Goal: Task Accomplishment & Management: Manage account settings

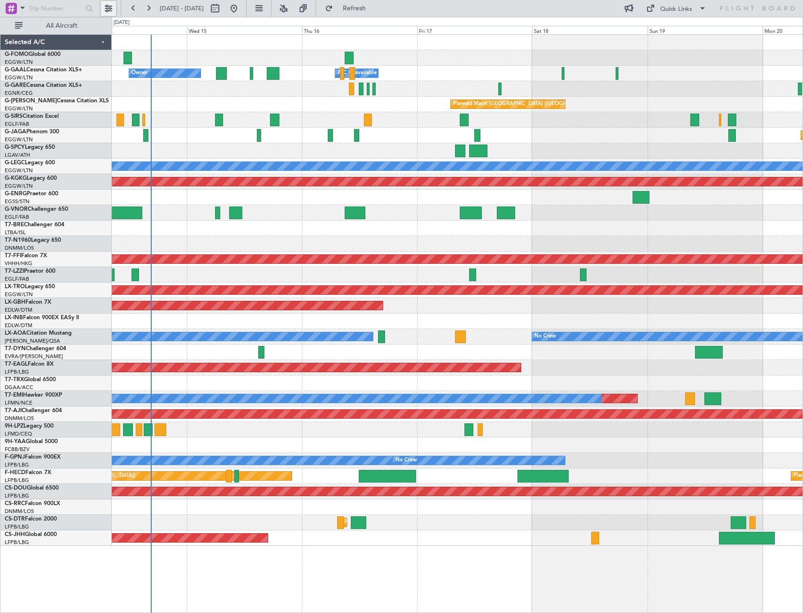
click at [104, 3] on button at bounding box center [108, 8] width 15 height 15
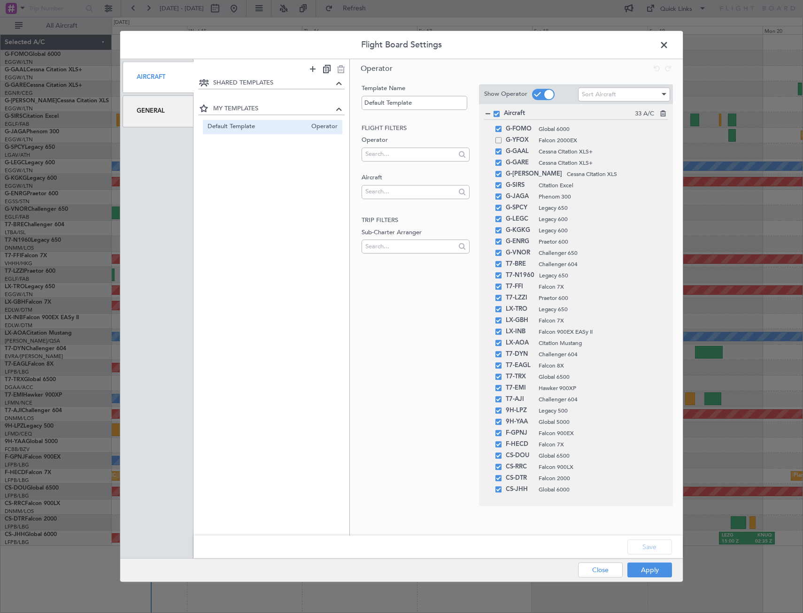
click at [170, 115] on div "General" at bounding box center [158, 111] width 71 height 31
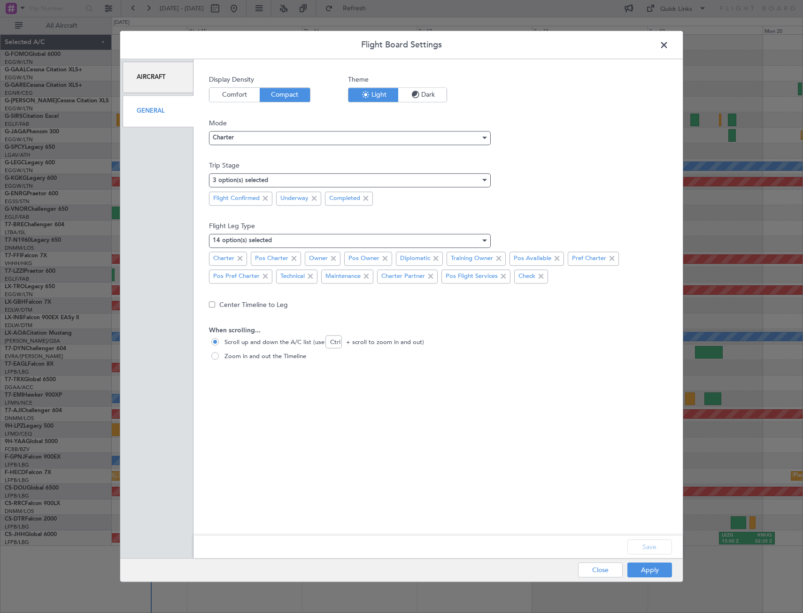
click at [391, 103] on div "Display Density Comfort Compact Theme Light Dark" at bounding box center [438, 97] width 458 height 44
click at [400, 97] on span "Dark" at bounding box center [422, 95] width 48 height 14
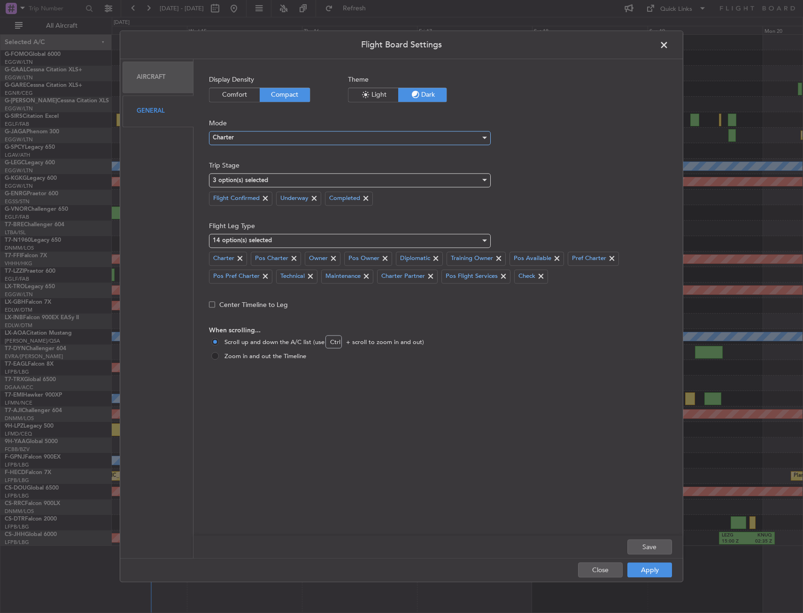
click at [260, 140] on div "Charter" at bounding box center [347, 138] width 268 height 14
click at [249, 169] on span "Ops" at bounding box center [349, 171] width 273 height 14
click at [344, 214] on div "Display Density Comfort Compact Theme Light Dark Mode Ops Trip Stage 3 option(s…" at bounding box center [438, 305] width 458 height 461
click at [656, 537] on div "Save" at bounding box center [437, 547] width 489 height 23
click at [656, 545] on button "Save" at bounding box center [649, 547] width 45 height 15
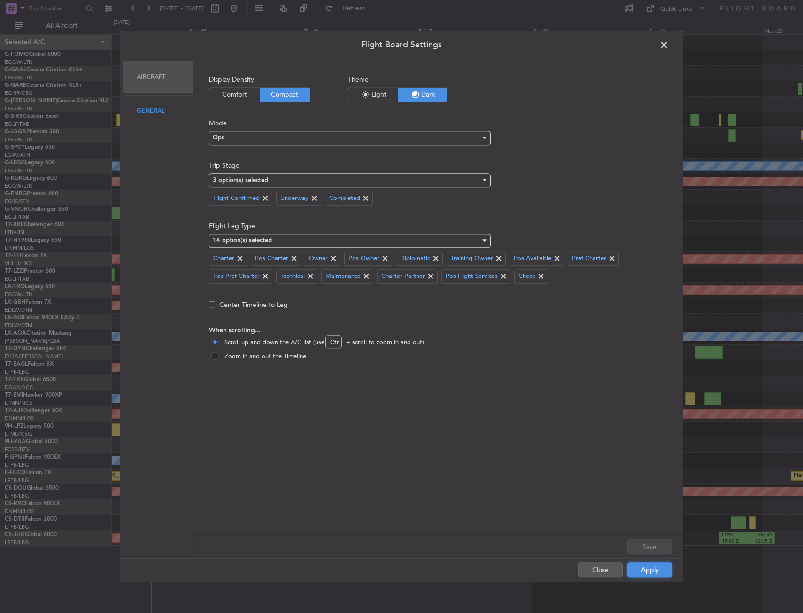
click at [648, 570] on button "Apply" at bounding box center [649, 570] width 45 height 15
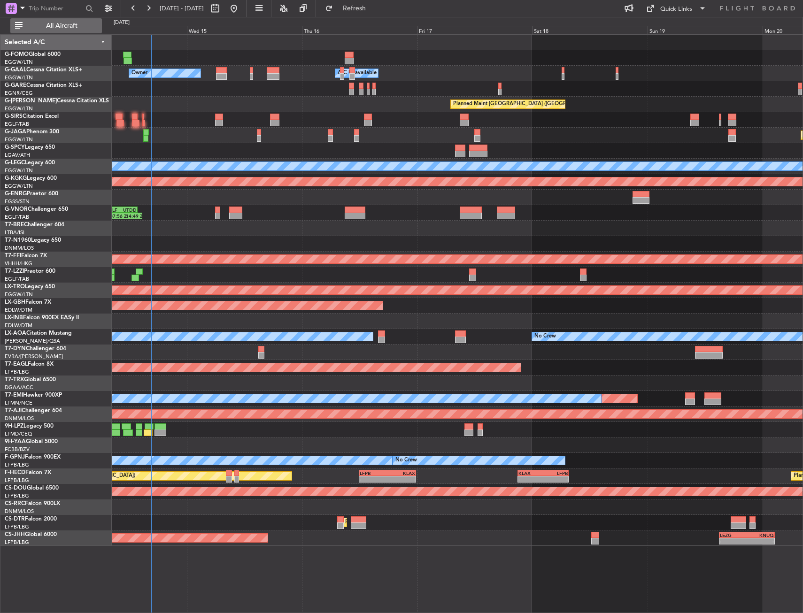
click at [93, 30] on button "All Aircraft" at bounding box center [56, 25] width 92 height 15
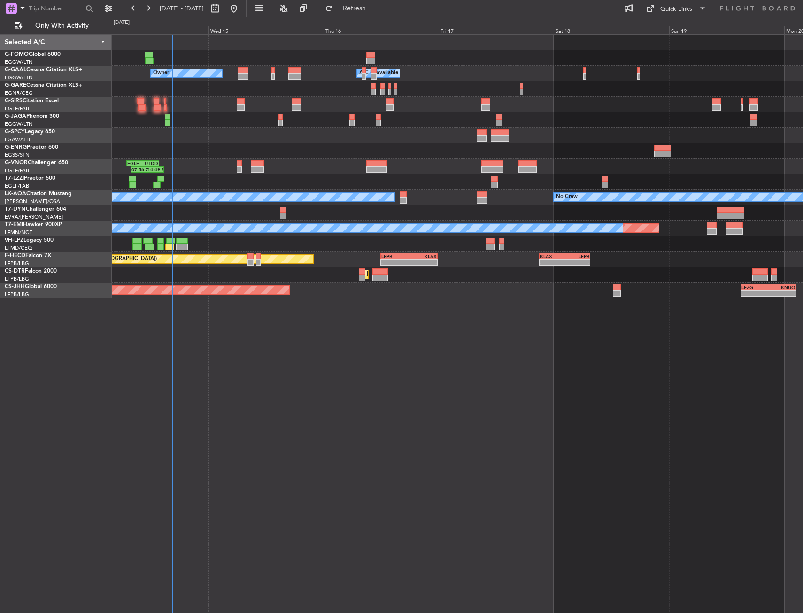
click at [236, 91] on div at bounding box center [457, 88] width 691 height 15
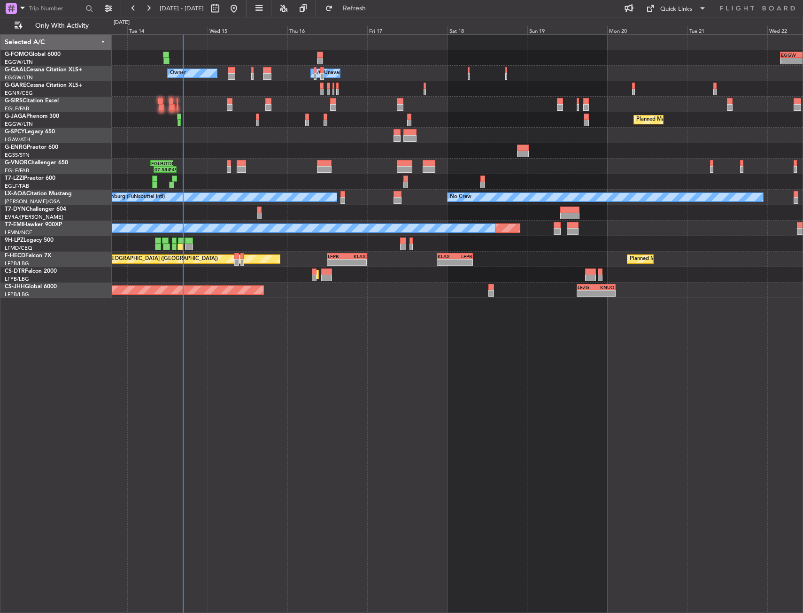
click at [262, 113] on div "Planned Maint [GEOGRAPHIC_DATA] ([GEOGRAPHIC_DATA]) No Crew" at bounding box center [457, 119] width 691 height 15
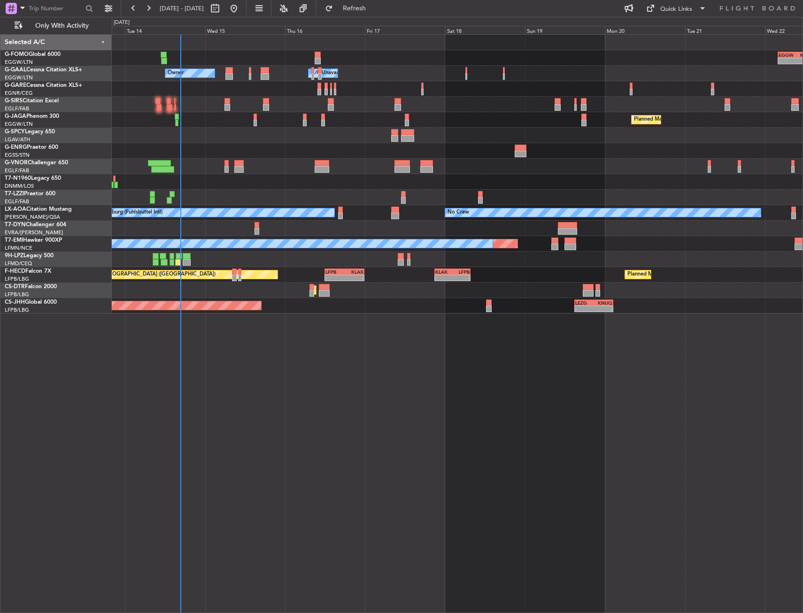
click at [233, 522] on div "- - EGGW 03:55 Z KSFO 14:45 Z Owner A/C Unavailable Owner A/C Unavailable Plann…" at bounding box center [457, 323] width 691 height 579
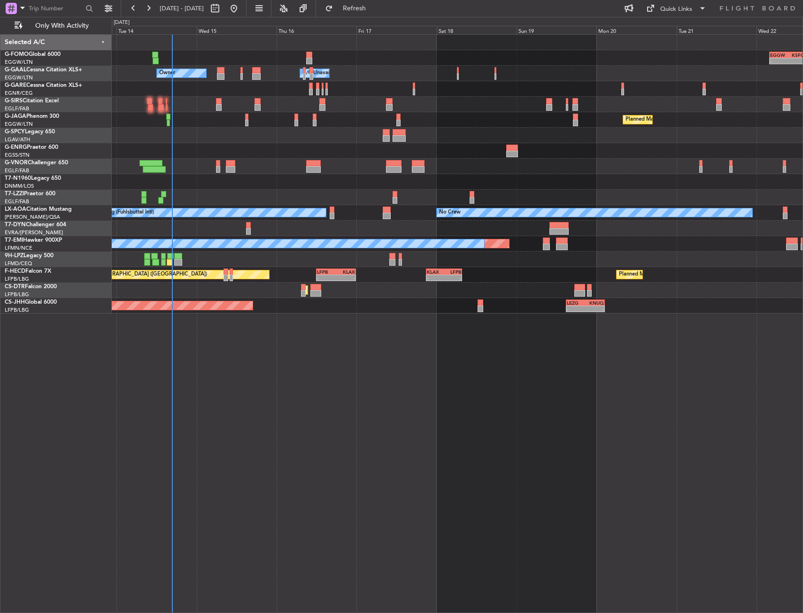
click at [356, 158] on div "- - EGGW 03:55 Z KSFO 14:45 Z Owner Owner A/C Unavailable A/C Unavailable Plann…" at bounding box center [457, 174] width 691 height 279
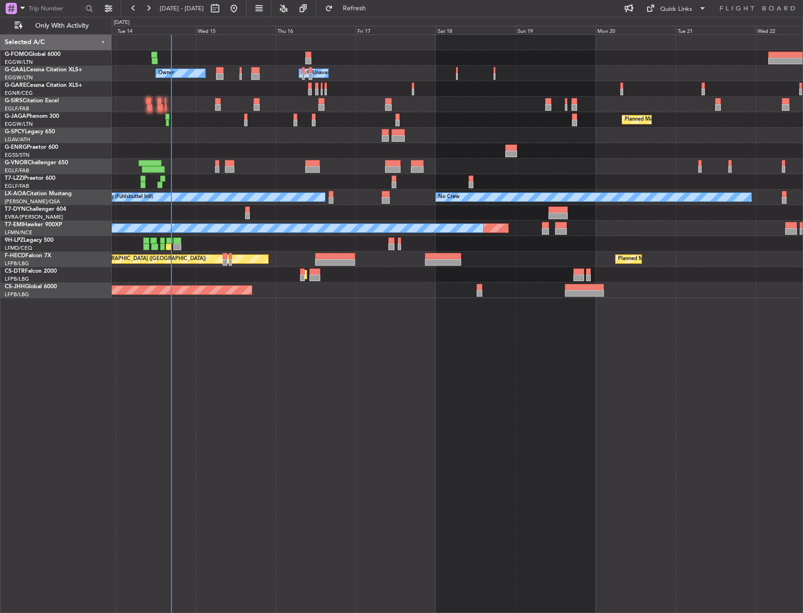
click at [234, 389] on div "Owner Owner A/C Unavailable A/C Unavailable Planned Maint [GEOGRAPHIC_DATA] ([G…" at bounding box center [457, 323] width 691 height 579
click at [353, 480] on div "Owner Owner A/C Unavailable A/C Unavailable Planned Maint [GEOGRAPHIC_DATA] ([G…" at bounding box center [457, 323] width 691 height 579
click at [329, 395] on div "Owner Owner A/C Unavailable A/C Unavailable Planned Maint [GEOGRAPHIC_DATA] ([G…" at bounding box center [457, 323] width 691 height 579
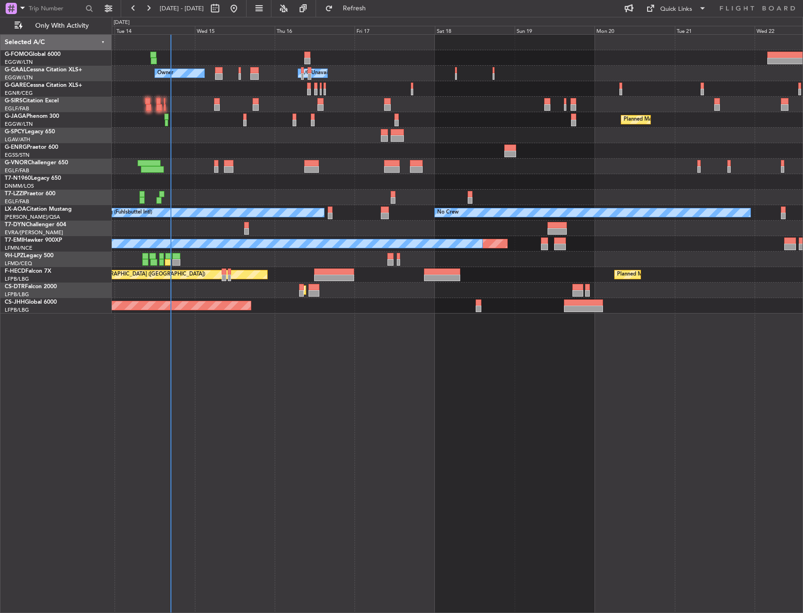
click at [272, 320] on div "Owner Owner A/C Unavailable A/C Unavailable Planned Maint [GEOGRAPHIC_DATA] ([G…" at bounding box center [457, 323] width 691 height 579
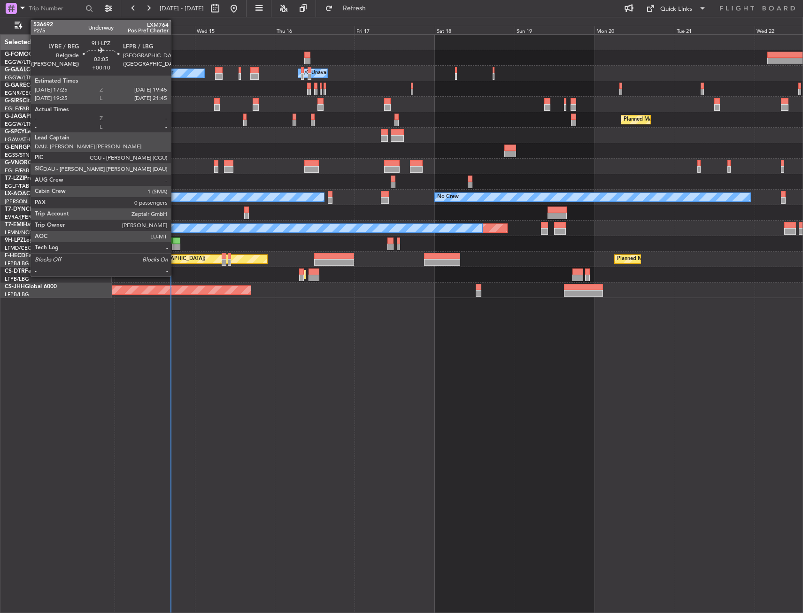
click at [175, 247] on div at bounding box center [176, 247] width 8 height 7
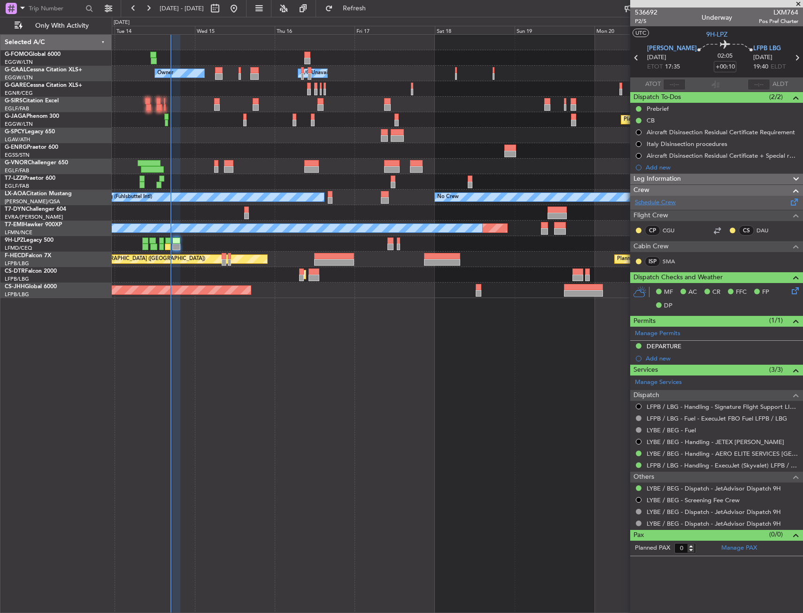
click at [658, 205] on link "Schedule Crew" at bounding box center [655, 202] width 41 height 9
click at [222, 124] on div "Planned Maint [GEOGRAPHIC_DATA] ([GEOGRAPHIC_DATA]) No Crew" at bounding box center [457, 119] width 691 height 15
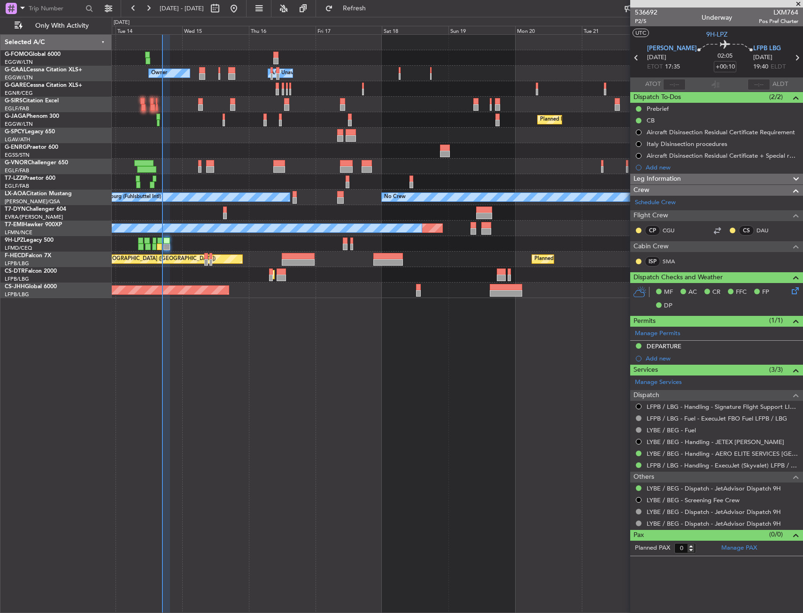
click at [200, 111] on div "Owner A/C Unavailable Owner A/C Unavailable Owner Planned Maint [GEOGRAPHIC_DAT…" at bounding box center [457, 166] width 691 height 263
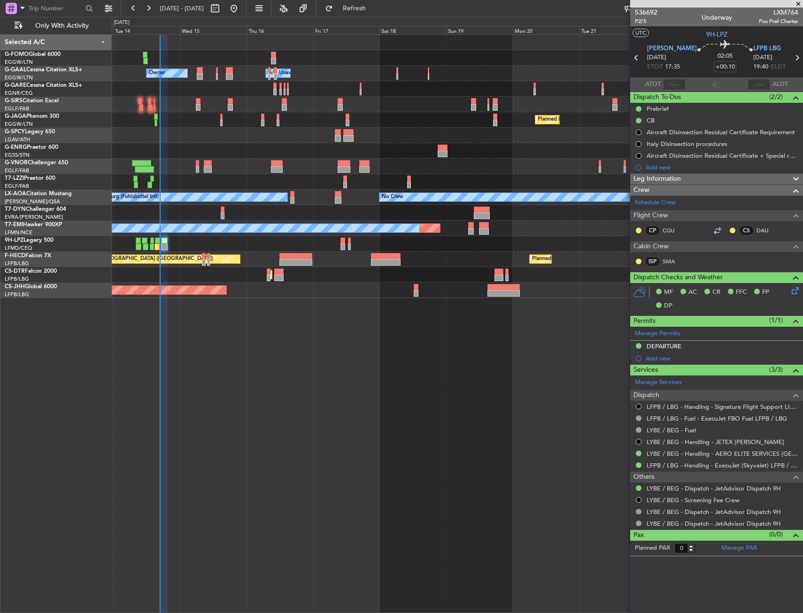
click at [210, 130] on div at bounding box center [457, 135] width 691 height 15
click at [366, 90] on div at bounding box center [457, 88] width 691 height 15
drag, startPoint x: 228, startPoint y: 313, endPoint x: 237, endPoint y: 317, distance: 10.1
click at [222, 319] on div "Owner A/C Unavailable Owner A/C Unavailable Owner Planned Maint [GEOGRAPHIC_DAT…" at bounding box center [457, 323] width 691 height 579
click at [301, 345] on div "Owner A/C Unavailable Owner A/C Unavailable Owner Planned Maint [GEOGRAPHIC_DAT…" at bounding box center [457, 323] width 691 height 579
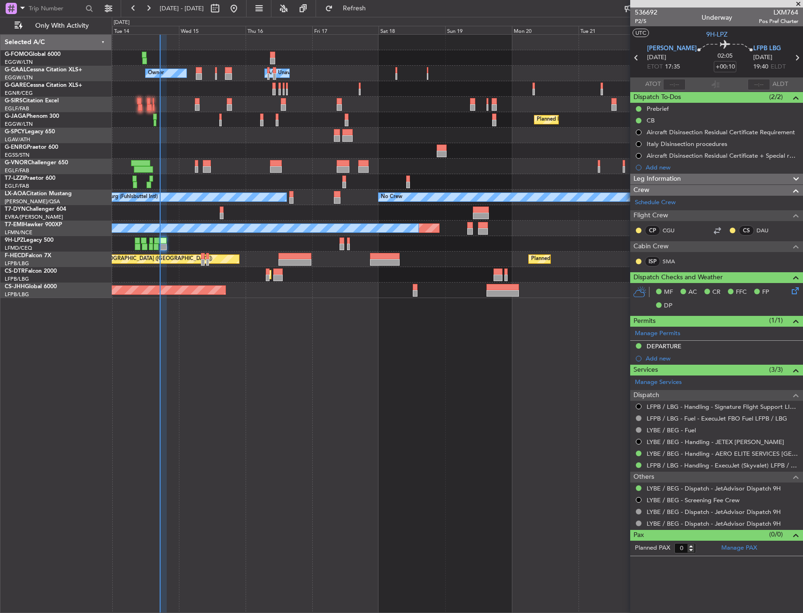
click at [301, 345] on div "Owner A/C Unavailable Owner A/C Unavailable Owner Planned Maint [GEOGRAPHIC_DAT…" at bounding box center [457, 323] width 691 height 579
click at [303, 344] on div "Owner A/C Unavailable Owner A/C Unavailable Owner Planned Maint [GEOGRAPHIC_DAT…" at bounding box center [457, 323] width 691 height 579
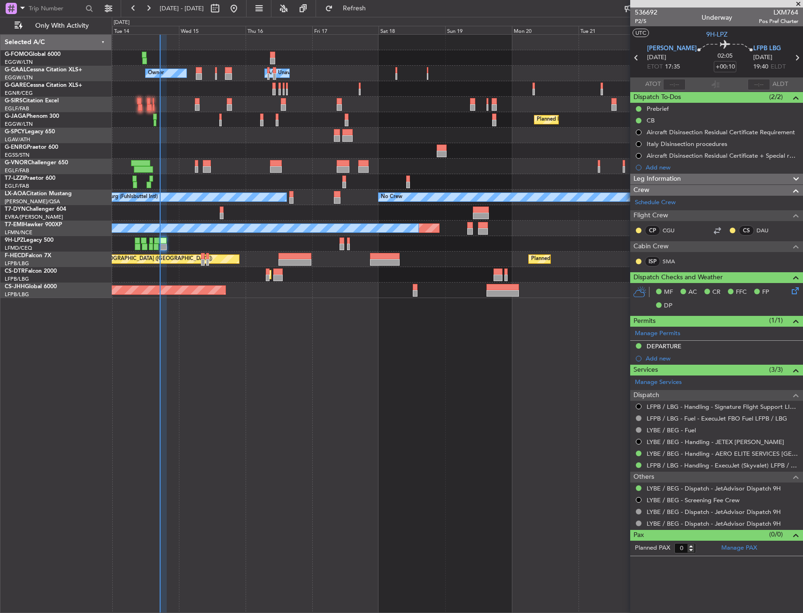
click at [302, 344] on div "Owner A/C Unavailable Owner A/C Unavailable Owner Planned Maint [GEOGRAPHIC_DAT…" at bounding box center [457, 323] width 691 height 579
click at [201, 75] on div at bounding box center [199, 76] width 6 height 7
type input "+00:05"
type input "3"
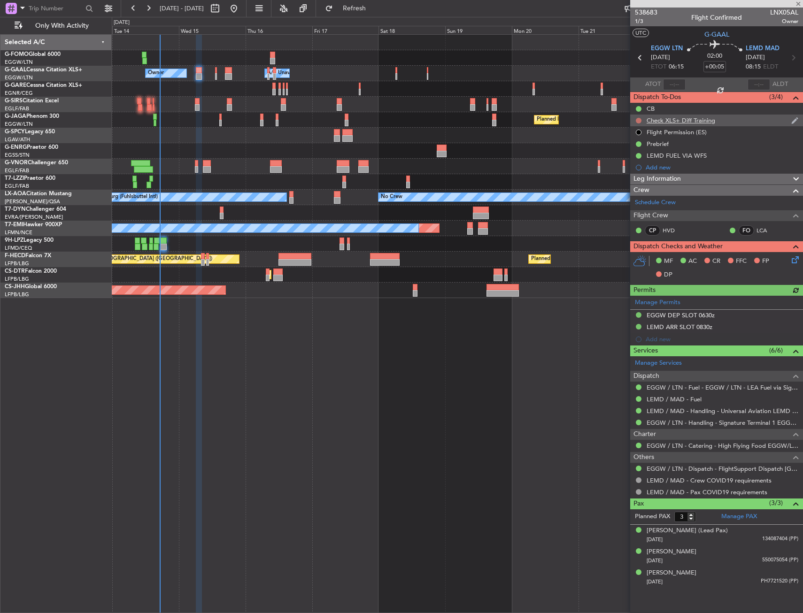
click at [637, 121] on button at bounding box center [639, 121] width 6 height 6
click at [640, 175] on span "Cancelled" at bounding box center [640, 175] width 27 height 9
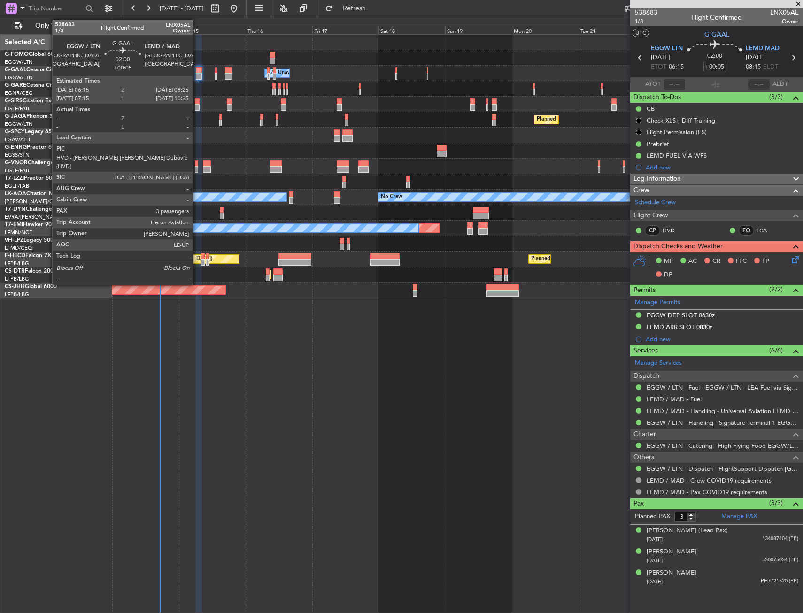
click at [197, 73] on div at bounding box center [199, 70] width 6 height 7
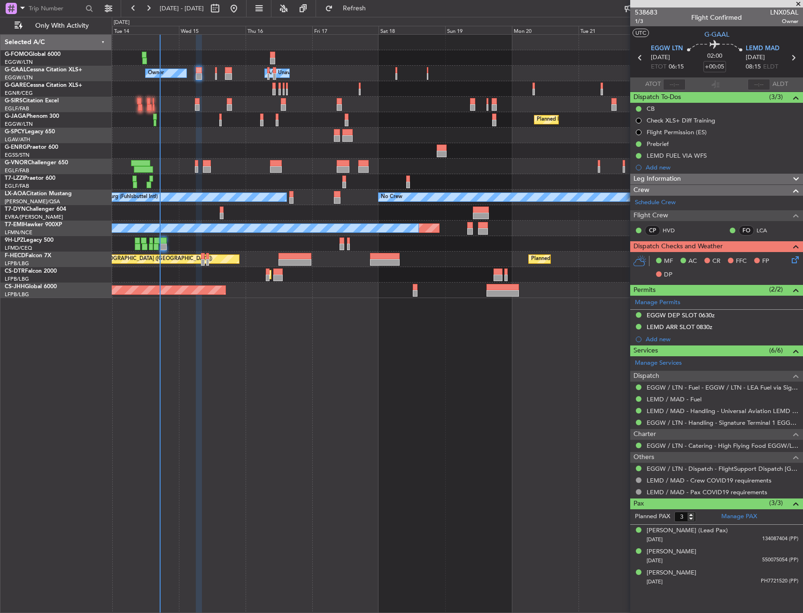
click at [258, 385] on div "Owner A/C Unavailable Owner A/C Unavailable Owner Planned Maint [GEOGRAPHIC_DAT…" at bounding box center [457, 323] width 691 height 579
click at [196, 470] on div at bounding box center [199, 324] width 6 height 579
click at [798, 267] on div "MF AC CR FFC FP DP" at bounding box center [716, 268] width 173 height 32
click at [797, 259] on icon at bounding box center [794, 258] width 8 height 8
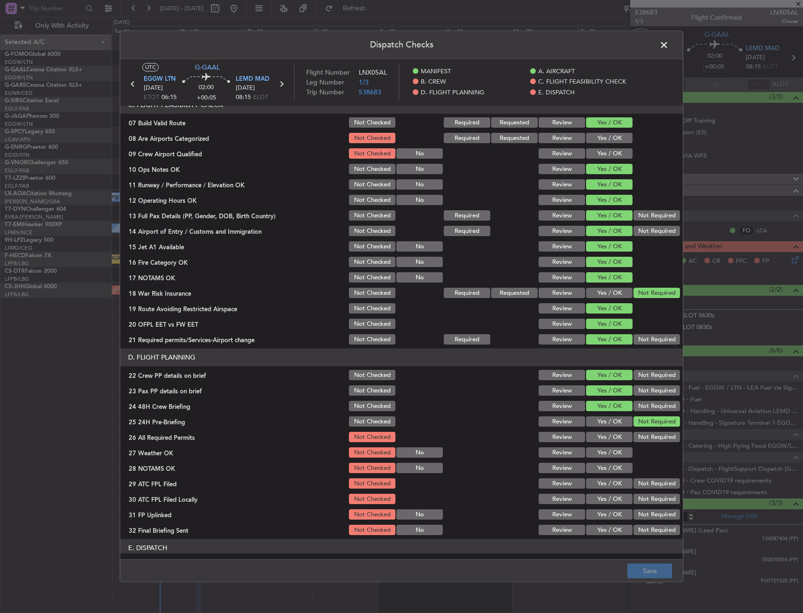
scroll to position [329, 0]
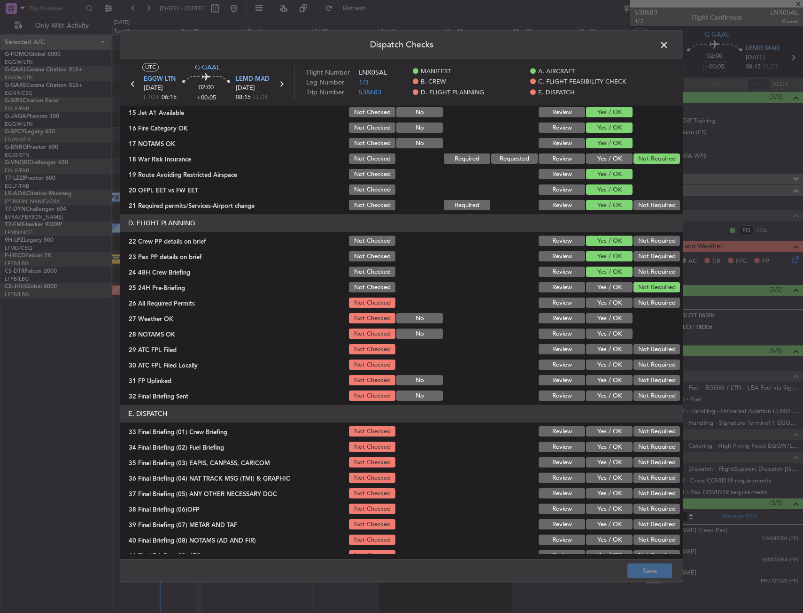
drag, startPoint x: 606, startPoint y: 294, endPoint x: 600, endPoint y: 304, distance: 11.2
click at [605, 294] on section "D. FLIGHT PLANNING 22 Crew PP details on brief Not Checked Review Yes / OK Not …" at bounding box center [401, 309] width 563 height 188
click at [599, 304] on button "Yes / OK" at bounding box center [609, 303] width 46 height 10
click at [601, 316] on button "Yes / OK" at bounding box center [609, 319] width 46 height 10
click at [601, 327] on section "D. FLIGHT PLANNING 22 Crew PP details on brief Not Checked Review Yes / OK Not …" at bounding box center [401, 309] width 563 height 188
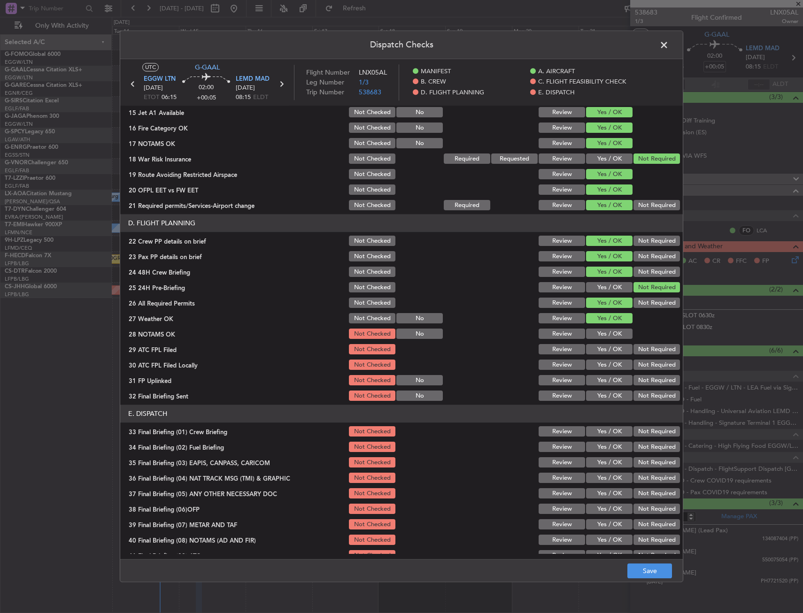
click at [600, 336] on button "Yes / OK" at bounding box center [609, 334] width 46 height 10
click at [601, 347] on button "Yes / OK" at bounding box center [609, 350] width 46 height 10
drag, startPoint x: 647, startPoint y: 363, endPoint x: 613, endPoint y: 374, distance: 35.9
click at [647, 364] on button "Not Required" at bounding box center [656, 365] width 46 height 10
drag, startPoint x: 613, startPoint y: 374, endPoint x: 630, endPoint y: 384, distance: 19.3
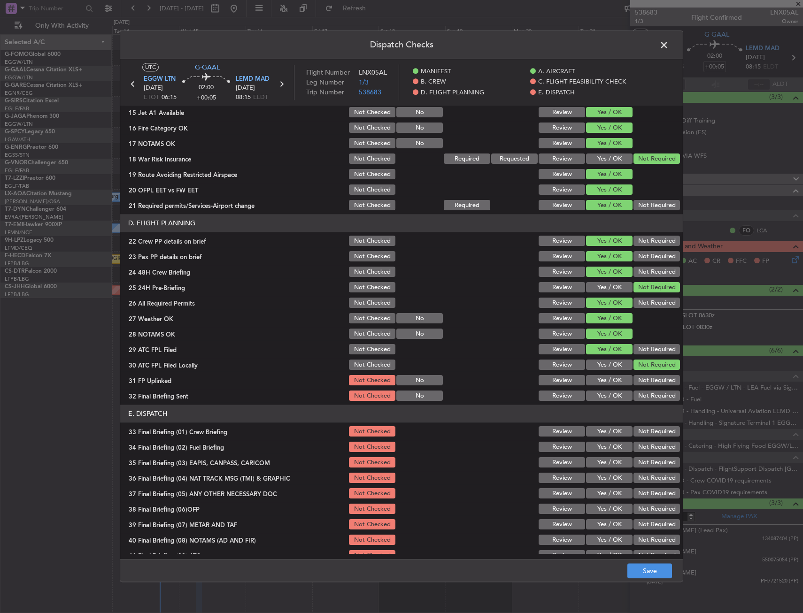
click at [613, 375] on div "Yes / OK" at bounding box center [608, 380] width 47 height 13
click at [638, 390] on div "Not Required" at bounding box center [655, 396] width 47 height 13
drag, startPoint x: 612, startPoint y: 377, endPoint x: 636, endPoint y: 400, distance: 33.5
click at [613, 378] on button "Yes / OK" at bounding box center [609, 381] width 46 height 10
click at [636, 400] on button "Not Required" at bounding box center [656, 396] width 46 height 10
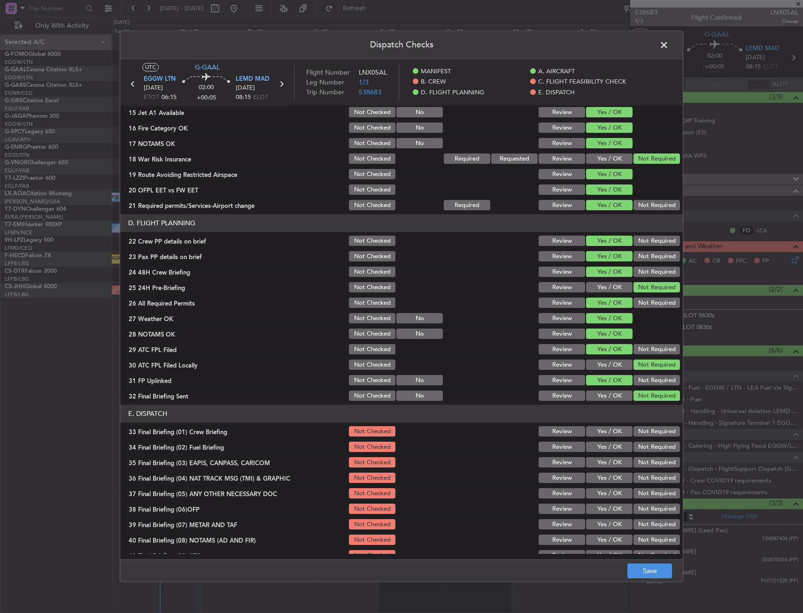
scroll to position [386, 0]
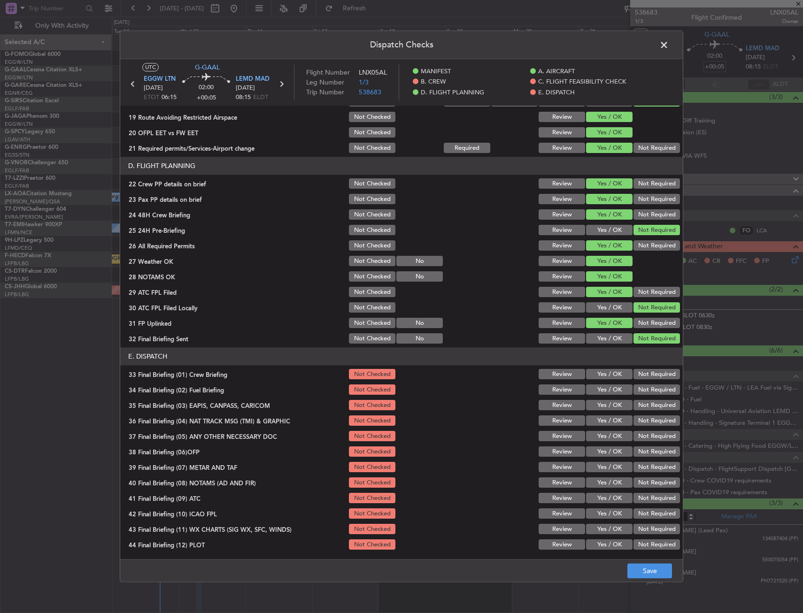
click at [603, 371] on button "Yes / OK" at bounding box center [609, 375] width 46 height 10
click at [601, 384] on div "Yes / OK" at bounding box center [608, 390] width 47 height 13
click at [661, 401] on button "Not Required" at bounding box center [656, 406] width 46 height 10
click at [651, 411] on div "Not Required" at bounding box center [655, 405] width 47 height 13
click at [649, 417] on button "Not Required" at bounding box center [656, 421] width 46 height 10
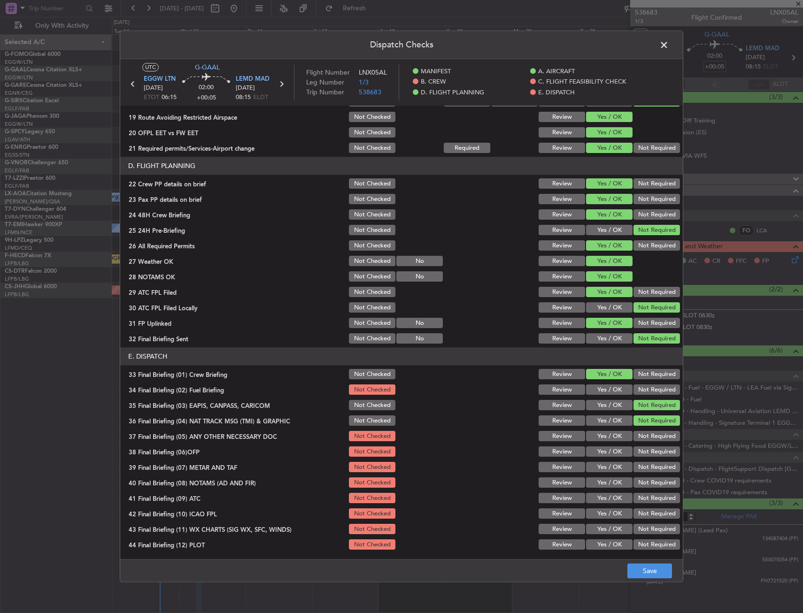
click at [602, 390] on button "Yes / OK" at bounding box center [609, 390] width 46 height 10
click at [602, 443] on section "E. DISPATCH 33 Final Briefing (01) Crew Briefing Not Checked Review Yes / OK No…" at bounding box center [401, 450] width 563 height 204
click at [602, 448] on button "Yes / OK" at bounding box center [609, 452] width 46 height 10
click at [603, 440] on button "Yes / OK" at bounding box center [609, 437] width 46 height 10
click at [601, 463] on button "Yes / OK" at bounding box center [609, 468] width 46 height 10
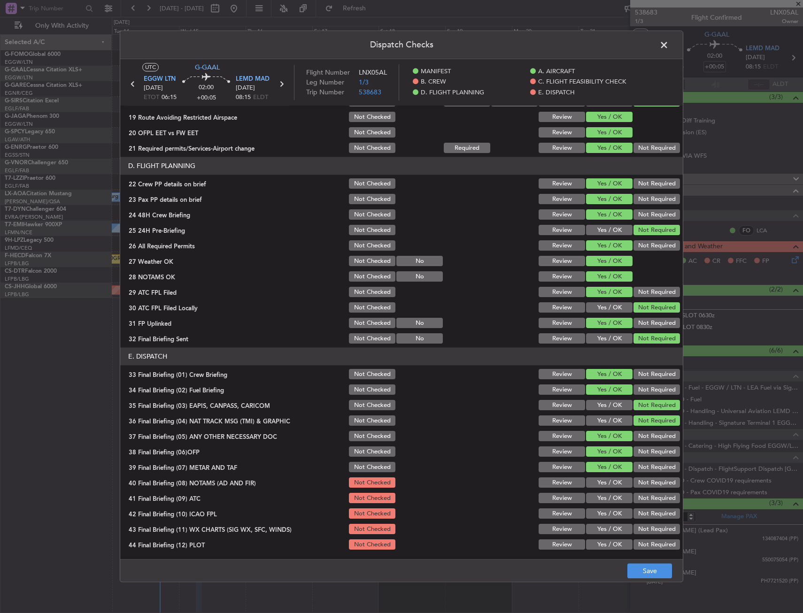
click at [599, 483] on button "Yes / OK" at bounding box center [609, 483] width 46 height 10
drag, startPoint x: 599, startPoint y: 500, endPoint x: 600, endPoint y: 511, distance: 11.3
click at [599, 500] on button "Yes / OK" at bounding box center [609, 498] width 46 height 10
drag, startPoint x: 600, startPoint y: 511, endPoint x: 601, endPoint y: 517, distance: 5.8
click at [601, 514] on button "Yes / OK" at bounding box center [609, 514] width 46 height 10
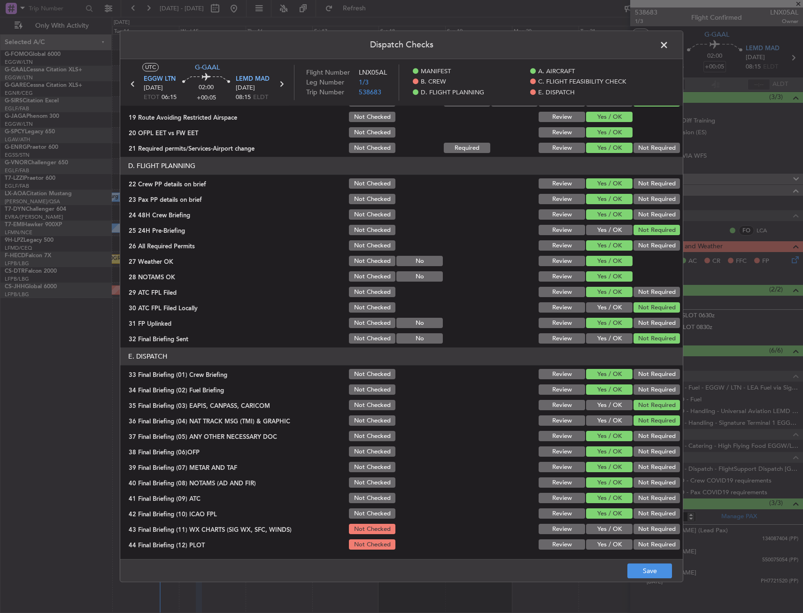
drag, startPoint x: 602, startPoint y: 522, endPoint x: 604, endPoint y: 540, distance: 18.4
click at [602, 524] on section "E. DISPATCH 33 Final Briefing (01) Crew Briefing Not Checked Review Yes / OK No…" at bounding box center [401, 450] width 563 height 204
drag, startPoint x: 604, startPoint y: 542, endPoint x: 606, endPoint y: 551, distance: 8.8
click at [604, 543] on button "Yes / OK" at bounding box center [609, 545] width 46 height 10
click at [606, 551] on div "Yes / OK" at bounding box center [608, 545] width 47 height 13
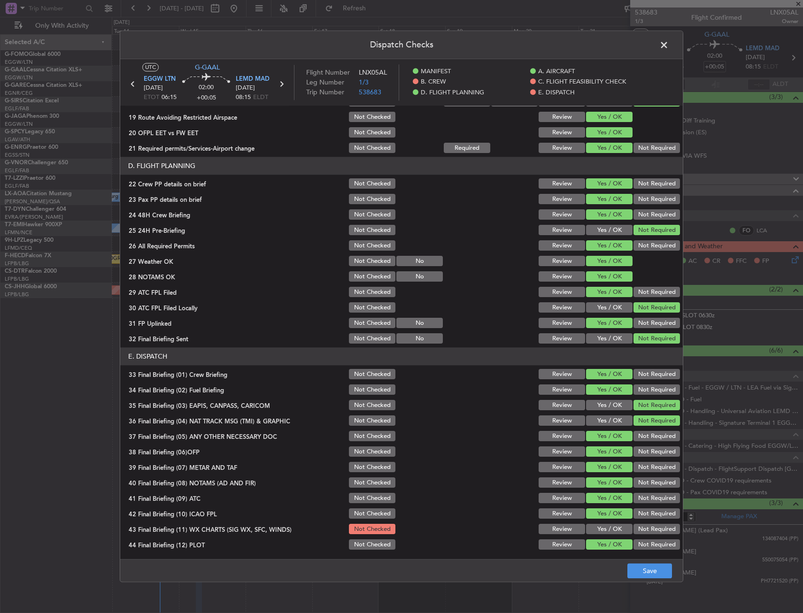
click at [604, 529] on button "Yes / OK" at bounding box center [609, 529] width 46 height 10
click at [656, 577] on button "Save" at bounding box center [649, 571] width 45 height 15
click at [663, 54] on header "Dispatch Checks" at bounding box center [401, 45] width 563 height 28
click at [669, 48] on span at bounding box center [669, 47] width 0 height 19
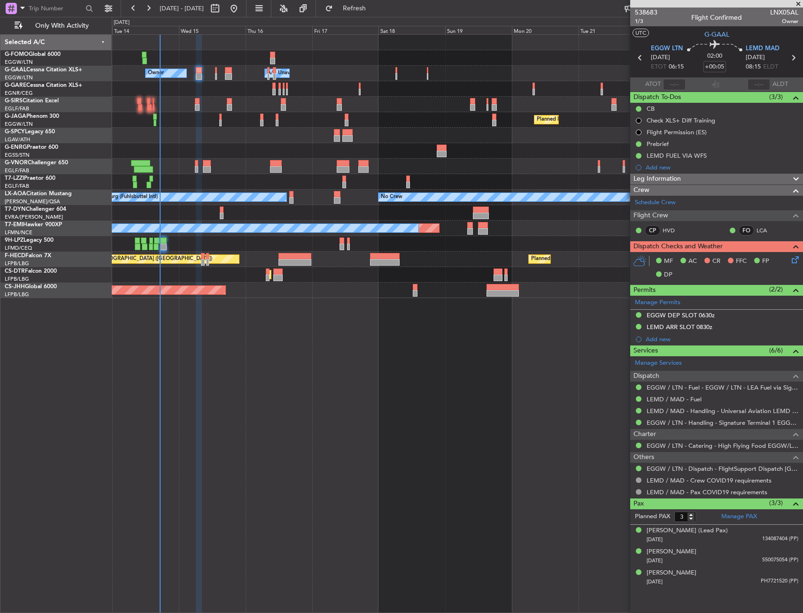
click at [424, 488] on div "Owner A/C Unavailable Owner A/C Unavailable Owner Planned Maint [GEOGRAPHIC_DAT…" at bounding box center [457, 323] width 691 height 579
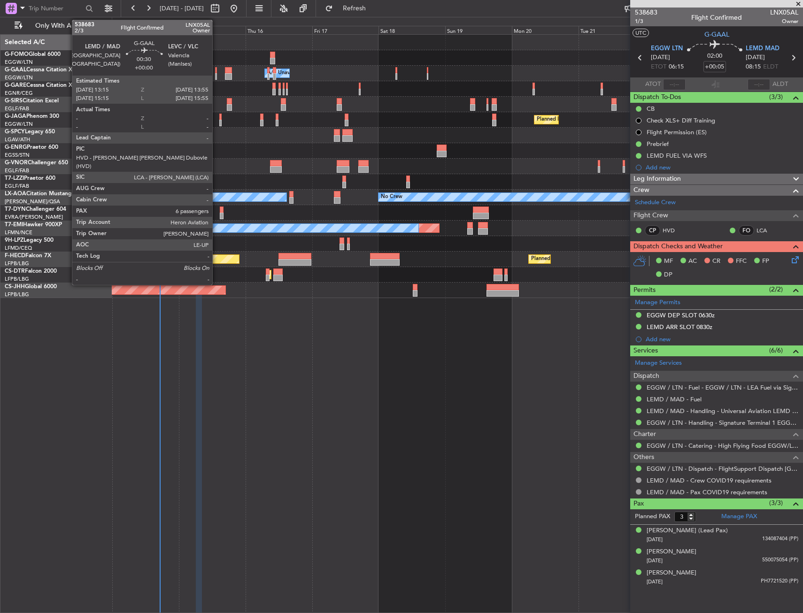
click at [216, 72] on div at bounding box center [216, 70] width 2 height 7
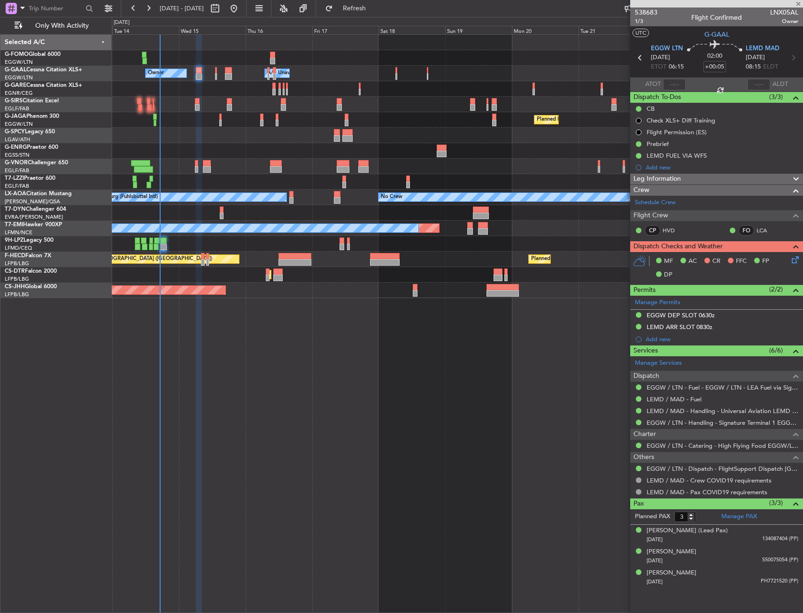
type input "6"
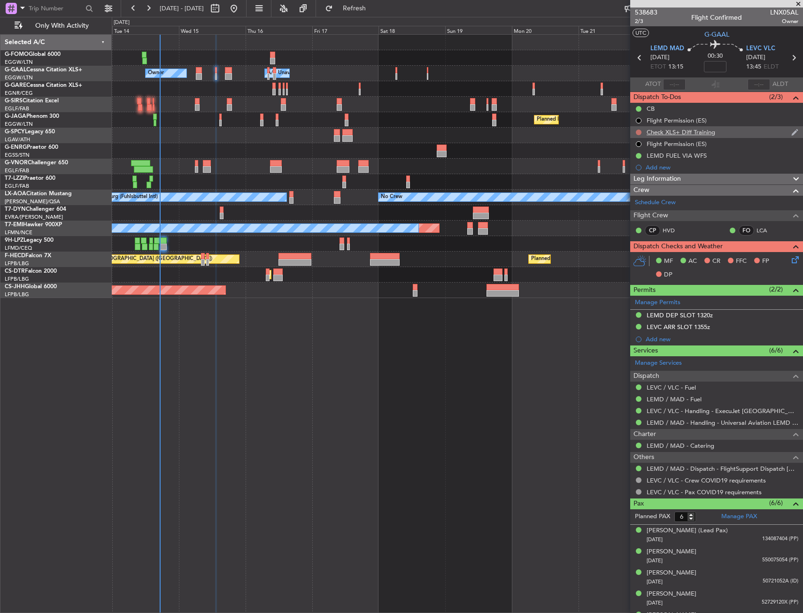
click at [637, 131] on button at bounding box center [639, 133] width 6 height 6
click at [635, 189] on span "Cancelled" at bounding box center [640, 187] width 27 height 9
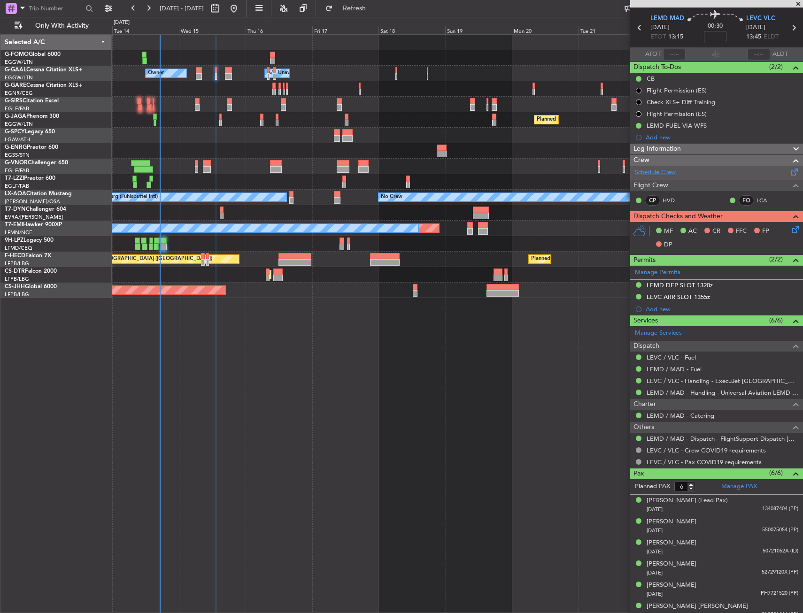
scroll to position [38, 0]
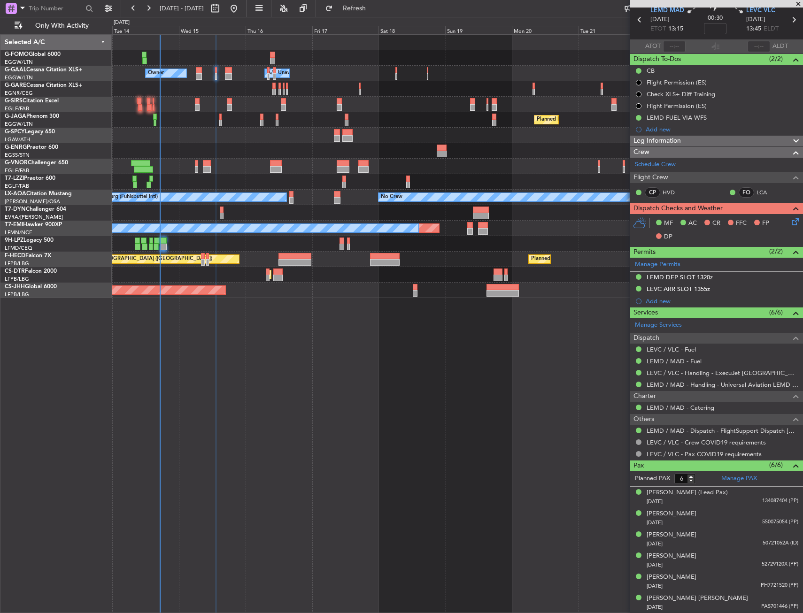
click at [790, 224] on icon at bounding box center [794, 220] width 8 height 8
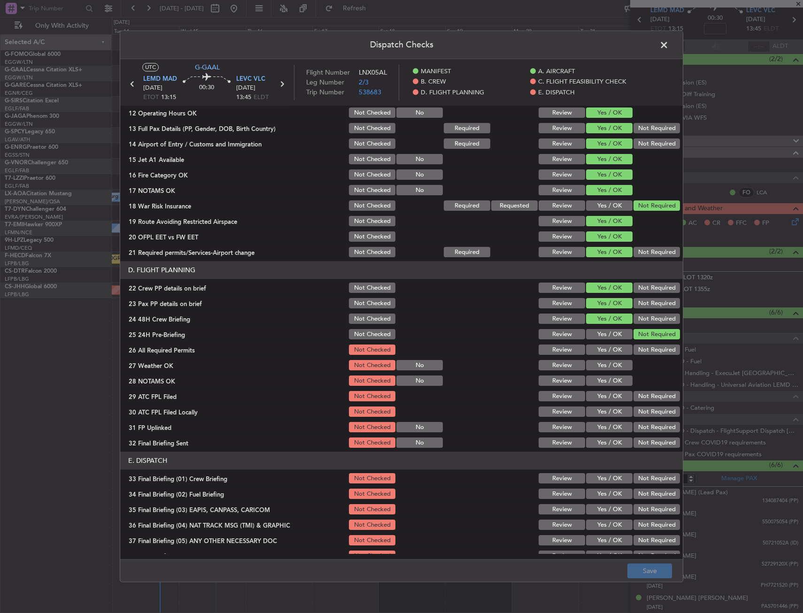
scroll to position [329, 0]
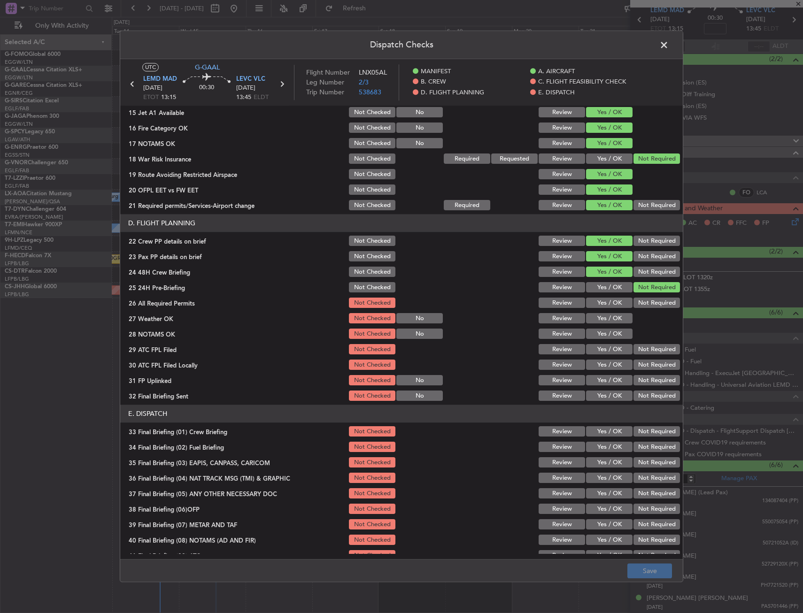
click at [598, 299] on button "Yes / OK" at bounding box center [609, 303] width 46 height 10
drag, startPoint x: 598, startPoint y: 311, endPoint x: 592, endPoint y: 332, distance: 22.0
click at [597, 315] on section "D. FLIGHT PLANNING 22 Crew PP details on brief Not Checked Review Yes / OK Not …" at bounding box center [401, 309] width 563 height 188
drag, startPoint x: 592, startPoint y: 332, endPoint x: 589, endPoint y: 343, distance: 11.2
click at [592, 333] on button "Yes / OK" at bounding box center [609, 334] width 46 height 10
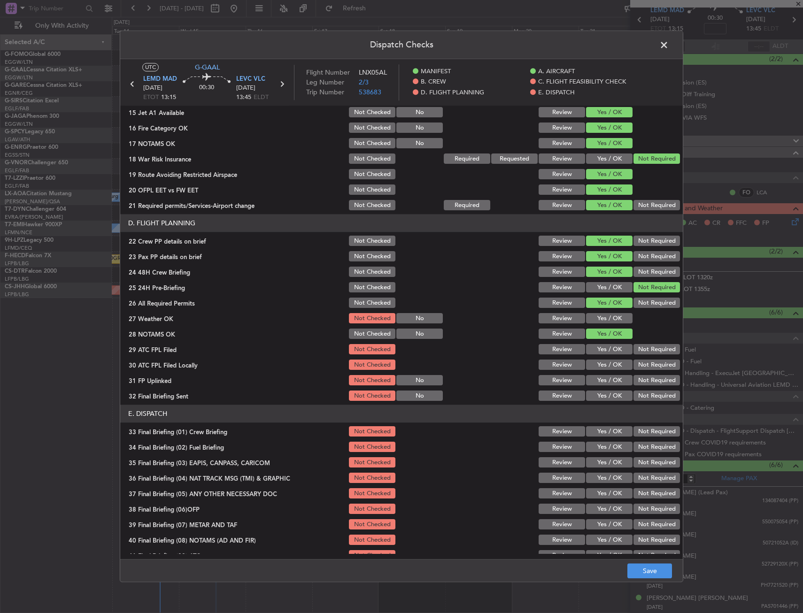
click at [595, 328] on div "Yes / OK" at bounding box center [608, 334] width 47 height 13
click at [598, 322] on button "Yes / OK" at bounding box center [609, 319] width 46 height 10
click at [594, 353] on button "Yes / OK" at bounding box center [609, 350] width 46 height 10
click at [643, 363] on button "Not Required" at bounding box center [656, 365] width 46 height 10
drag, startPoint x: 592, startPoint y: 383, endPoint x: 643, endPoint y: 393, distance: 51.8
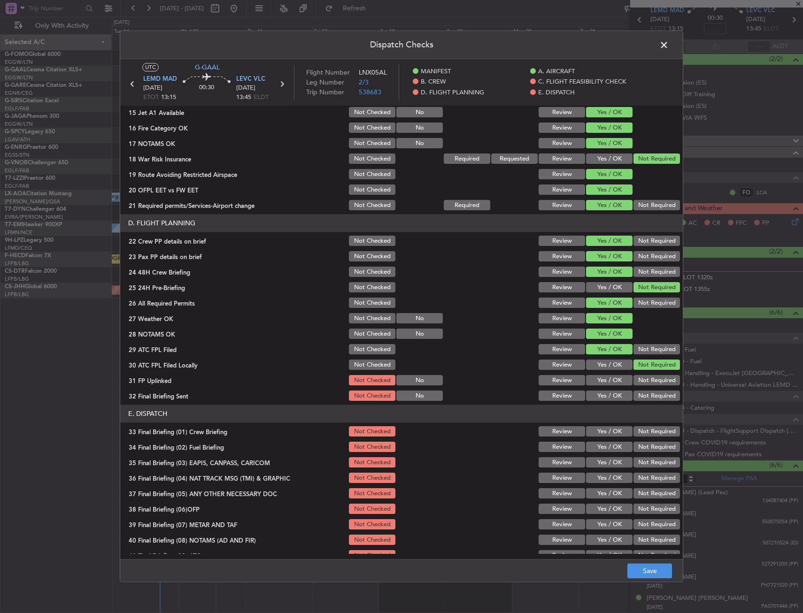
click at [592, 382] on button "Yes / OK" at bounding box center [609, 381] width 46 height 10
click at [653, 402] on div "Not Required" at bounding box center [655, 396] width 47 height 13
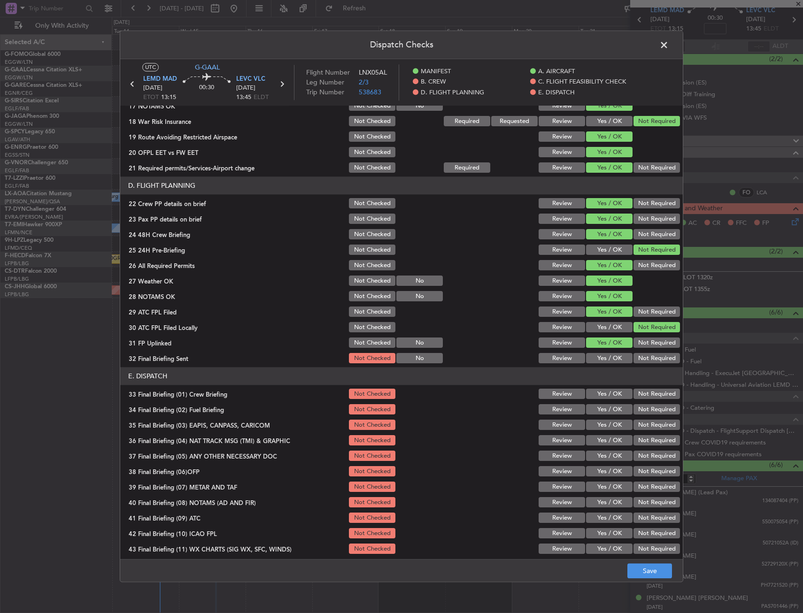
scroll to position [386, 0]
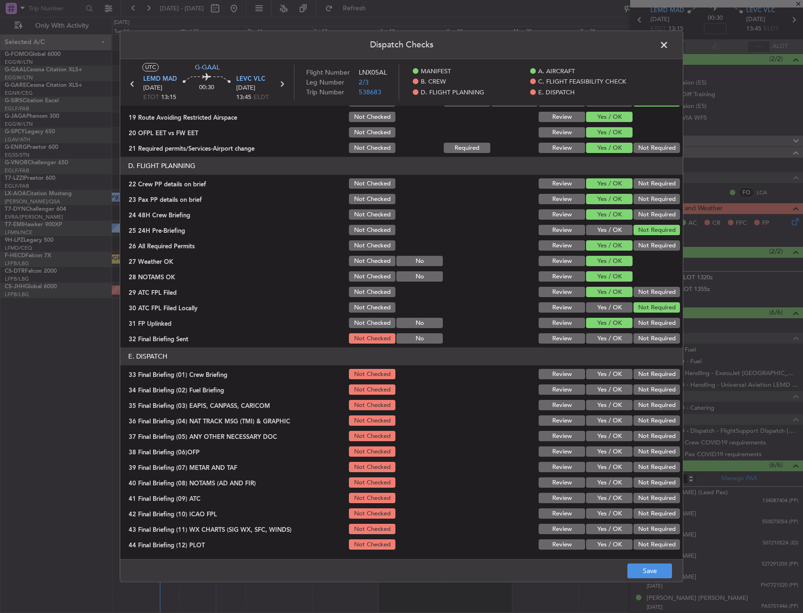
click at [640, 339] on button "Not Required" at bounding box center [656, 339] width 46 height 10
click at [618, 378] on button "Yes / OK" at bounding box center [609, 375] width 46 height 10
click at [600, 395] on button "Yes / OK" at bounding box center [609, 390] width 46 height 10
drag, startPoint x: 644, startPoint y: 417, endPoint x: 643, endPoint y: 428, distance: 10.9
click at [644, 417] on button "Not Required" at bounding box center [656, 421] width 46 height 10
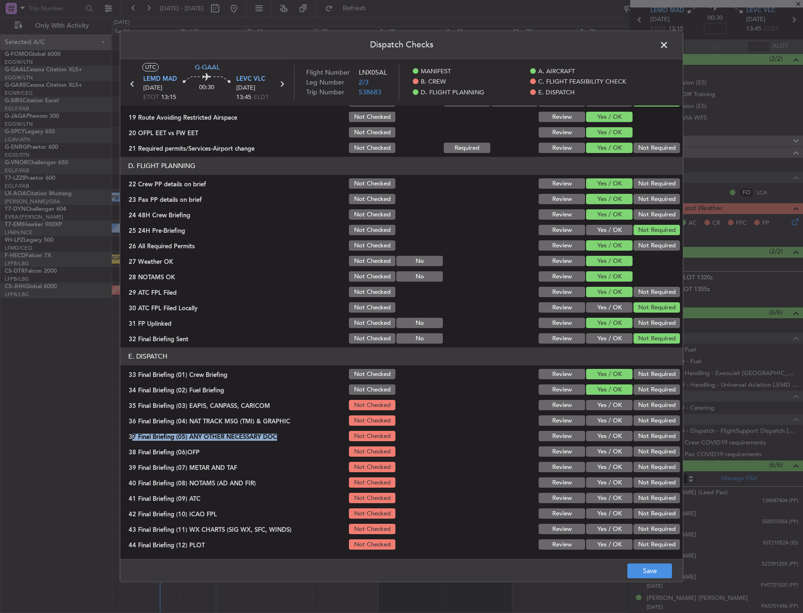
click at [642, 427] on section "E. DISPATCH 33 Final Briefing (01) Crew Briefing Not Checked Review Yes / OK No…" at bounding box center [401, 450] width 563 height 204
click at [641, 407] on button "Not Required" at bounding box center [656, 406] width 46 height 10
click at [608, 432] on button "Yes / OK" at bounding box center [609, 437] width 46 height 10
drag, startPoint x: 609, startPoint y: 449, endPoint x: 610, endPoint y: 457, distance: 8.1
click at [609, 451] on button "Yes / OK" at bounding box center [609, 452] width 46 height 10
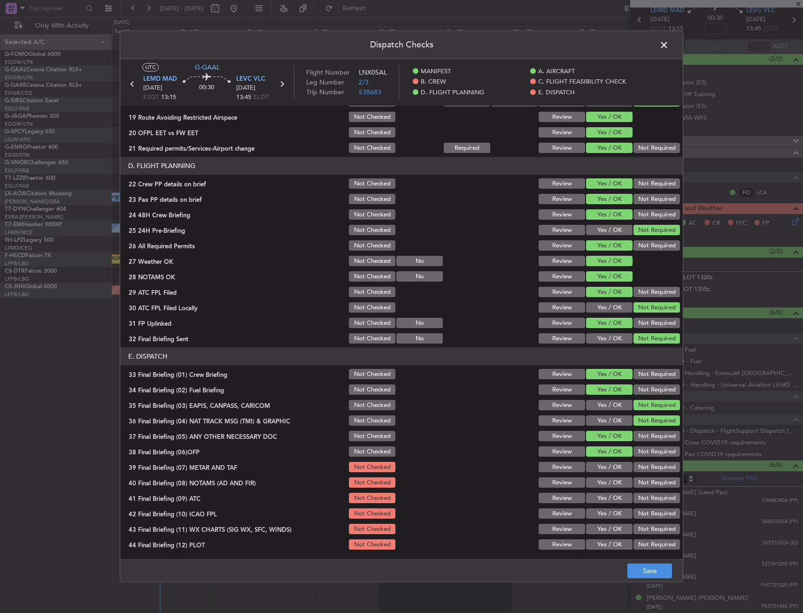
click at [607, 460] on section "E. DISPATCH 33 Final Briefing (01) Crew Briefing Not Checked Review Yes / OK No…" at bounding box center [401, 450] width 563 height 204
click at [609, 466] on button "Yes / OK" at bounding box center [609, 468] width 46 height 10
click at [609, 492] on div "Yes / OK" at bounding box center [608, 498] width 47 height 13
click at [605, 482] on button "Yes / OK" at bounding box center [609, 483] width 46 height 10
click at [601, 500] on button "Yes / OK" at bounding box center [609, 498] width 46 height 10
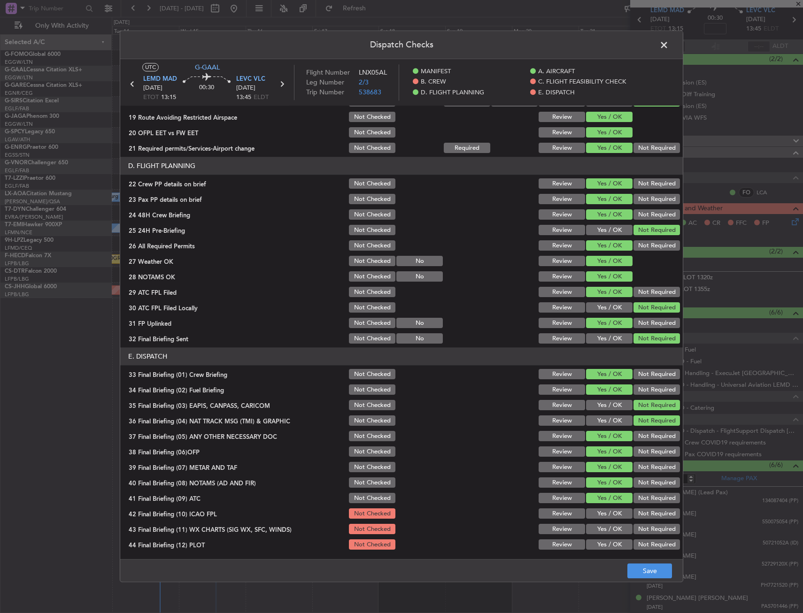
drag, startPoint x: 601, startPoint y: 510, endPoint x: 607, endPoint y: 520, distance: 11.0
click at [602, 512] on button "Yes / OK" at bounding box center [609, 514] width 46 height 10
drag, startPoint x: 607, startPoint y: 523, endPoint x: 607, endPoint y: 534, distance: 11.3
click at [607, 526] on div "Yes / OK" at bounding box center [608, 529] width 47 height 13
drag, startPoint x: 607, startPoint y: 534, endPoint x: 607, endPoint y: 545, distance: 10.3
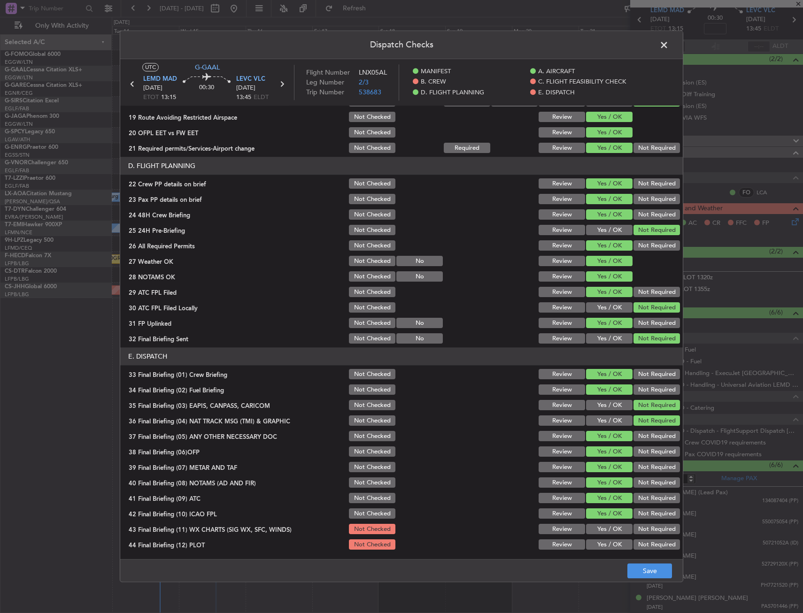
click at [607, 539] on section "E. DISPATCH 33 Final Briefing (01) Crew Briefing Not Checked Review Yes / OK No…" at bounding box center [401, 450] width 563 height 204
drag, startPoint x: 607, startPoint y: 545, endPoint x: 613, endPoint y: 543, distance: 5.8
click at [607, 546] on button "Yes / OK" at bounding box center [609, 545] width 46 height 10
click at [612, 530] on button "Yes / OK" at bounding box center [609, 529] width 46 height 10
click at [662, 565] on button "Save" at bounding box center [649, 571] width 45 height 15
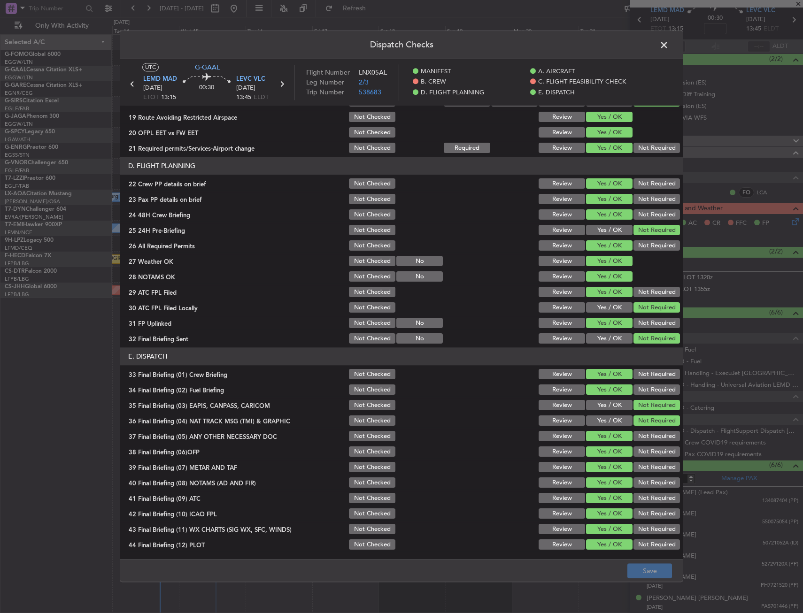
click at [669, 43] on span at bounding box center [669, 47] width 0 height 19
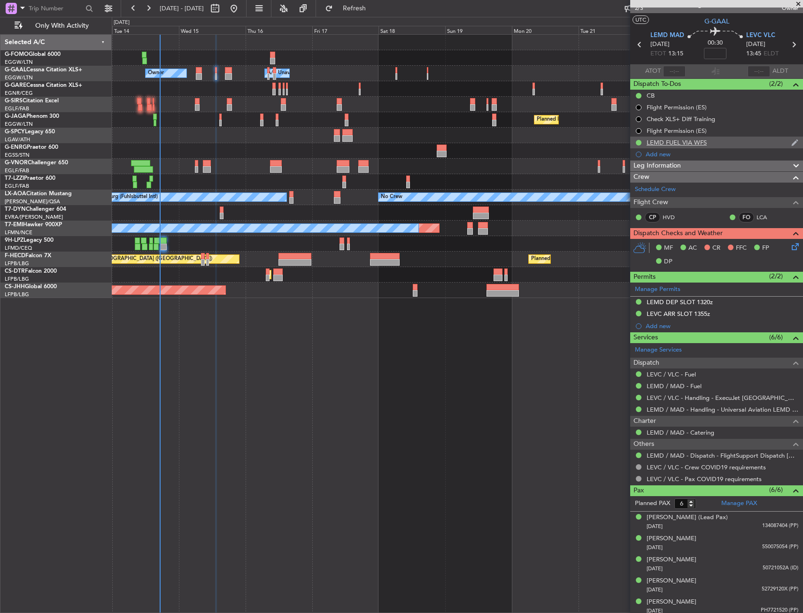
scroll to position [0, 0]
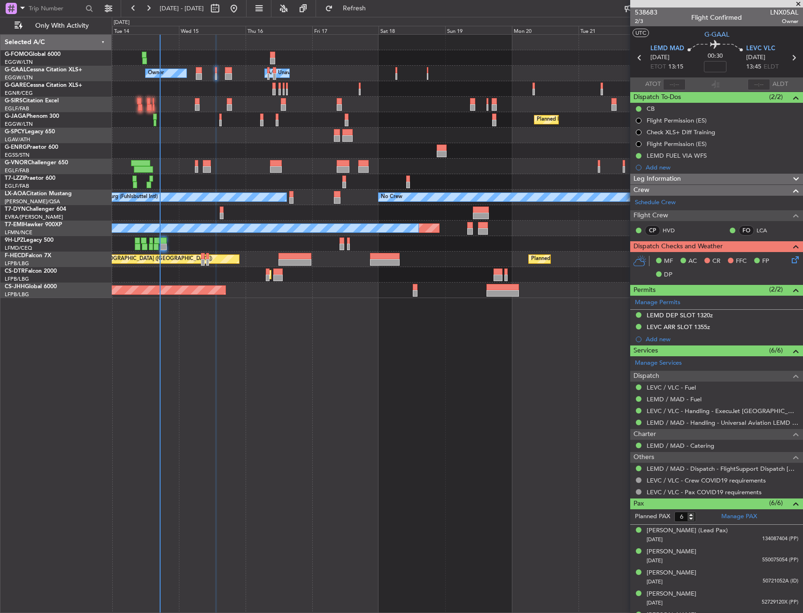
click at [233, 71] on div "Owner A/C Unavailable Owner A/C Unavailable Owner" at bounding box center [457, 73] width 691 height 15
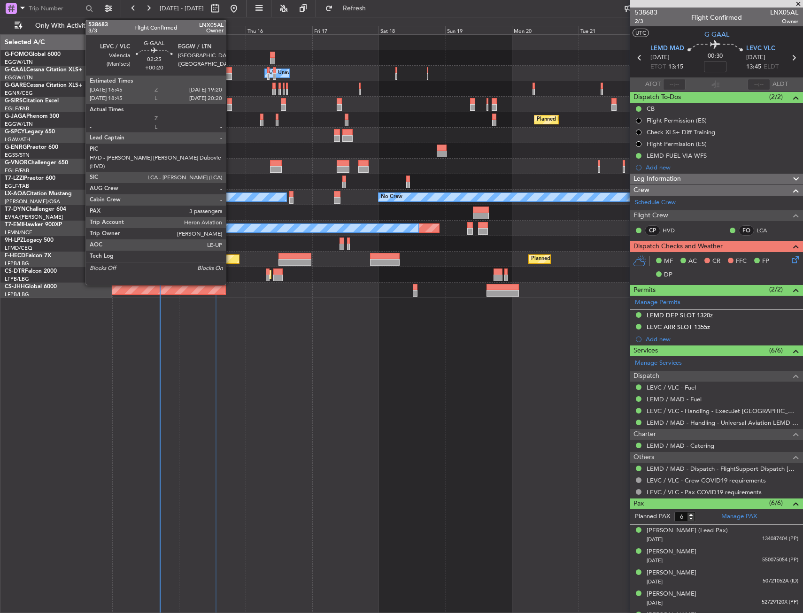
click at [229, 75] on div at bounding box center [229, 76] width 8 height 7
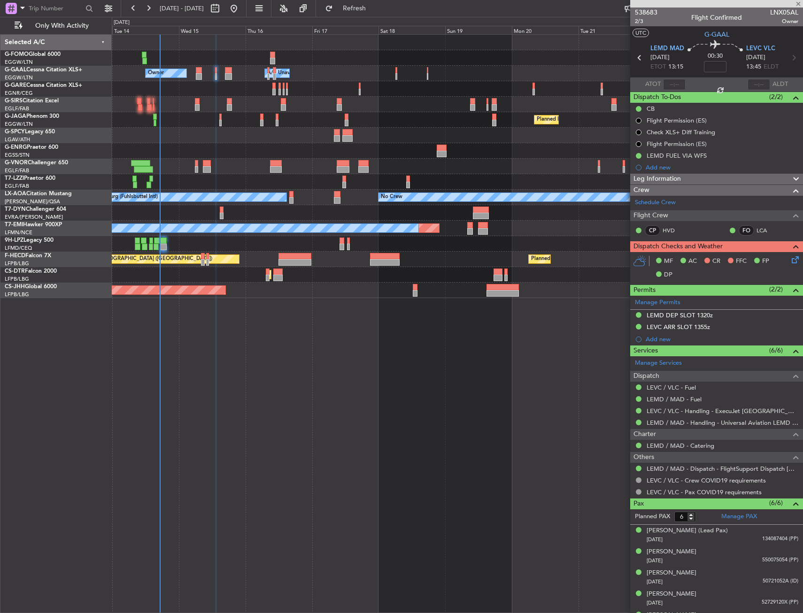
type input "+00:20"
type input "3"
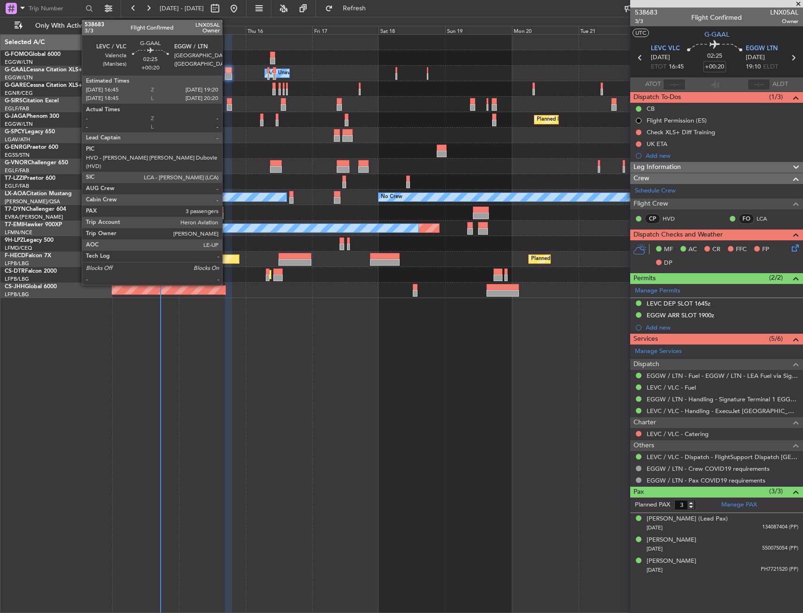
click at [229, 73] on div at bounding box center [229, 70] width 8 height 7
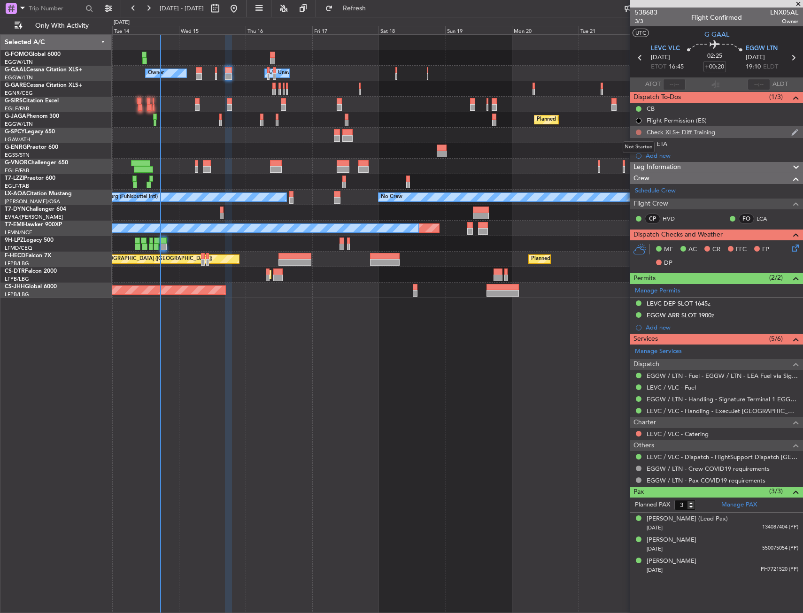
click at [639, 131] on button at bounding box center [639, 133] width 6 height 6
click at [632, 184] on span "Cancelled" at bounding box center [640, 187] width 27 height 9
click at [639, 143] on button at bounding box center [639, 144] width 6 height 6
click at [631, 199] on span "Cancelled" at bounding box center [640, 199] width 27 height 9
click at [635, 434] on div at bounding box center [639, 434] width 8 height 8
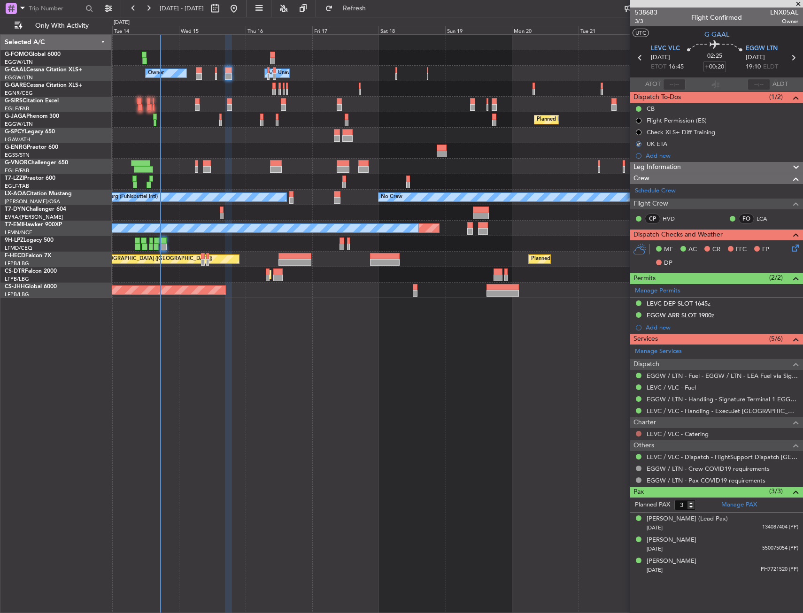
click at [638, 434] on button at bounding box center [639, 434] width 6 height 6
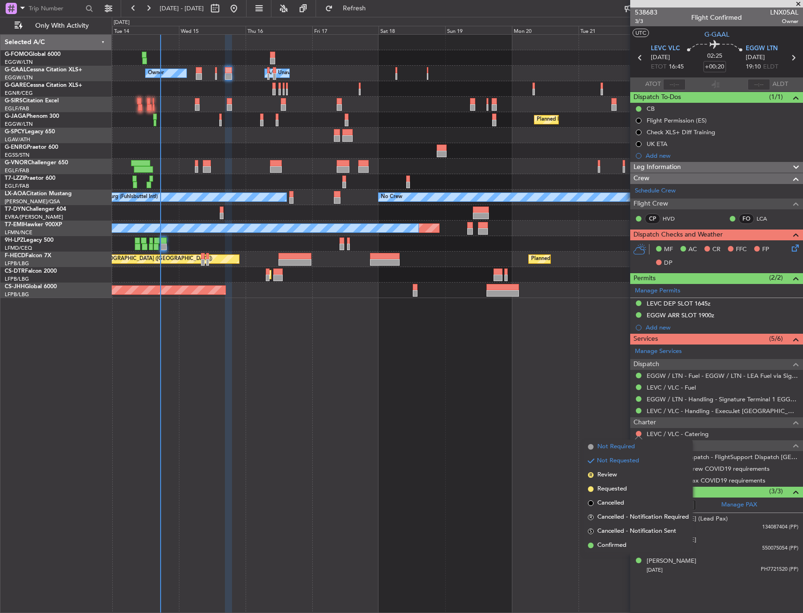
click at [594, 447] on li "Not Required" at bounding box center [638, 447] width 108 height 14
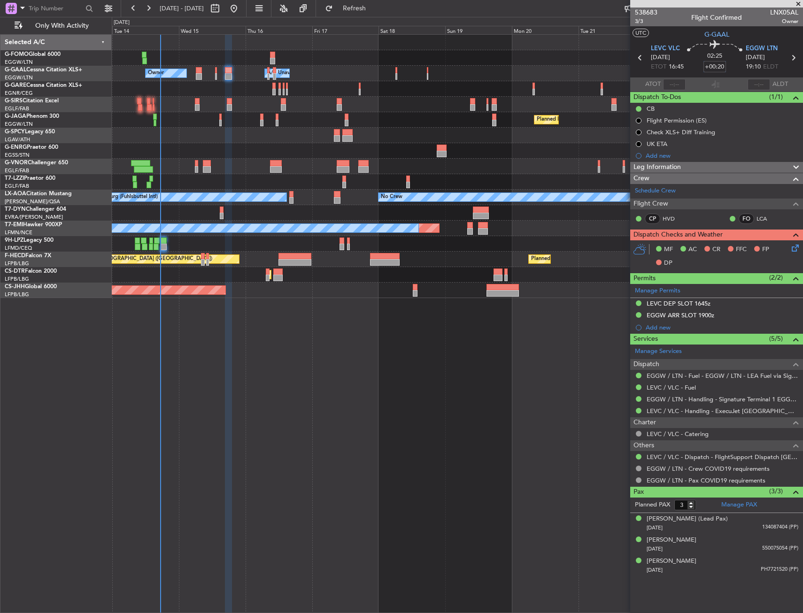
drag, startPoint x: 717, startPoint y: 63, endPoint x: 725, endPoint y: 66, distance: 8.2
click at [716, 64] on input "+00:20" at bounding box center [714, 66] width 23 height 11
type input "+00:15"
click at [732, 73] on div "02:25 +00:15" at bounding box center [715, 57] width 62 height 35
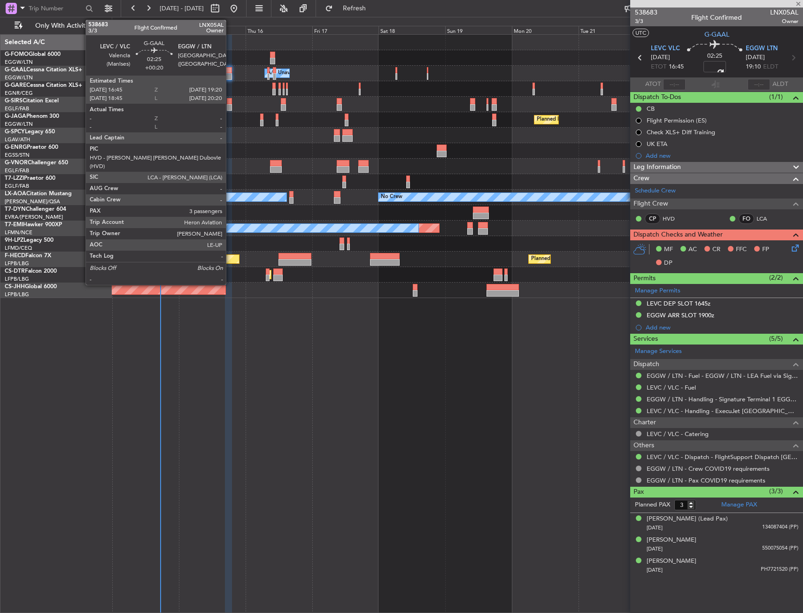
click at [230, 73] on div at bounding box center [229, 70] width 8 height 7
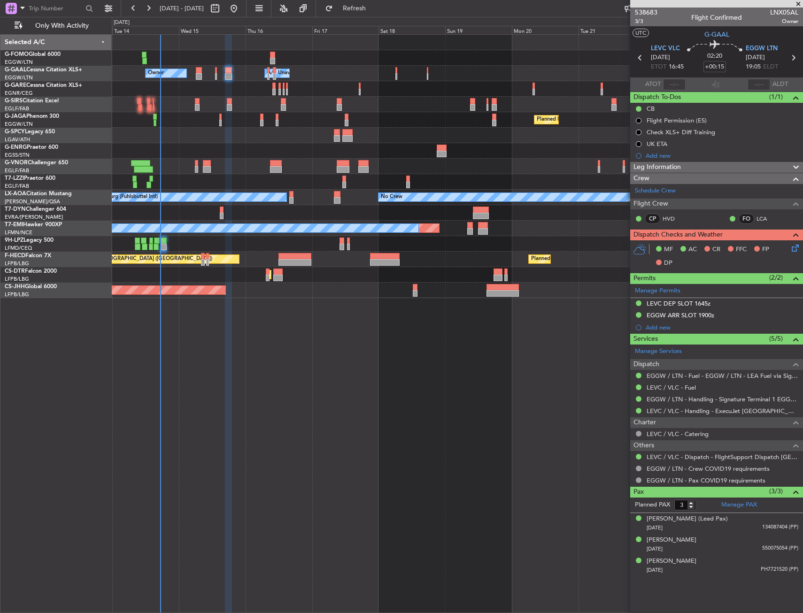
click at [237, 78] on div "Owner Owner A/C Unavailable A/C Unavailable Owner" at bounding box center [457, 73] width 691 height 15
click at [232, 77] on div "Owner Owner A/C Unavailable A/C Unavailable Owner" at bounding box center [457, 73] width 691 height 15
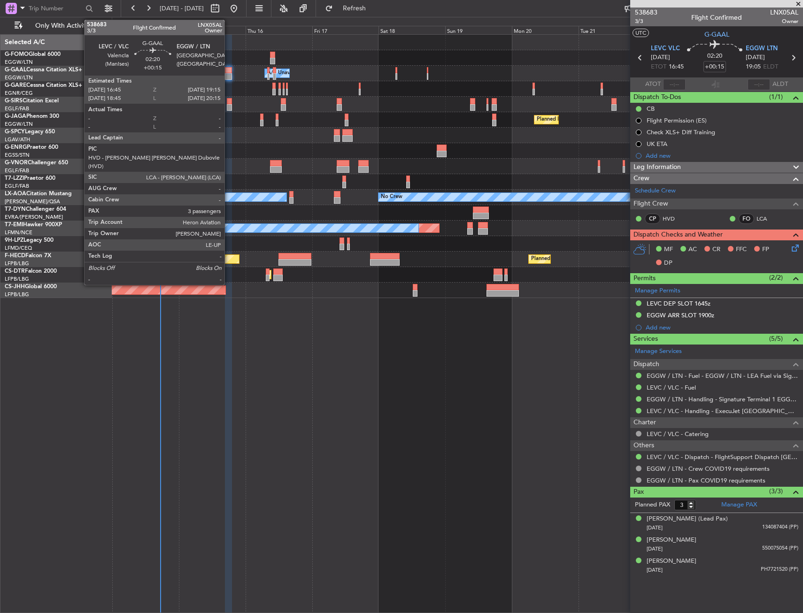
click at [229, 75] on div at bounding box center [228, 76] width 7 height 7
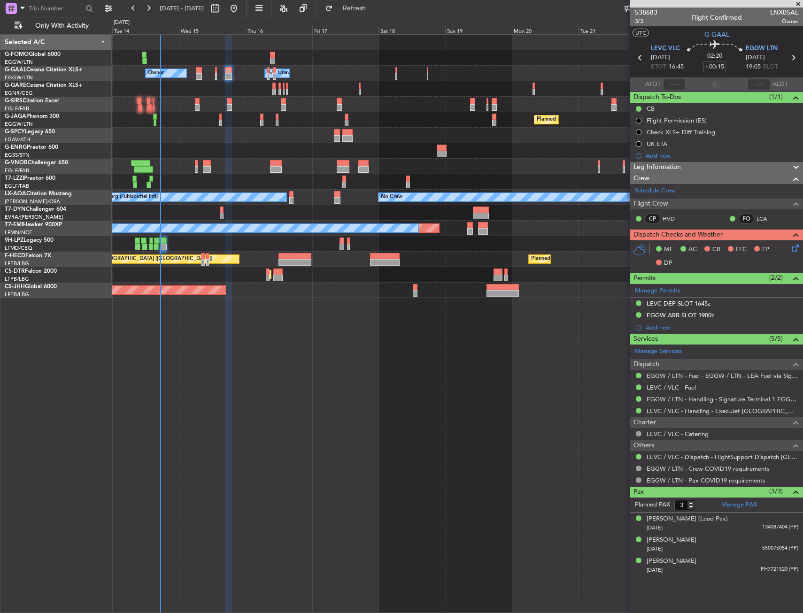
click at [789, 248] on div "MF AC CR FFC FP DP" at bounding box center [721, 257] width 138 height 28
click at [794, 247] on icon at bounding box center [794, 247] width 8 height 8
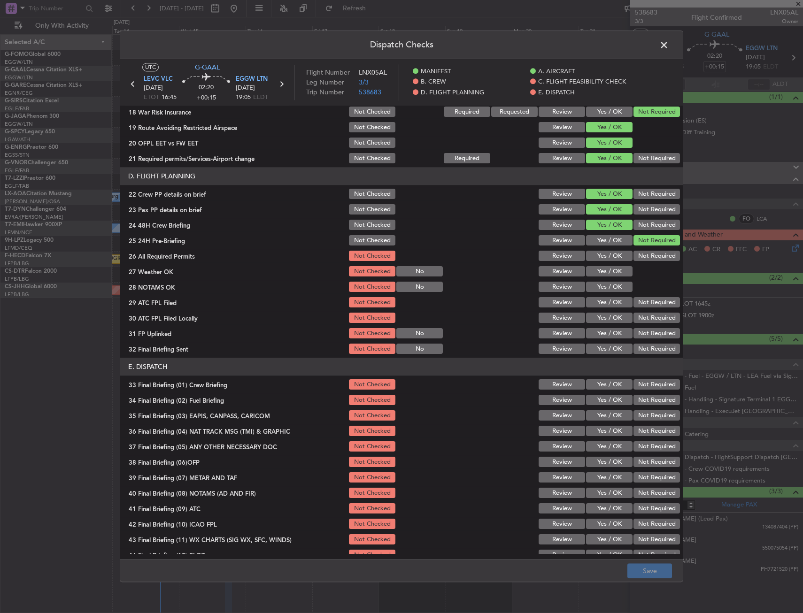
scroll to position [386, 0]
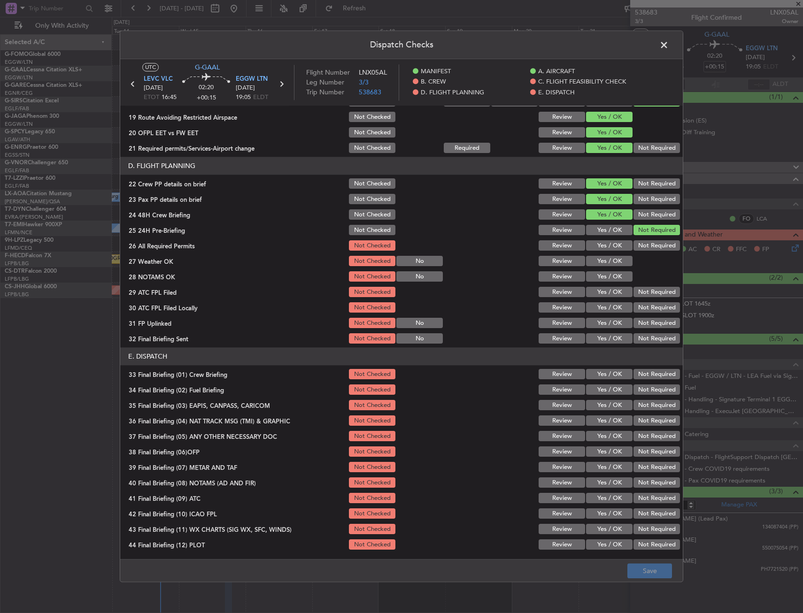
click at [596, 247] on button "Yes / OK" at bounding box center [609, 246] width 46 height 10
click at [595, 266] on button "Yes / OK" at bounding box center [609, 261] width 46 height 10
click at [601, 276] on button "Yes / OK" at bounding box center [609, 277] width 46 height 10
click at [604, 292] on button "Yes / OK" at bounding box center [609, 292] width 46 height 10
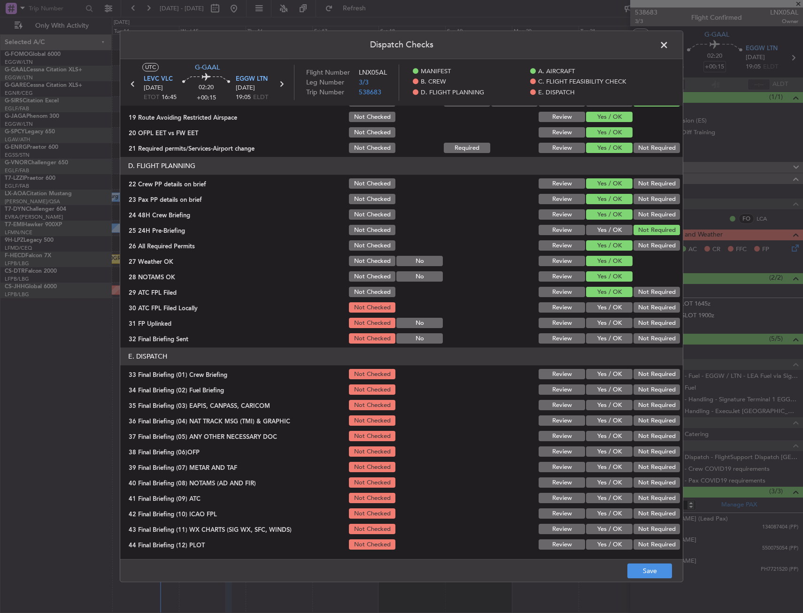
click at [638, 308] on button "Not Required" at bounding box center [656, 308] width 46 height 10
click at [603, 323] on button "Yes / OK" at bounding box center [609, 323] width 46 height 10
click at [641, 337] on button "Not Required" at bounding box center [656, 339] width 46 height 10
click at [617, 388] on button "Yes / OK" at bounding box center [609, 390] width 46 height 10
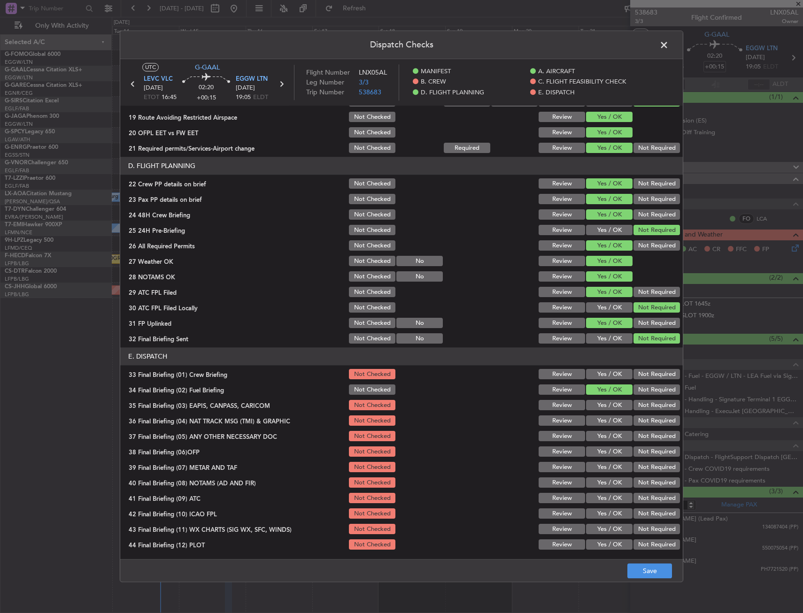
click at [600, 376] on button "Yes / OK" at bounding box center [609, 375] width 46 height 10
drag, startPoint x: 639, startPoint y: 403, endPoint x: 638, endPoint y: 417, distance: 14.6
click at [639, 404] on button "Not Required" at bounding box center [656, 406] width 46 height 10
drag, startPoint x: 638, startPoint y: 424, endPoint x: 611, endPoint y: 432, distance: 27.8
click at [637, 424] on button "Not Required" at bounding box center [656, 421] width 46 height 10
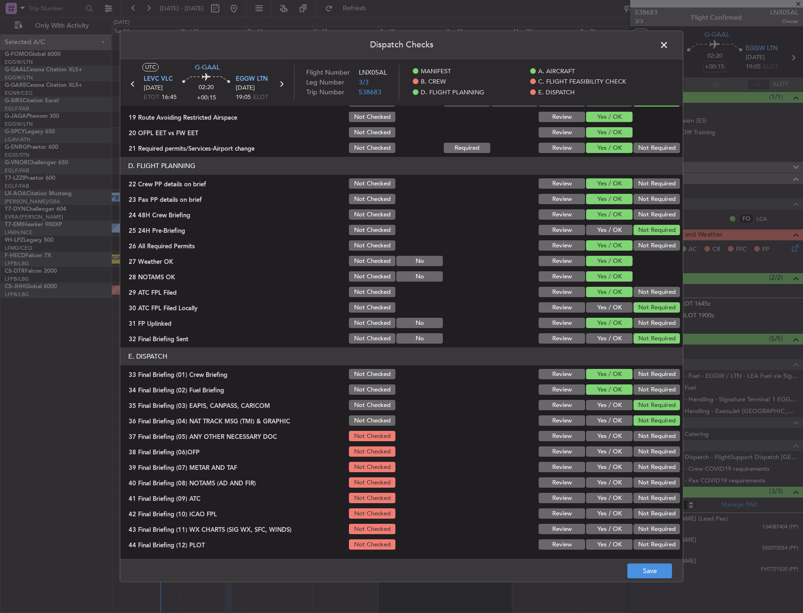
drag, startPoint x: 606, startPoint y: 440, endPoint x: 597, endPoint y: 445, distance: 9.7
click at [601, 442] on div "Yes / OK" at bounding box center [608, 436] width 47 height 13
click at [599, 440] on button "Yes / OK" at bounding box center [609, 437] width 46 height 10
click at [598, 453] on button "Yes / OK" at bounding box center [609, 452] width 46 height 10
click at [598, 459] on section "E. DISPATCH 33 Final Briefing (01) Crew Briefing Not Checked Review Yes / OK No…" at bounding box center [401, 450] width 563 height 204
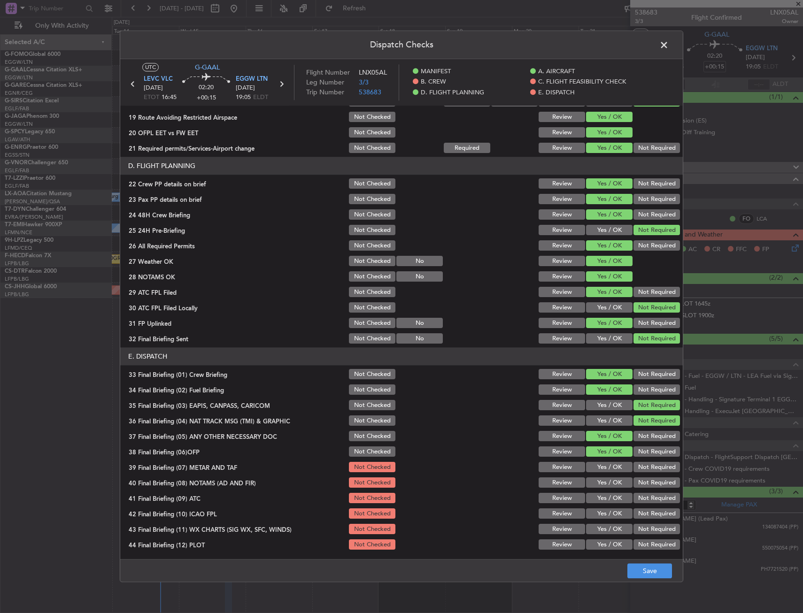
drag, startPoint x: 597, startPoint y: 471, endPoint x: 597, endPoint y: 479, distance: 7.5
click at [597, 472] on button "Yes / OK" at bounding box center [609, 468] width 46 height 10
click at [596, 482] on button "Yes / OK" at bounding box center [609, 483] width 46 height 10
click at [597, 493] on section "E. DISPATCH 33 Final Briefing (01) Crew Briefing Not Checked Review Yes / OK No…" at bounding box center [401, 450] width 563 height 204
drag, startPoint x: 598, startPoint y: 502, endPoint x: 599, endPoint y: 510, distance: 8.5
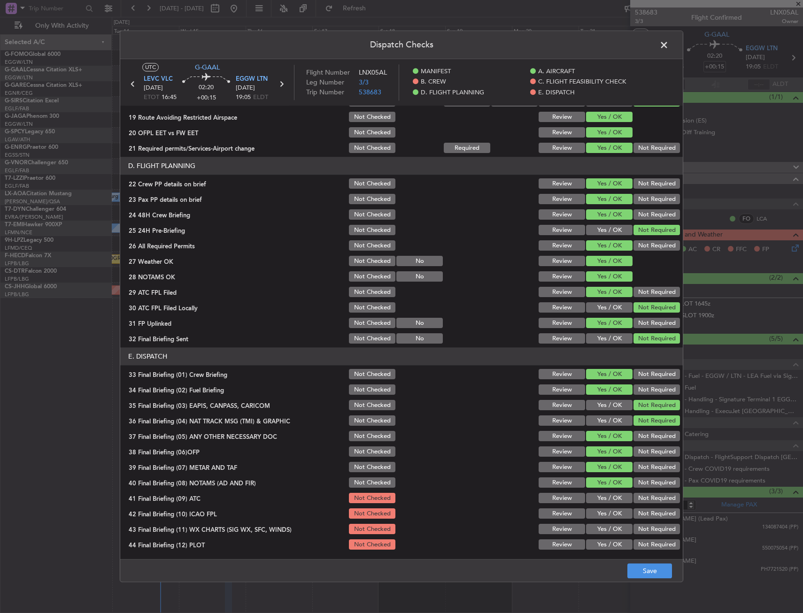
click at [598, 505] on section "E. DISPATCH 33 Final Briefing (01) Crew Briefing Not Checked Review Yes / OK No…" at bounding box center [401, 450] width 563 height 204
click at [600, 522] on section "E. DISPATCH 33 Final Briefing (01) Crew Briefing Not Checked Review Yes / OK No…" at bounding box center [401, 450] width 563 height 204
click at [600, 532] on button "Yes / OK" at bounding box center [609, 529] width 46 height 10
drag, startPoint x: 602, startPoint y: 499, endPoint x: 602, endPoint y: 517, distance: 17.8
click at [602, 501] on button "Yes / OK" at bounding box center [609, 498] width 46 height 10
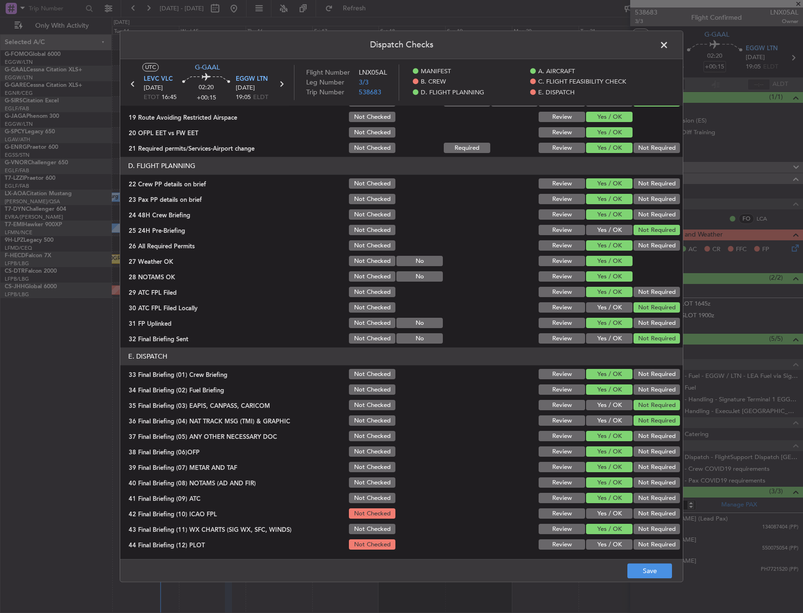
click at [602, 517] on button "Yes / OK" at bounding box center [609, 514] width 46 height 10
drag, startPoint x: 605, startPoint y: 538, endPoint x: 604, endPoint y: 549, distance: 11.3
click at [603, 541] on section "E. DISPATCH 33 Final Briefing (01) Crew Briefing Not Checked Review Yes / OK No…" at bounding box center [401, 450] width 563 height 204
drag, startPoint x: 604, startPoint y: 549, endPoint x: 647, endPoint y: 568, distance: 47.1
click at [606, 550] on div "Yes / OK" at bounding box center [608, 545] width 47 height 13
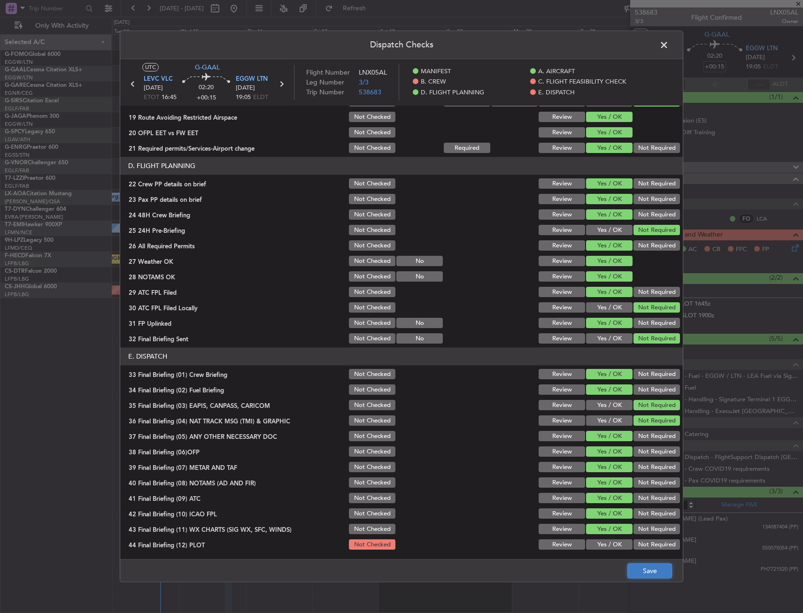
click at [648, 571] on button "Save" at bounding box center [649, 571] width 45 height 15
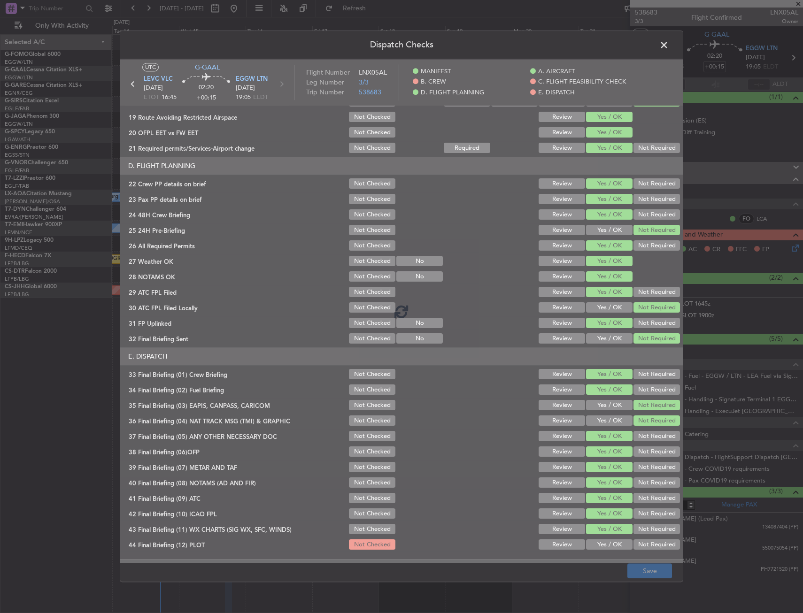
drag, startPoint x: 647, startPoint y: 565, endPoint x: 605, endPoint y: 548, distance: 45.5
click at [606, 551] on div at bounding box center [401, 311] width 563 height 504
click at [595, 542] on div at bounding box center [401, 311] width 563 height 504
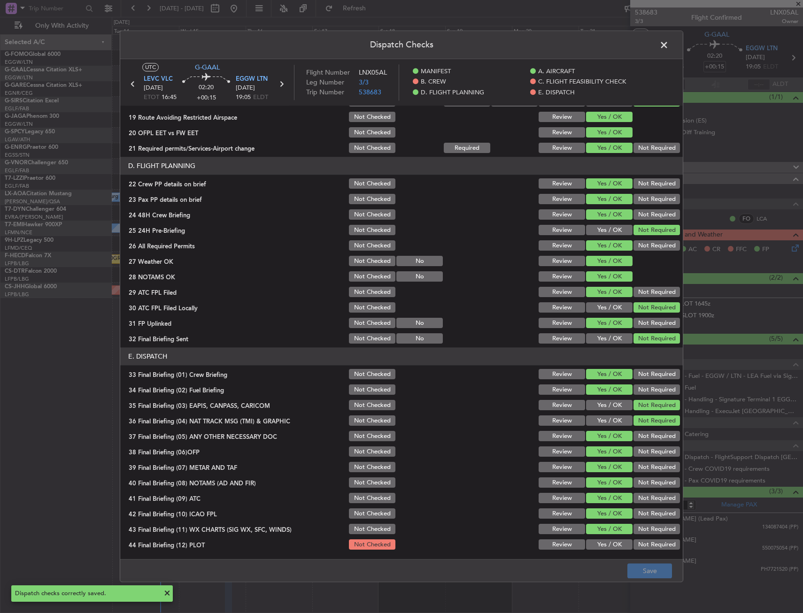
click at [596, 548] on button "Yes / OK" at bounding box center [609, 545] width 46 height 10
click at [634, 564] on button "Save" at bounding box center [649, 571] width 45 height 15
click at [669, 46] on span at bounding box center [669, 47] width 0 height 19
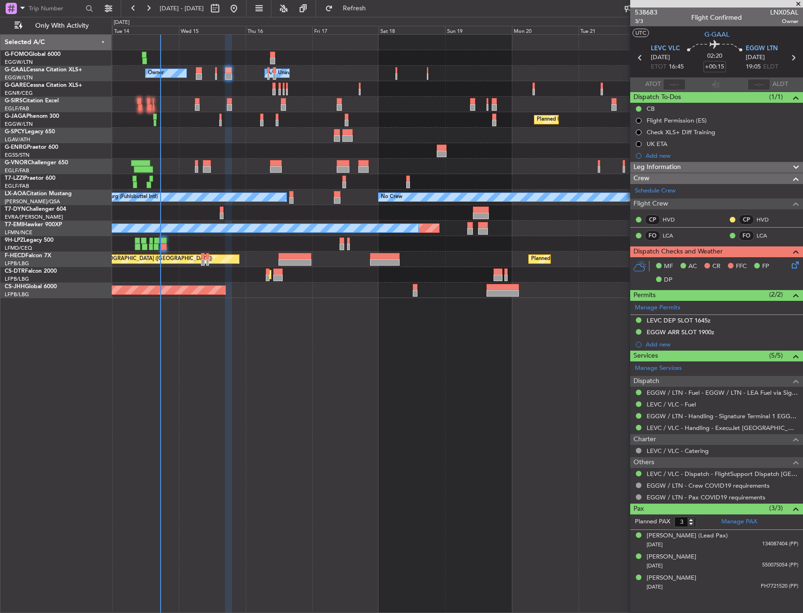
click at [224, 82] on div at bounding box center [457, 88] width 691 height 15
click at [227, 75] on div at bounding box center [228, 76] width 7 height 7
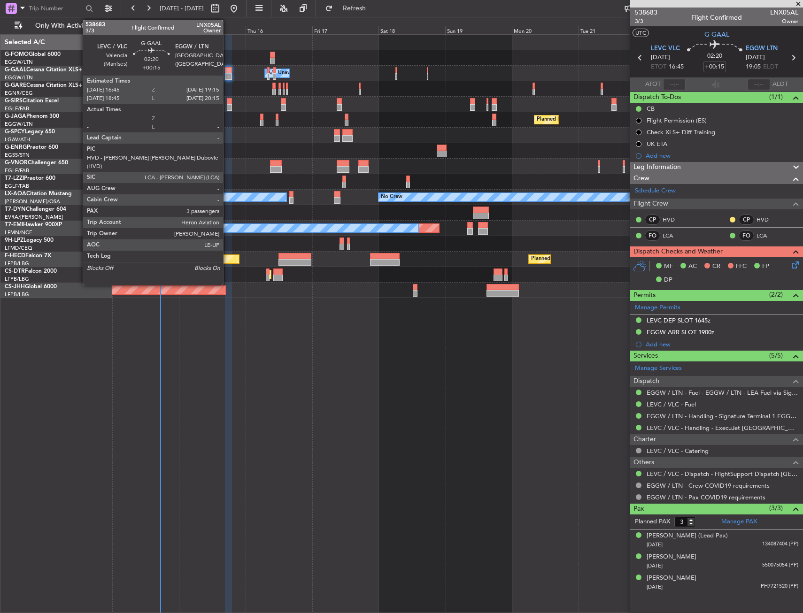
click at [227, 75] on div at bounding box center [228, 76] width 7 height 7
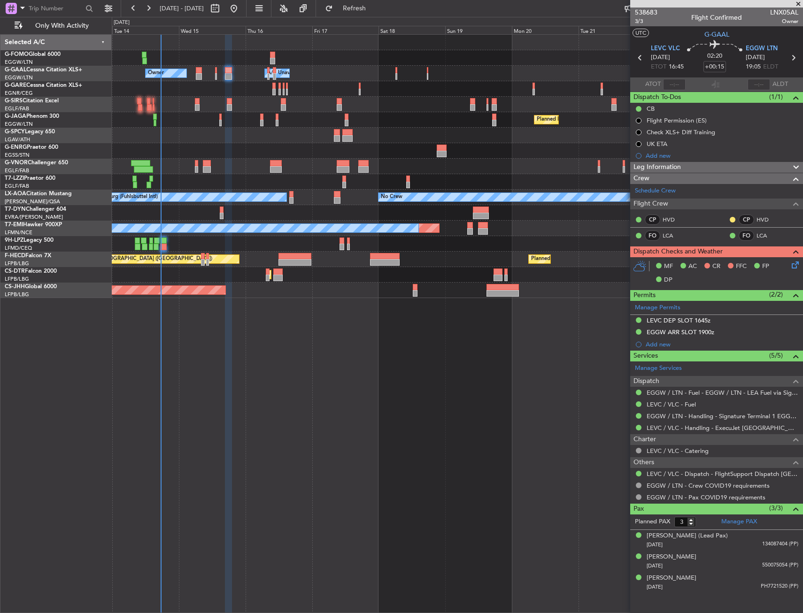
click at [202, 71] on div "Owner A/C Unavailable Owner A/C Unavailable Owner" at bounding box center [457, 73] width 691 height 15
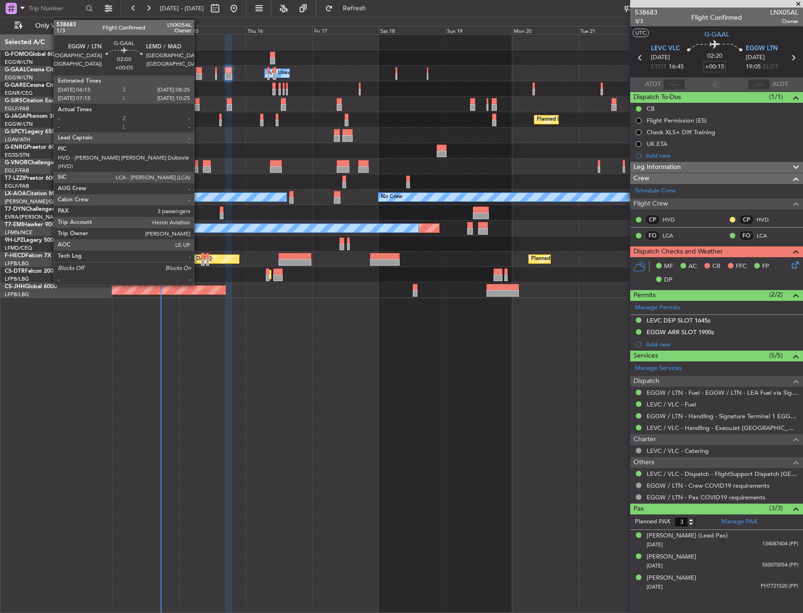
click at [198, 76] on div at bounding box center [199, 76] width 6 height 7
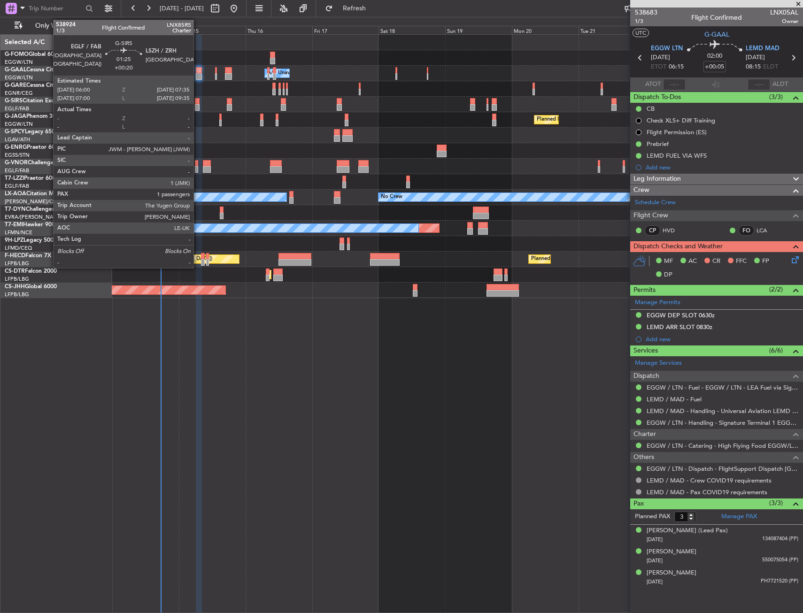
click at [198, 106] on div at bounding box center [197, 107] width 5 height 7
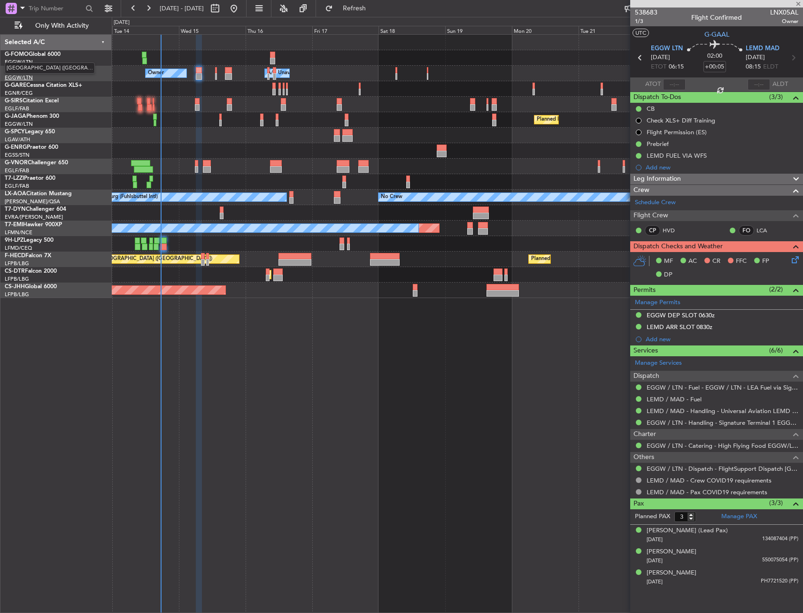
type input "+00:20"
type input "1"
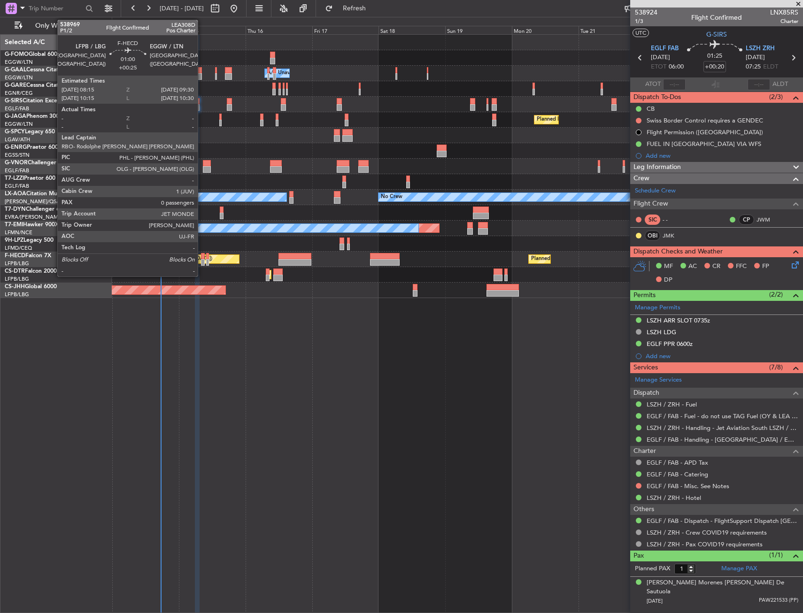
click at [202, 256] on div at bounding box center [203, 256] width 4 height 7
click at [324, 426] on div "Owner A/C Unavailable Owner A/C Unavailable Owner Planned Maint [GEOGRAPHIC_DAT…" at bounding box center [457, 323] width 691 height 579
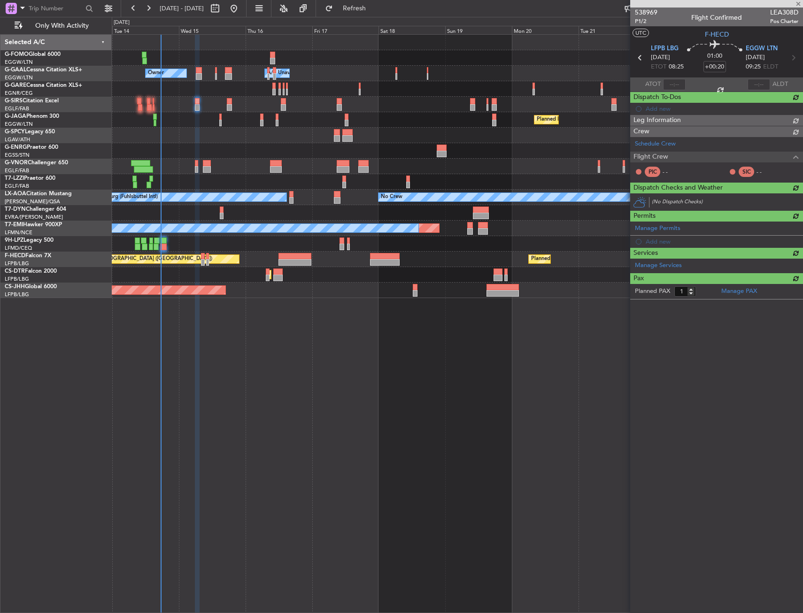
type input "+00:25"
type input "0"
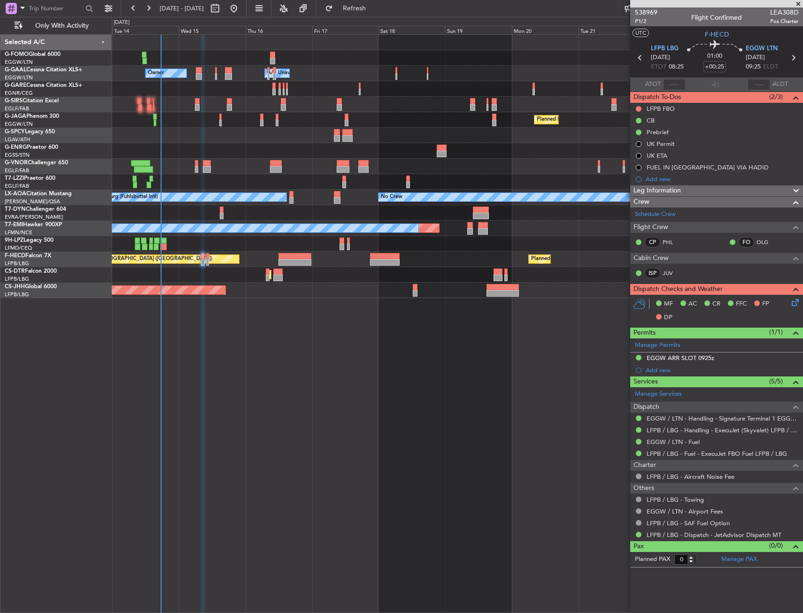
click at [259, 411] on div "Owner A/C Unavailable Owner A/C Unavailable Owner Planned Maint [GEOGRAPHIC_DAT…" at bounding box center [457, 323] width 691 height 579
click at [467, 162] on div "Owner A/C Unavailable Owner A/C Unavailable Owner Planned Maint [GEOGRAPHIC_DAT…" at bounding box center [457, 166] width 691 height 263
click at [330, 359] on div "Owner A/C Unavailable Owner A/C Unavailable Owner Planned Maint [GEOGRAPHIC_DAT…" at bounding box center [457, 323] width 691 height 579
click at [308, 351] on div "Owner Owner A/C Unavailable A/C Unavailable Owner Planned Maint Paris (Le Bourg…" at bounding box center [457, 323] width 691 height 579
click at [681, 129] on div "Prebrief" at bounding box center [716, 132] width 173 height 12
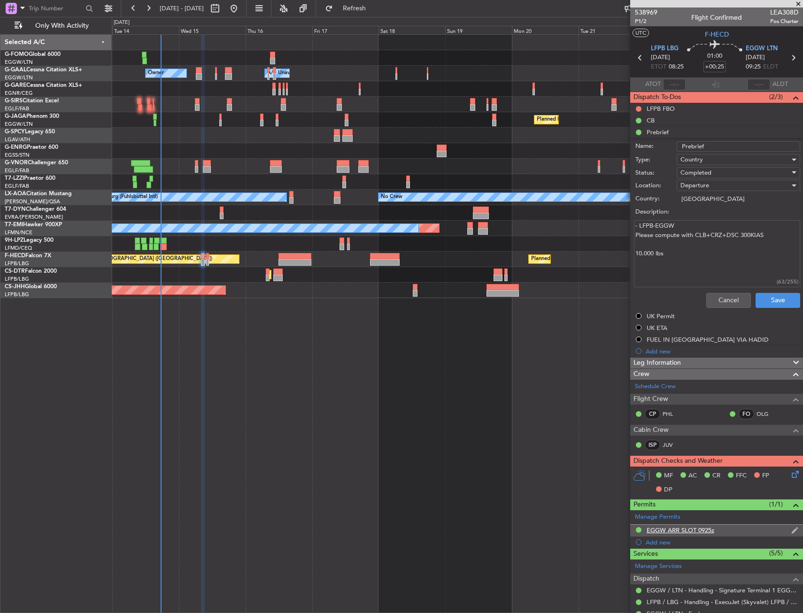
scroll to position [126, 0]
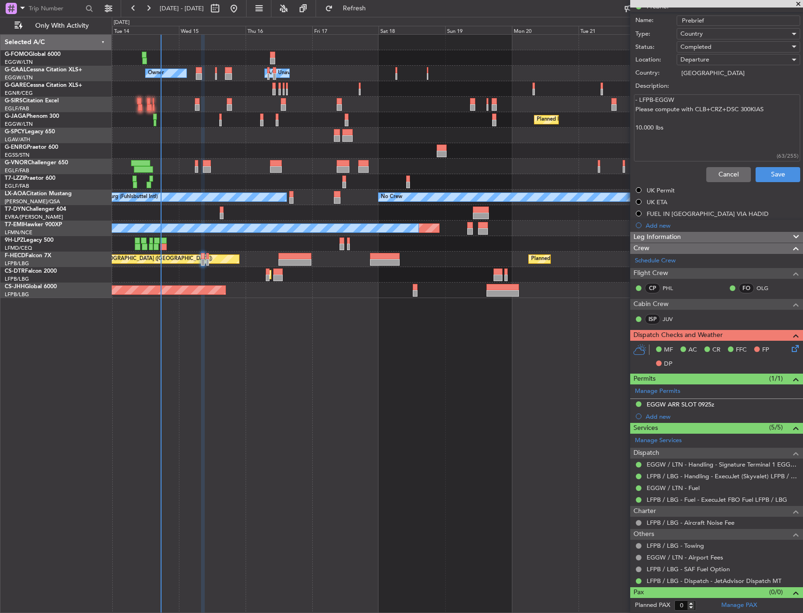
drag, startPoint x: 698, startPoint y: 163, endPoint x: 703, endPoint y: 172, distance: 10.3
click at [698, 163] on div "Cancel Save" at bounding box center [713, 174] width 177 height 23
click at [707, 175] on button "Cancel" at bounding box center [728, 174] width 45 height 15
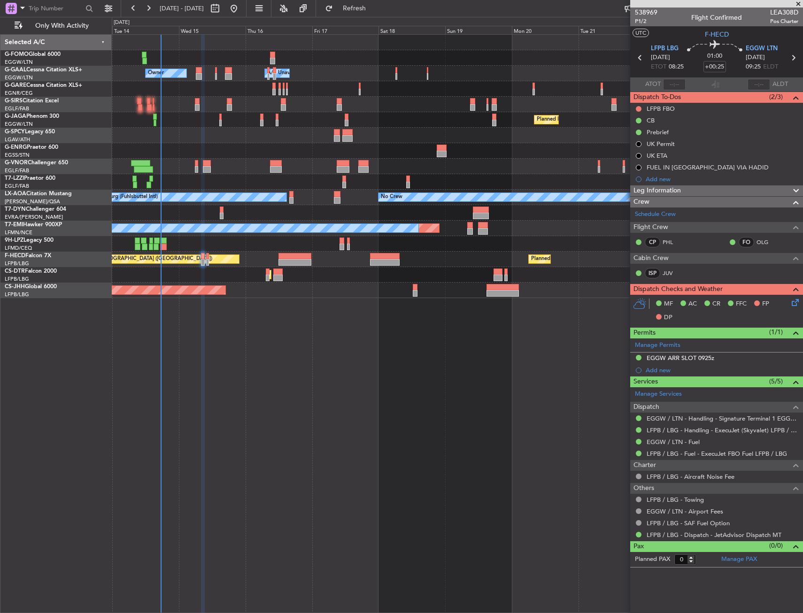
click at [341, 405] on div "Owner Owner A/C Unavailable A/C Unavailable Owner Planned Maint Paris (Le Bourg…" at bounding box center [457, 323] width 691 height 579
click at [201, 101] on div at bounding box center [457, 104] width 691 height 15
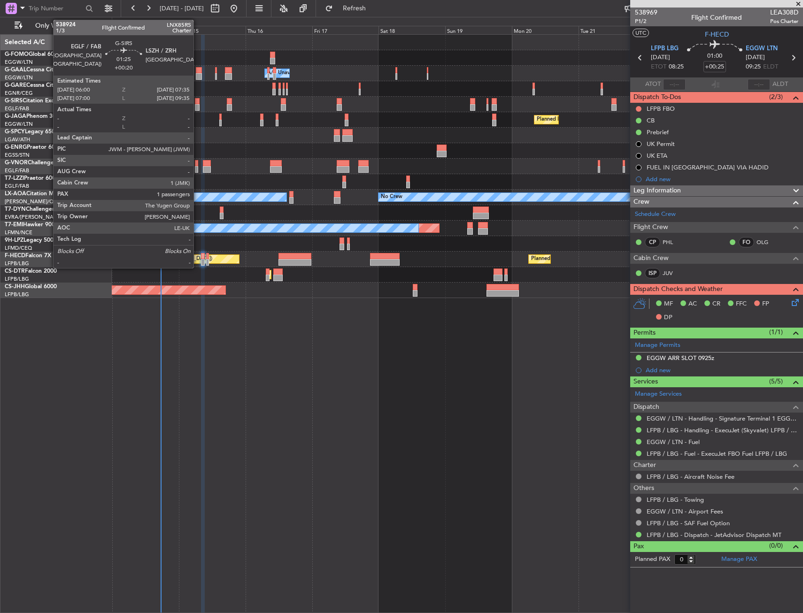
click at [198, 104] on div at bounding box center [197, 107] width 5 height 7
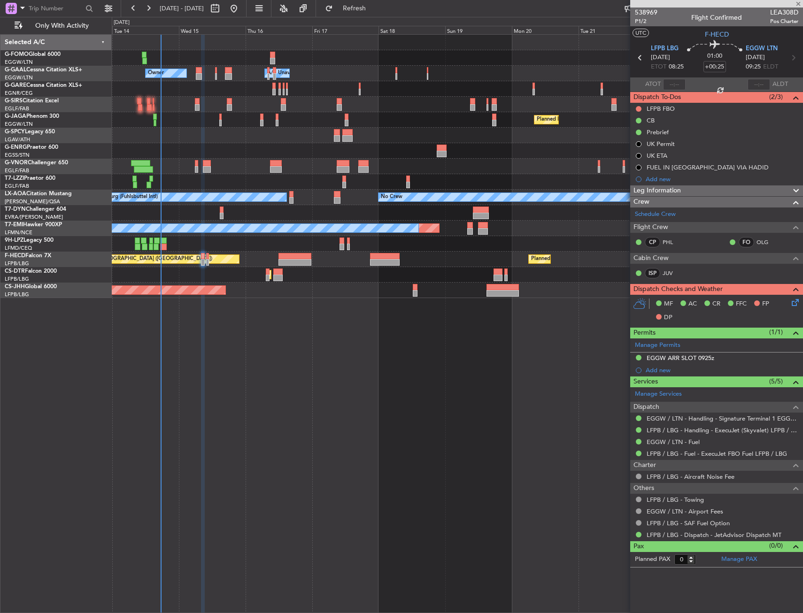
type input "+00:20"
type input "1"
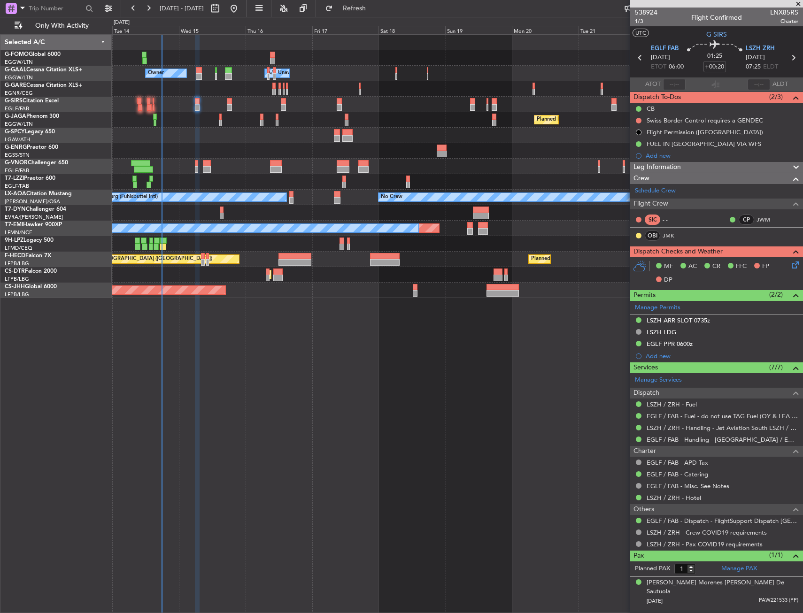
click at [206, 136] on div at bounding box center [457, 135] width 691 height 15
click at [192, 141] on div at bounding box center [457, 135] width 691 height 15
click at [679, 322] on div "LSZH ARR SLOT 0735z" at bounding box center [678, 320] width 63 height 8
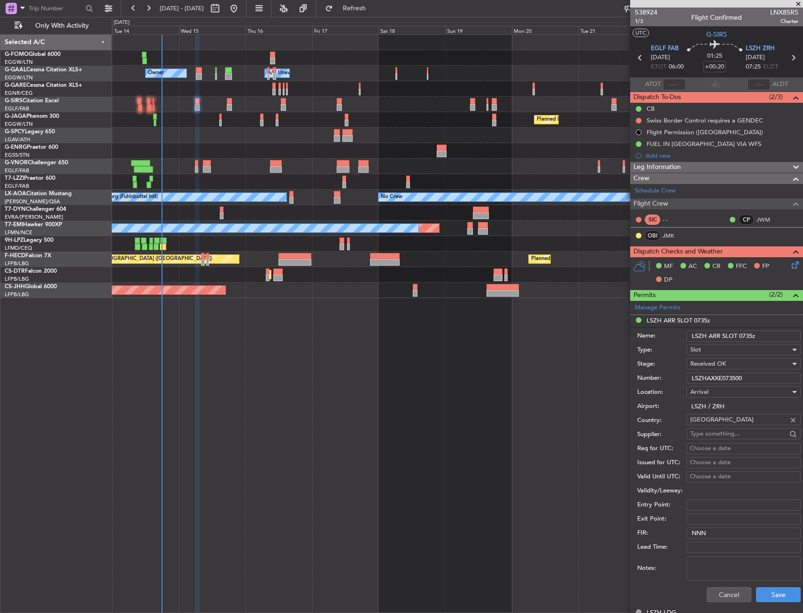
click at [702, 383] on input "LSZHAXXE073500" at bounding box center [743, 378] width 114 height 11
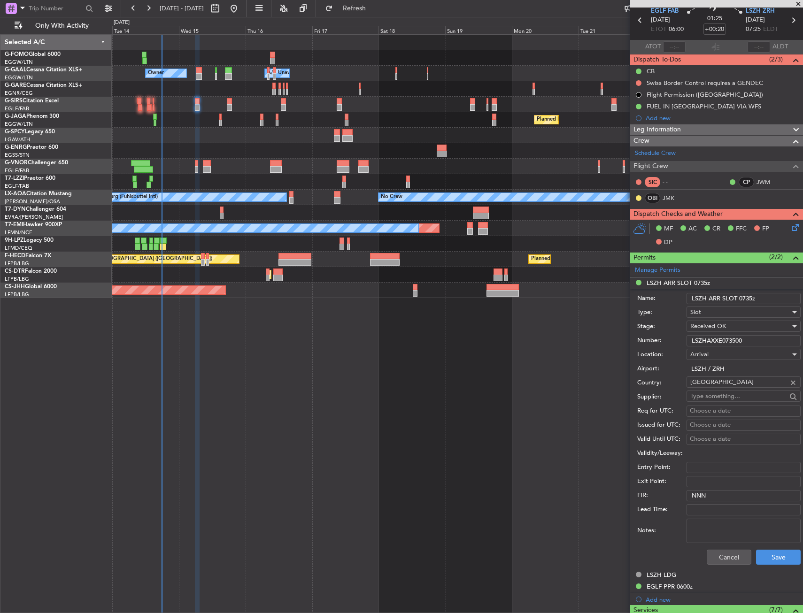
scroll to position [94, 0]
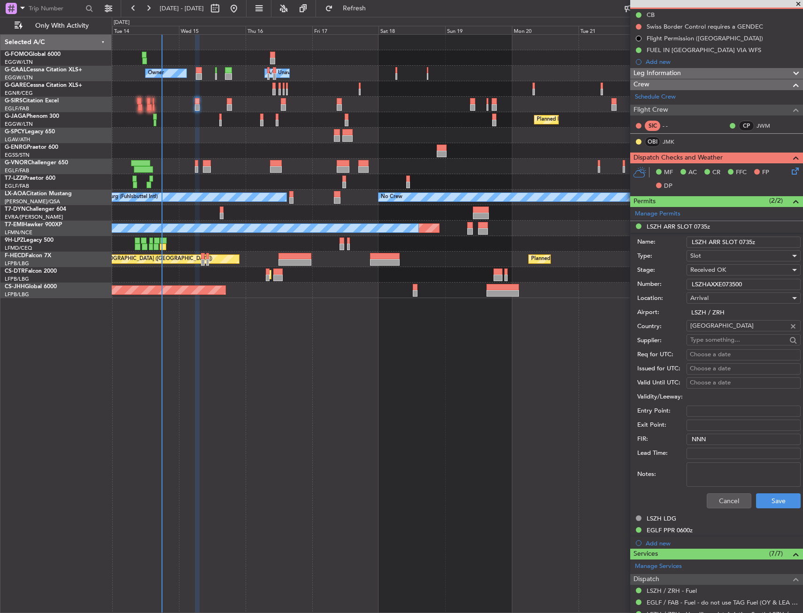
click at [659, 537] on li "Add new" at bounding box center [716, 543] width 173 height 12
click at [663, 532] on div "EGLF PPR 0600z" at bounding box center [670, 530] width 46 height 8
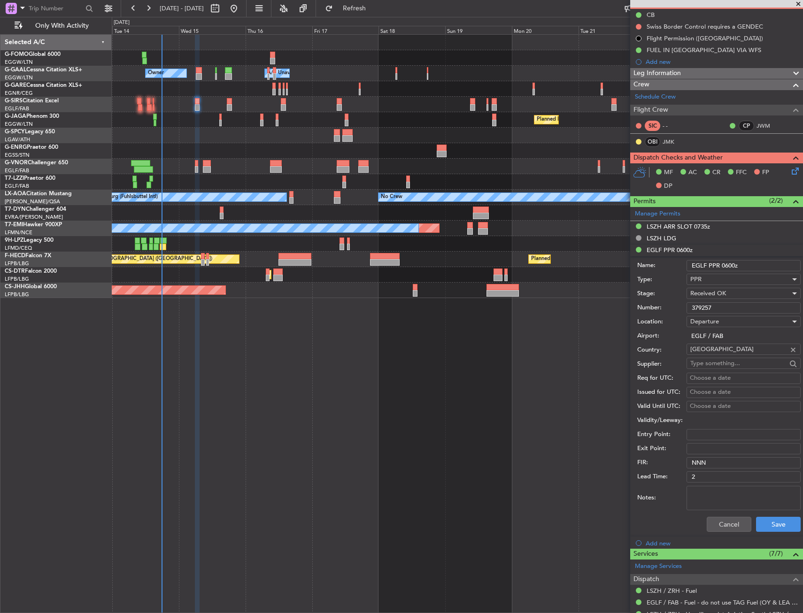
click at [712, 302] on input "379257" at bounding box center [743, 307] width 114 height 11
click at [732, 532] on div "Cancel Save" at bounding box center [718, 524] width 163 height 24
click at [728, 522] on button "Cancel" at bounding box center [729, 524] width 45 height 15
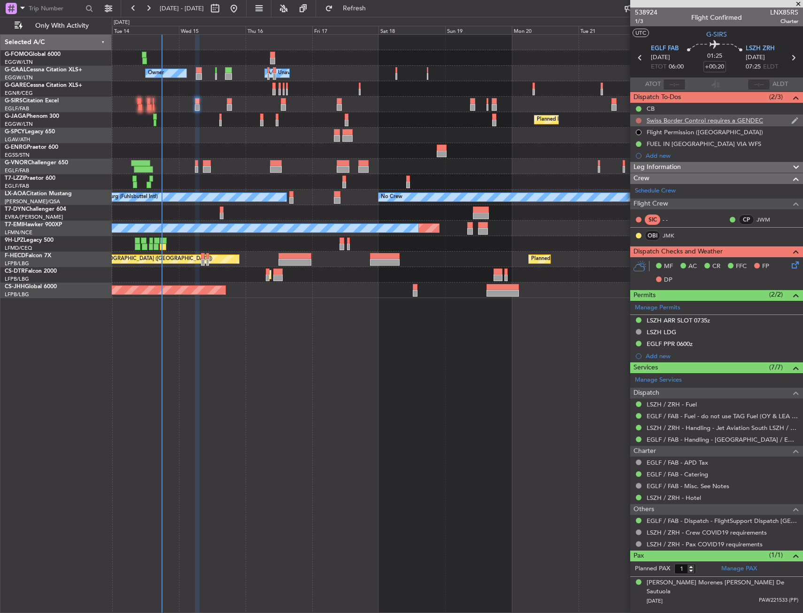
click at [638, 118] on button at bounding box center [639, 121] width 6 height 6
click at [632, 181] on li "Cancelled" at bounding box center [639, 176] width 50 height 14
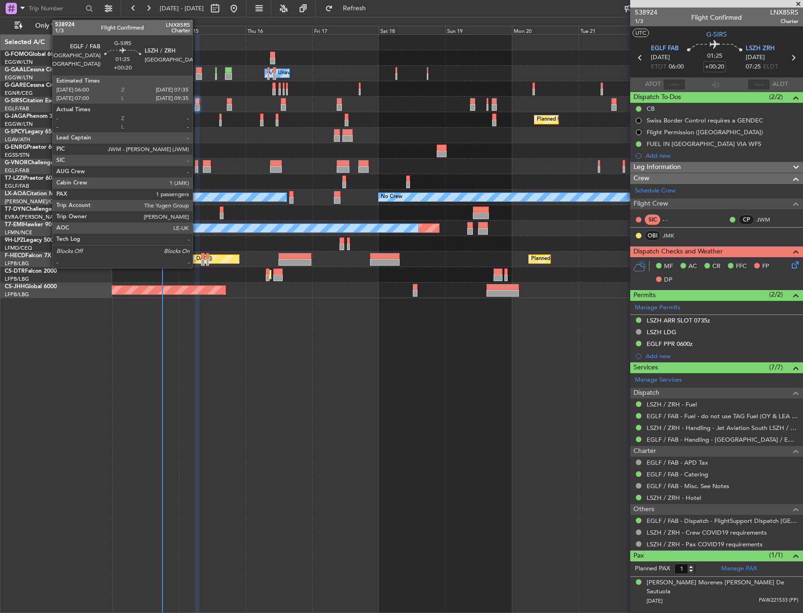
click at [197, 102] on div at bounding box center [197, 101] width 5 height 7
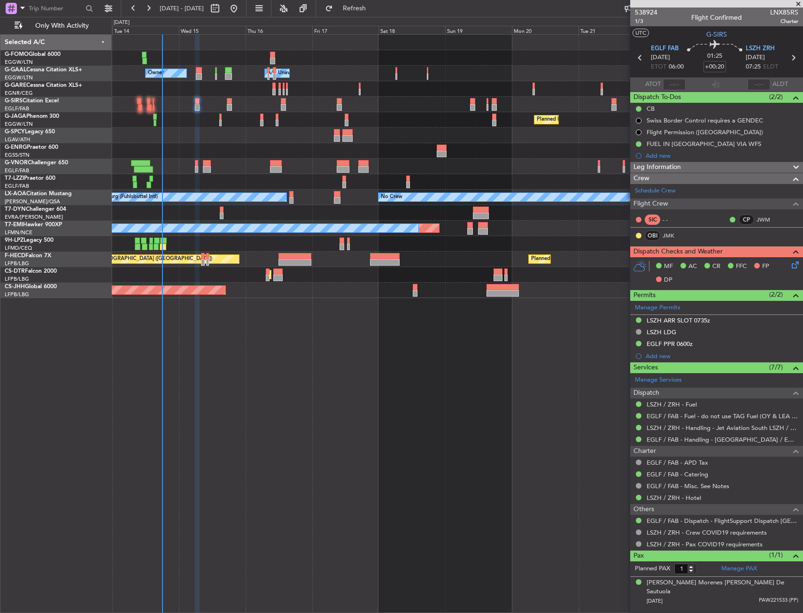
drag, startPoint x: 318, startPoint y: 415, endPoint x: 313, endPoint y: 409, distance: 8.0
click at [374, 11] on span "Refresh" at bounding box center [354, 8] width 39 height 7
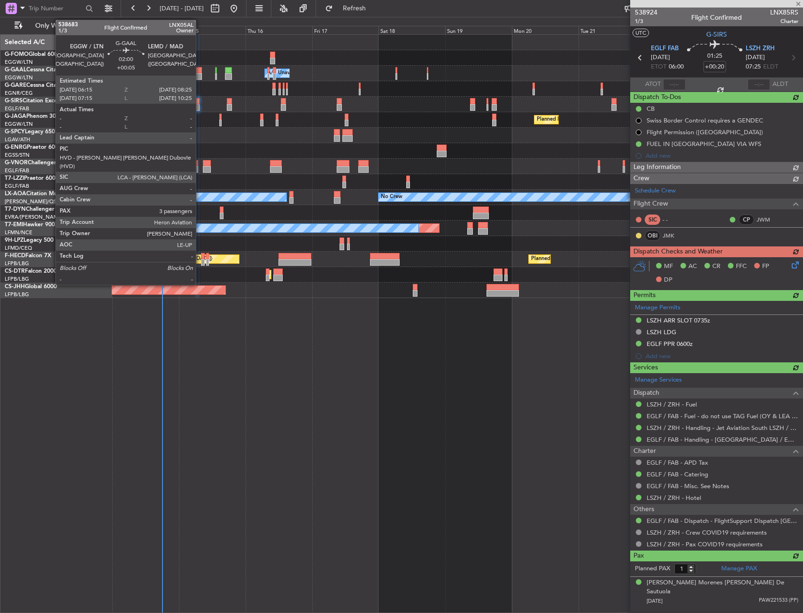
click at [200, 71] on div at bounding box center [199, 70] width 6 height 7
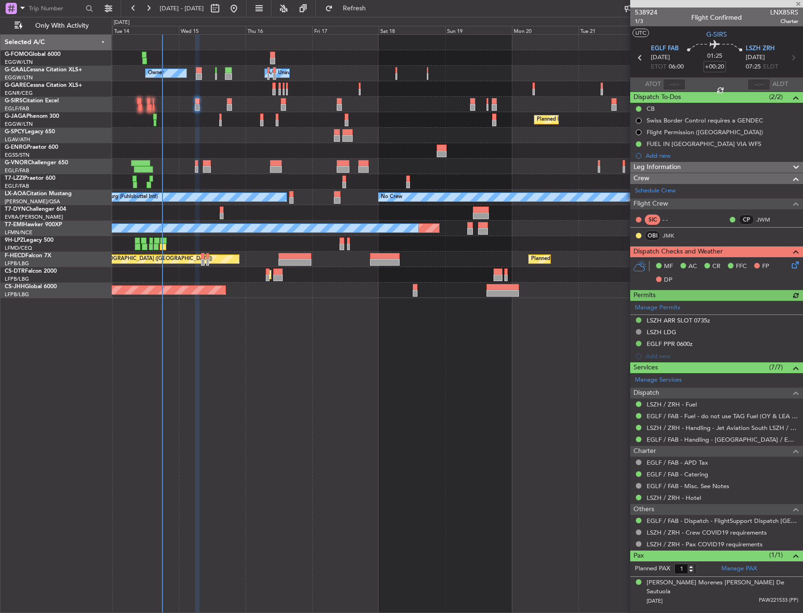
type input "+00:05"
type input "3"
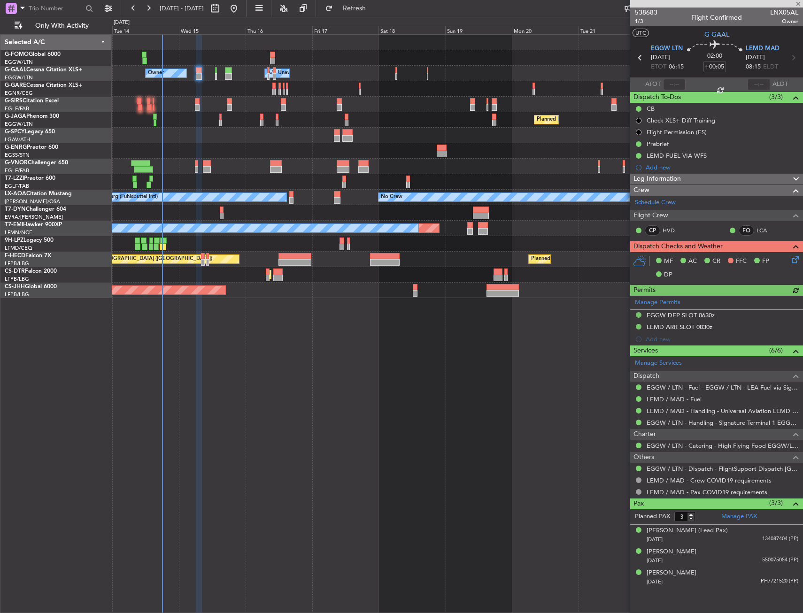
click at [789, 261] on div "MF AC CR FFC FP DP" at bounding box center [721, 268] width 138 height 28
click at [794, 262] on icon at bounding box center [794, 258] width 8 height 8
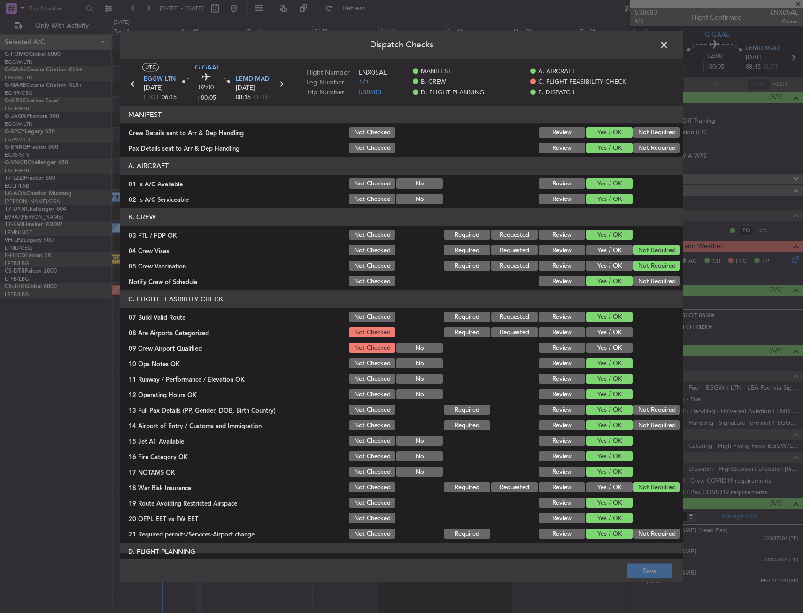
click at [603, 339] on div "Yes / OK" at bounding box center [608, 332] width 47 height 13
click at [601, 344] on button "Yes / OK" at bounding box center [609, 348] width 46 height 10
click at [601, 331] on button "Yes / OK" at bounding box center [609, 333] width 46 height 10
click at [644, 575] on button "Save" at bounding box center [649, 571] width 45 height 15
drag, startPoint x: 654, startPoint y: 46, endPoint x: 659, endPoint y: 45, distance: 5.2
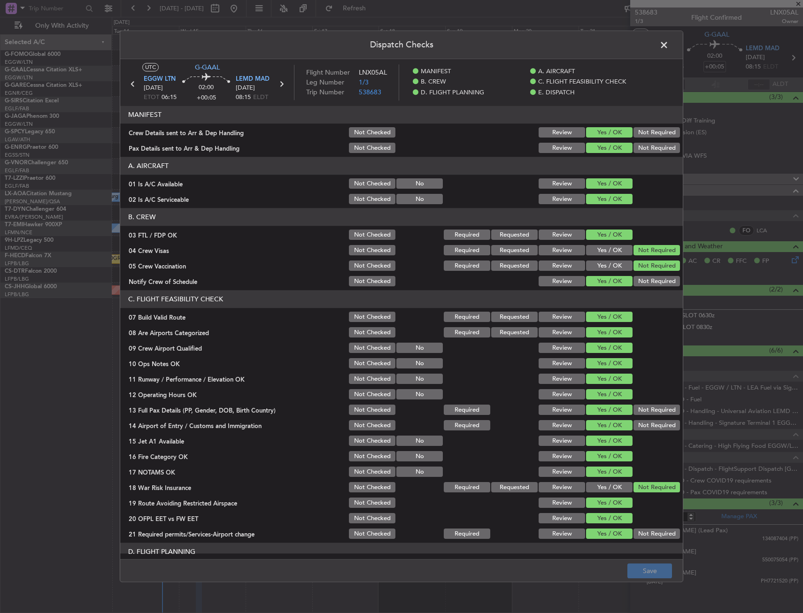
click at [655, 46] on header "Dispatch Checks" at bounding box center [401, 45] width 563 height 28
click at [669, 45] on span at bounding box center [669, 47] width 0 height 19
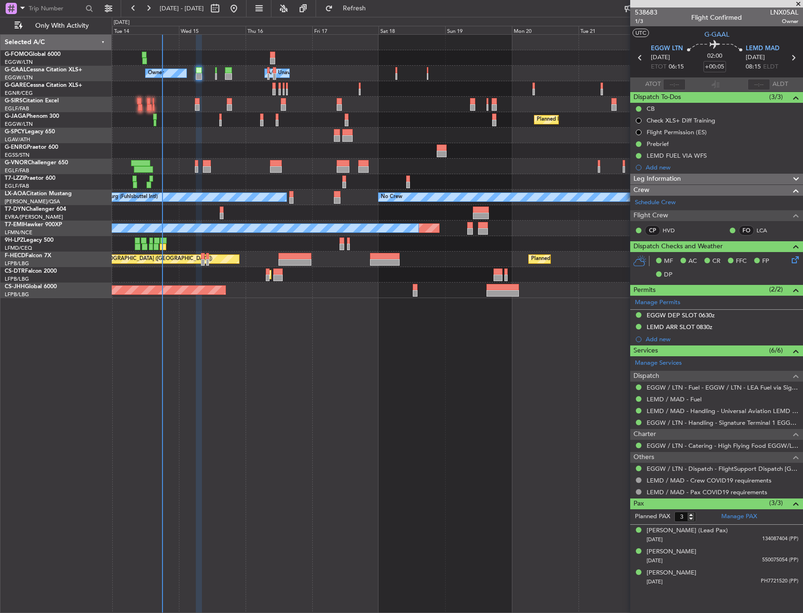
click at [200, 103] on div at bounding box center [457, 104] width 691 height 15
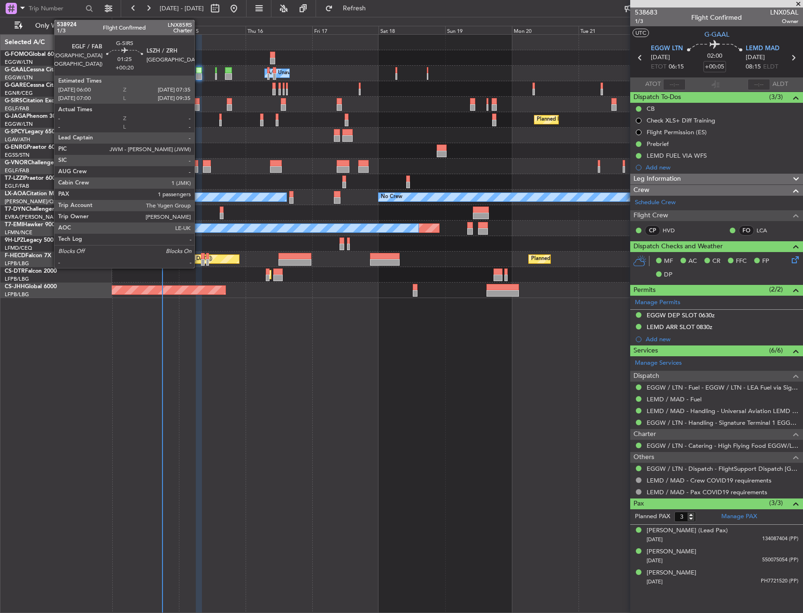
click at [199, 104] on div at bounding box center [197, 101] width 5 height 7
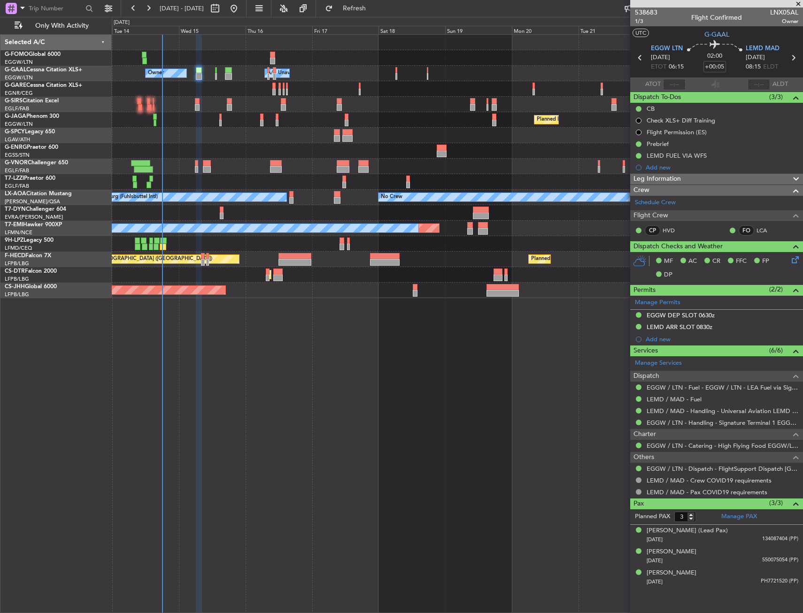
click at [200, 101] on div at bounding box center [457, 104] width 691 height 15
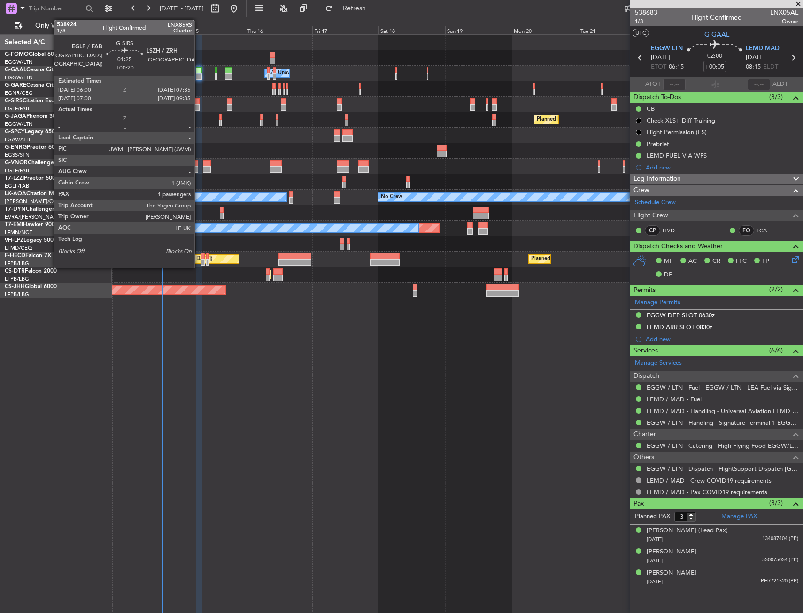
click at [199, 104] on div at bounding box center [197, 107] width 5 height 7
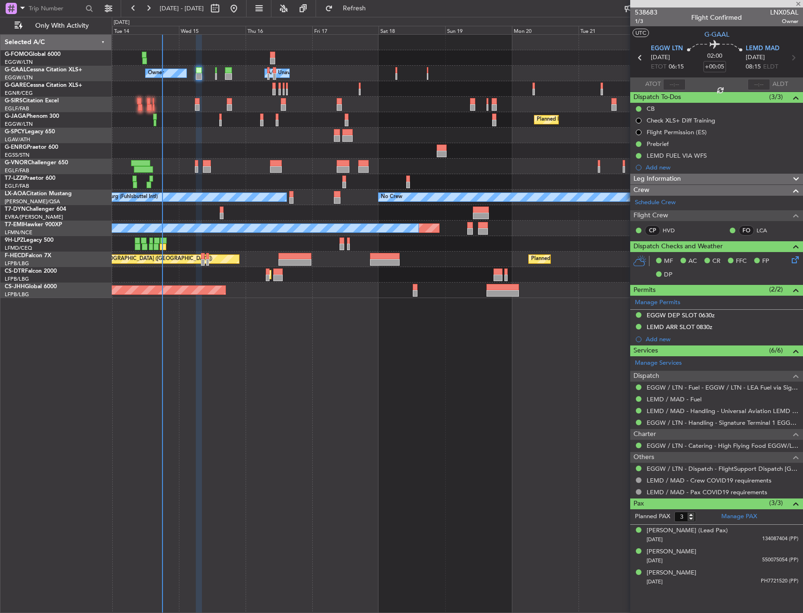
type input "+00:20"
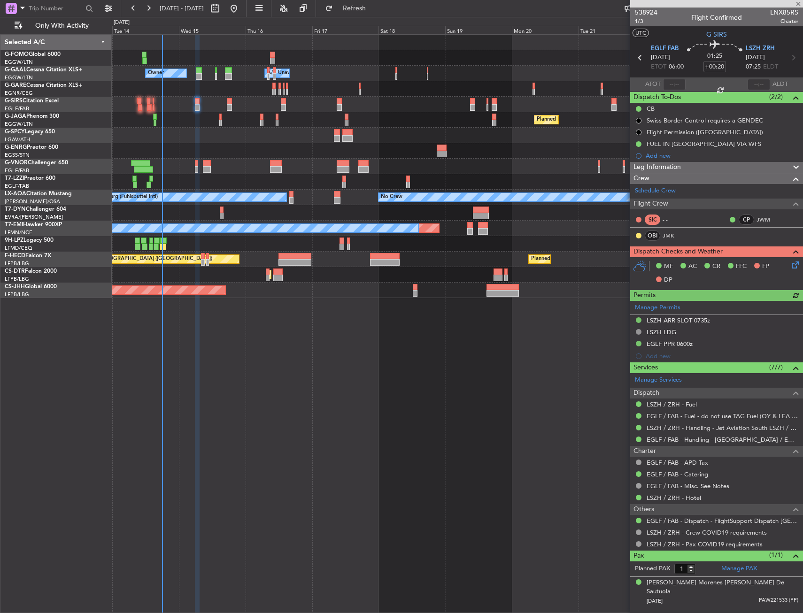
click at [201, 374] on div "Owner Owner A/C Unavailable A/C Unavailable Owner Planned Maint Paris (Le Bourg…" at bounding box center [457, 323] width 691 height 579
click at [793, 261] on icon at bounding box center [794, 264] width 8 height 8
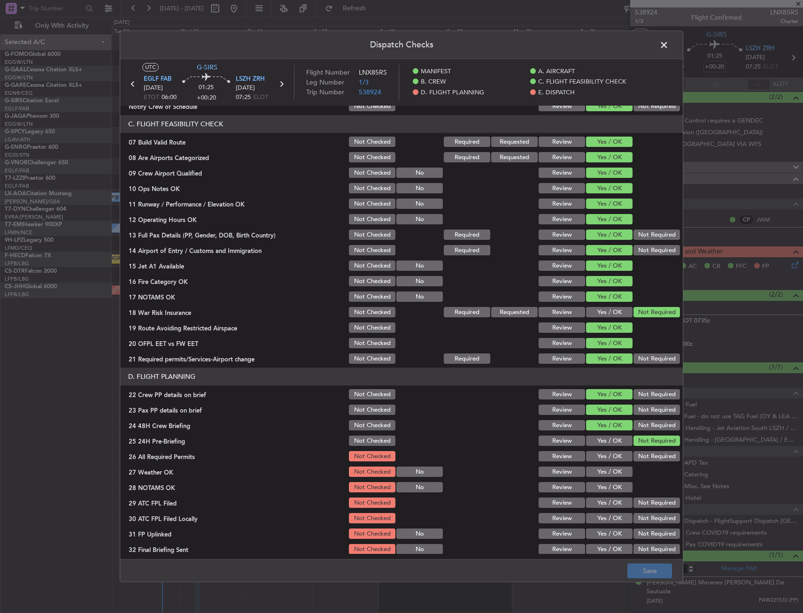
scroll to position [329, 0]
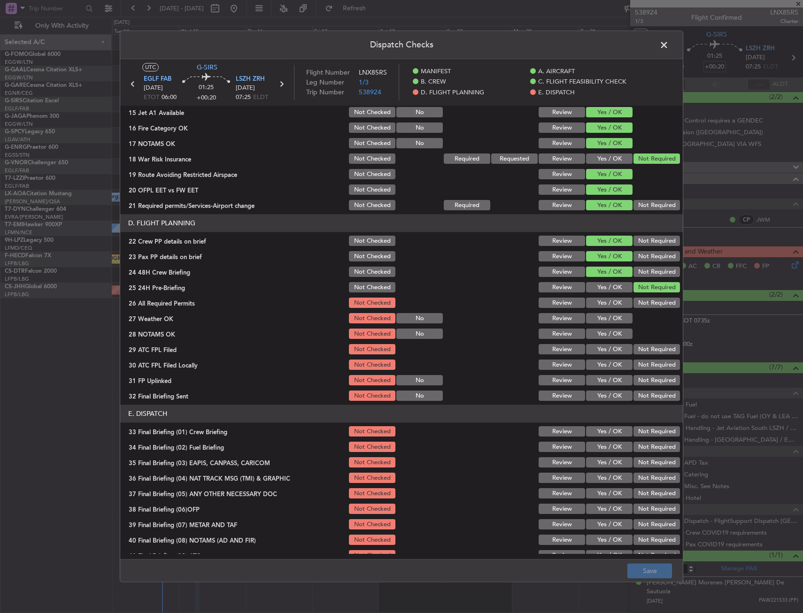
click at [605, 305] on button "Yes / OK" at bounding box center [609, 303] width 46 height 10
drag, startPoint x: 600, startPoint y: 321, endPoint x: 600, endPoint y: 331, distance: 10.8
click at [600, 323] on button "Yes / OK" at bounding box center [609, 319] width 46 height 10
drag, startPoint x: 600, startPoint y: 331, endPoint x: 601, endPoint y: 343, distance: 11.3
click at [601, 334] on button "Yes / OK" at bounding box center [609, 334] width 46 height 10
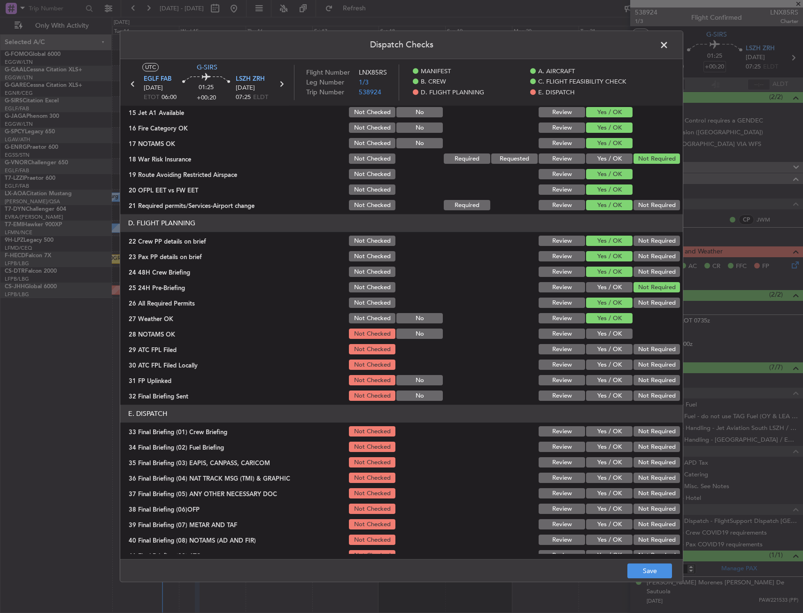
drag, startPoint x: 601, startPoint y: 343, endPoint x: 603, endPoint y: 349, distance: 7.0
click at [601, 343] on div "Yes / OK" at bounding box center [608, 349] width 47 height 13
drag, startPoint x: 605, startPoint y: 355, endPoint x: 624, endPoint y: 359, distance: 19.7
click at [607, 355] on div "Yes / OK" at bounding box center [608, 349] width 47 height 13
click at [634, 366] on button "Not Required" at bounding box center [656, 365] width 46 height 10
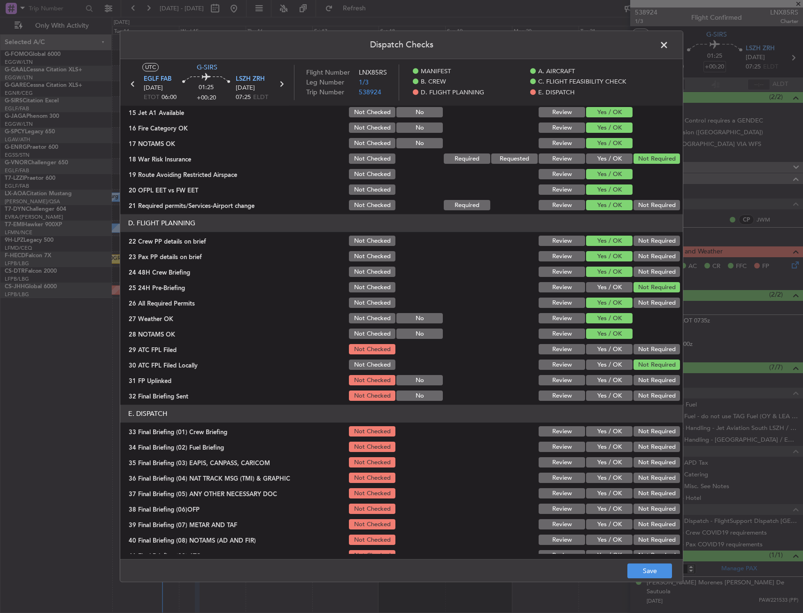
click at [611, 354] on button "Yes / OK" at bounding box center [609, 350] width 46 height 10
click at [603, 379] on button "Yes / OK" at bounding box center [609, 381] width 46 height 10
click at [640, 397] on button "Not Required" at bounding box center [656, 396] width 46 height 10
click at [606, 440] on section "E. DISPATCH 33 Final Briefing (01) Crew Briefing Not Checked Review Yes / OK No…" at bounding box center [401, 507] width 563 height 204
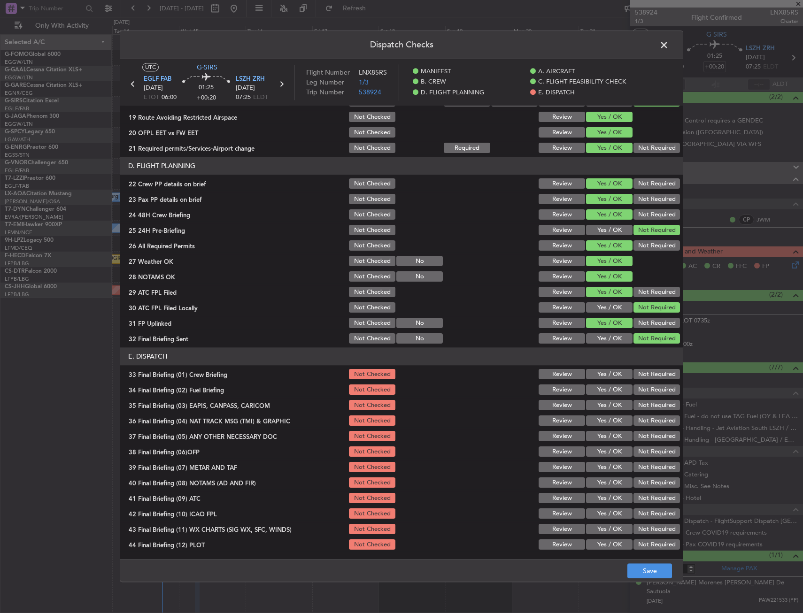
click at [603, 398] on section "E. DISPATCH 33 Final Briefing (01) Crew Briefing Not Checked Review Yes / OK No…" at bounding box center [401, 450] width 563 height 204
click at [604, 385] on button "Yes / OK" at bounding box center [609, 390] width 46 height 10
click at [605, 376] on button "Yes / OK" at bounding box center [609, 375] width 46 height 10
click at [638, 401] on div "Not Required" at bounding box center [655, 405] width 47 height 13
click at [640, 419] on button "Not Required" at bounding box center [656, 421] width 46 height 10
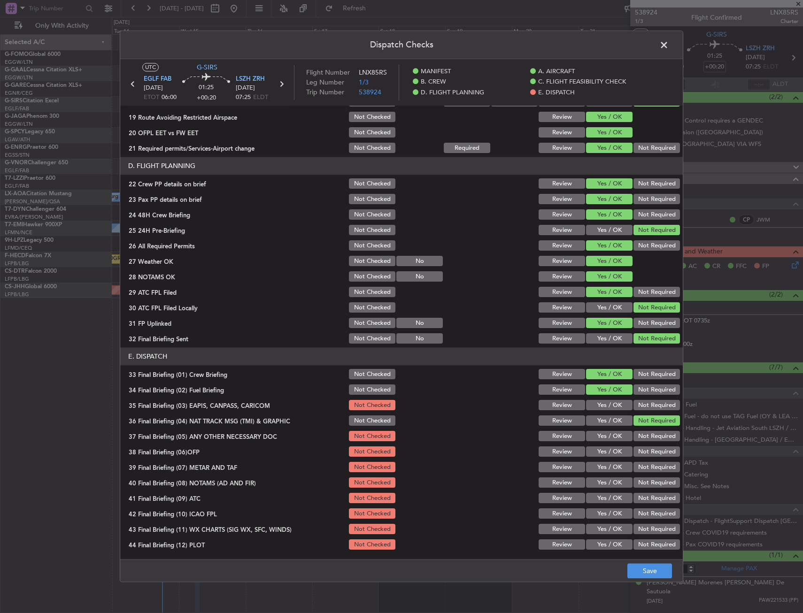
click at [638, 404] on button "Not Required" at bounding box center [656, 406] width 46 height 10
click at [612, 435] on button "Yes / OK" at bounding box center [609, 437] width 46 height 10
click at [606, 455] on button "Yes / OK" at bounding box center [609, 452] width 46 height 10
click at [603, 471] on button "Yes / OK" at bounding box center [609, 468] width 46 height 10
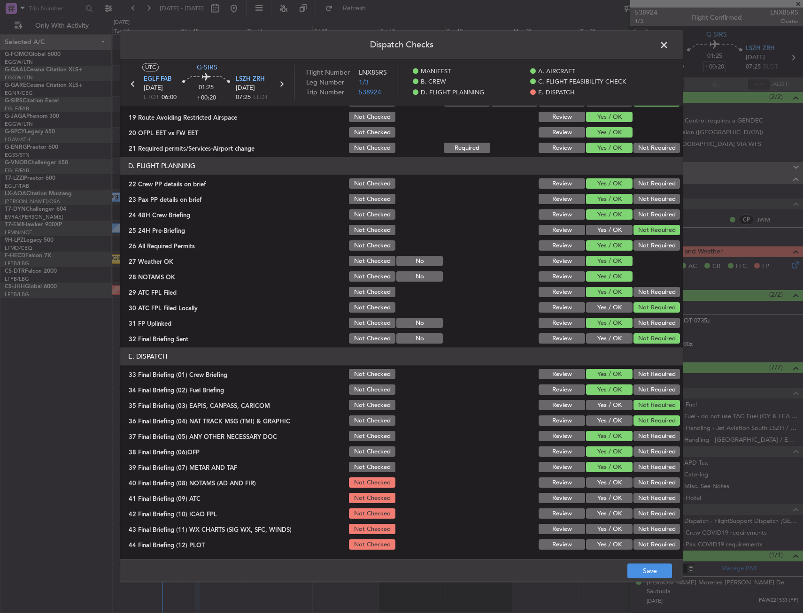
drag, startPoint x: 605, startPoint y: 478, endPoint x: 606, endPoint y: 492, distance: 13.7
click at [606, 481] on button "Yes / OK" at bounding box center [609, 483] width 46 height 10
click at [606, 493] on div "Yes / OK" at bounding box center [608, 498] width 47 height 13
drag, startPoint x: 606, startPoint y: 506, endPoint x: 606, endPoint y: 514, distance: 8.0
click at [606, 508] on section "E. DISPATCH 33 Final Briefing (01) Crew Briefing Not Checked Review Yes / OK No…" at bounding box center [401, 450] width 563 height 204
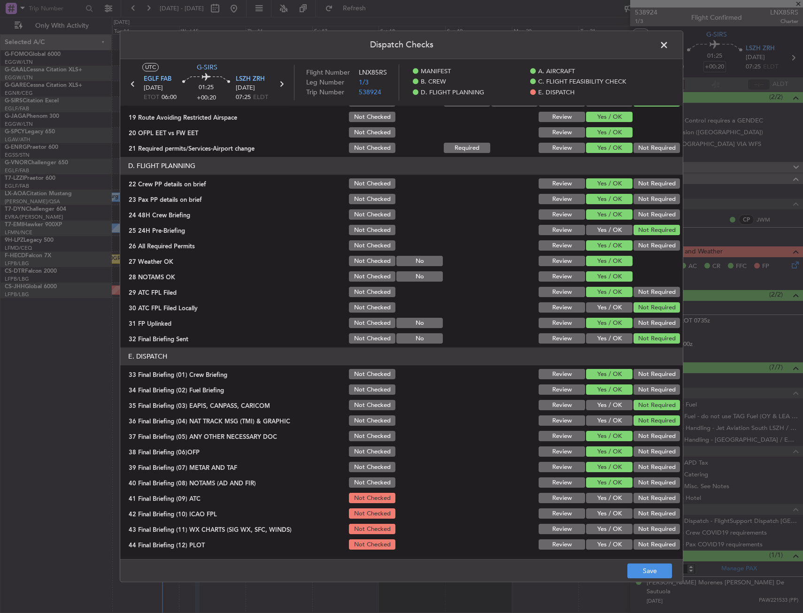
click at [605, 516] on button "Yes / OK" at bounding box center [609, 514] width 46 height 10
drag, startPoint x: 603, startPoint y: 522, endPoint x: 604, endPoint y: 496, distance: 26.3
click at [603, 517] on section "E. DISPATCH 33 Final Briefing (01) Crew Briefing Not Checked Review Yes / OK No…" at bounding box center [401, 450] width 563 height 204
drag, startPoint x: 604, startPoint y: 495, endPoint x: 605, endPoint y: 515, distance: 19.8
click at [604, 498] on button "Yes / OK" at bounding box center [609, 498] width 46 height 10
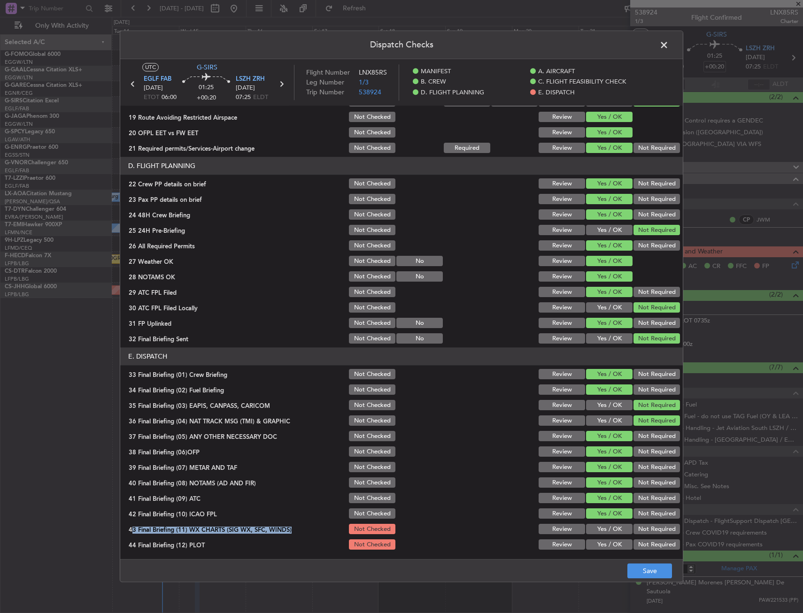
click at [604, 534] on button "Yes / OK" at bounding box center [609, 529] width 46 height 10
click at [604, 545] on button "Yes / OK" at bounding box center [609, 545] width 46 height 10
click at [640, 567] on button "Save" at bounding box center [649, 571] width 45 height 15
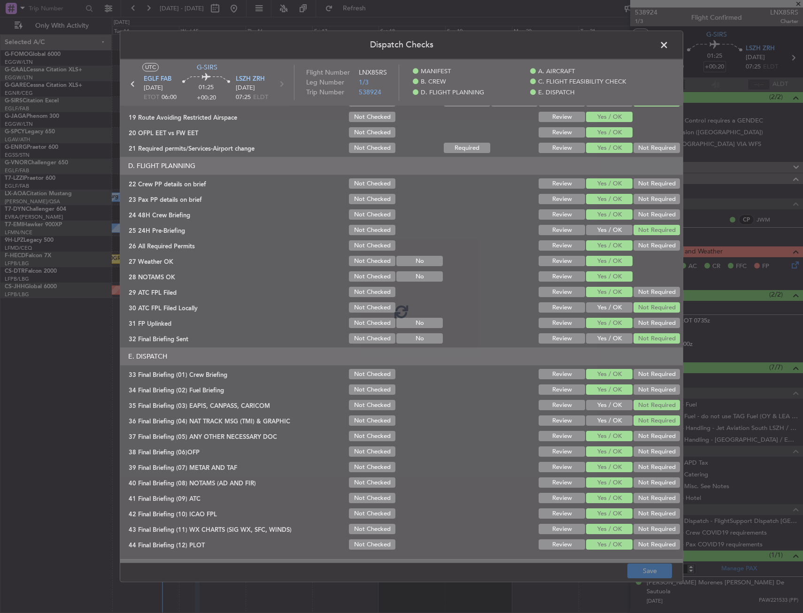
drag, startPoint x: 606, startPoint y: 567, endPoint x: 441, endPoint y: 610, distance: 170.4
click at [605, 567] on footer "Save" at bounding box center [401, 571] width 563 height 23
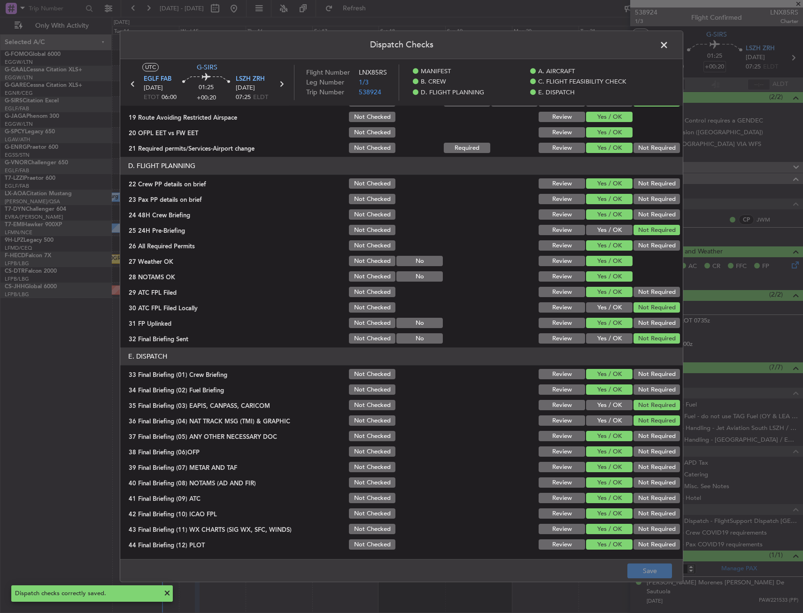
click at [669, 51] on span at bounding box center [669, 47] width 0 height 19
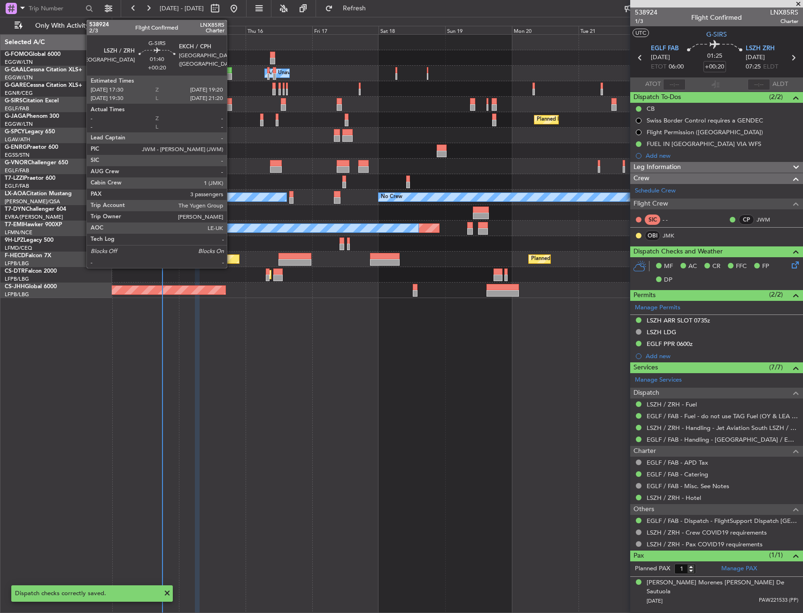
click at [231, 103] on div at bounding box center [229, 101] width 5 height 7
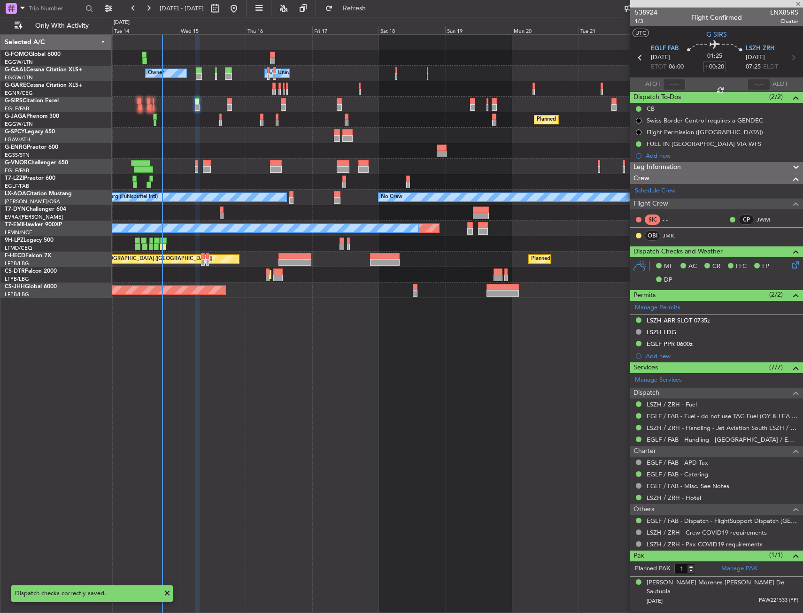
type input "3"
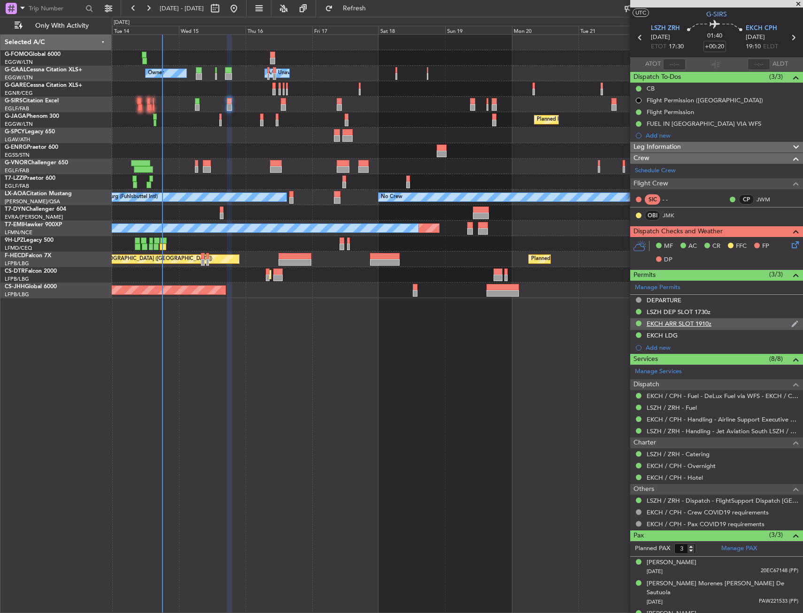
scroll to position [0, 0]
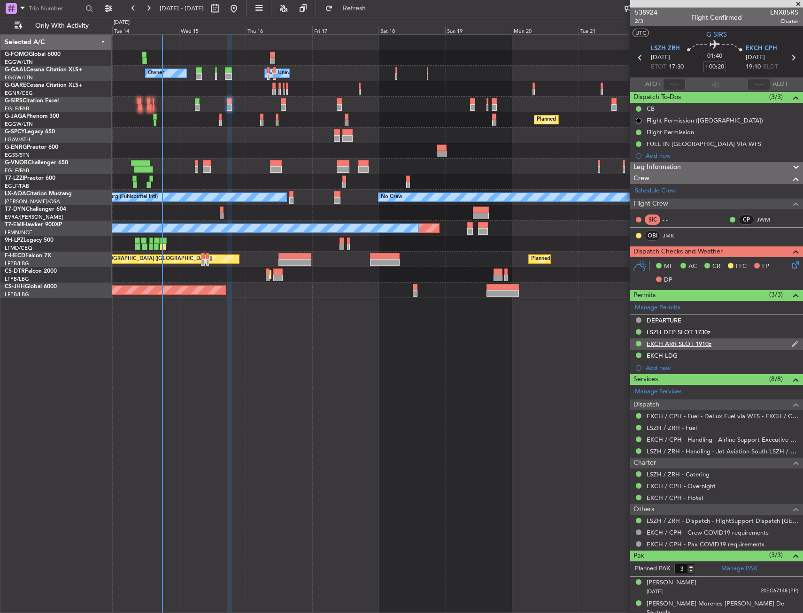
click at [660, 342] on div "EKCH ARR SLOT 1910z" at bounding box center [679, 344] width 65 height 8
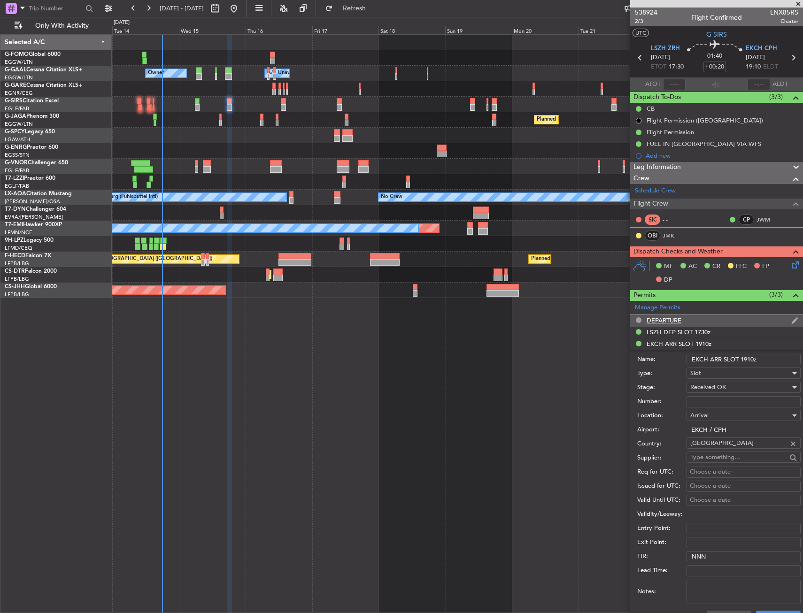
click at [685, 326] on div "DEPARTURE" at bounding box center [716, 321] width 173 height 12
click at [685, 326] on li "DEPARTURE" at bounding box center [716, 321] width 173 height 12
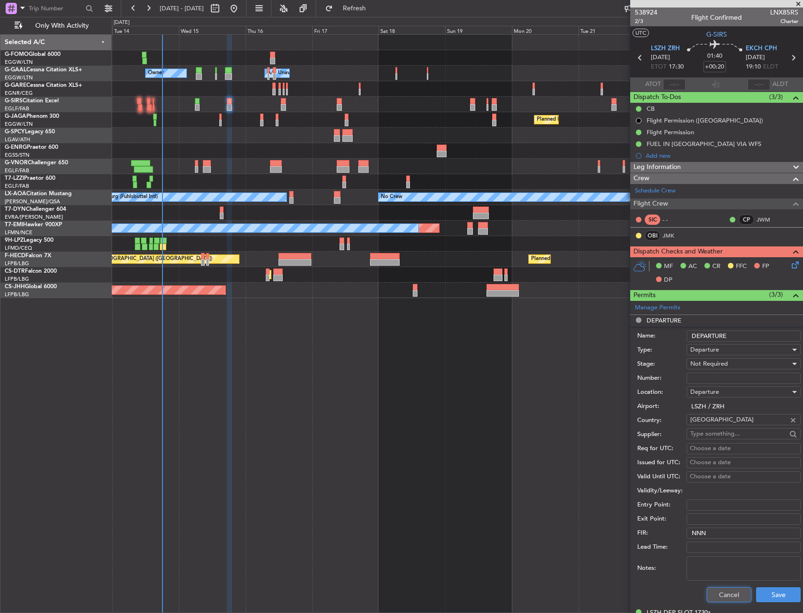
drag, startPoint x: 741, startPoint y: 591, endPoint x: 714, endPoint y: 415, distance: 177.7
click at [740, 589] on button "Cancel" at bounding box center [729, 594] width 45 height 15
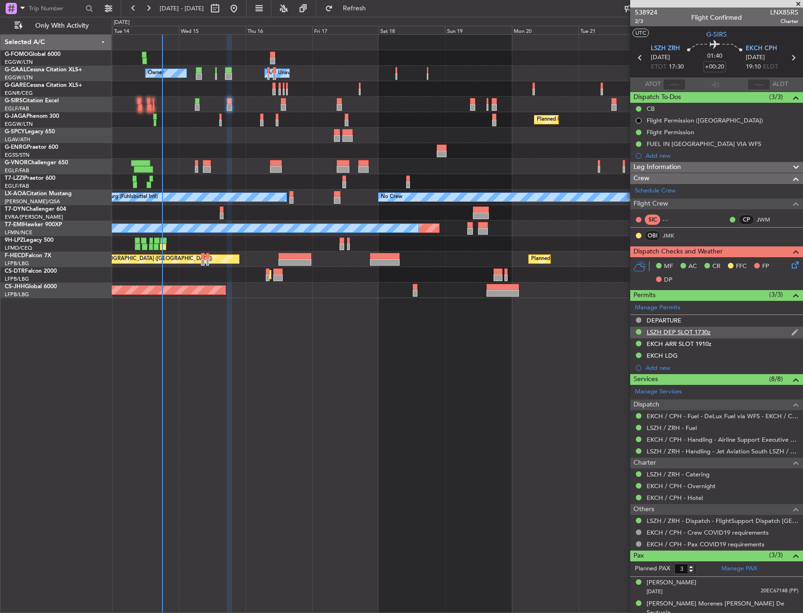
click at [704, 331] on div "LSZH DEP SLOT 1730z" at bounding box center [679, 332] width 64 height 8
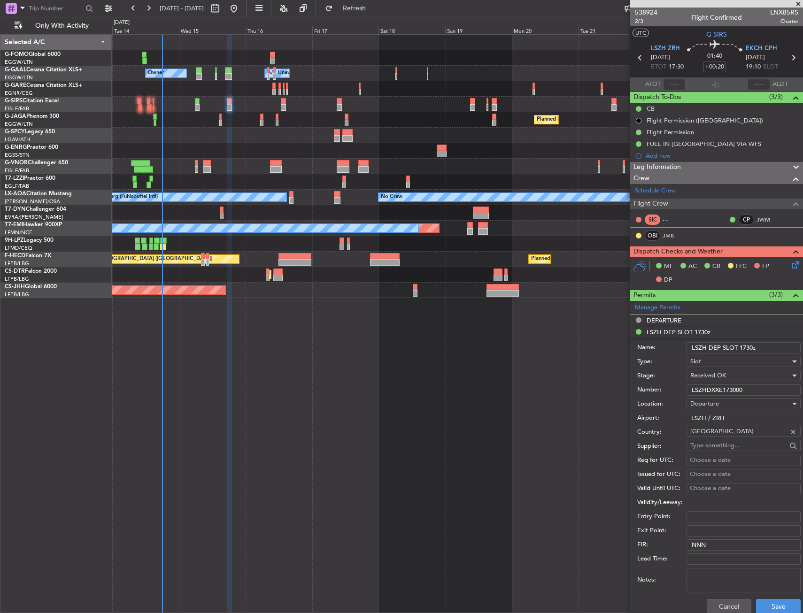
click at [710, 389] on input "LSZHDXXE173000" at bounding box center [743, 390] width 114 height 11
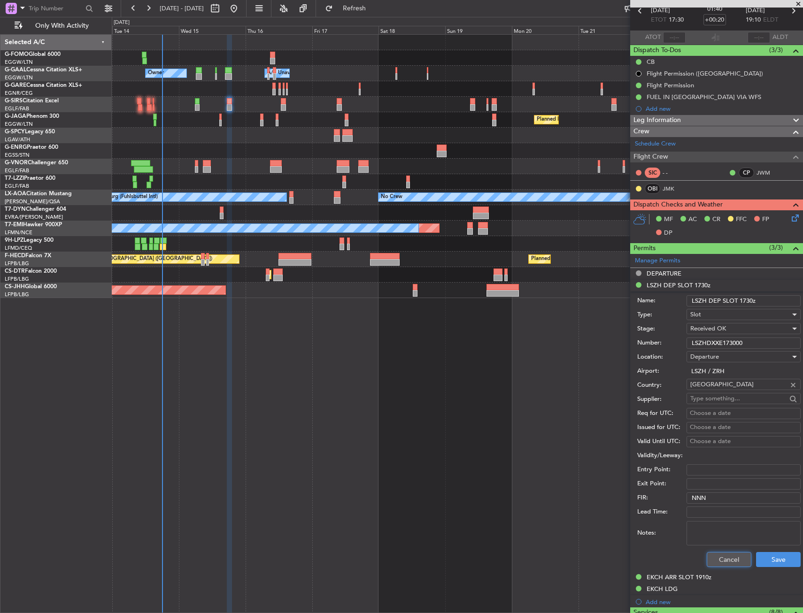
click at [739, 554] on button "Cancel" at bounding box center [729, 559] width 45 height 15
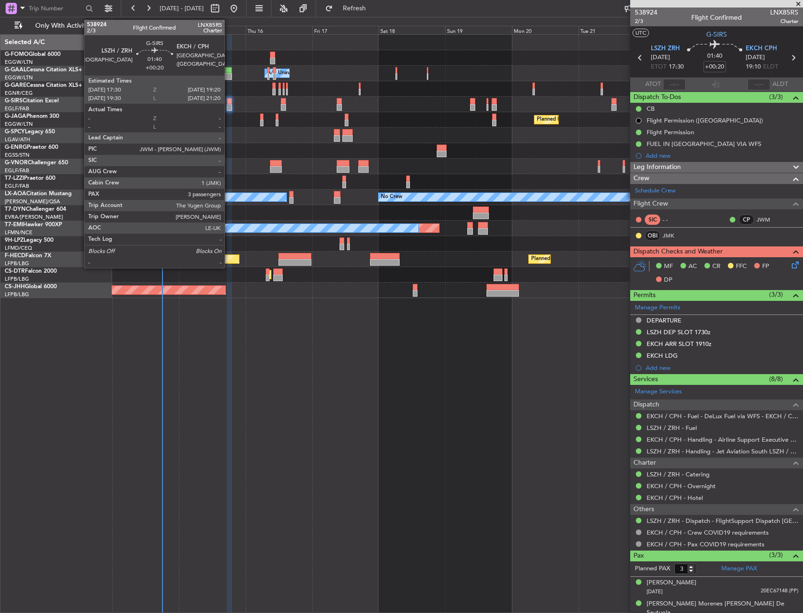
click at [229, 101] on div at bounding box center [229, 101] width 5 height 7
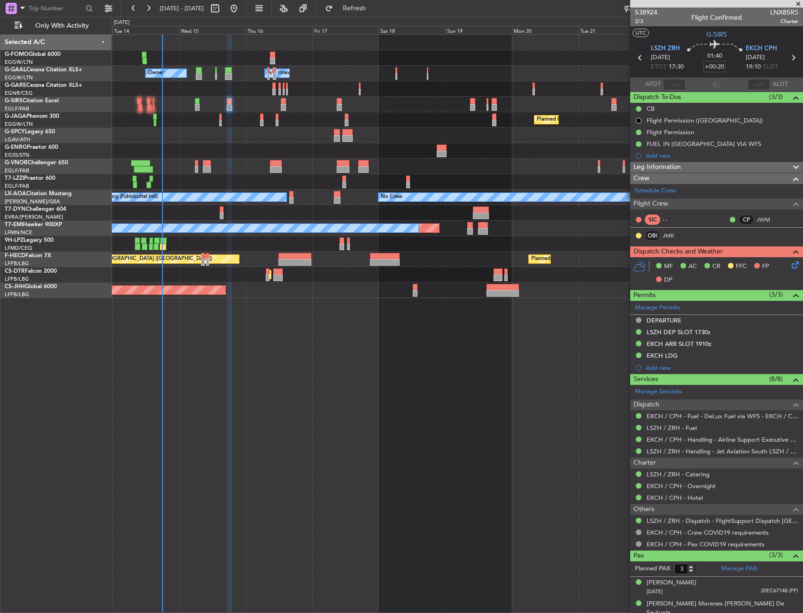
drag, startPoint x: 794, startPoint y: 264, endPoint x: 788, endPoint y: 264, distance: 5.6
click at [794, 264] on div "MF AC CR FFC FP DP" at bounding box center [716, 273] width 173 height 32
click at [790, 264] on icon at bounding box center [794, 264] width 8 height 8
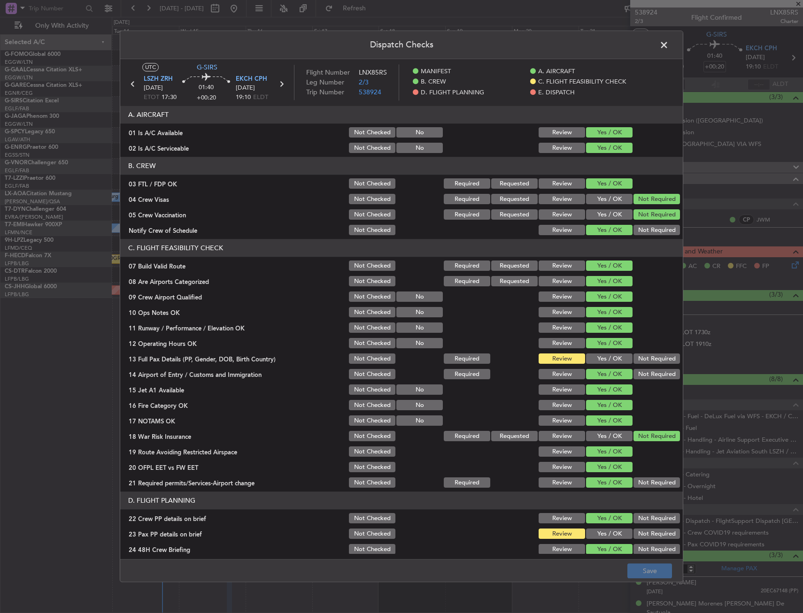
scroll to position [94, 0]
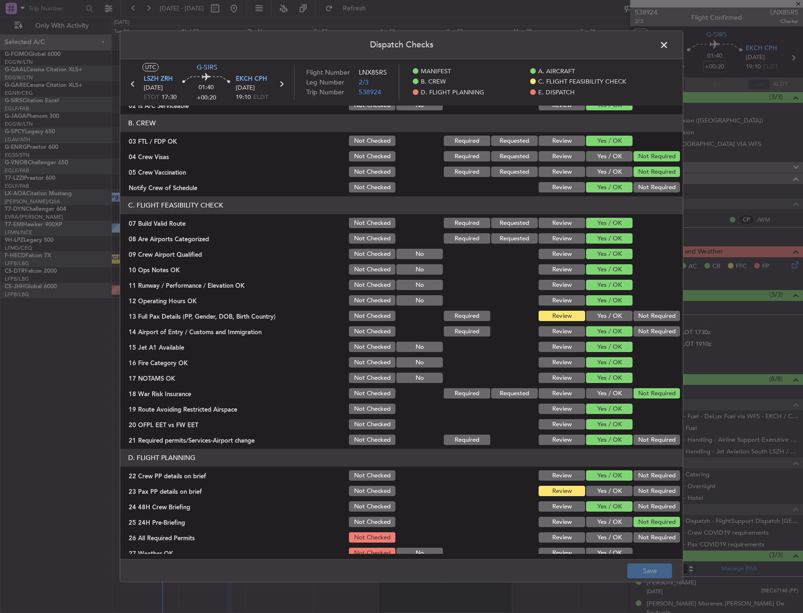
click at [596, 308] on section "C. FLIGHT FEASIBILITY CHECK 07 Build Valid Route Not Checked Required Requested…" at bounding box center [401, 322] width 563 height 250
click at [596, 313] on button "Yes / OK" at bounding box center [609, 316] width 46 height 10
click at [597, 495] on button "Yes / OK" at bounding box center [609, 491] width 46 height 10
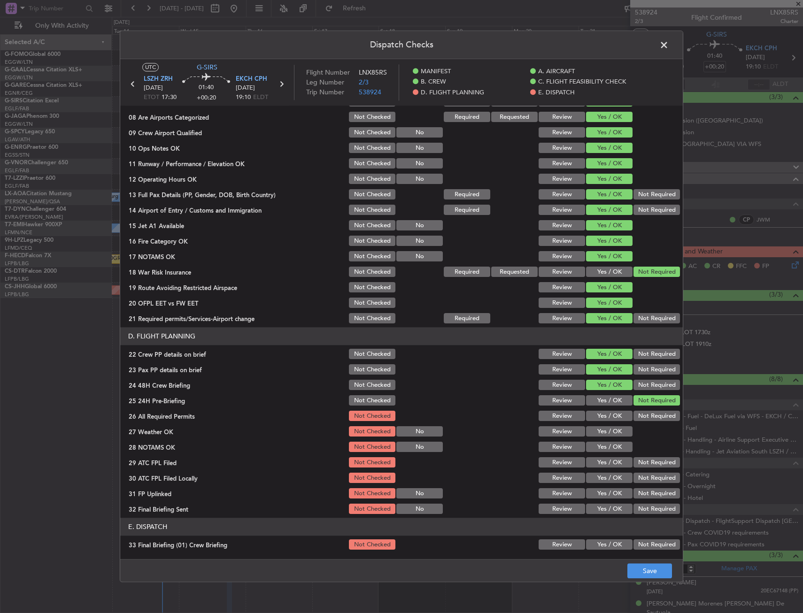
scroll to position [329, 0]
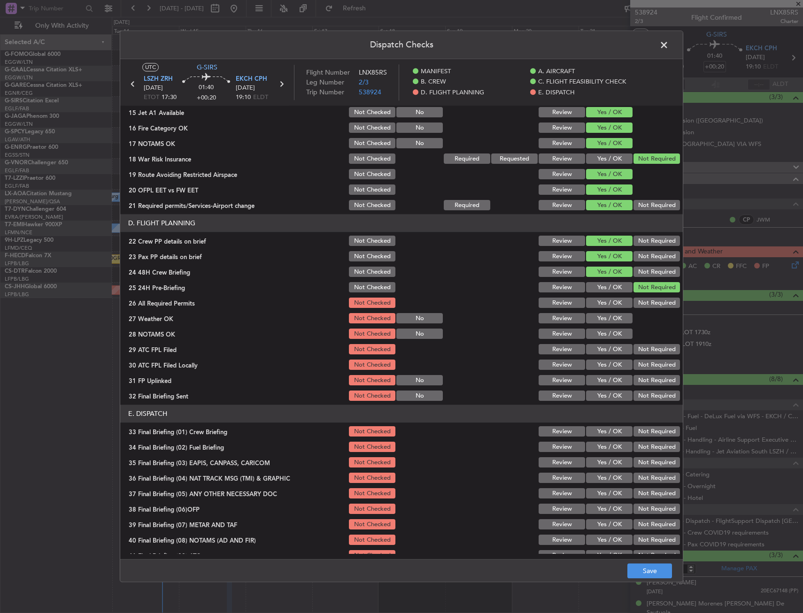
click at [606, 307] on button "Yes / OK" at bounding box center [609, 303] width 46 height 10
drag, startPoint x: 601, startPoint y: 323, endPoint x: 598, endPoint y: 338, distance: 15.2
click at [601, 323] on button "Yes / OK" at bounding box center [609, 319] width 46 height 10
drag, startPoint x: 598, startPoint y: 338, endPoint x: 598, endPoint y: 347, distance: 9.4
click at [598, 342] on section "D. FLIGHT PLANNING 22 Crew PP details on brief Not Checked Review Yes / OK Not …" at bounding box center [401, 309] width 563 height 188
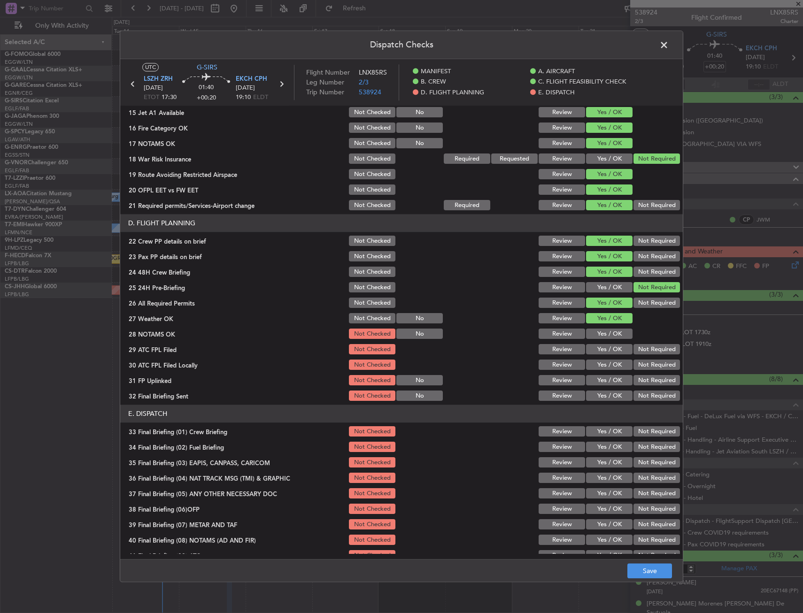
click at [598, 349] on button "Yes / OK" at bounding box center [609, 350] width 46 height 10
click at [605, 340] on div "Yes / OK" at bounding box center [608, 334] width 47 height 13
click at [633, 368] on button "Not Required" at bounding box center [656, 365] width 46 height 10
click at [609, 379] on button "Yes / OK" at bounding box center [609, 381] width 46 height 10
click at [636, 398] on button "Not Required" at bounding box center [656, 396] width 46 height 10
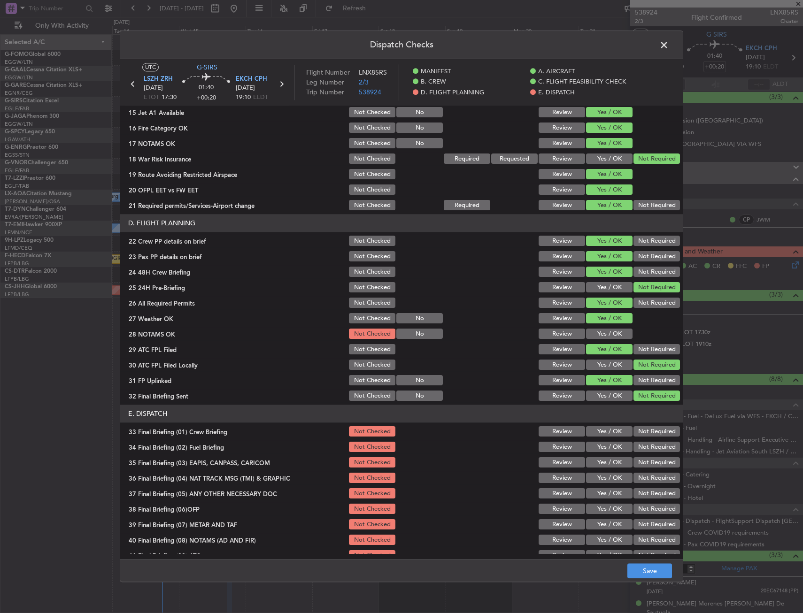
click at [595, 328] on div "Yes / OK" at bounding box center [608, 334] width 47 height 13
click at [599, 328] on div "Yes / OK" at bounding box center [608, 334] width 47 height 13
click at [609, 332] on button "Yes / OK" at bounding box center [609, 334] width 46 height 10
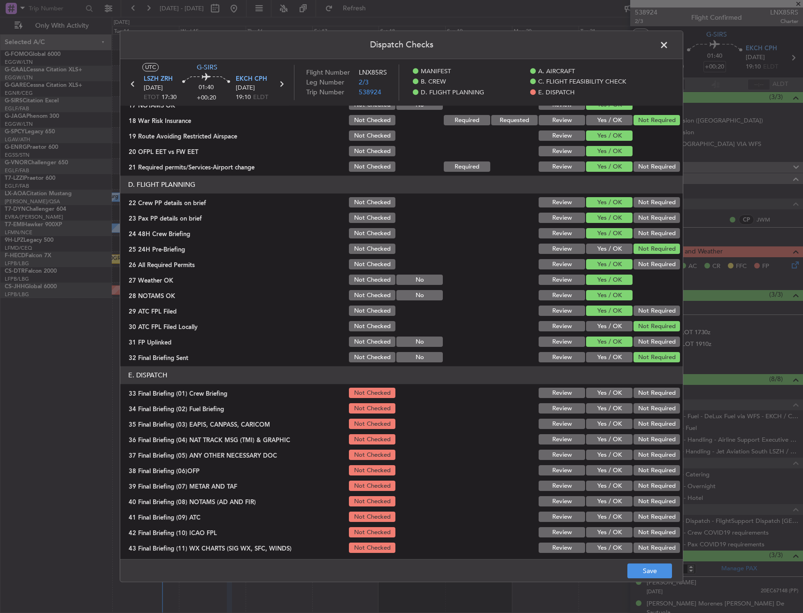
scroll to position [386, 0]
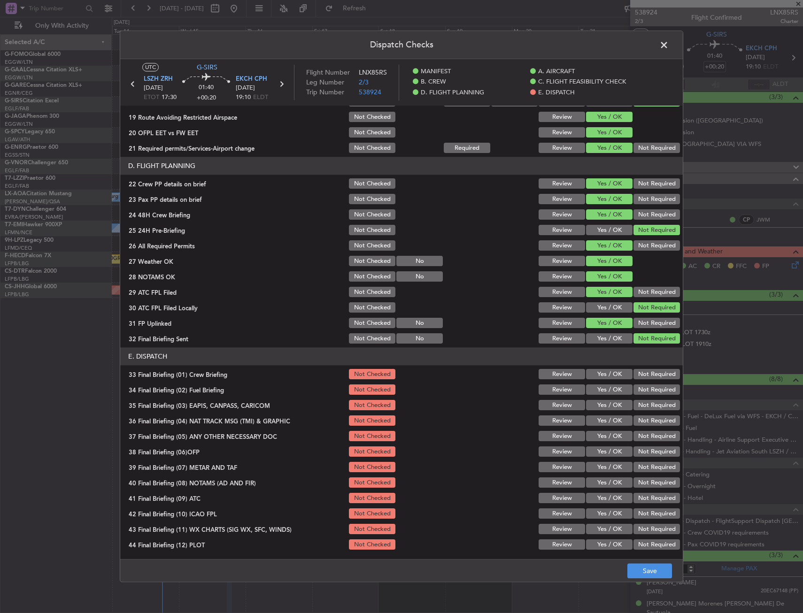
drag, startPoint x: 586, startPoint y: 379, endPoint x: 588, endPoint y: 387, distance: 7.9
click at [586, 380] on div "Yes / OK" at bounding box center [608, 374] width 47 height 13
click at [592, 397] on section "E. DISPATCH 33 Final Briefing (01) Crew Briefing Not Checked Review Yes / OK No…" at bounding box center [401, 450] width 563 height 204
click at [609, 388] on button "Yes / OK" at bounding box center [609, 390] width 46 height 10
click at [606, 372] on button "Yes / OK" at bounding box center [609, 375] width 46 height 10
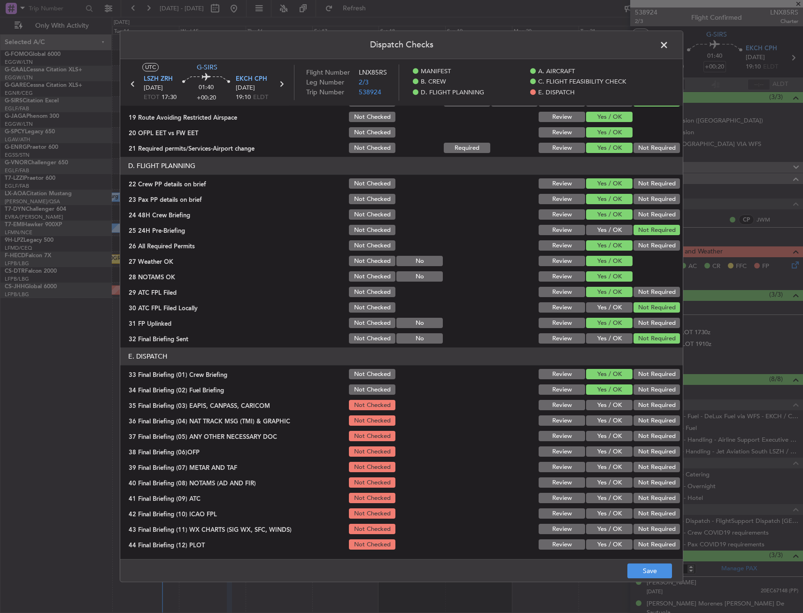
drag, startPoint x: 639, startPoint y: 402, endPoint x: 638, endPoint y: 419, distance: 17.0
click at [639, 403] on button "Not Required" at bounding box center [656, 406] width 46 height 10
click at [638, 420] on button "Not Required" at bounding box center [656, 421] width 46 height 10
click at [612, 440] on button "Yes / OK" at bounding box center [609, 437] width 46 height 10
click at [602, 463] on div "Yes / OK" at bounding box center [608, 467] width 47 height 13
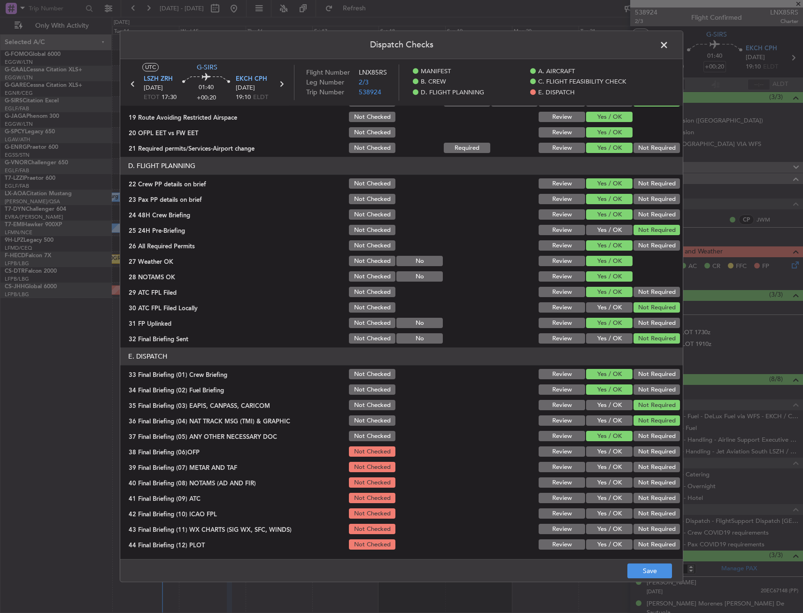
click at [602, 468] on button "Yes / OK" at bounding box center [609, 468] width 46 height 10
click at [604, 457] on div "Yes / OK" at bounding box center [608, 452] width 47 height 13
click at [602, 492] on div "Yes / OK" at bounding box center [608, 498] width 47 height 13
click at [602, 507] on section "E. DISPATCH 33 Final Briefing (01) Crew Briefing Not Checked Review Yes / OK No…" at bounding box center [401, 450] width 563 height 204
click at [604, 498] on button "Yes / OK" at bounding box center [609, 498] width 46 height 10
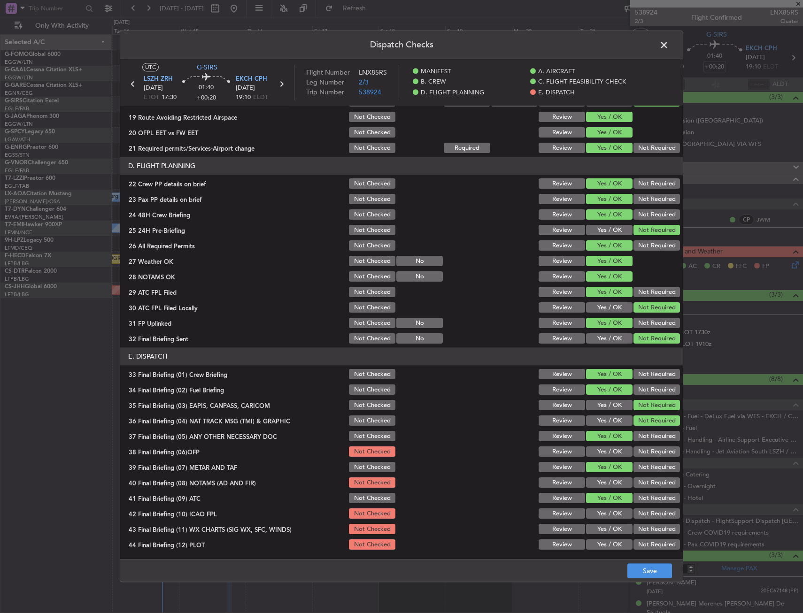
drag, startPoint x: 601, startPoint y: 511, endPoint x: 601, endPoint y: 524, distance: 12.7
click at [601, 511] on button "Yes / OK" at bounding box center [609, 514] width 46 height 10
click at [601, 524] on button "Yes / OK" at bounding box center [609, 529] width 46 height 10
click at [596, 539] on div "Yes / OK" at bounding box center [608, 545] width 47 height 13
click at [595, 551] on div "Yes / OK" at bounding box center [608, 545] width 47 height 13
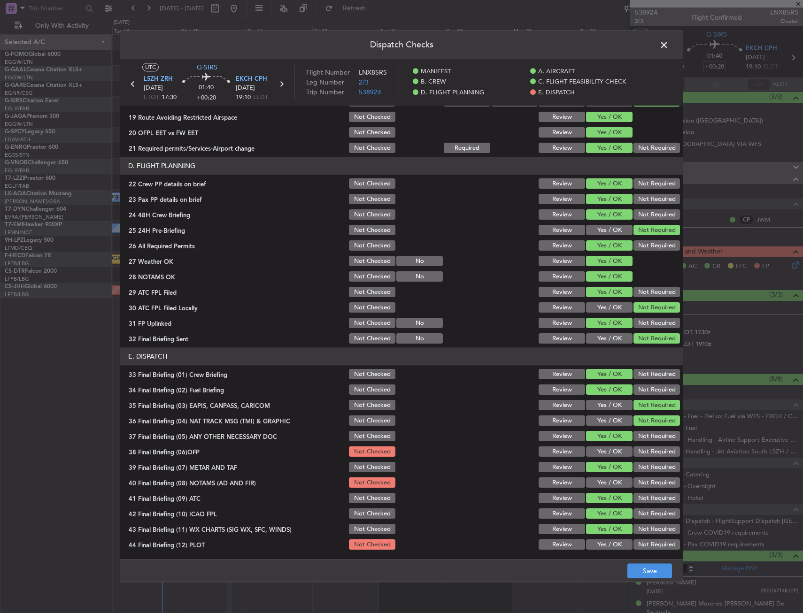
click at [596, 553] on article "MANIFEST Crew Details sent to Arr & Dep Handling Not Checked Review Yes / OK No…" at bounding box center [401, 329] width 563 height 447
click at [601, 538] on section "E. DISPATCH 33 Final Briefing (01) Crew Briefing Not Checked Review Yes / OK No…" at bounding box center [401, 450] width 563 height 204
click at [597, 475] on section "E. DISPATCH 33 Final Briefing (01) Crew Briefing Not Checked Review Yes / OK No…" at bounding box center [401, 450] width 563 height 204
click at [601, 446] on div "Yes / OK" at bounding box center [608, 452] width 47 height 13
click at [596, 478] on div "Yes / OK" at bounding box center [608, 483] width 47 height 13
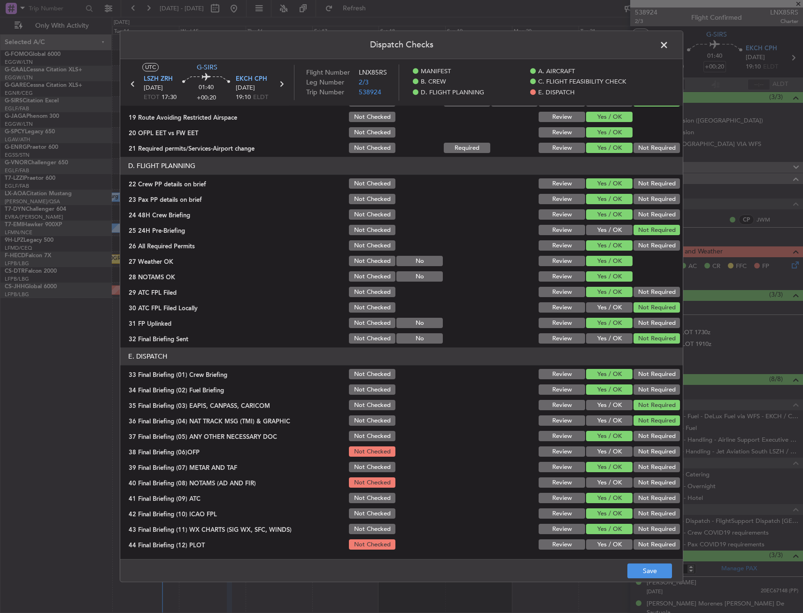
click at [598, 484] on button "Yes / OK" at bounding box center [609, 483] width 46 height 10
click at [603, 455] on button "Yes / OK" at bounding box center [609, 452] width 46 height 10
click at [604, 534] on button "Yes / OK" at bounding box center [609, 529] width 46 height 10
click at [601, 546] on button "Yes / OK" at bounding box center [609, 545] width 46 height 10
drag, startPoint x: 601, startPoint y: 546, endPoint x: 638, endPoint y: 573, distance: 45.0
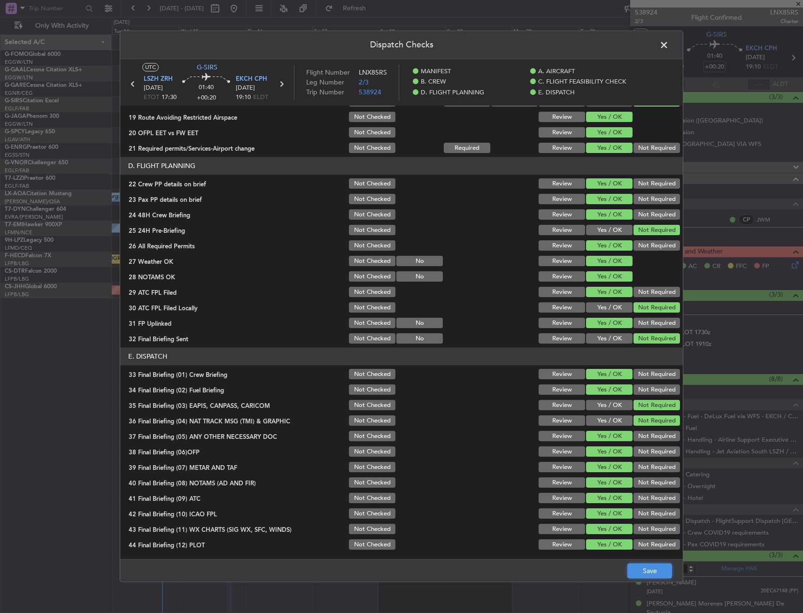
click at [638, 573] on button "Save" at bounding box center [649, 571] width 45 height 15
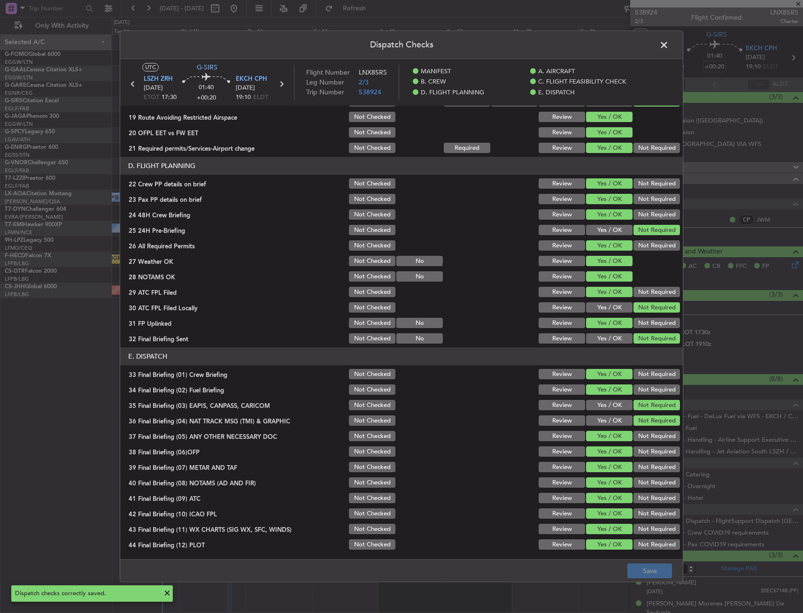
drag, startPoint x: 665, startPoint y: 47, endPoint x: 529, endPoint y: 65, distance: 137.9
click at [669, 47] on span at bounding box center [669, 47] width 0 height 19
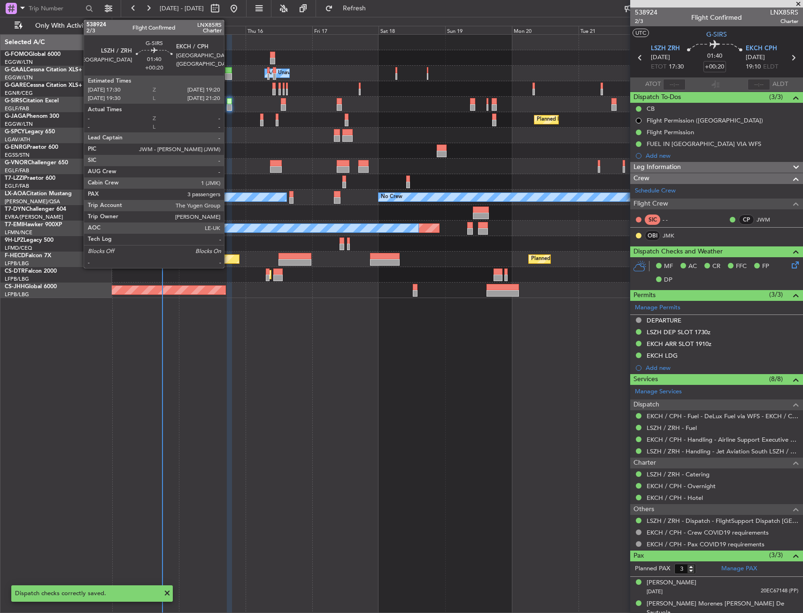
click at [237, 103] on div at bounding box center [457, 104] width 691 height 15
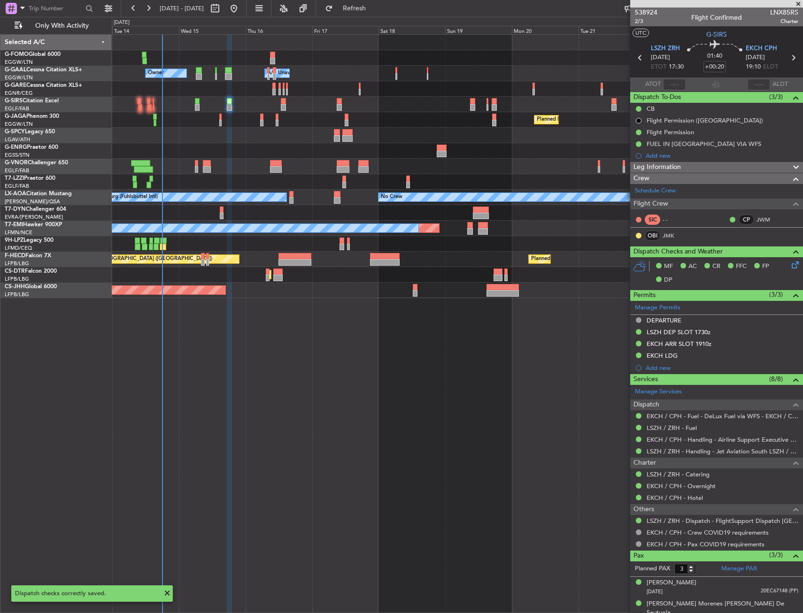
click at [234, 104] on div at bounding box center [457, 104] width 691 height 15
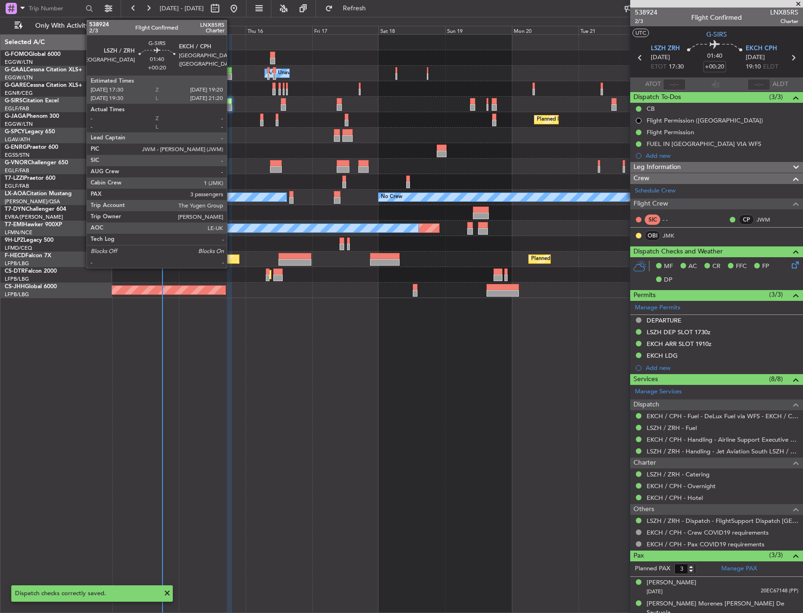
click at [231, 105] on div at bounding box center [229, 107] width 5 height 7
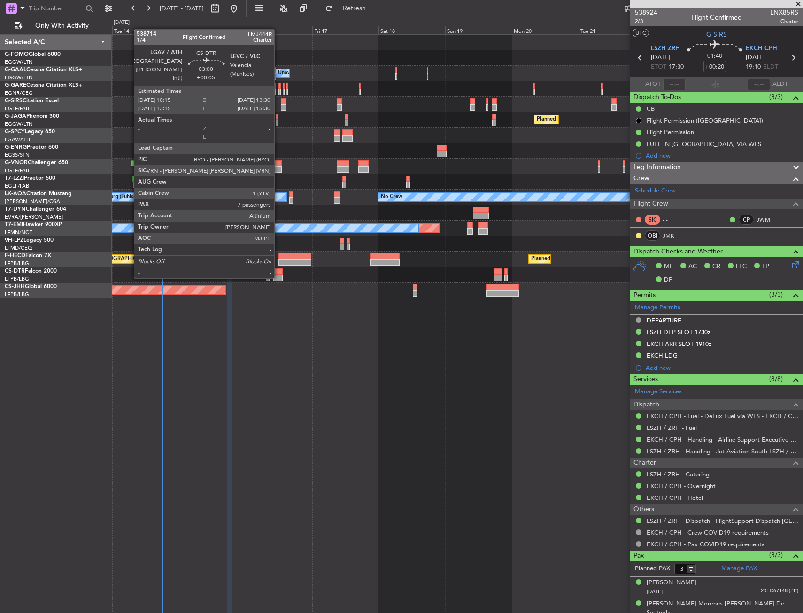
click at [316, 451] on div "Owner Owner A/C Unavailable A/C Unavailable Owner Planned Maint Paris (Le Bourg…" at bounding box center [457, 323] width 691 height 579
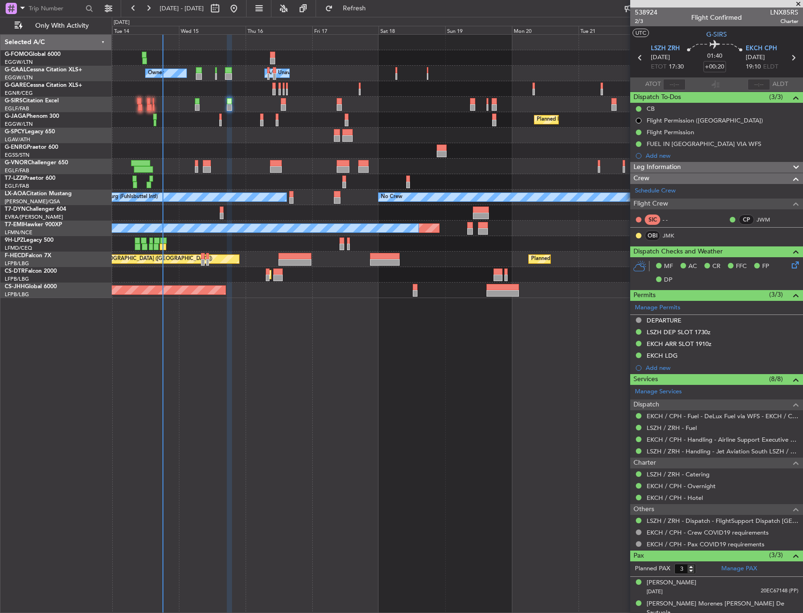
click at [362, 384] on div "Owner Owner A/C Unavailable A/C Unavailable Owner Planned Maint Paris (Le Bourg…" at bounding box center [457, 323] width 691 height 579
click at [326, 382] on div "Owner Owner A/C Unavailable A/C Unavailable Owner Planned Maint Paris (Le Bourg…" at bounding box center [457, 323] width 691 height 579
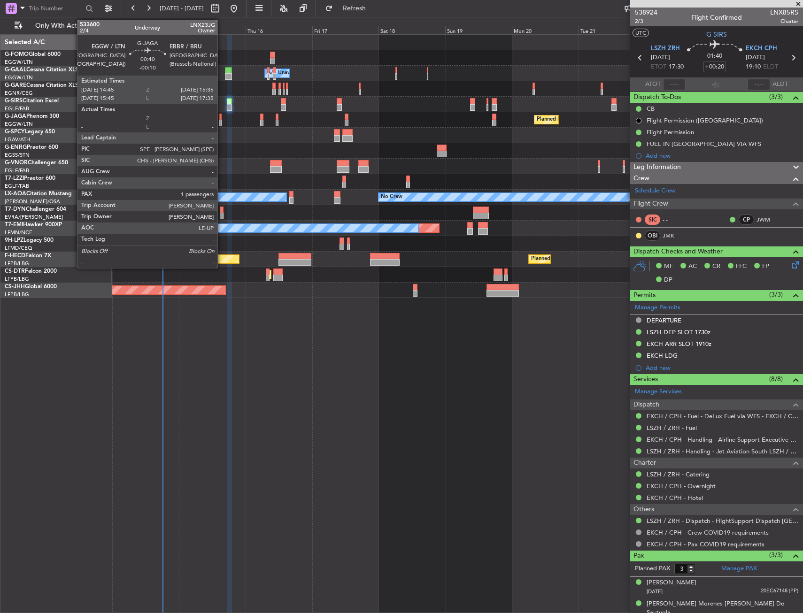
click at [222, 121] on div at bounding box center [220, 123] width 2 height 7
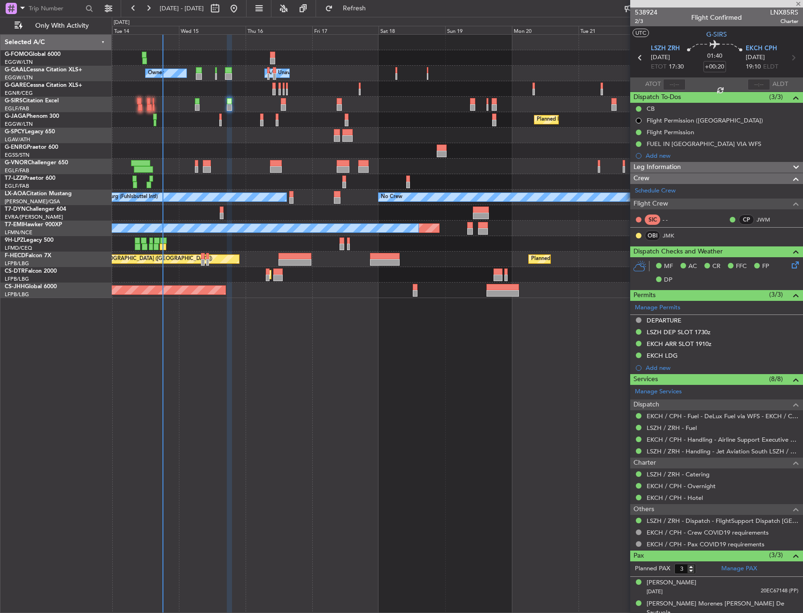
type input "-00:10"
type input "1"
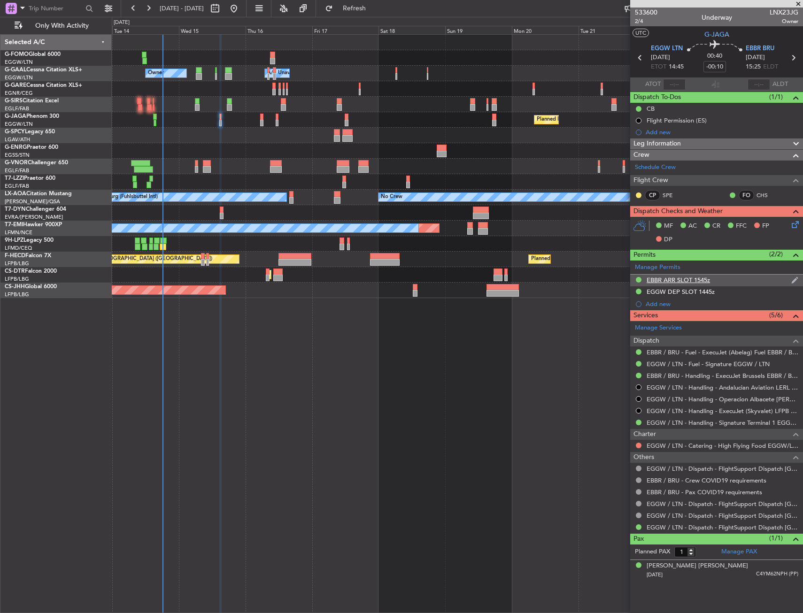
click at [671, 279] on div "EBBR ARR SLOT 1545z" at bounding box center [678, 280] width 63 height 8
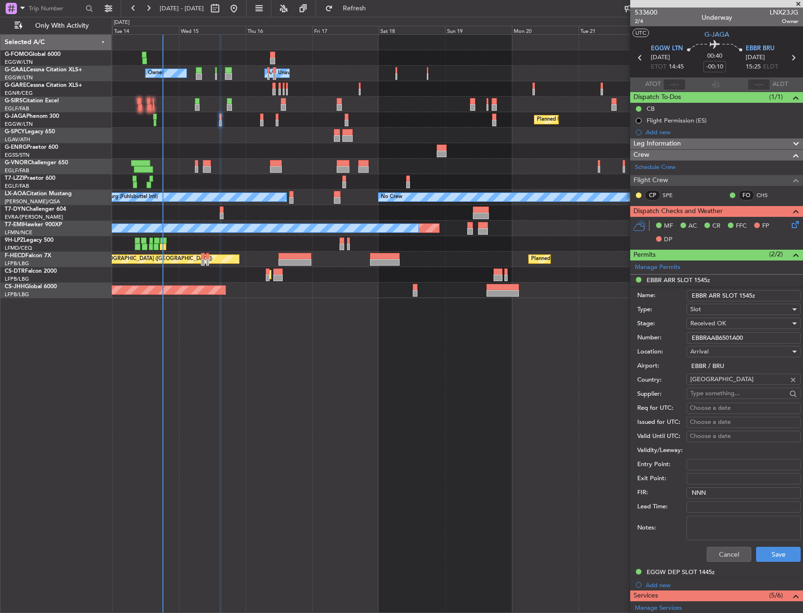
click at [708, 333] on input "EBBRAAB6501A00" at bounding box center [743, 337] width 114 height 11
drag, startPoint x: 735, startPoint y: 552, endPoint x: 702, endPoint y: 525, distance: 42.8
click at [735, 552] on button "Cancel" at bounding box center [729, 554] width 45 height 15
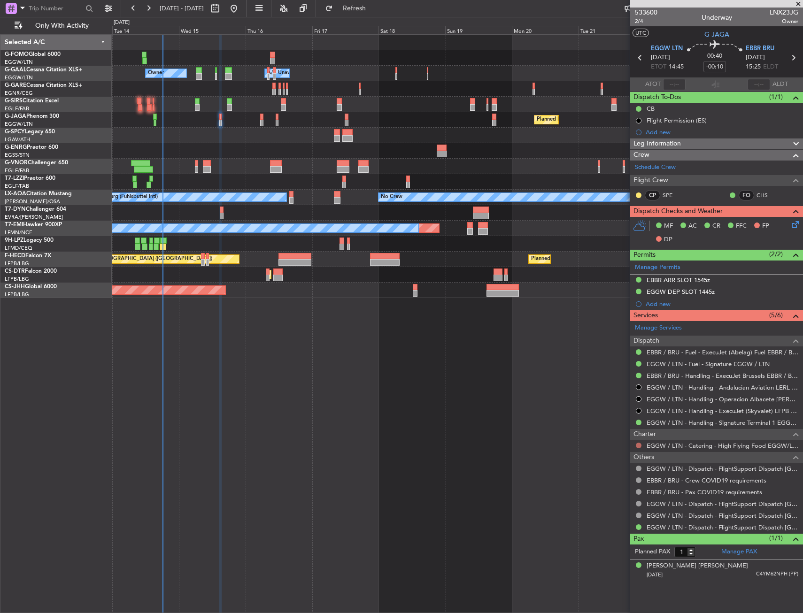
click at [638, 447] on button at bounding box center [639, 446] width 6 height 6
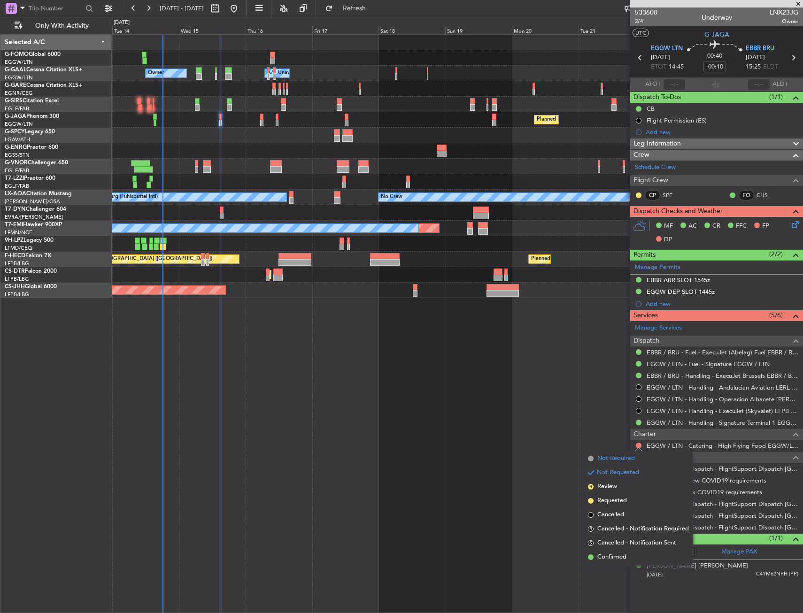
click at [600, 456] on span "Not Required" at bounding box center [616, 458] width 38 height 9
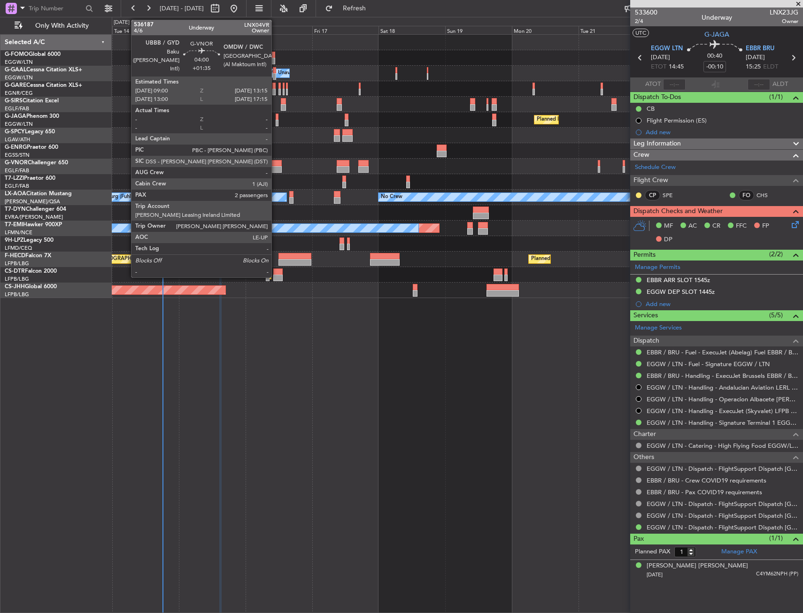
click at [276, 163] on div at bounding box center [276, 163] width 12 height 7
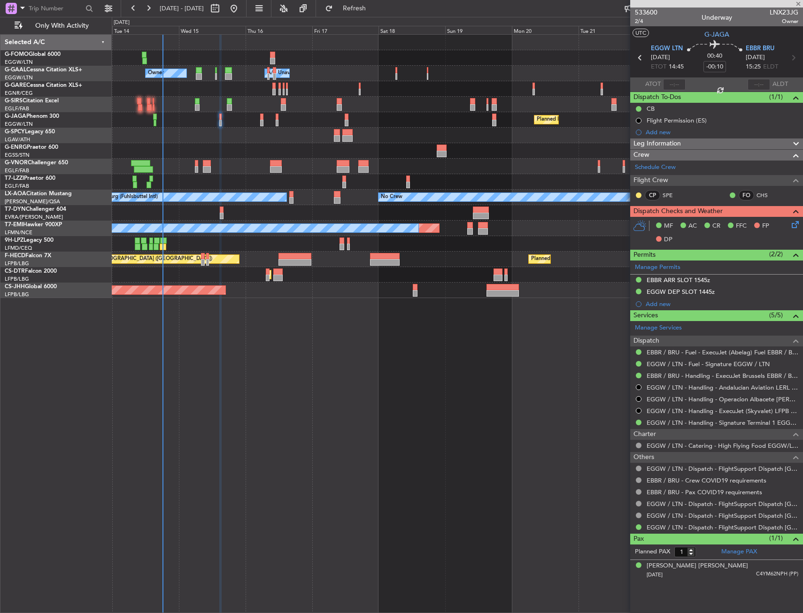
type input "+01:35"
type input "2"
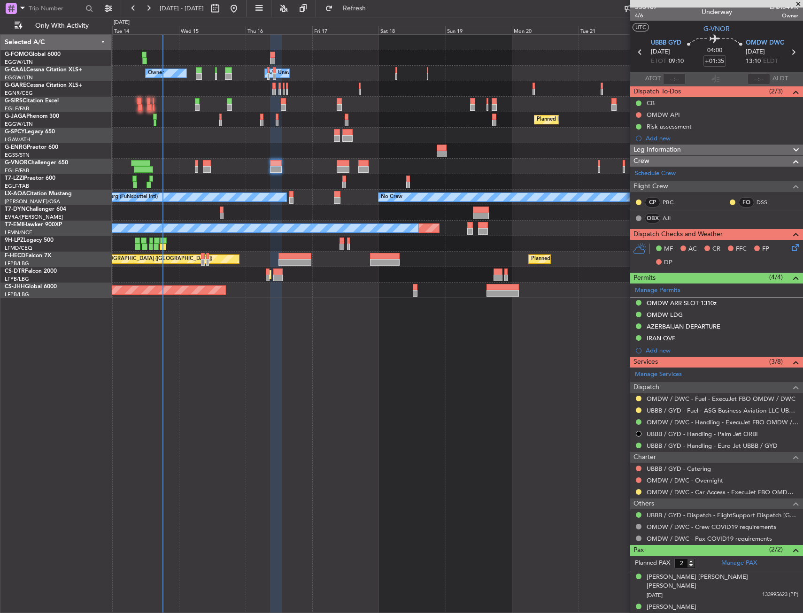
scroll to position [0, 0]
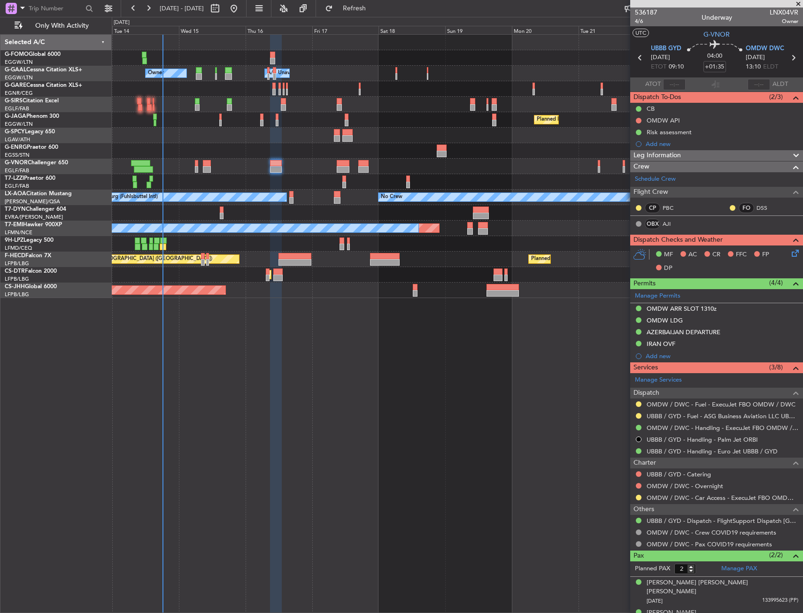
click at [466, 370] on div "Owner Owner A/C Unavailable A/C Unavailable Owner Planned Maint Paris (Le Bourg…" at bounding box center [457, 323] width 691 height 579
click at [342, 338] on div "Owner Owner A/C Unavailable A/C Unavailable Owner Planned Maint Paris (Le Bourg…" at bounding box center [457, 323] width 691 height 579
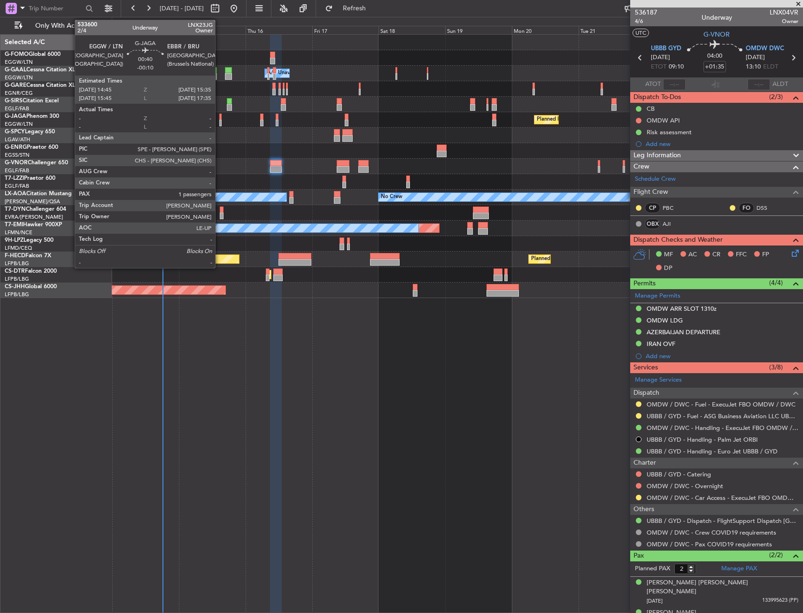
click at [220, 117] on div at bounding box center [220, 117] width 2 height 7
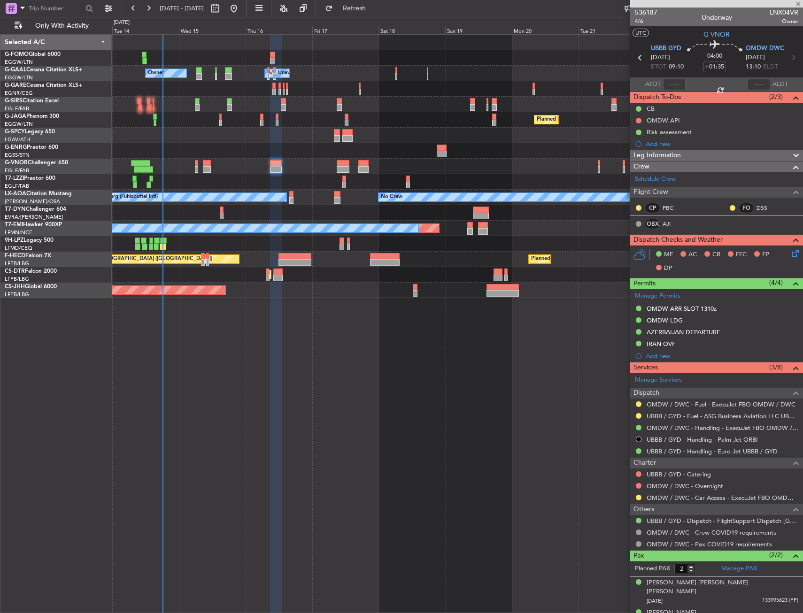
type input "-00:10"
type input "1"
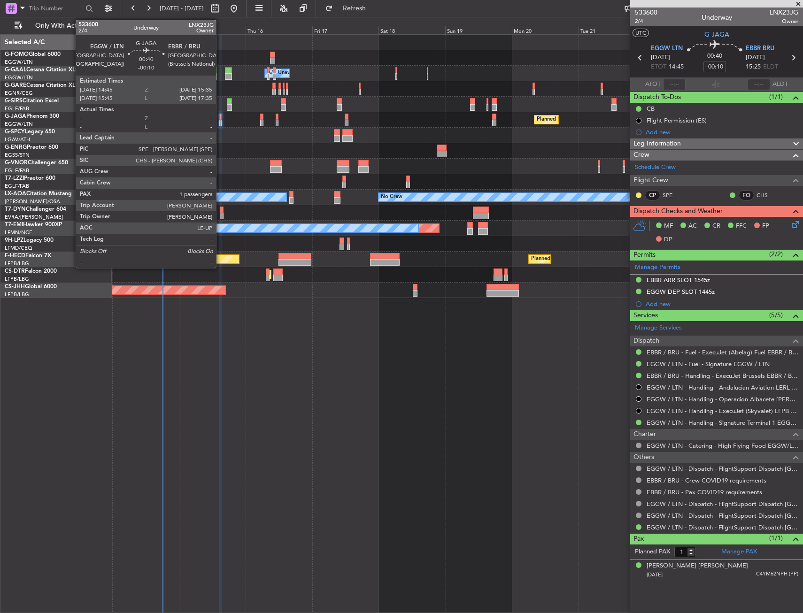
click at [220, 119] on div at bounding box center [220, 117] width 2 height 7
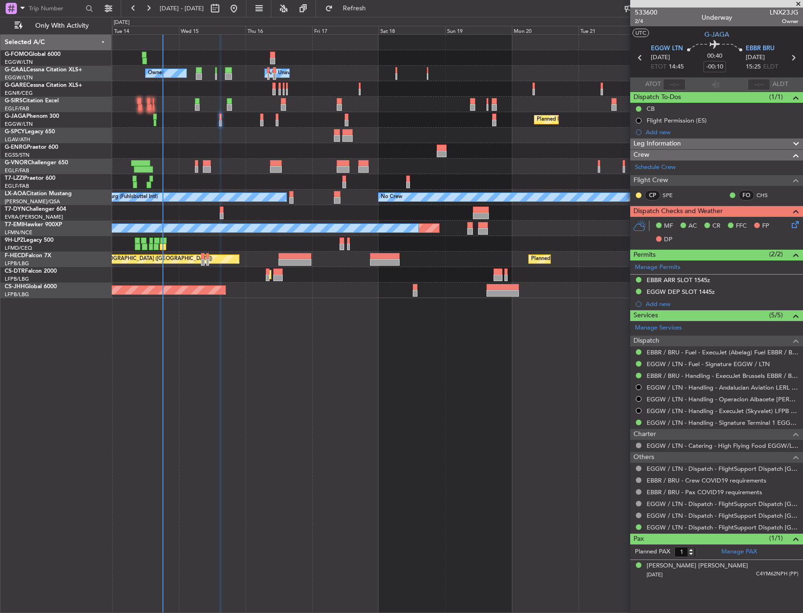
click at [797, 223] on icon at bounding box center [794, 223] width 8 height 8
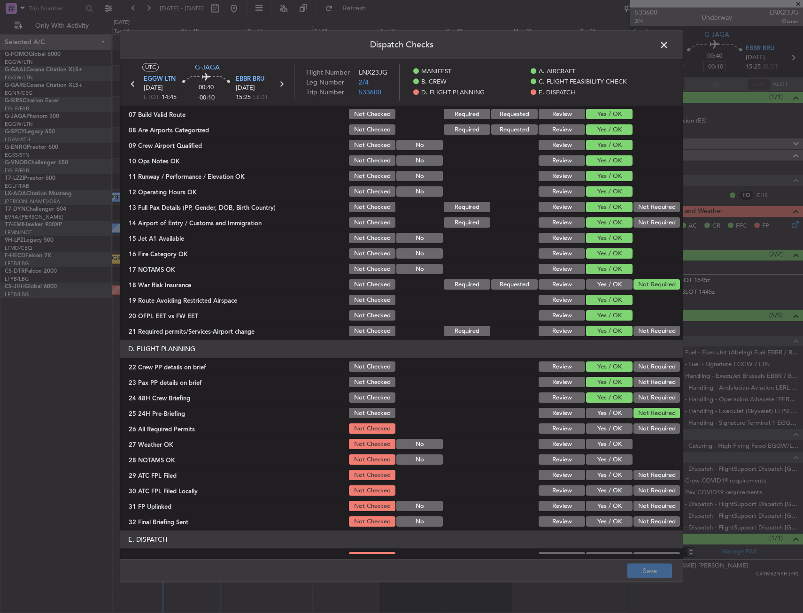
scroll to position [329, 0]
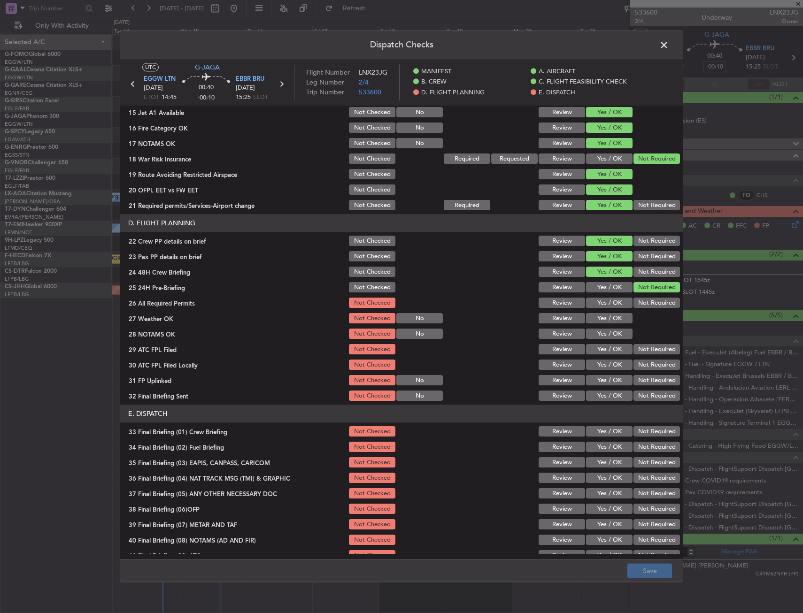
click at [598, 297] on div "Yes / OK" at bounding box center [608, 303] width 47 height 13
click at [595, 299] on button "Yes / OK" at bounding box center [609, 303] width 46 height 10
click at [593, 318] on button "Yes / OK" at bounding box center [609, 319] width 46 height 10
drag, startPoint x: 593, startPoint y: 336, endPoint x: 592, endPoint y: 347, distance: 10.8
click at [593, 337] on button "Yes / OK" at bounding box center [609, 334] width 46 height 10
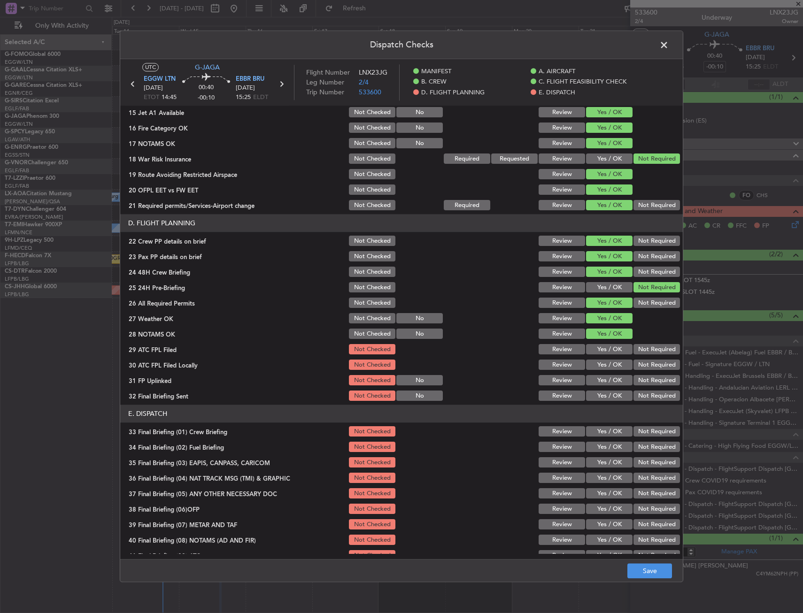
click at [592, 347] on button "Yes / OK" at bounding box center [609, 350] width 46 height 10
drag, startPoint x: 621, startPoint y: 363, endPoint x: 640, endPoint y: 368, distance: 19.4
click at [624, 364] on button "Yes / OK" at bounding box center [609, 365] width 46 height 10
click at [640, 368] on button "Not Required" at bounding box center [656, 365] width 46 height 10
click at [600, 378] on button "Yes / OK" at bounding box center [609, 381] width 46 height 10
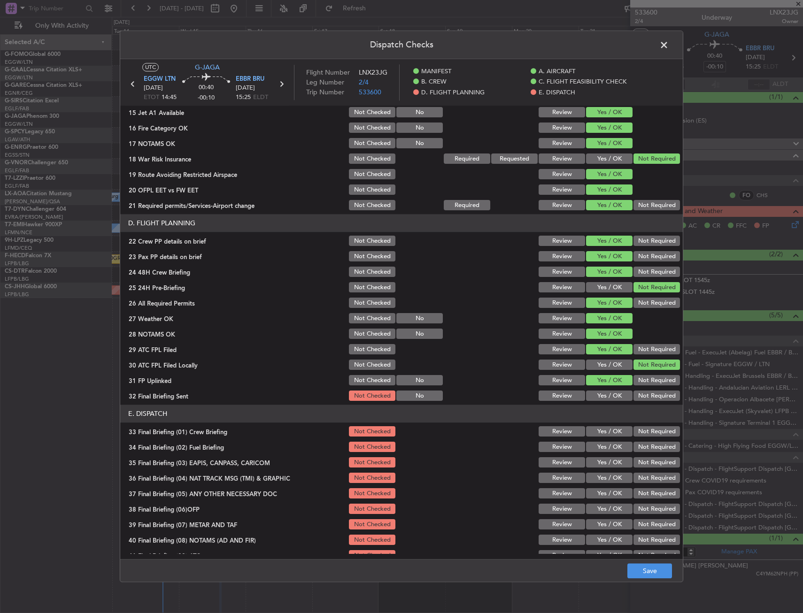
click at [630, 388] on section "D. FLIGHT PLANNING 22 Crew PP details on brief Not Checked Review Yes / OK Not …" at bounding box center [401, 309] width 563 height 188
click at [633, 393] on button "Not Required" at bounding box center [656, 396] width 46 height 10
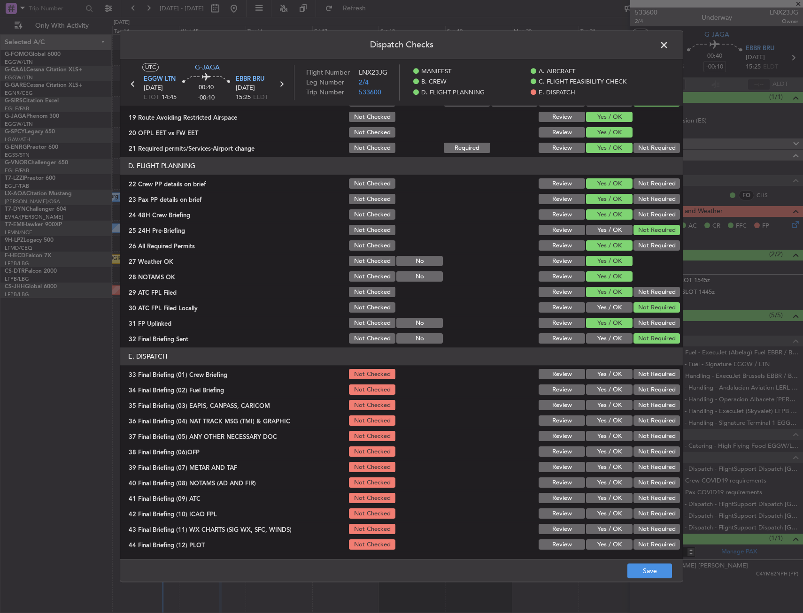
click at [593, 375] on button "Yes / OK" at bounding box center [609, 375] width 46 height 10
click at [594, 390] on button "Yes / OK" at bounding box center [609, 390] width 46 height 10
click at [647, 417] on button "Not Required" at bounding box center [656, 421] width 46 height 10
click at [646, 406] on button "Not Required" at bounding box center [656, 406] width 46 height 10
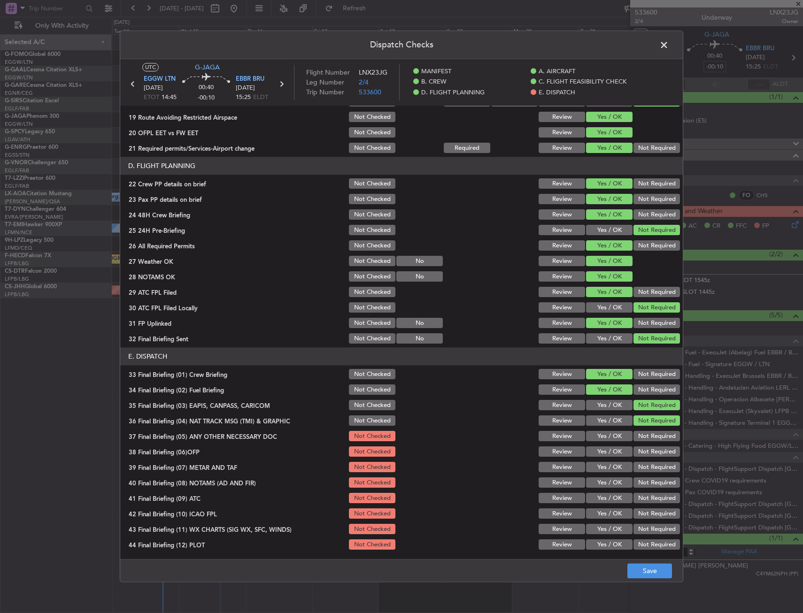
click at [620, 432] on button "Yes / OK" at bounding box center [609, 437] width 46 height 10
click at [613, 455] on button "Yes / OK" at bounding box center [609, 452] width 46 height 10
click at [610, 463] on button "Yes / OK" at bounding box center [609, 468] width 46 height 10
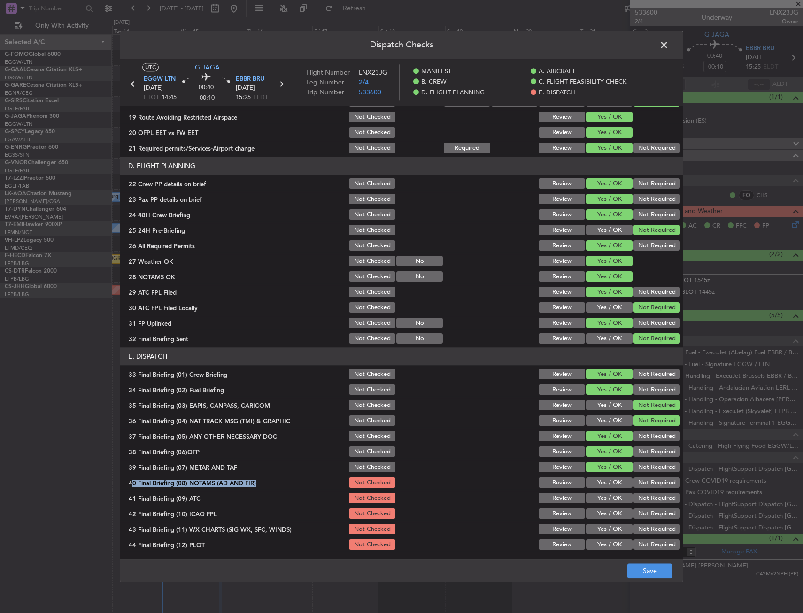
click at [608, 477] on section "E. DISPATCH 33 Final Briefing (01) Crew Briefing Not Checked Review Yes / OK No…" at bounding box center [401, 450] width 563 height 204
click at [605, 492] on section "E. DISPATCH 33 Final Briefing (01) Crew Briefing Not Checked Review Yes / OK No…" at bounding box center [401, 450] width 563 height 204
drag, startPoint x: 603, startPoint y: 501, endPoint x: 600, endPoint y: 513, distance: 12.6
click at [600, 505] on section "E. DISPATCH 33 Final Briefing (01) Crew Briefing Not Checked Review Yes / OK No…" at bounding box center [401, 450] width 563 height 204
click at [601, 524] on section "E. DISPATCH 33 Final Briefing (01) Crew Briefing Not Checked Review Yes / OK No…" at bounding box center [401, 450] width 563 height 204
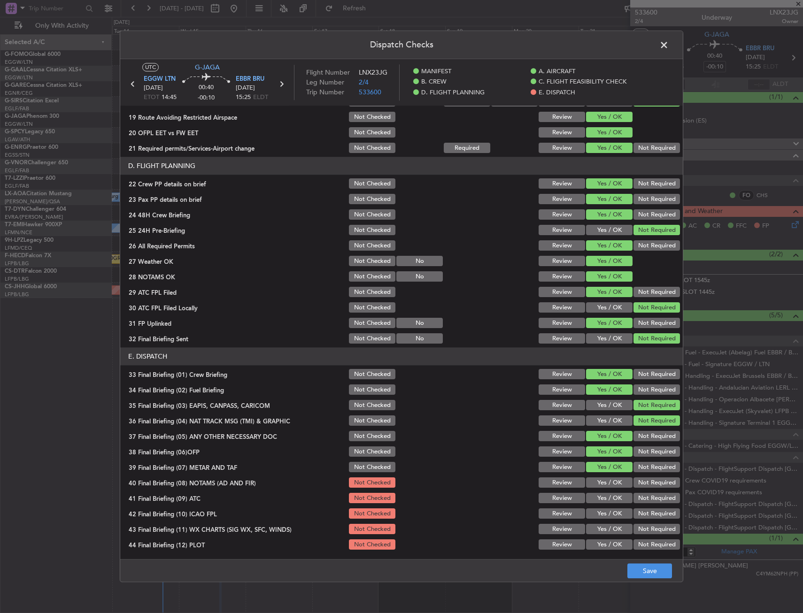
click at [601, 540] on button "Yes / OK" at bounding box center [609, 545] width 46 height 10
click at [601, 543] on button "Yes / OK" at bounding box center [609, 545] width 46 height 10
drag, startPoint x: 601, startPoint y: 522, endPoint x: 600, endPoint y: 513, distance: 9.0
click at [601, 522] on section "E. DISPATCH 33 Final Briefing (01) Crew Briefing Not Checked Review Yes / OK No…" at bounding box center [401, 450] width 563 height 204
click at [601, 509] on button "Yes / OK" at bounding box center [609, 514] width 46 height 10
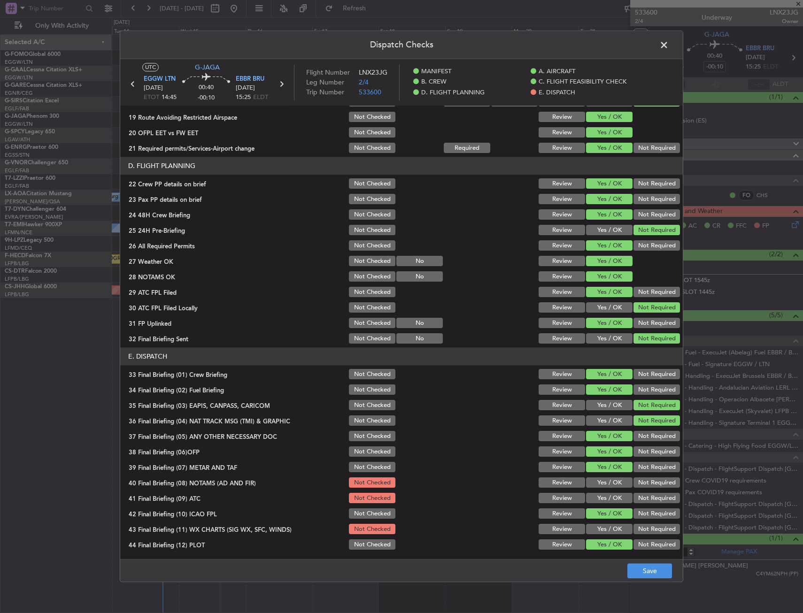
click at [602, 501] on div "Yes / OK" at bounding box center [608, 498] width 47 height 13
click at [603, 494] on button "Yes / OK" at bounding box center [609, 498] width 46 height 10
click at [604, 484] on button "Yes / OK" at bounding box center [609, 483] width 46 height 10
click at [606, 524] on div "Yes / OK" at bounding box center [608, 529] width 47 height 13
click at [606, 527] on button "Yes / OK" at bounding box center [609, 529] width 46 height 10
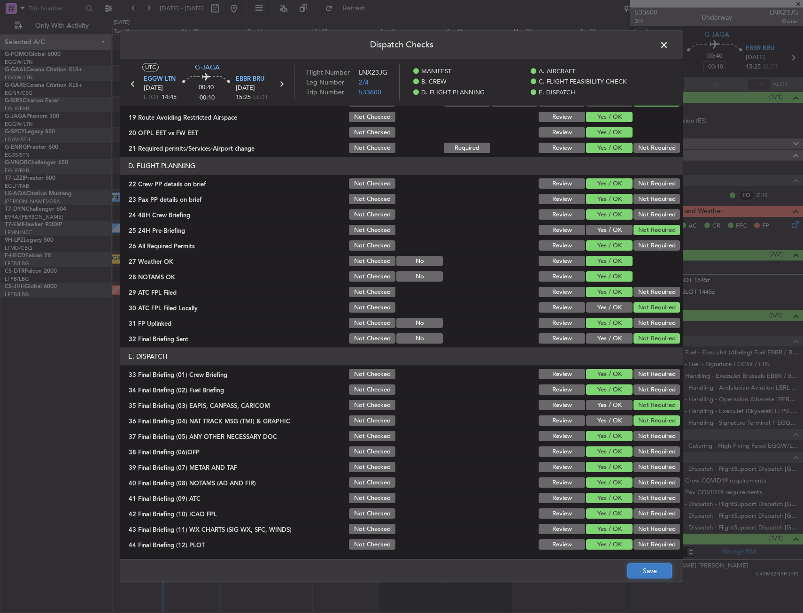
click at [641, 565] on button "Save" at bounding box center [649, 571] width 45 height 15
drag, startPoint x: 670, startPoint y: 39, endPoint x: 663, endPoint y: 44, distance: 8.2
click at [669, 39] on span at bounding box center [669, 47] width 0 height 19
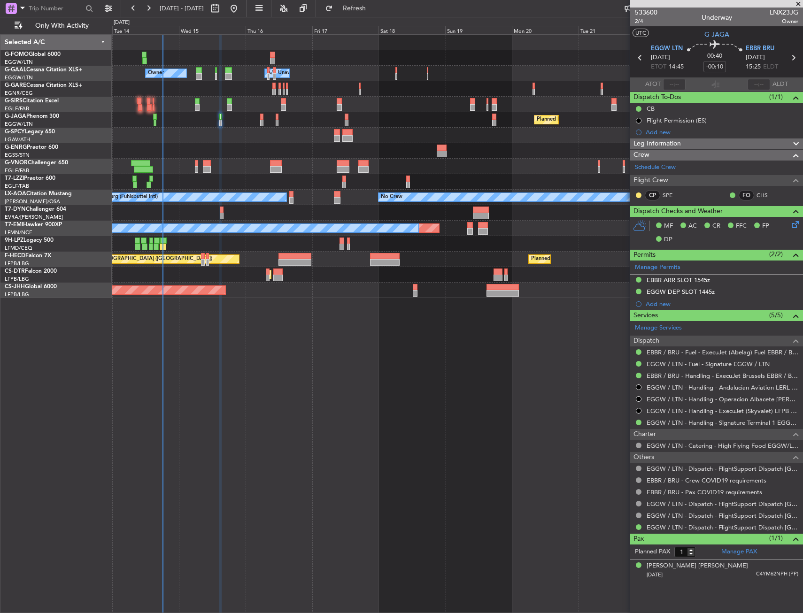
click at [304, 390] on div "Owner Owner A/C Unavailable A/C Unavailable Owner Planned Maint Paris (Le Bourg…" at bounding box center [457, 323] width 691 height 579
click at [195, 162] on div at bounding box center [196, 163] width 3 height 7
type input "3"
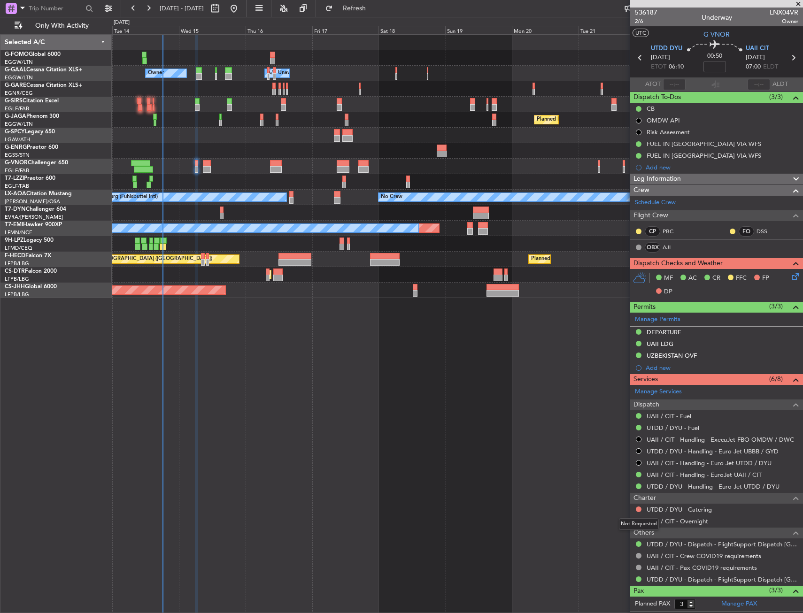
click at [639, 524] on div "Not Requested" at bounding box center [639, 524] width 40 height 12
click at [640, 521] on button at bounding box center [639, 521] width 6 height 6
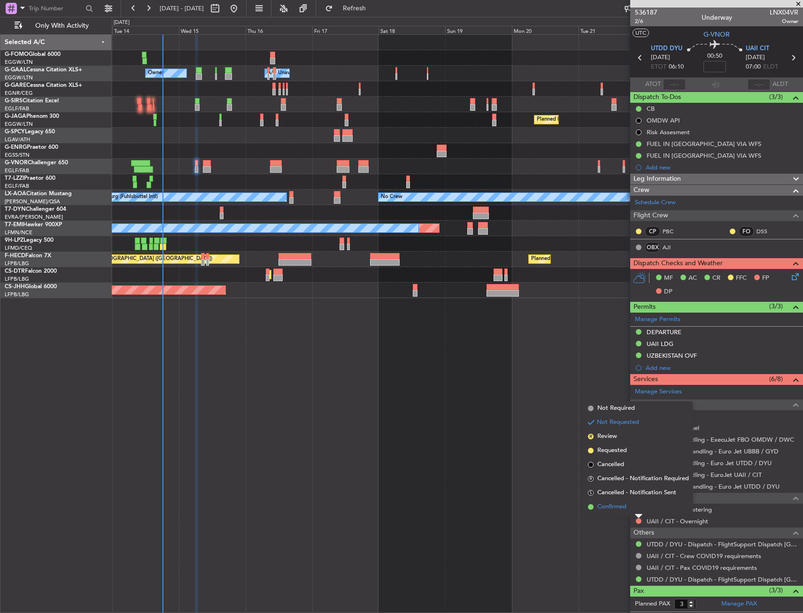
click at [640, 511] on li "Confirmed" at bounding box center [638, 507] width 108 height 14
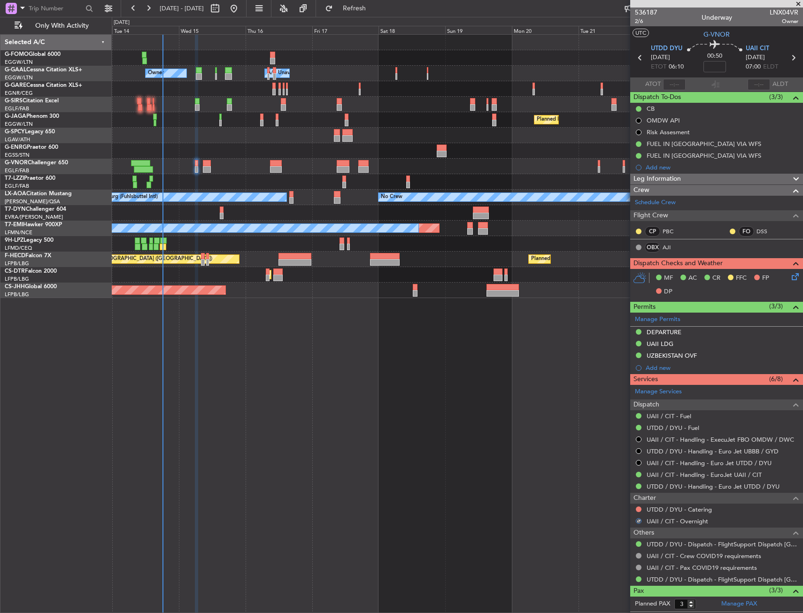
click at [640, 514] on mat-tooltip-component "Not Requested" at bounding box center [638, 524] width 53 height 25
click at [640, 511] on button at bounding box center [639, 510] width 6 height 6
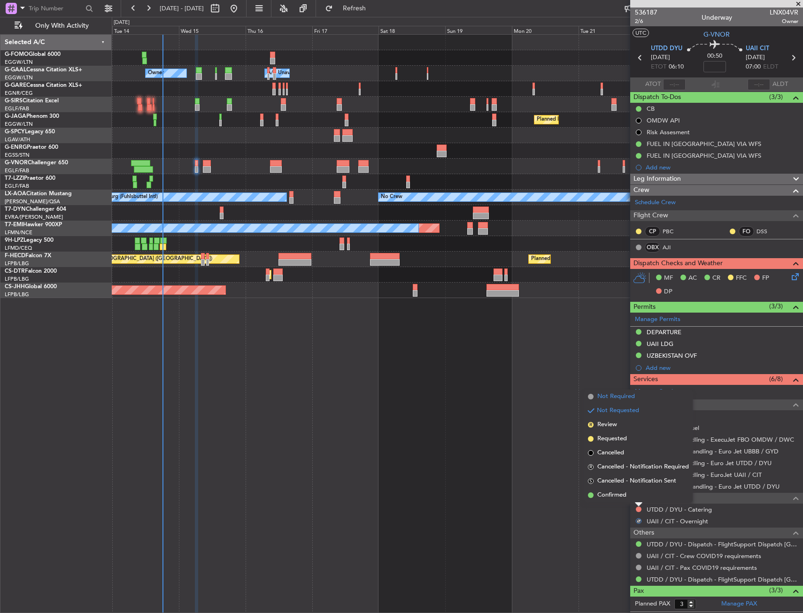
click at [606, 399] on span "Not Required" at bounding box center [616, 396] width 38 height 9
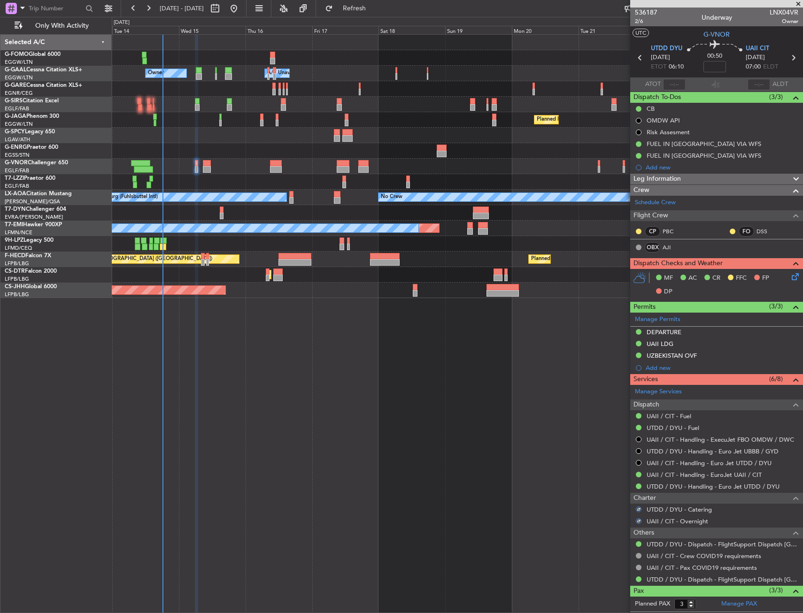
click at [790, 275] on icon at bounding box center [794, 275] width 8 height 8
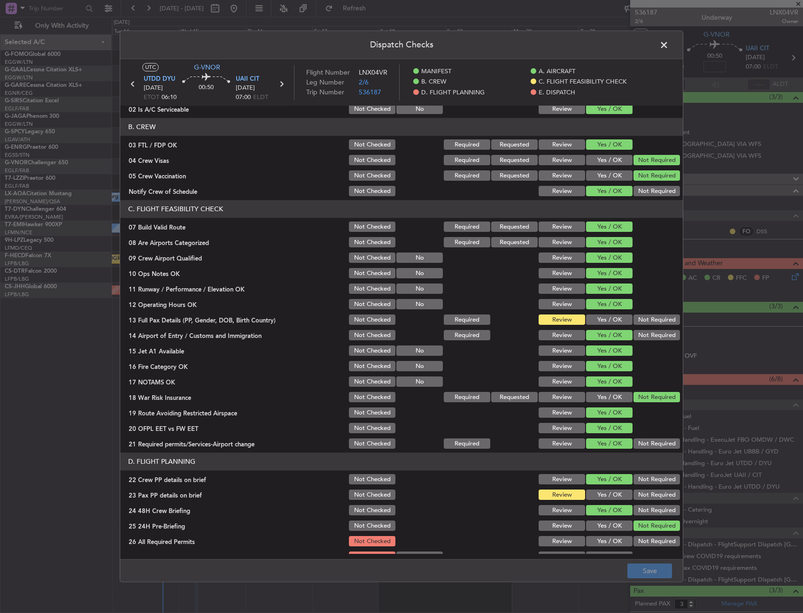
scroll to position [94, 0]
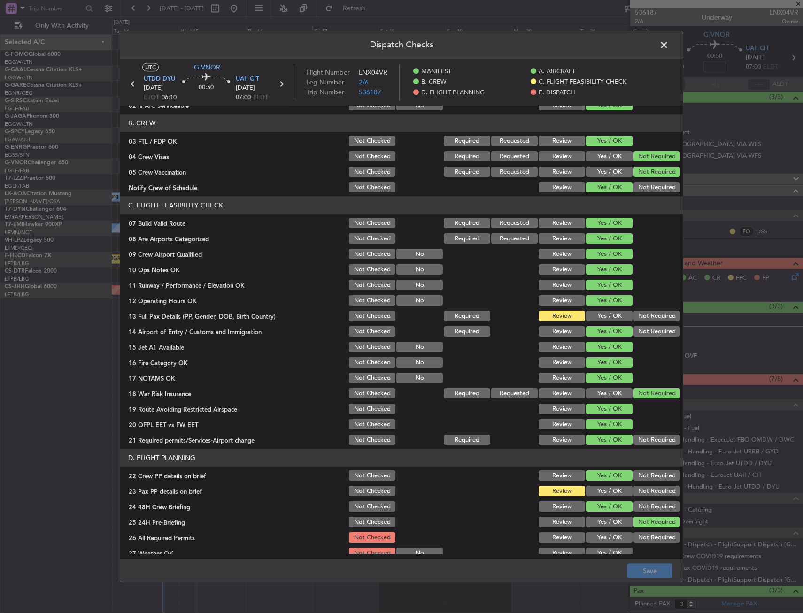
click at [604, 325] on div "Yes / OK" at bounding box center [608, 331] width 47 height 13
click at [607, 318] on button "Yes / OK" at bounding box center [609, 316] width 46 height 10
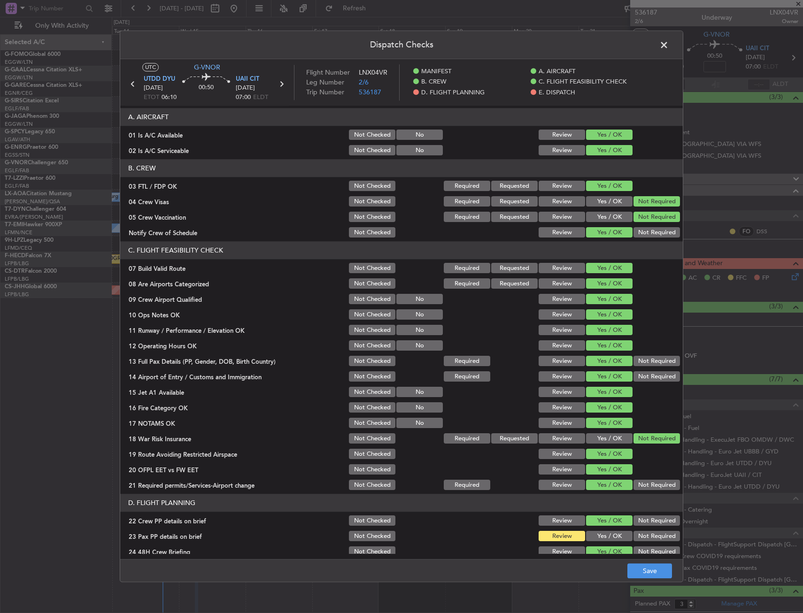
scroll to position [0, 0]
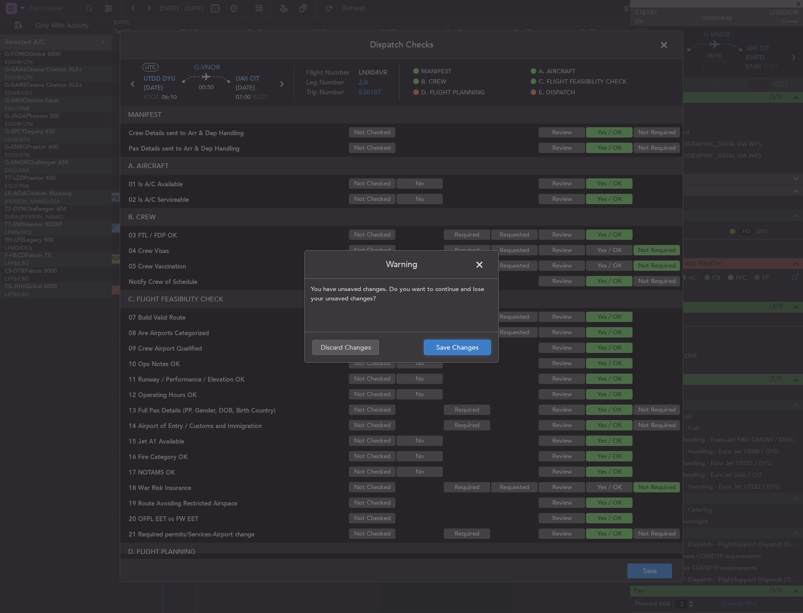
click at [480, 347] on button "Save Changes" at bounding box center [457, 347] width 67 height 15
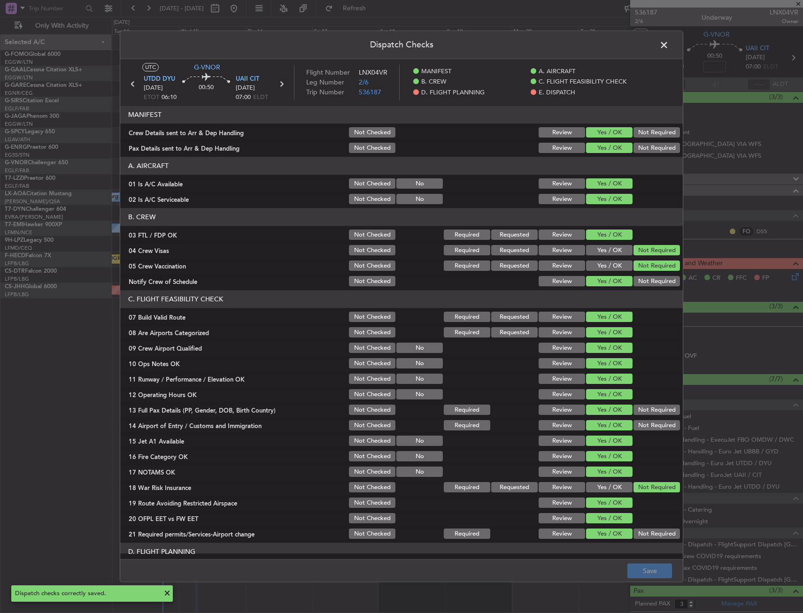
click at [669, 44] on span at bounding box center [669, 47] width 0 height 19
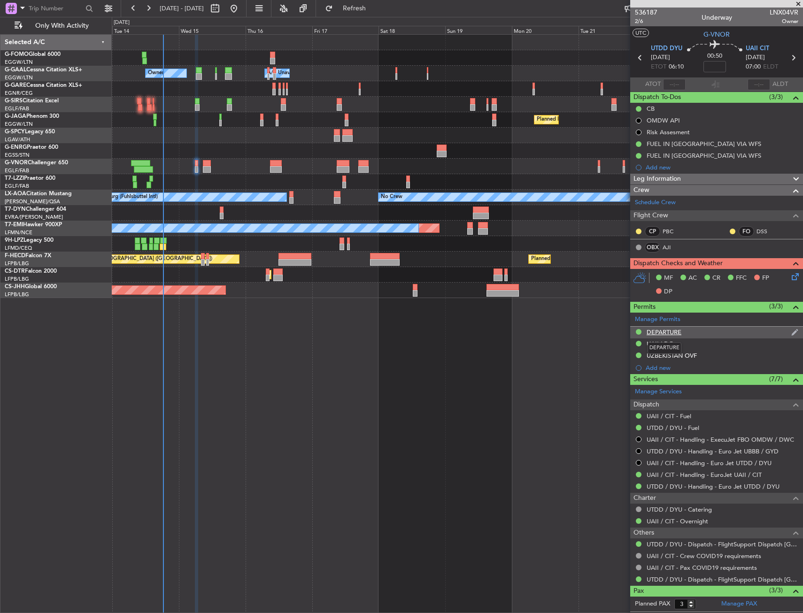
click at [680, 332] on div "DEPARTURE" at bounding box center [664, 332] width 35 height 8
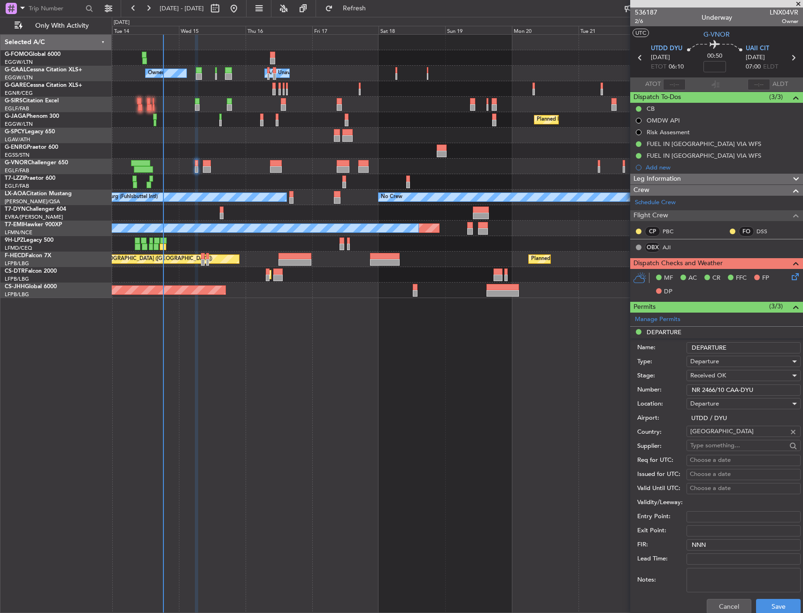
click at [696, 389] on input "NR 2466/10 CAA-DYU" at bounding box center [743, 390] width 114 height 11
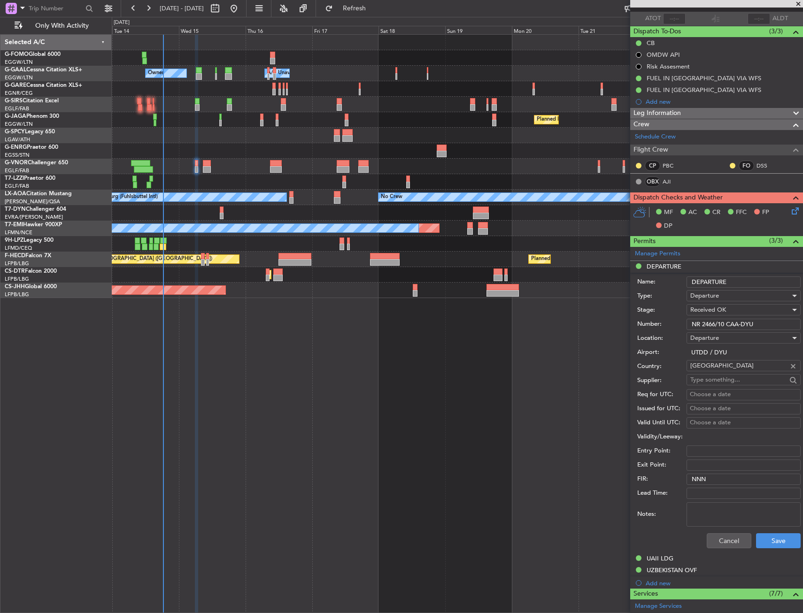
scroll to position [141, 0]
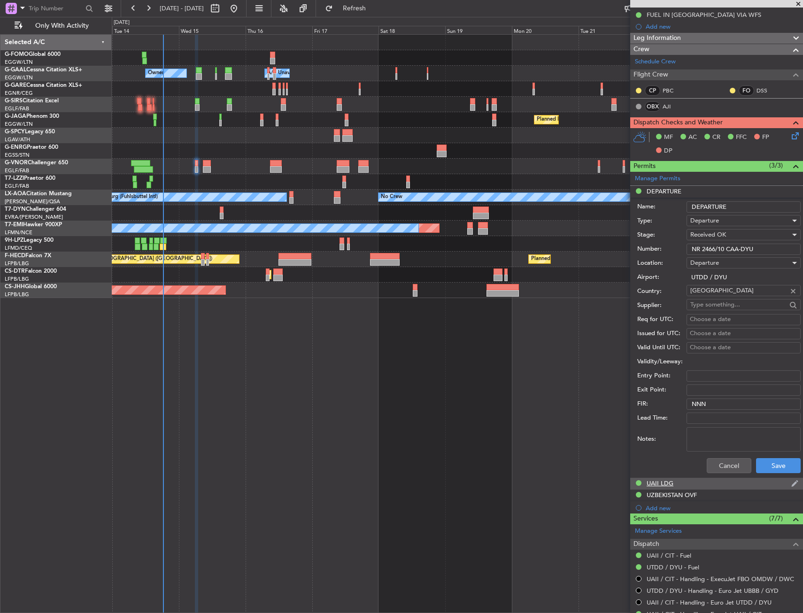
click at [669, 484] on div "UAII LDG" at bounding box center [660, 483] width 27 height 8
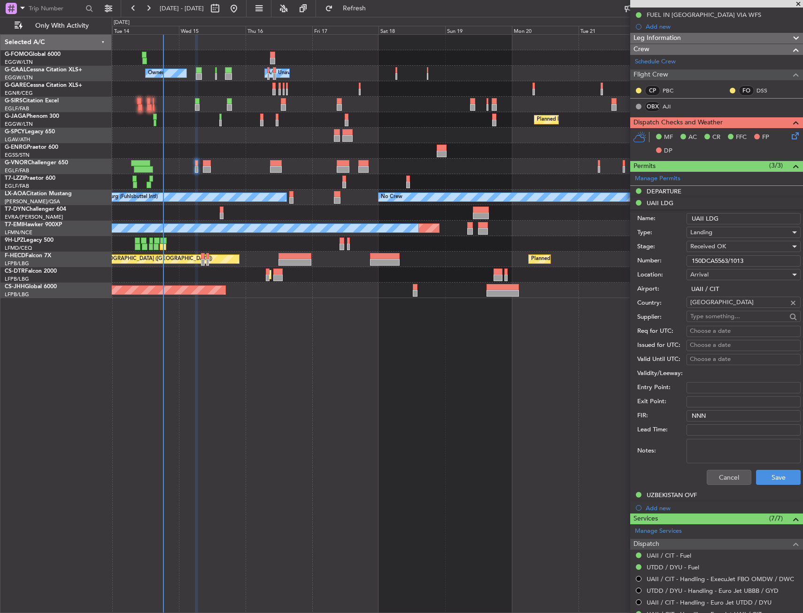
click at [709, 260] on input "150DCA5563/1013" at bounding box center [743, 260] width 114 height 11
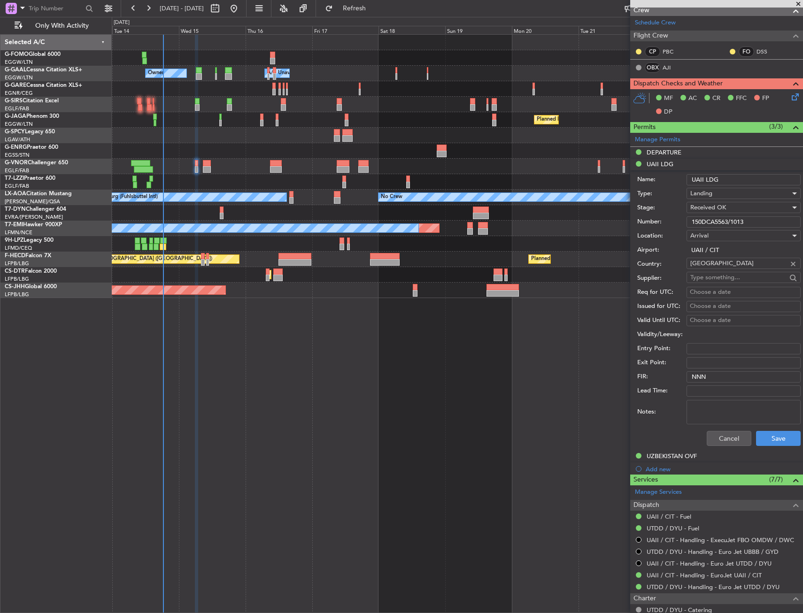
scroll to position [188, 0]
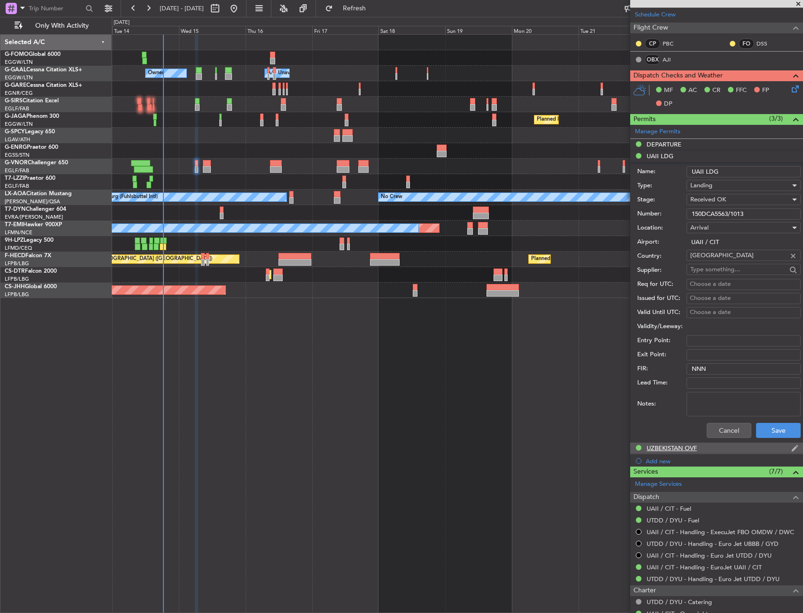
click at [670, 448] on div "UZBEKISTAN OVF" at bounding box center [672, 448] width 50 height 8
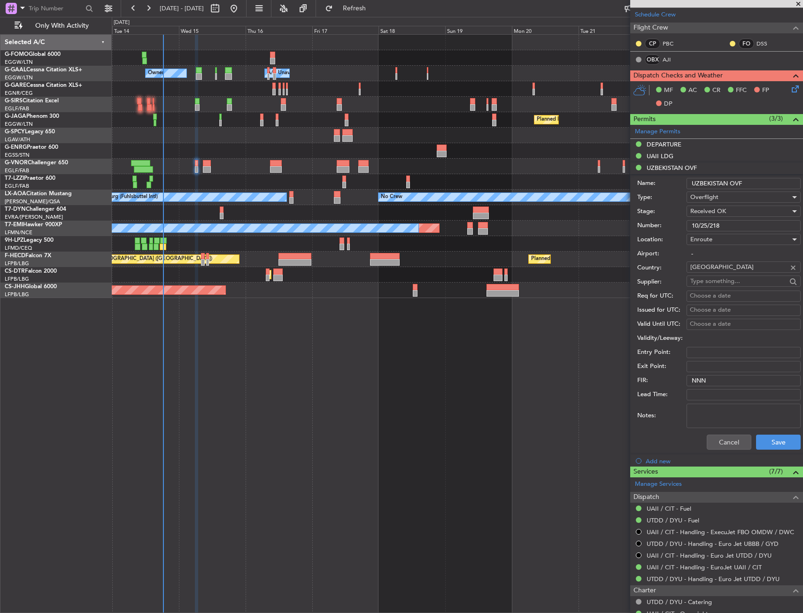
click at [727, 220] on input "10/25/218" at bounding box center [743, 225] width 114 height 11
click at [722, 455] on li "Add new" at bounding box center [716, 461] width 173 height 12
click at [723, 444] on button "Cancel" at bounding box center [729, 442] width 45 height 15
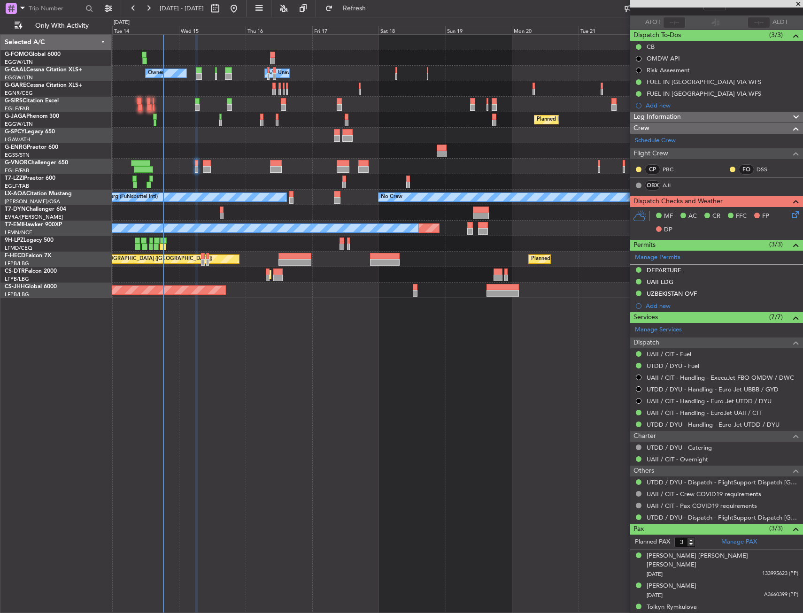
click at [790, 213] on icon at bounding box center [794, 213] width 8 height 8
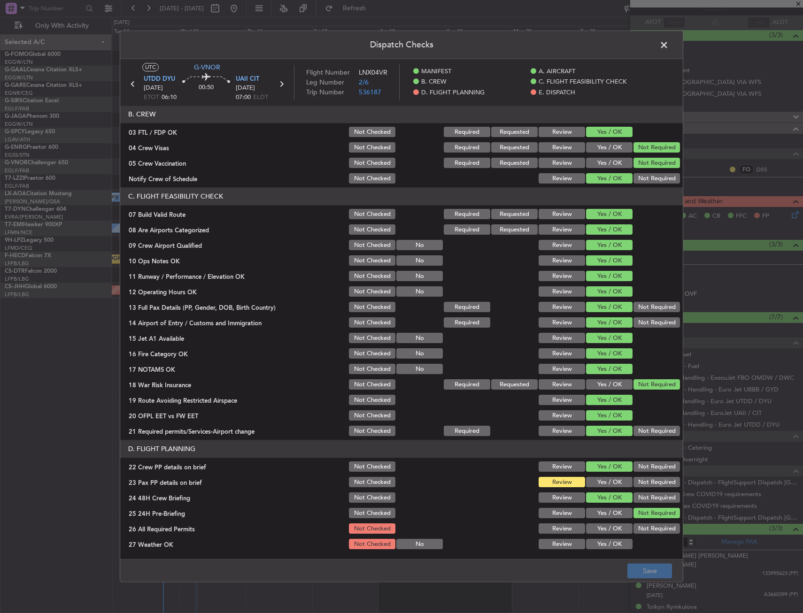
scroll to position [235, 0]
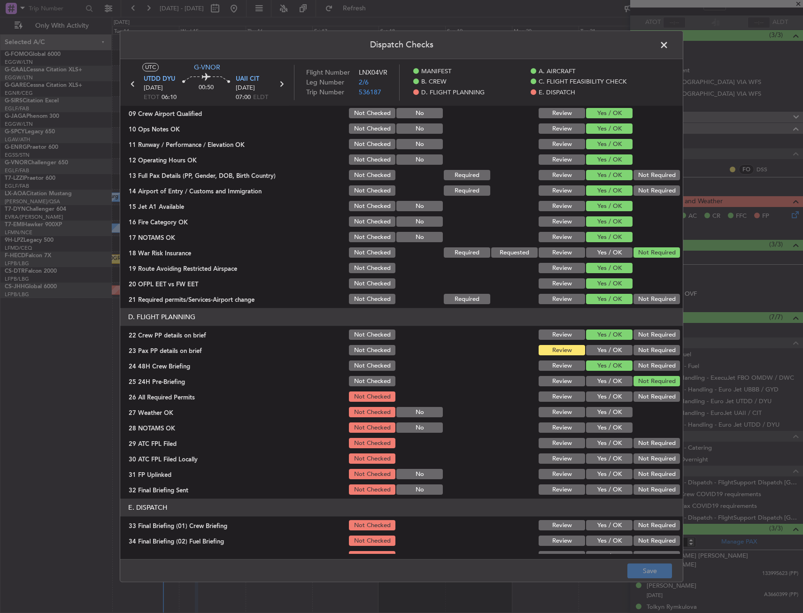
click at [599, 353] on button "Yes / OK" at bounding box center [609, 351] width 46 height 10
click at [595, 388] on div "Yes / OK" at bounding box center [608, 381] width 47 height 13
click at [596, 404] on section "D. FLIGHT PLANNING 22 Crew PP details on brief Not Checked Review Yes / OK Not …" at bounding box center [401, 402] width 563 height 188
click at [601, 393] on button "Yes / OK" at bounding box center [609, 397] width 46 height 10
click at [599, 416] on button "Yes / OK" at bounding box center [609, 413] width 46 height 10
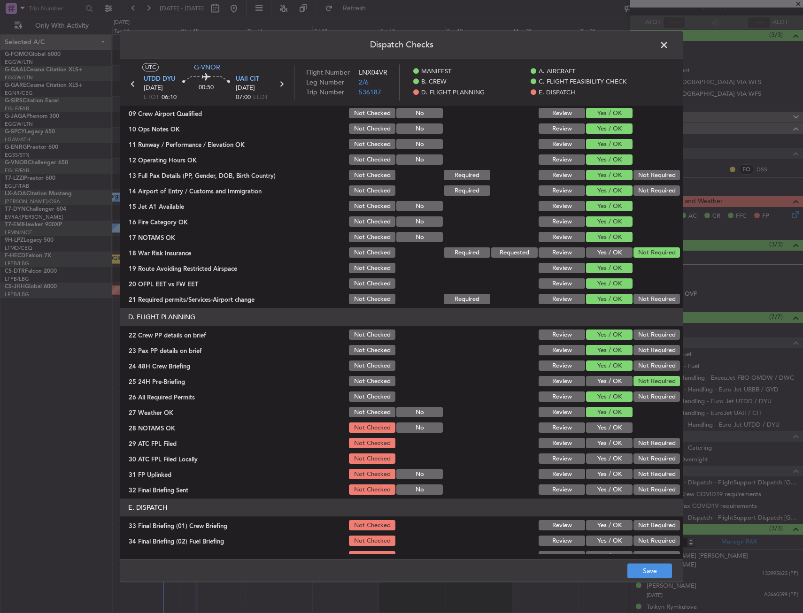
drag, startPoint x: 598, startPoint y: 425, endPoint x: 601, endPoint y: 442, distance: 17.7
click at [598, 425] on button "Yes / OK" at bounding box center [609, 428] width 46 height 10
click at [601, 442] on button "Yes / OK" at bounding box center [609, 444] width 46 height 10
click at [633, 464] on button "Not Required" at bounding box center [656, 459] width 46 height 10
click at [609, 473] on button "Yes / OK" at bounding box center [609, 475] width 46 height 10
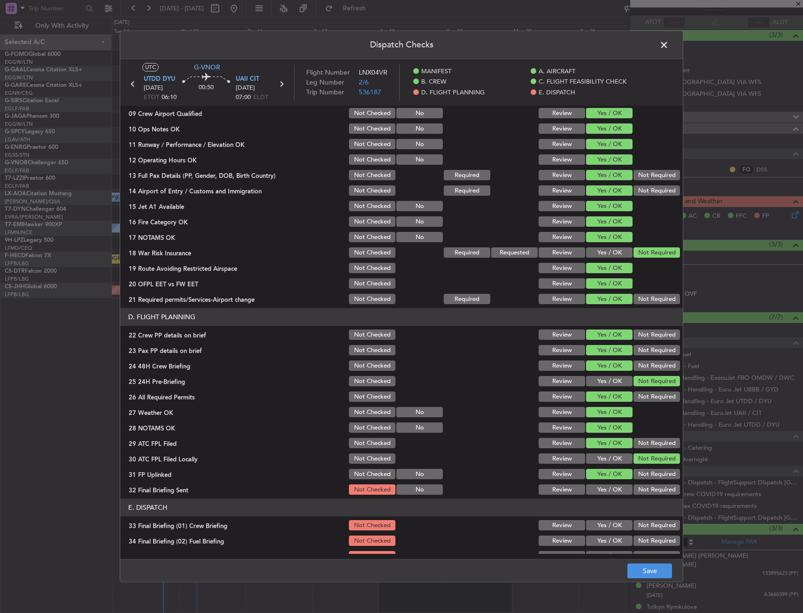
drag, startPoint x: 643, startPoint y: 491, endPoint x: 614, endPoint y: 464, distance: 39.2
click at [642, 490] on button "Not Required" at bounding box center [656, 490] width 46 height 10
click at [610, 457] on button "Yes / OK" at bounding box center [609, 459] width 46 height 10
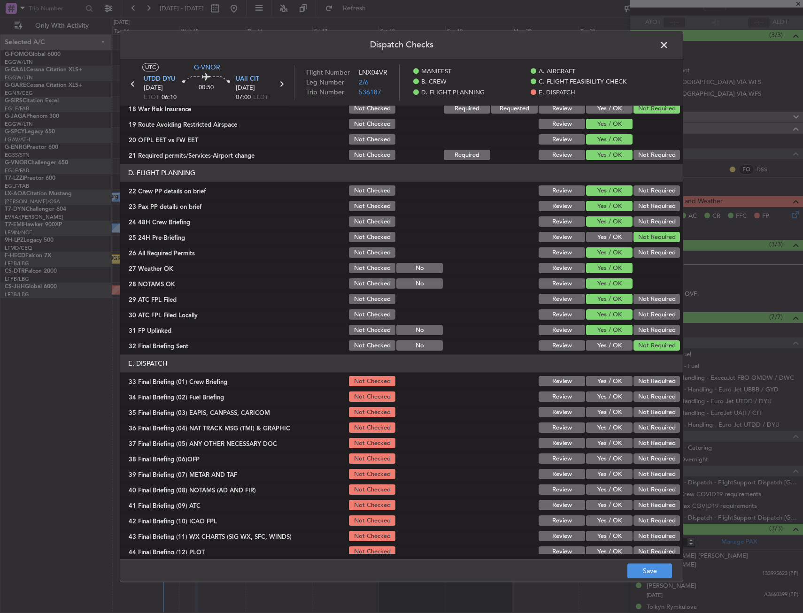
scroll to position [386, 0]
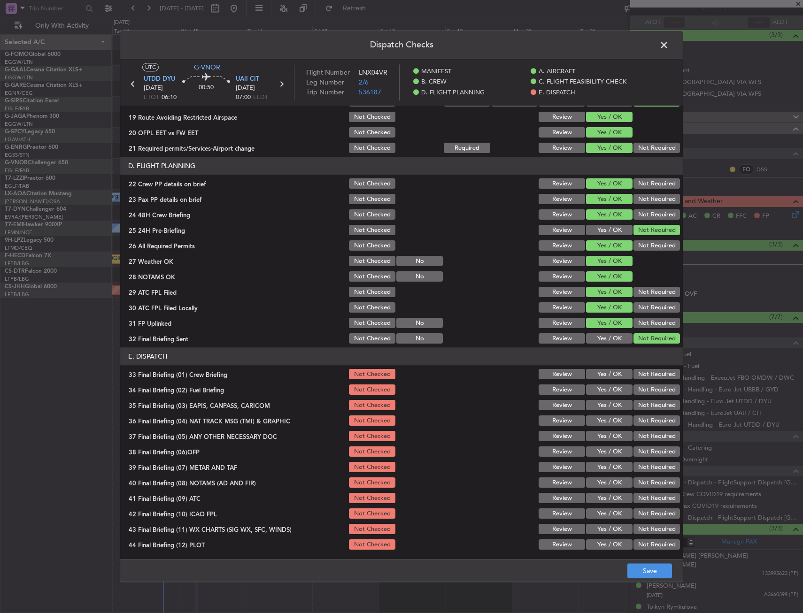
click at [602, 366] on section "E. DISPATCH 33 Final Briefing (01) Crew Briefing Not Checked Review Yes / OK No…" at bounding box center [401, 450] width 563 height 204
drag, startPoint x: 602, startPoint y: 378, endPoint x: 602, endPoint y: 388, distance: 10.3
click at [602, 378] on button "Yes / OK" at bounding box center [609, 375] width 46 height 10
drag, startPoint x: 602, startPoint y: 390, endPoint x: 639, endPoint y: 405, distance: 40.0
click at [602, 390] on button "Yes / OK" at bounding box center [609, 390] width 46 height 10
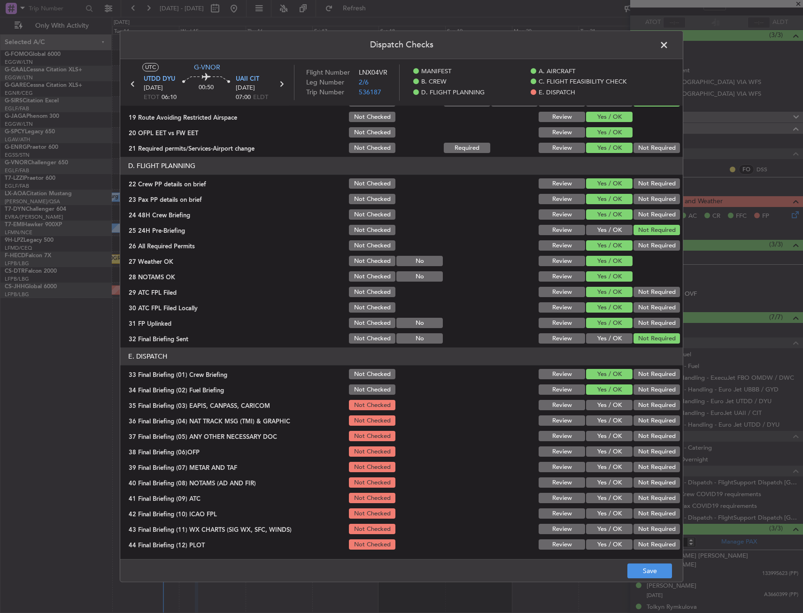
click at [640, 406] on button "Not Required" at bounding box center [656, 406] width 46 height 10
click at [637, 422] on button "Not Required" at bounding box center [656, 421] width 46 height 10
drag, startPoint x: 604, startPoint y: 433, endPoint x: 604, endPoint y: 445, distance: 11.7
click at [604, 437] on button "Yes / OK" at bounding box center [609, 437] width 46 height 10
click at [604, 454] on button "Yes / OK" at bounding box center [609, 452] width 46 height 10
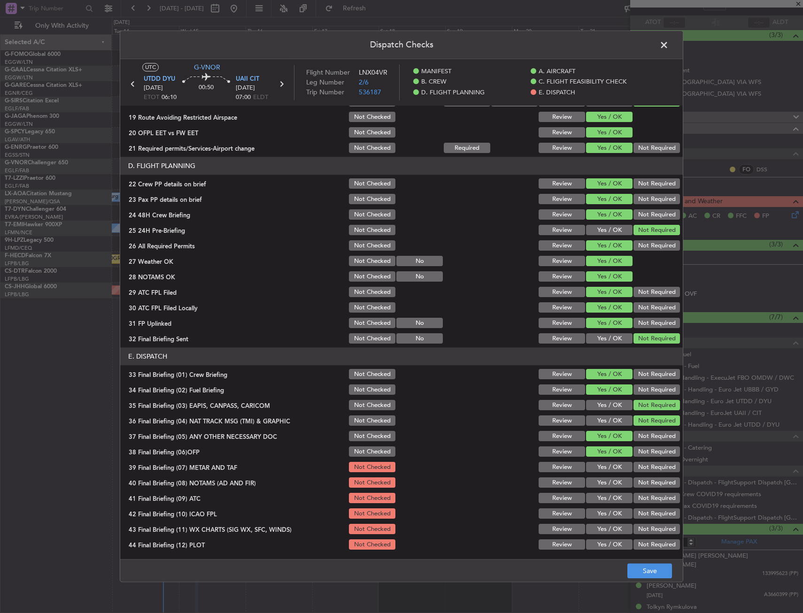
click at [604, 469] on button "Yes / OK" at bounding box center [609, 468] width 46 height 10
click at [605, 478] on section "E. DISPATCH 33 Final Briefing (01) Crew Briefing Not Checked Review Yes / OK No…" at bounding box center [401, 450] width 563 height 204
click at [602, 493] on section "E. DISPATCH 33 Final Briefing (01) Crew Briefing Not Checked Review Yes / OK No…" at bounding box center [401, 450] width 563 height 204
click at [603, 499] on button "Yes / OK" at bounding box center [609, 498] width 46 height 10
click at [604, 503] on button "Yes / OK" at bounding box center [609, 498] width 46 height 10
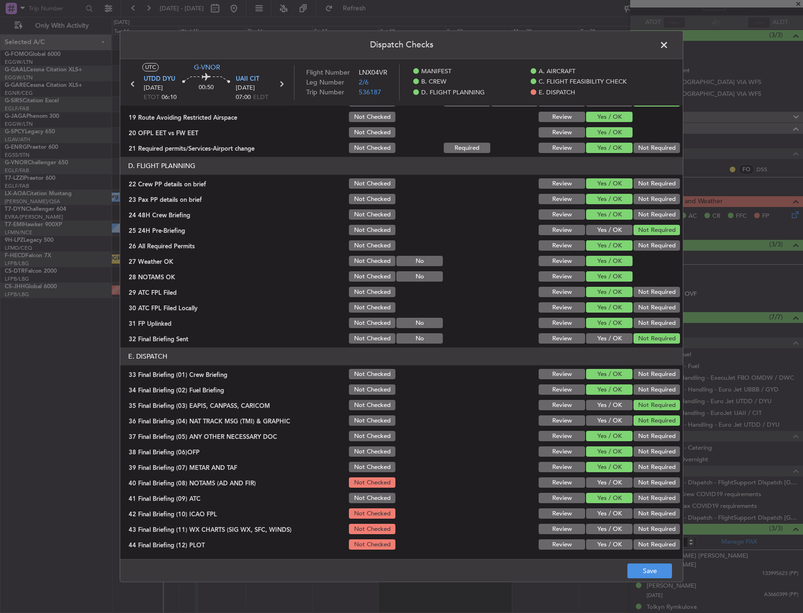
click at [601, 483] on button "Yes / OK" at bounding box center [609, 483] width 46 height 10
click at [599, 525] on button "Yes / OK" at bounding box center [609, 529] width 46 height 10
click at [604, 516] on button "Yes / OK" at bounding box center [609, 514] width 46 height 10
click at [601, 545] on button "Yes / OK" at bounding box center [609, 545] width 46 height 10
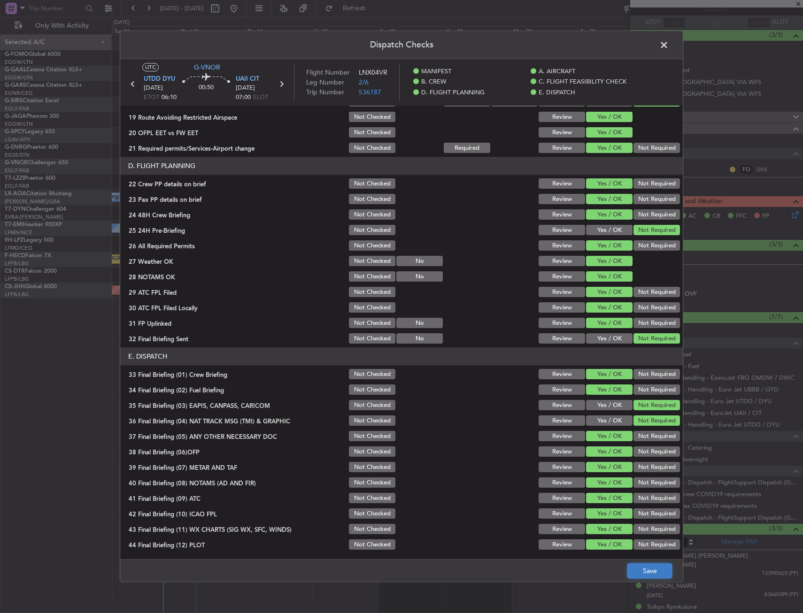
click at [639, 566] on button "Save" at bounding box center [649, 571] width 45 height 15
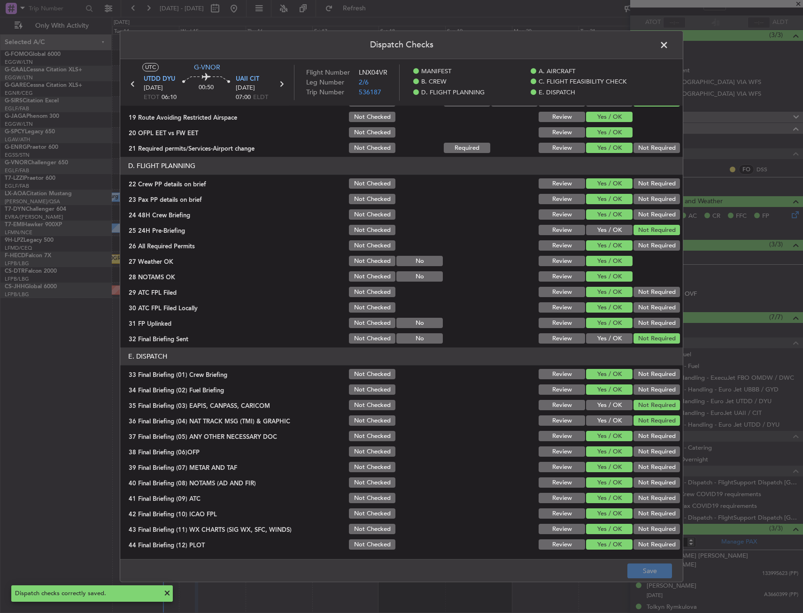
click at [669, 51] on span at bounding box center [669, 47] width 0 height 19
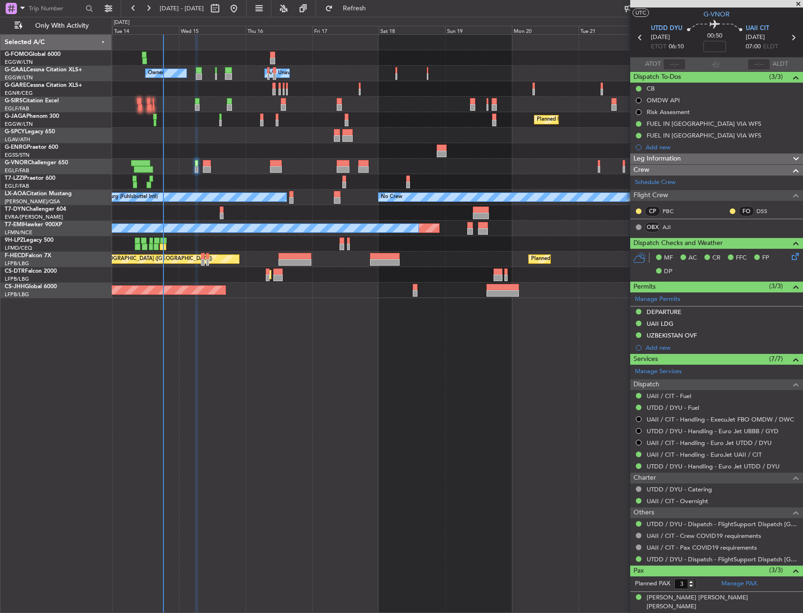
scroll to position [0, 0]
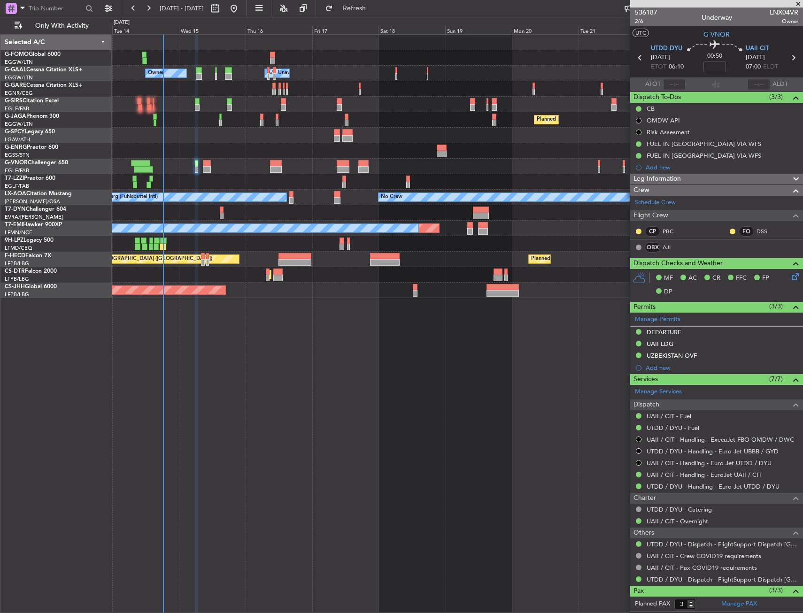
click at [196, 163] on div at bounding box center [196, 163] width 3 height 7
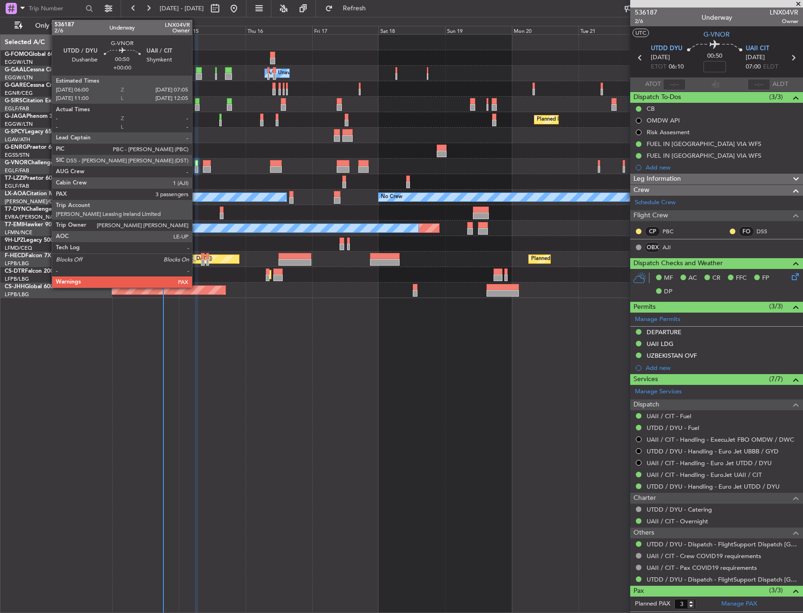
click at [196, 163] on div at bounding box center [196, 163] width 3 height 7
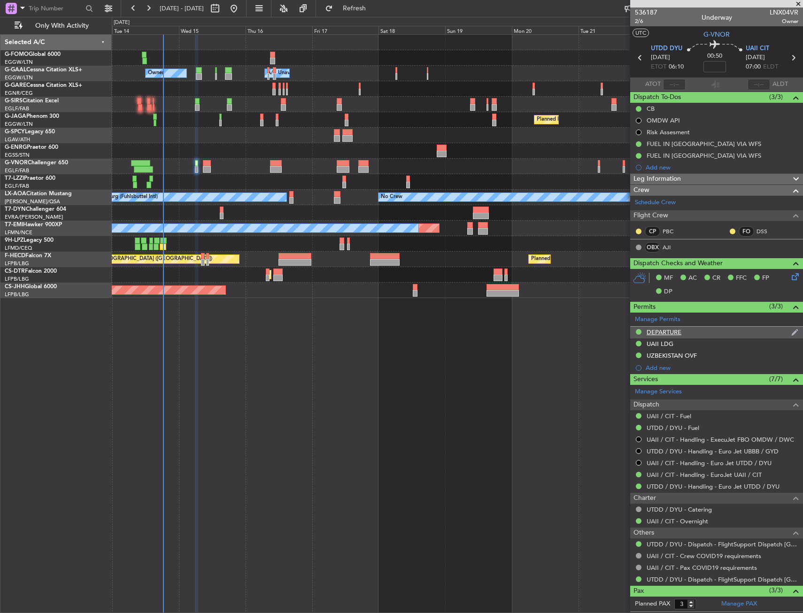
click at [655, 333] on div "DEPARTURE" at bounding box center [664, 332] width 35 height 8
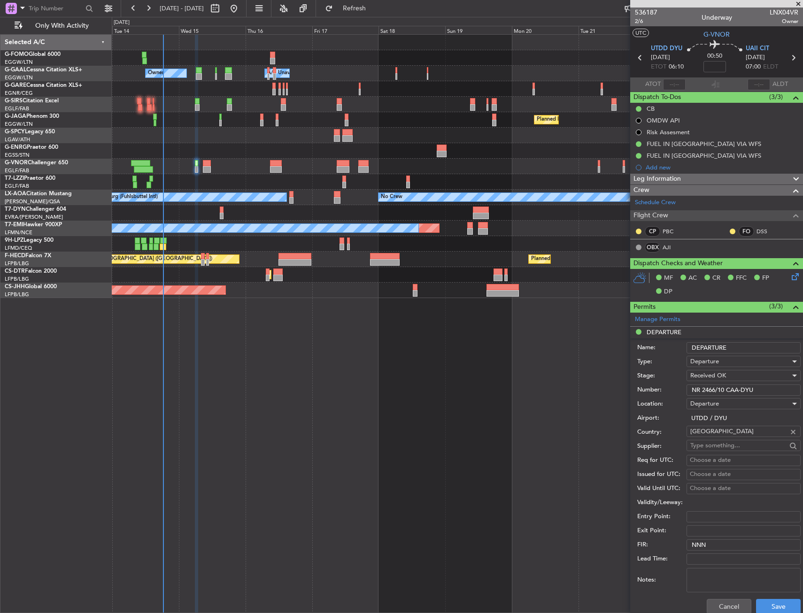
click at [701, 391] on input "NR 2466/10 CAA-DYU" at bounding box center [743, 390] width 114 height 11
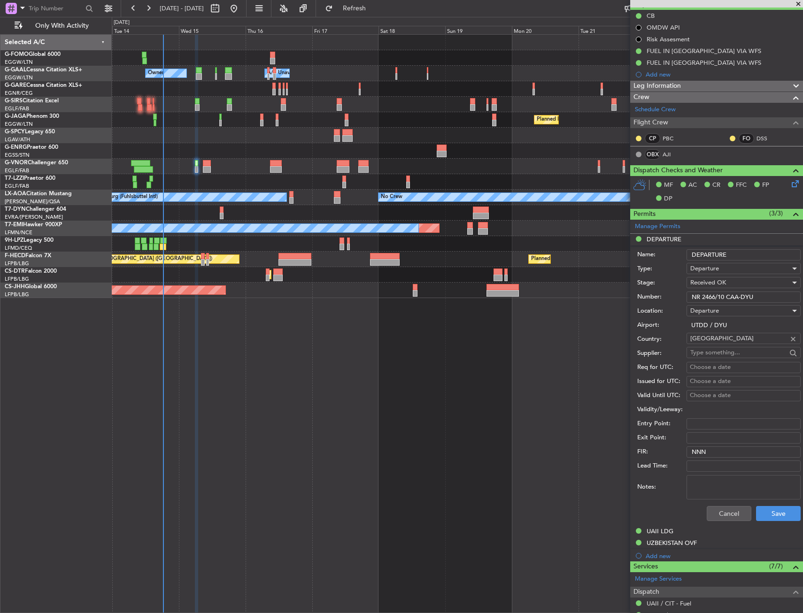
scroll to position [141, 0]
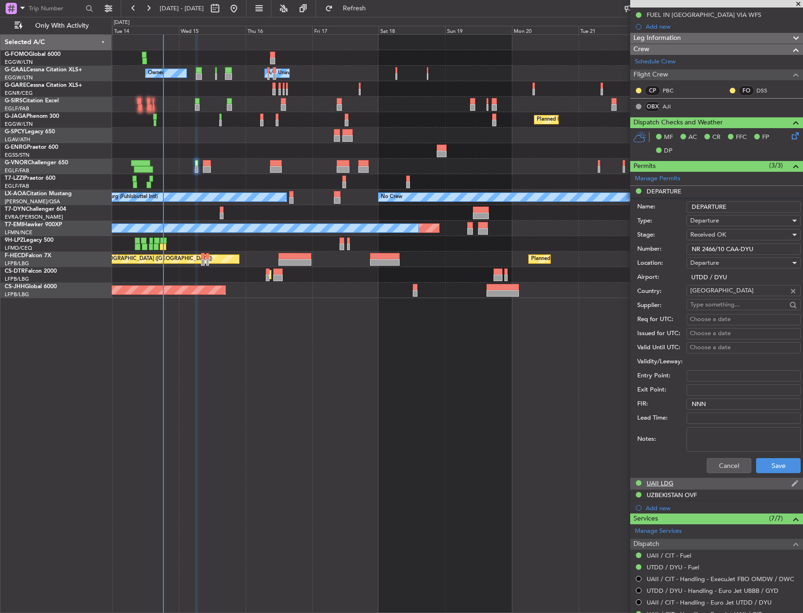
click at [681, 485] on div "UAII LDG" at bounding box center [716, 484] width 173 height 12
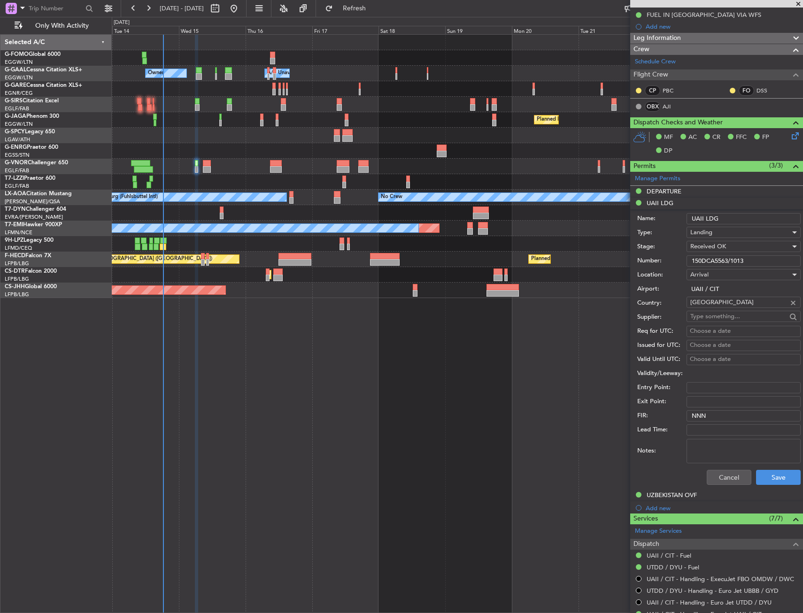
click at [717, 263] on input "150DCA5563/1013" at bounding box center [743, 260] width 114 height 11
click at [680, 498] on div "UZBEKISTAN OVF" at bounding box center [672, 495] width 50 height 8
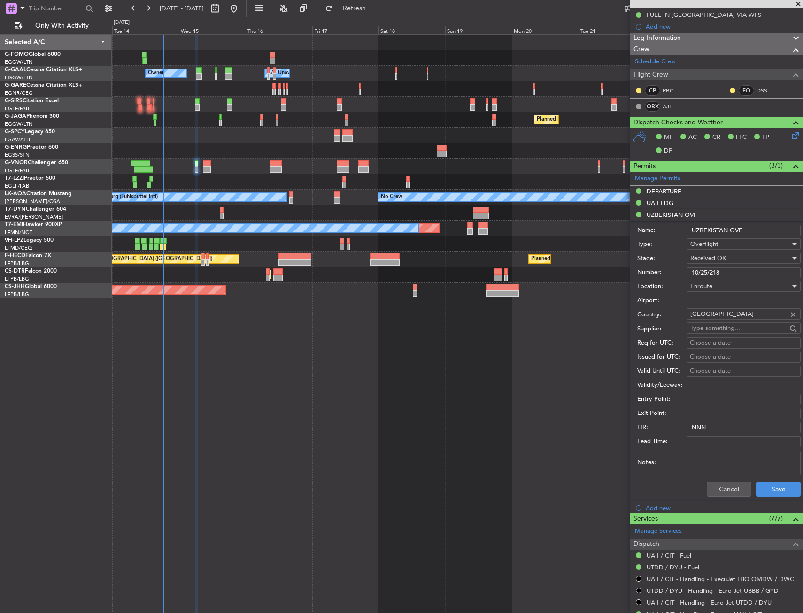
click at [722, 272] on input "10/25/218" at bounding box center [743, 272] width 114 height 11
click at [707, 482] on button "Cancel" at bounding box center [729, 489] width 45 height 15
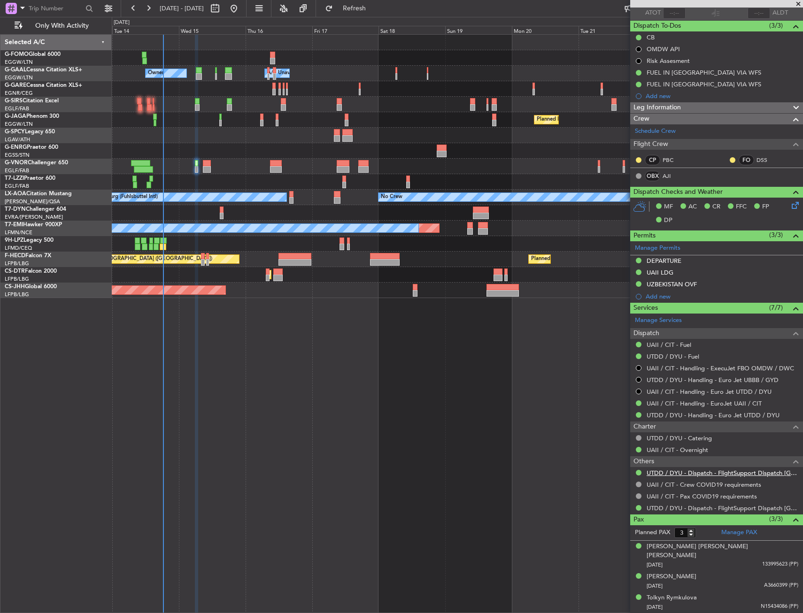
scroll to position [62, 0]
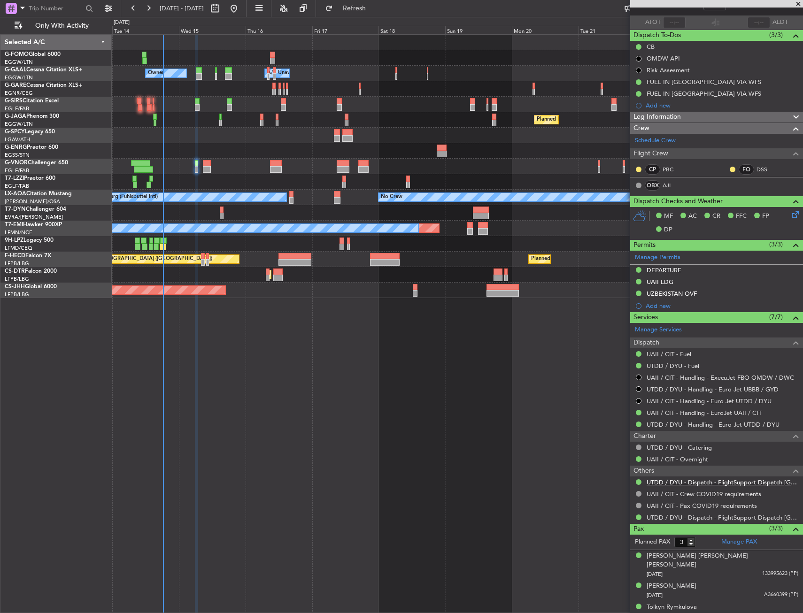
click at [721, 485] on link "UTDD / DYU - Dispatch - FlightSupport Dispatch UK" at bounding box center [723, 482] width 152 height 8
click at [340, 344] on div "Owner A/C Unavailable Owner A/C Unavailable Owner Planned Maint [GEOGRAPHIC_DAT…" at bounding box center [457, 323] width 691 height 579
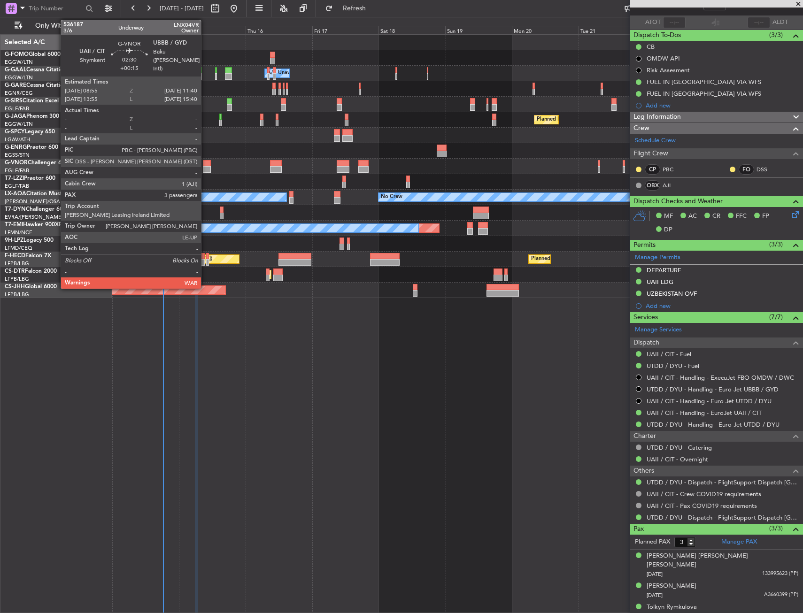
click at [205, 166] on div at bounding box center [207, 163] width 8 height 7
click at [205, 165] on div at bounding box center [207, 163] width 8 height 7
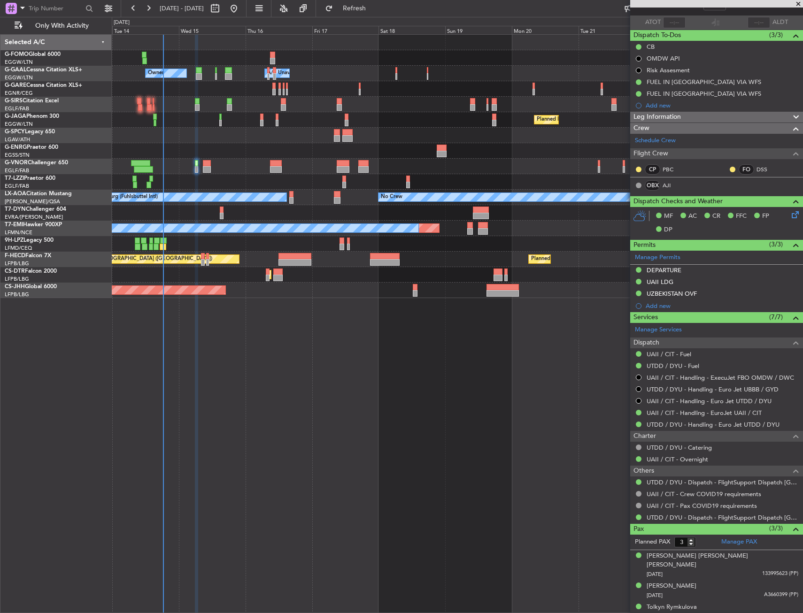
click at [213, 153] on div at bounding box center [457, 150] width 691 height 15
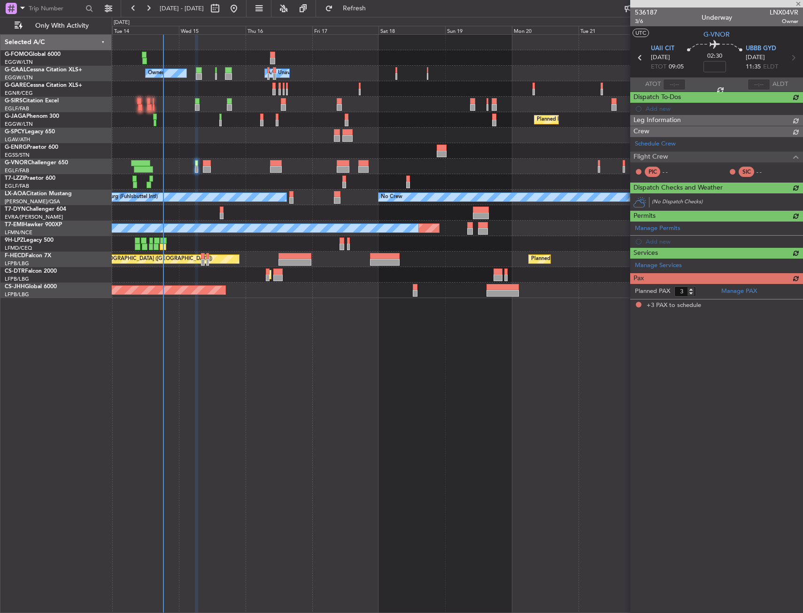
type input "+00:15"
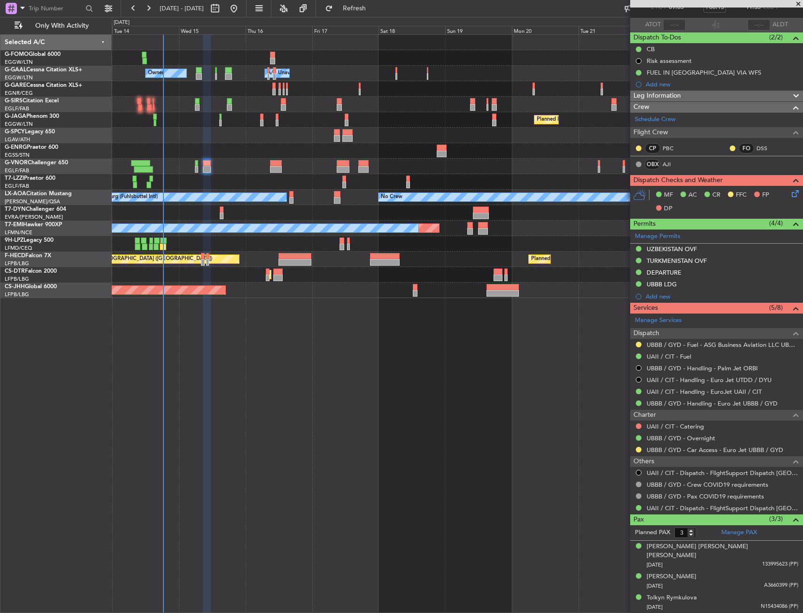
scroll to position [0, 0]
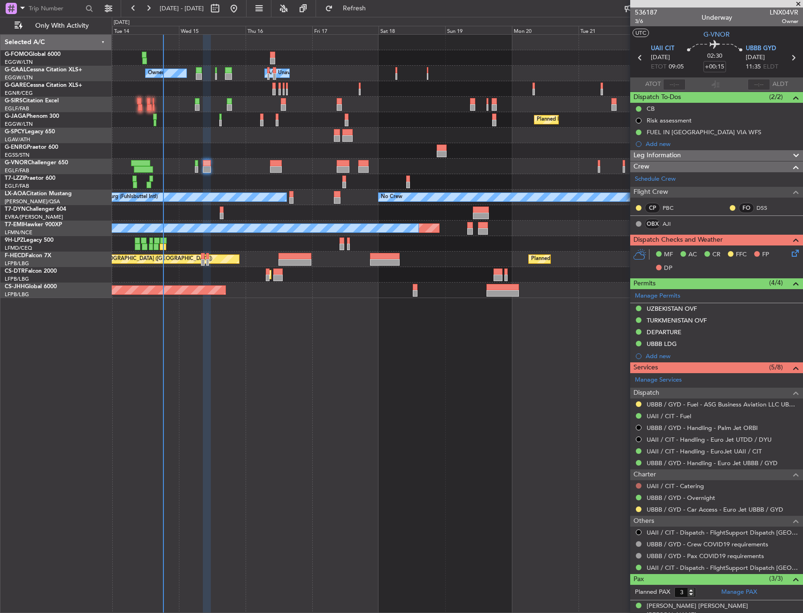
click at [639, 485] on button at bounding box center [639, 486] width 6 height 6
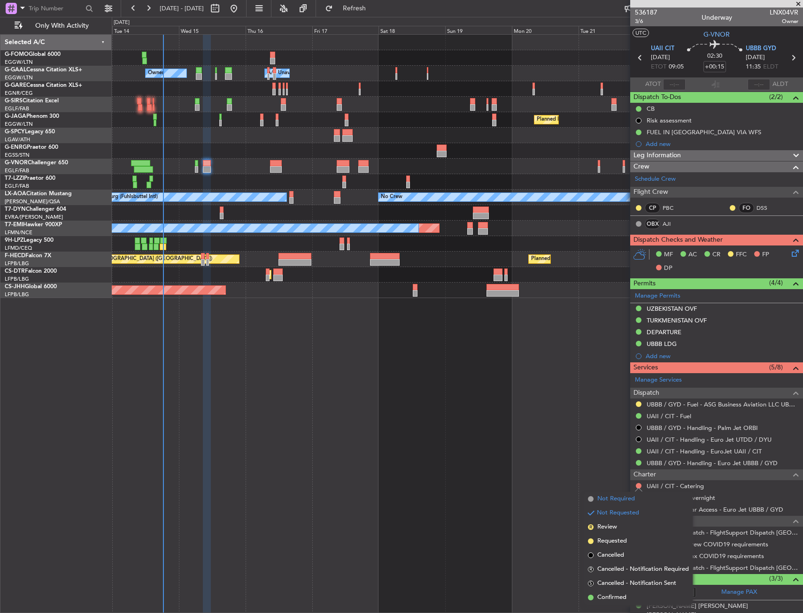
click at [605, 495] on span "Not Required" at bounding box center [616, 498] width 38 height 9
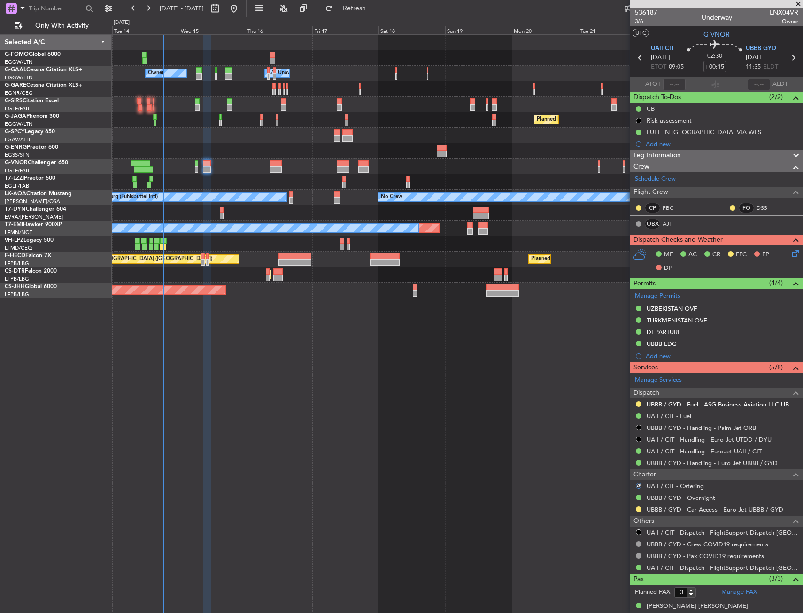
click at [723, 401] on link "UBBB / GYD - Fuel - ASG Business Aviation LLC UBBB / GYD" at bounding box center [723, 405] width 152 height 8
click at [222, 167] on div at bounding box center [457, 166] width 691 height 15
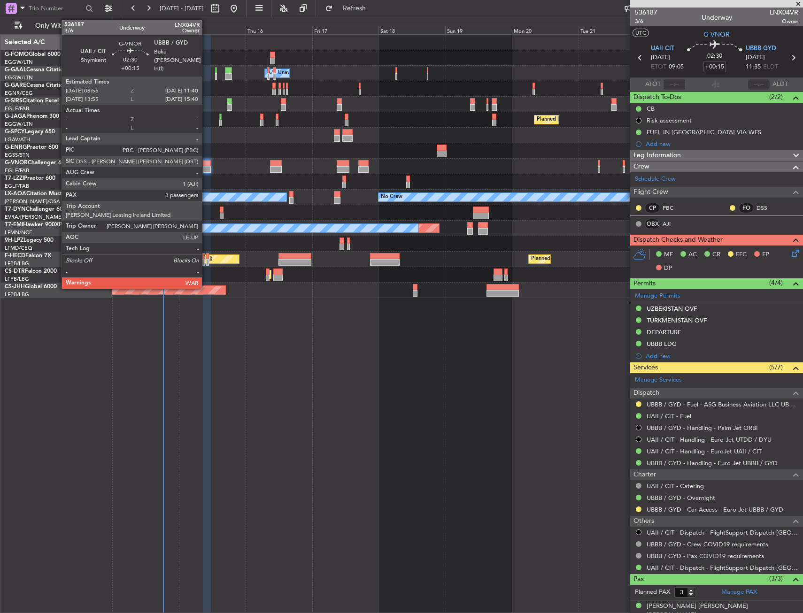
click at [206, 172] on div at bounding box center [207, 169] width 8 height 7
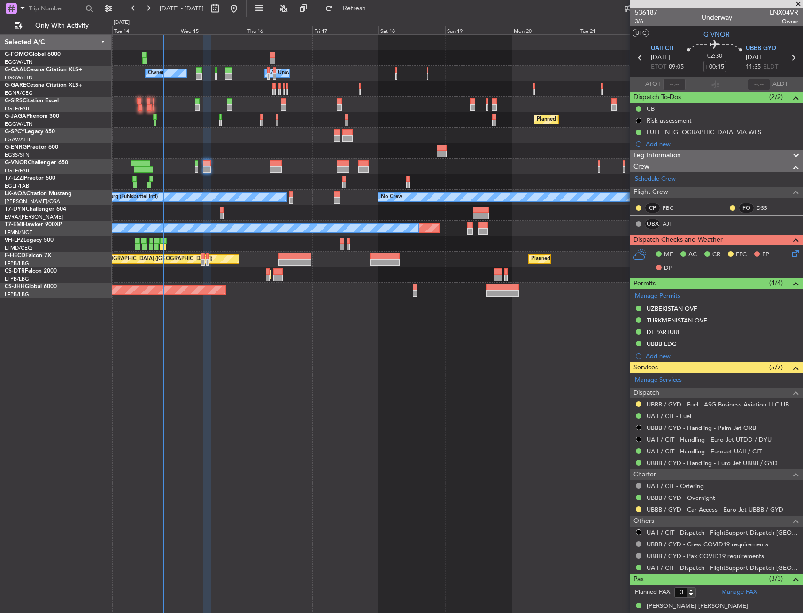
drag, startPoint x: 785, startPoint y: 261, endPoint x: 789, endPoint y: 258, distance: 4.8
click at [785, 260] on div "MF AC CR FFC FP DP" at bounding box center [716, 262] width 173 height 32
click at [791, 255] on icon at bounding box center [794, 252] width 8 height 8
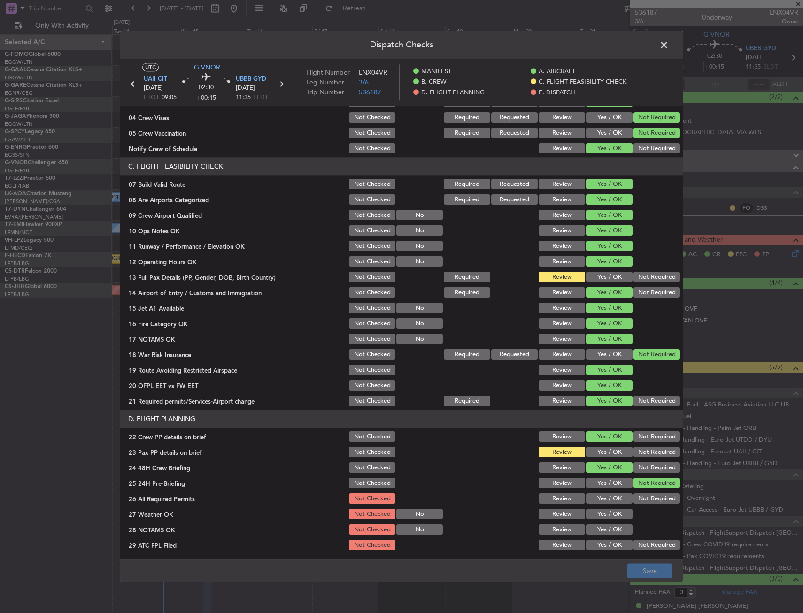
scroll to position [282, 0]
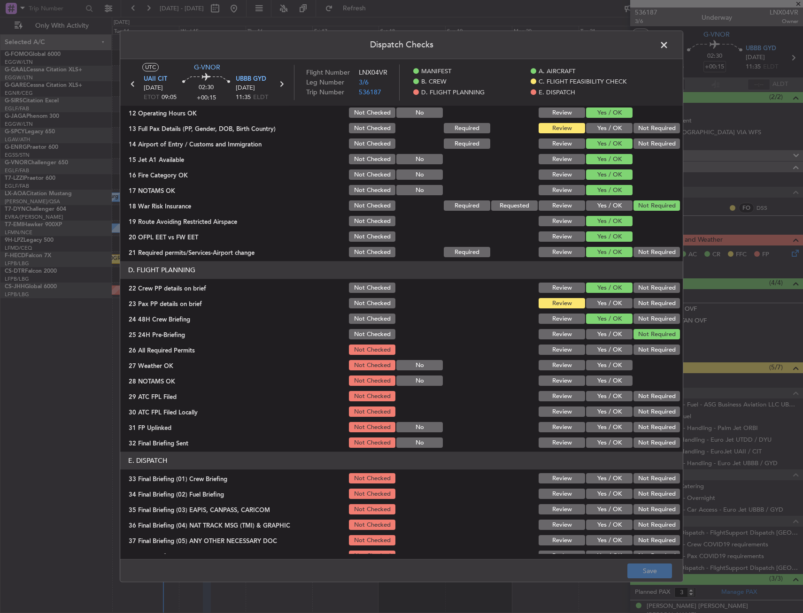
click at [589, 133] on button "Yes / OK" at bounding box center [609, 128] width 46 height 10
click at [587, 304] on button "Yes / OK" at bounding box center [609, 304] width 46 height 10
click at [596, 344] on div "Yes / OK" at bounding box center [608, 350] width 47 height 13
click at [596, 349] on button "Yes / OK" at bounding box center [609, 350] width 46 height 10
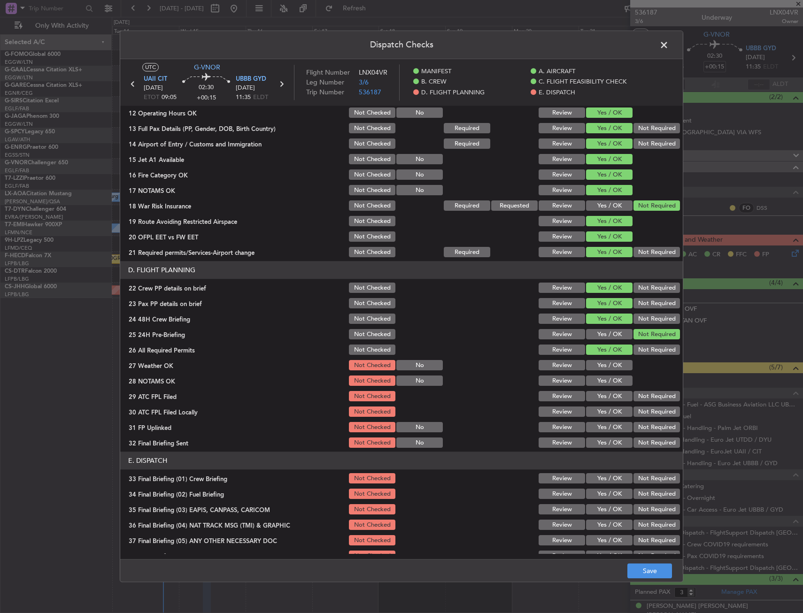
click at [596, 363] on button "Yes / OK" at bounding box center [609, 366] width 46 height 10
drag, startPoint x: 597, startPoint y: 376, endPoint x: 597, endPoint y: 385, distance: 8.9
click at [597, 376] on button "Yes / OK" at bounding box center [609, 381] width 46 height 10
click at [597, 385] on button "Yes / OK" at bounding box center [609, 381] width 46 height 10
click at [596, 393] on div "Yes / OK" at bounding box center [608, 396] width 47 height 13
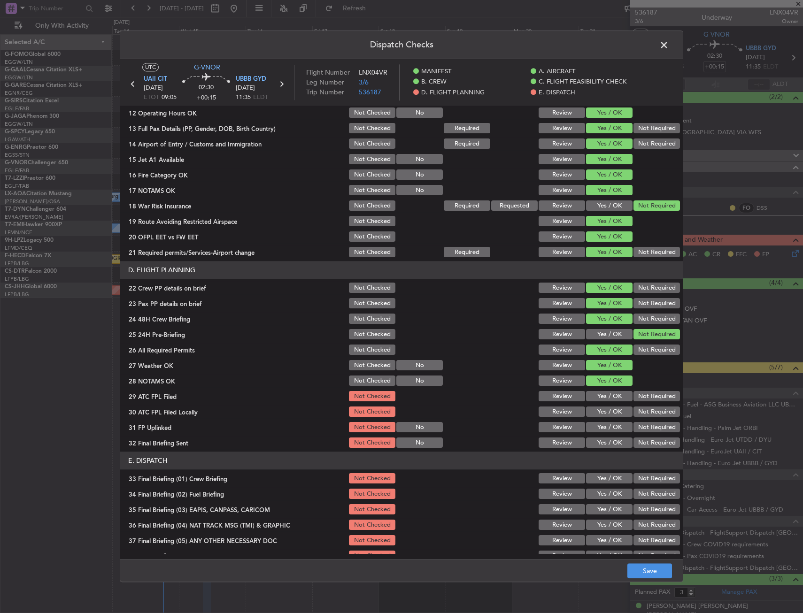
drag, startPoint x: 596, startPoint y: 397, endPoint x: 611, endPoint y: 401, distance: 15.6
click at [598, 399] on button "Yes / OK" at bounding box center [609, 397] width 46 height 10
click at [639, 412] on button "Not Required" at bounding box center [656, 412] width 46 height 10
click at [608, 434] on div "Yes / OK" at bounding box center [608, 427] width 47 height 13
drag, startPoint x: 646, startPoint y: 449, endPoint x: 621, endPoint y: 430, distance: 31.5
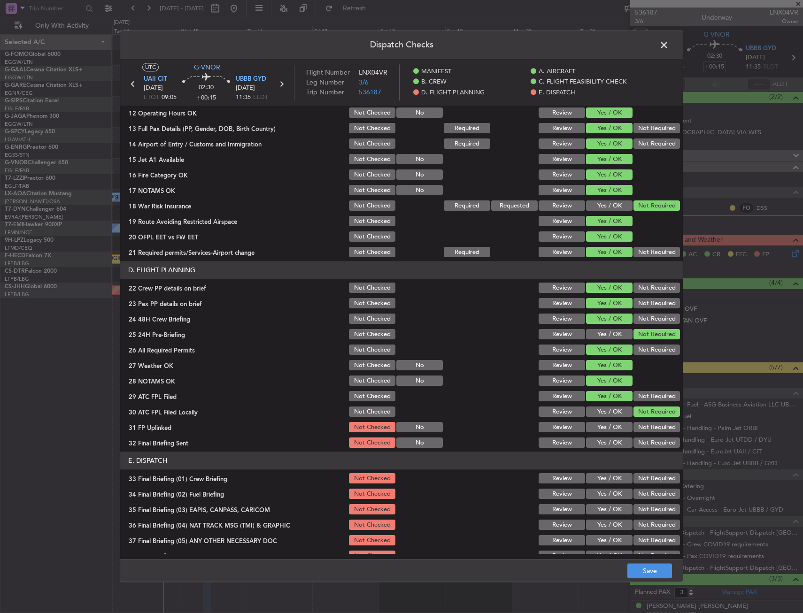
click at [646, 449] on div "Not Required" at bounding box center [655, 443] width 47 height 13
click at [614, 429] on button "Yes / OK" at bounding box center [609, 428] width 46 height 10
click at [636, 443] on button "Not Required" at bounding box center [656, 443] width 46 height 10
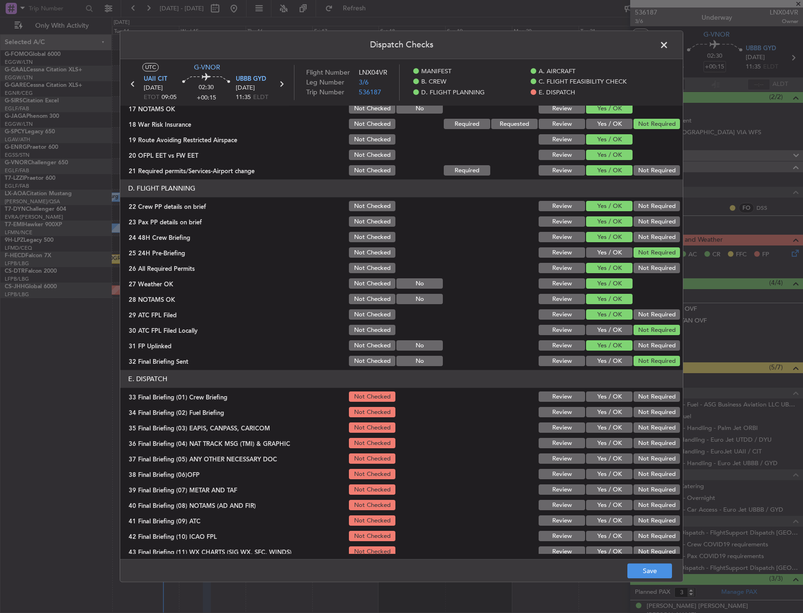
scroll to position [386, 0]
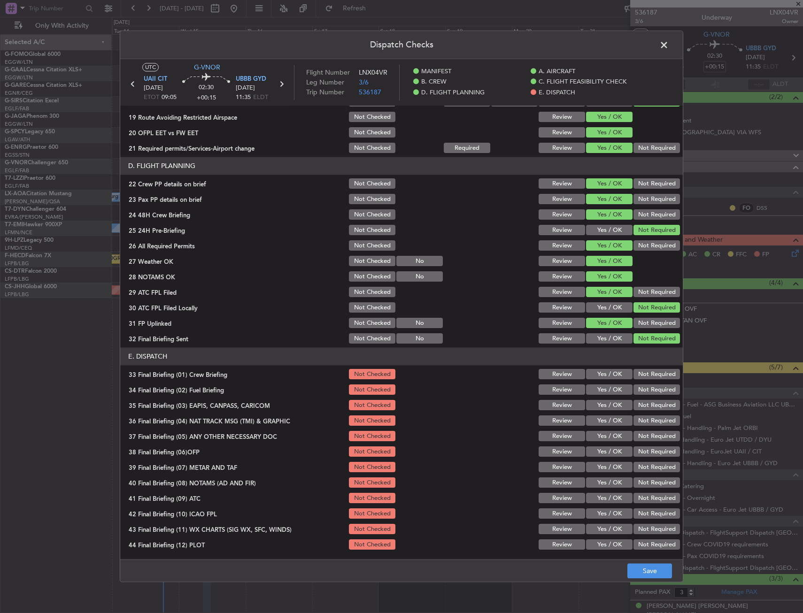
click at [602, 383] on section "E. DISPATCH 33 Final Briefing (01) Crew Briefing Not Checked Review Yes / OK No…" at bounding box center [401, 450] width 563 height 204
drag, startPoint x: 606, startPoint y: 375, endPoint x: 598, endPoint y: 392, distance: 18.3
click at [606, 378] on button "Yes / OK" at bounding box center [609, 375] width 46 height 10
click at [597, 394] on button "Yes / OK" at bounding box center [609, 390] width 46 height 10
click at [633, 412] on div "Not Required" at bounding box center [655, 405] width 47 height 13
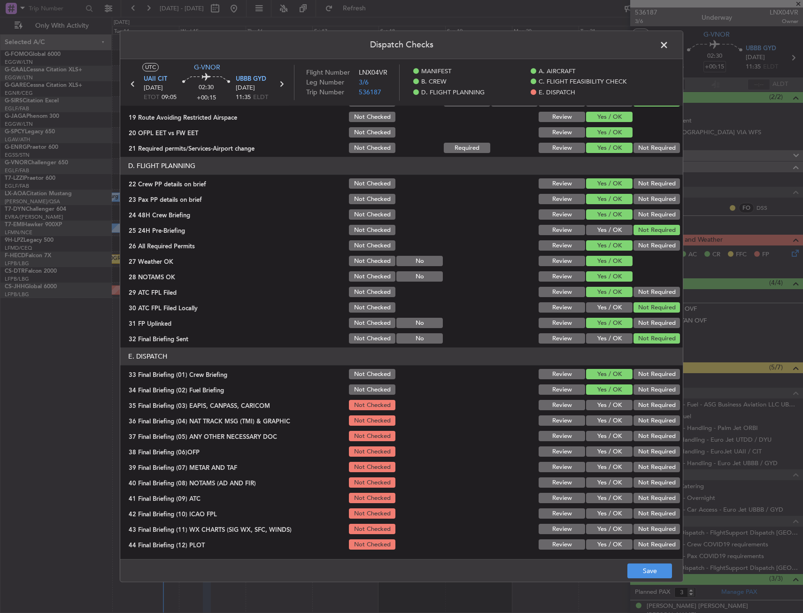
click at [634, 427] on div "Not Required" at bounding box center [655, 421] width 47 height 13
click at [634, 408] on button "Not Required" at bounding box center [656, 406] width 46 height 10
click at [635, 419] on button "Not Required" at bounding box center [656, 421] width 46 height 10
click at [618, 435] on button "Yes / OK" at bounding box center [609, 437] width 46 height 10
click at [613, 453] on button "Yes / OK" at bounding box center [609, 452] width 46 height 10
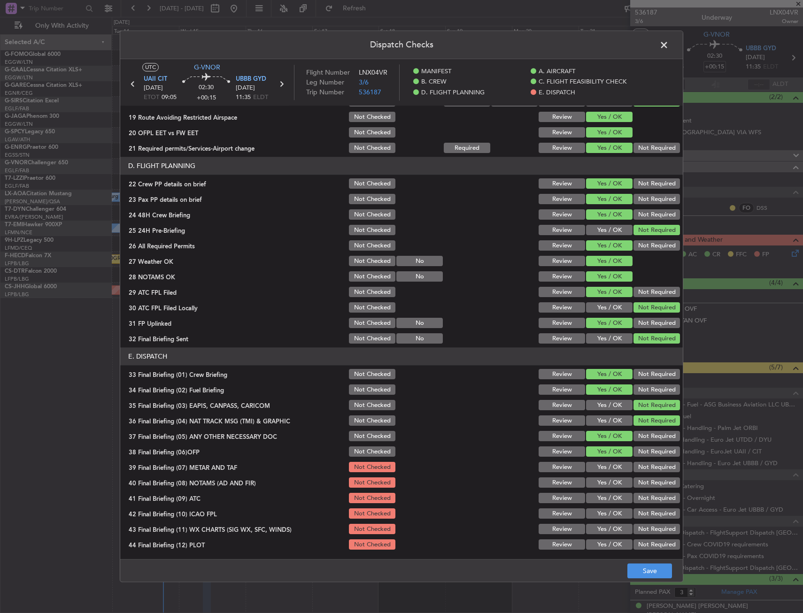
click at [610, 461] on section "E. DISPATCH 33 Final Briefing (01) Crew Briefing Not Checked Review Yes / OK No…" at bounding box center [401, 450] width 563 height 204
drag, startPoint x: 608, startPoint y: 468, endPoint x: 606, endPoint y: 478, distance: 10.0
click at [607, 471] on button "Yes / OK" at bounding box center [609, 468] width 46 height 10
click at [606, 478] on button "Yes / OK" at bounding box center [609, 483] width 46 height 10
drag, startPoint x: 606, startPoint y: 483, endPoint x: 606, endPoint y: 494, distance: 11.3
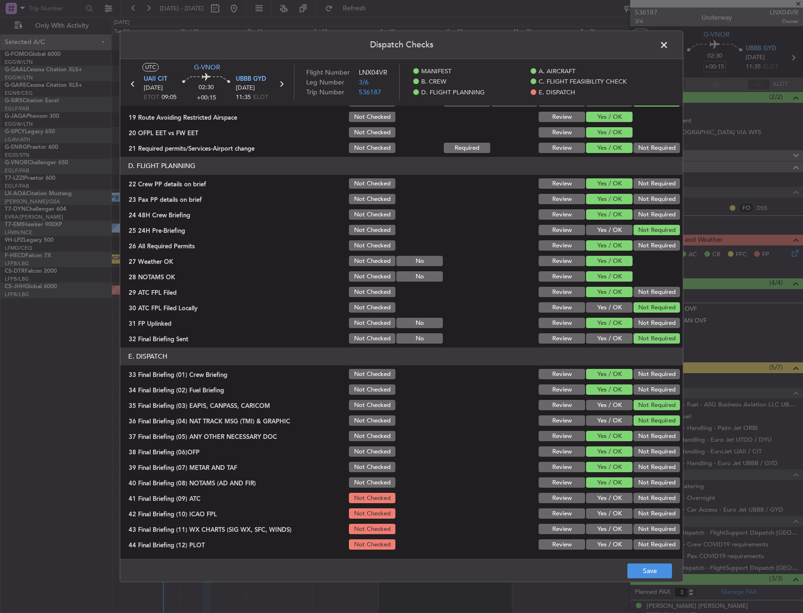
click at [606, 491] on section "E. DISPATCH 33 Final Briefing (01) Crew Briefing Not Checked Review Yes / OK No…" at bounding box center [401, 450] width 563 height 204
click at [607, 498] on button "Yes / OK" at bounding box center [609, 498] width 46 height 10
click at [606, 511] on section "E. DISPATCH 33 Final Briefing (01) Crew Briefing Not Checked Review Yes / OK No…" at bounding box center [401, 450] width 563 height 204
drag, startPoint x: 606, startPoint y: 511, endPoint x: 603, endPoint y: 520, distance: 9.4
click at [604, 519] on button "Yes / OK" at bounding box center [609, 514] width 46 height 10
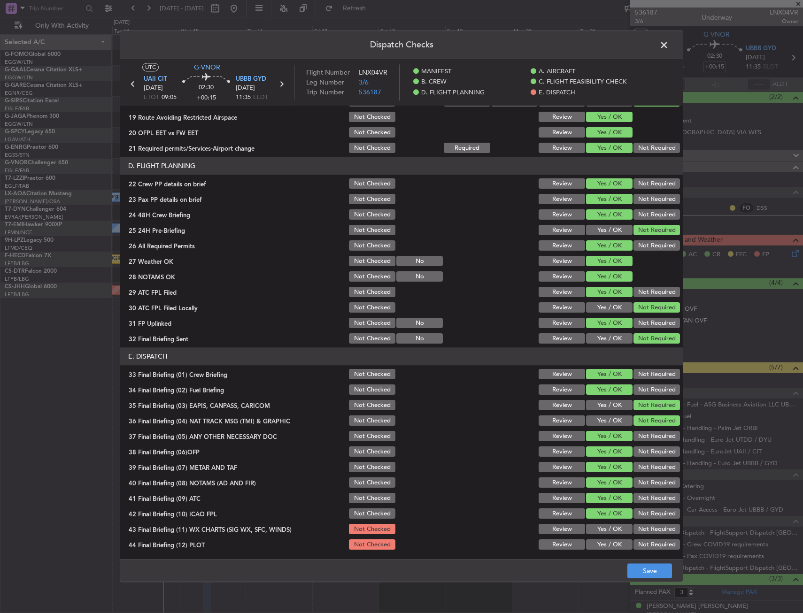
drag, startPoint x: 603, startPoint y: 523, endPoint x: 603, endPoint y: 530, distance: 7.5
click at [603, 527] on section "E. DISPATCH 33 Final Briefing (01) Crew Briefing Not Checked Review Yes / OK No…" at bounding box center [401, 450] width 563 height 204
click at [603, 540] on section "E. DISPATCH 33 Final Briefing (01) Crew Briefing Not Checked Review Yes / OK No…" at bounding box center [401, 450] width 563 height 204
click at [604, 543] on button "Yes / OK" at bounding box center [609, 545] width 46 height 10
click at [606, 527] on button "Yes / OK" at bounding box center [609, 529] width 46 height 10
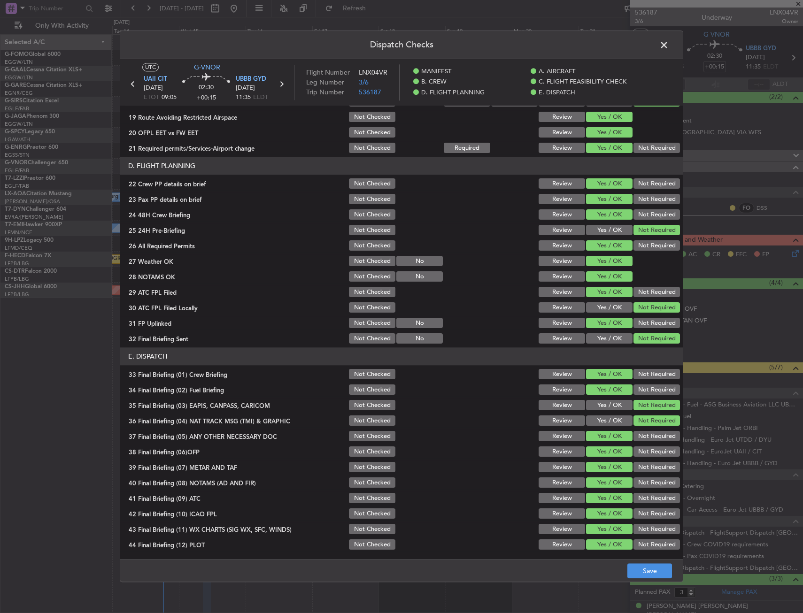
click at [644, 561] on footer "Save" at bounding box center [401, 571] width 563 height 23
click at [647, 566] on button "Save" at bounding box center [649, 571] width 45 height 15
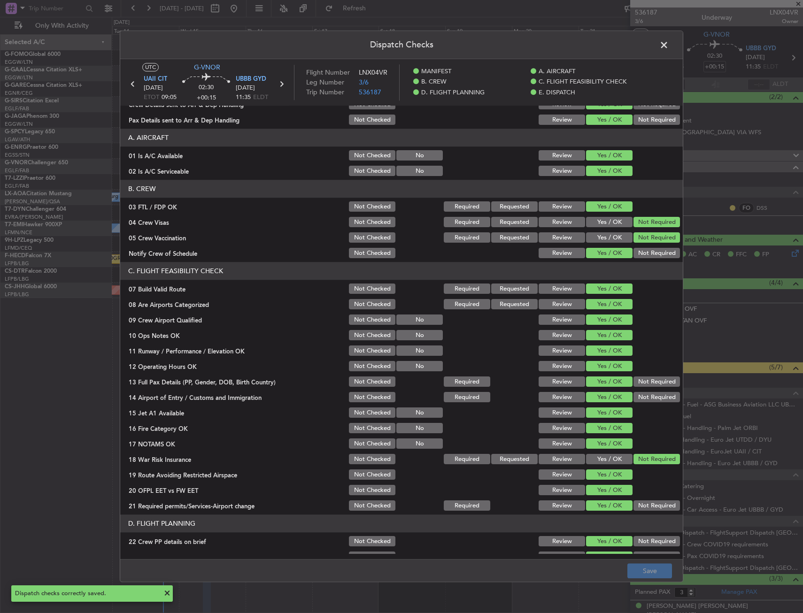
scroll to position [0, 0]
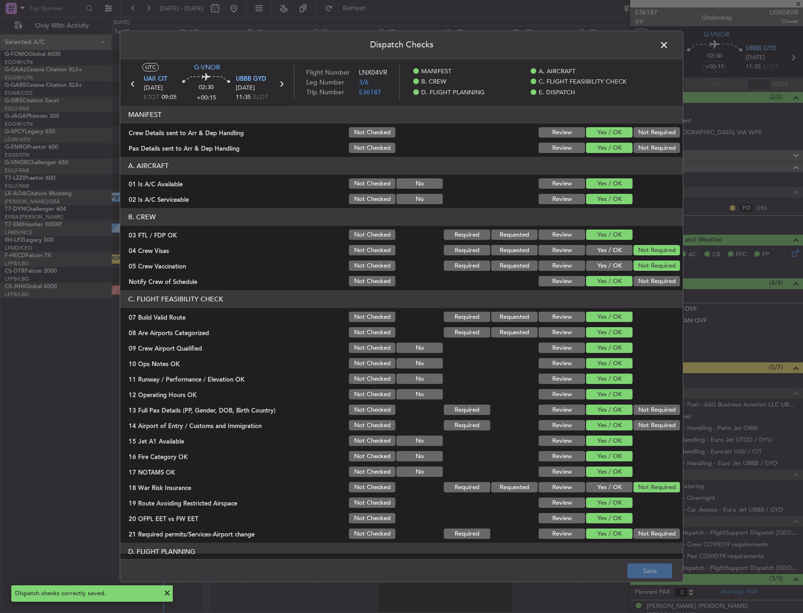
click at [669, 46] on span at bounding box center [669, 47] width 0 height 19
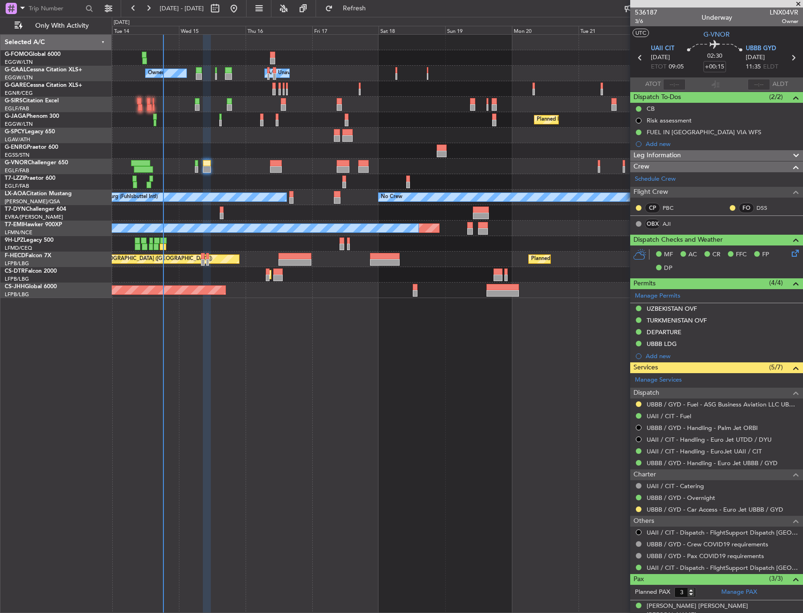
click at [277, 398] on div "Owner A/C Unavailable Owner A/C Unavailable Owner Planned Maint [GEOGRAPHIC_DAT…" at bounding box center [457, 323] width 691 height 579
click at [271, 450] on div "Owner A/C Unavailable Owner A/C Unavailable Owner Planned Maint [GEOGRAPHIC_DAT…" at bounding box center [457, 323] width 691 height 579
click at [304, 366] on div "Owner A/C Unavailable Owner A/C Unavailable Owner Planned Maint [GEOGRAPHIC_DAT…" at bounding box center [457, 323] width 691 height 579
click at [404, 462] on div "Owner A/C Unavailable Owner A/C Unavailable Owner Planned Maint [GEOGRAPHIC_DAT…" at bounding box center [457, 323] width 691 height 579
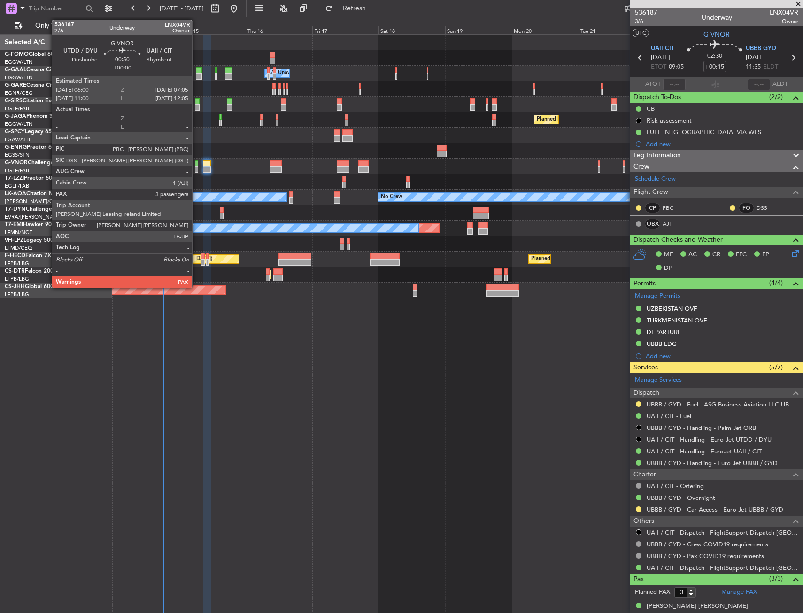
click at [196, 168] on div at bounding box center [196, 169] width 3 height 7
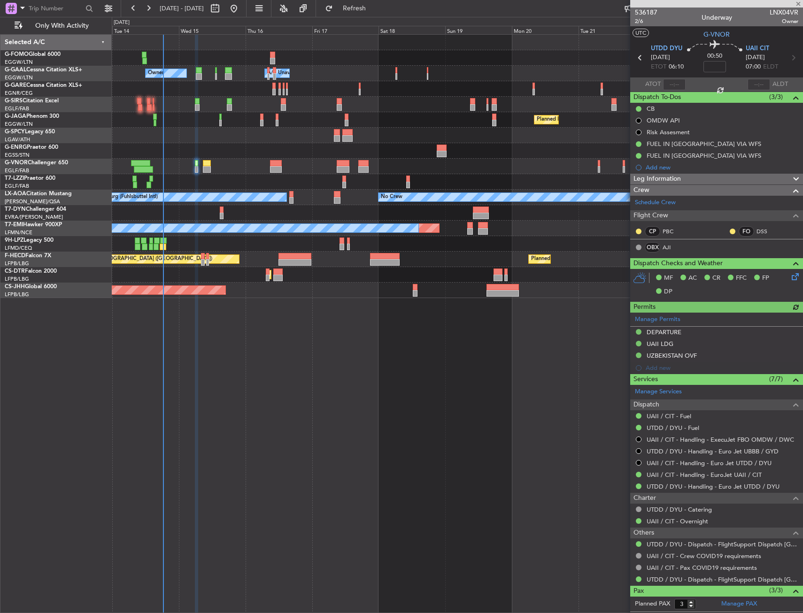
click at [573, 352] on div "Owner A/C Unavailable Owner A/C Unavailable Owner Planned Maint [GEOGRAPHIC_DAT…" at bounding box center [457, 323] width 691 height 579
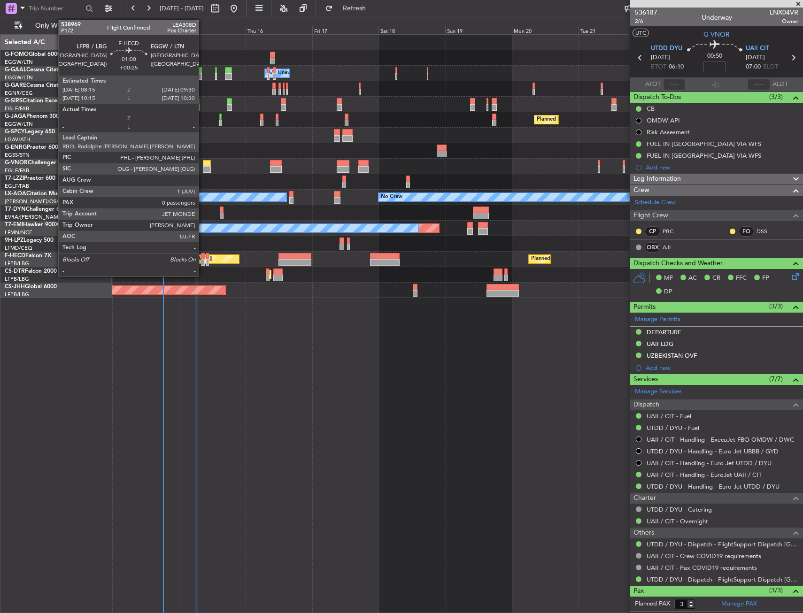
click at [203, 259] on div at bounding box center [203, 256] width 4 height 7
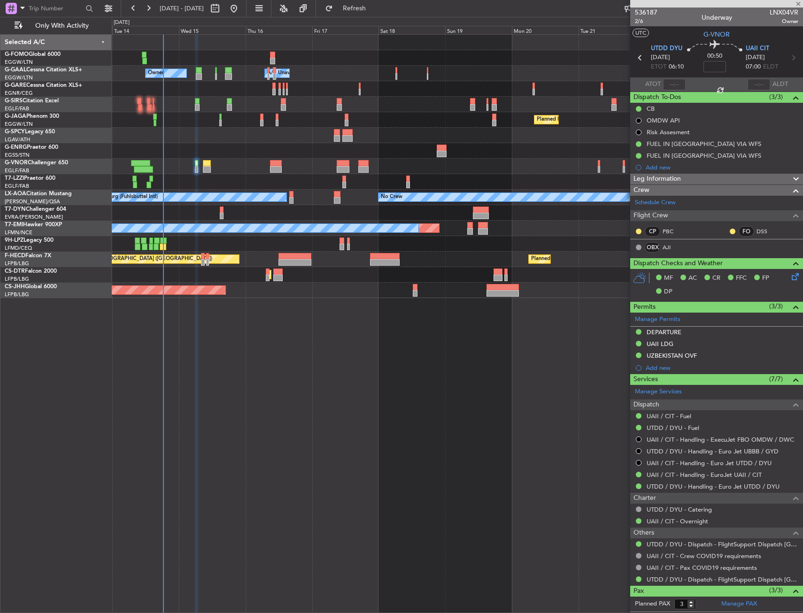
type input "+00:25"
type input "0"
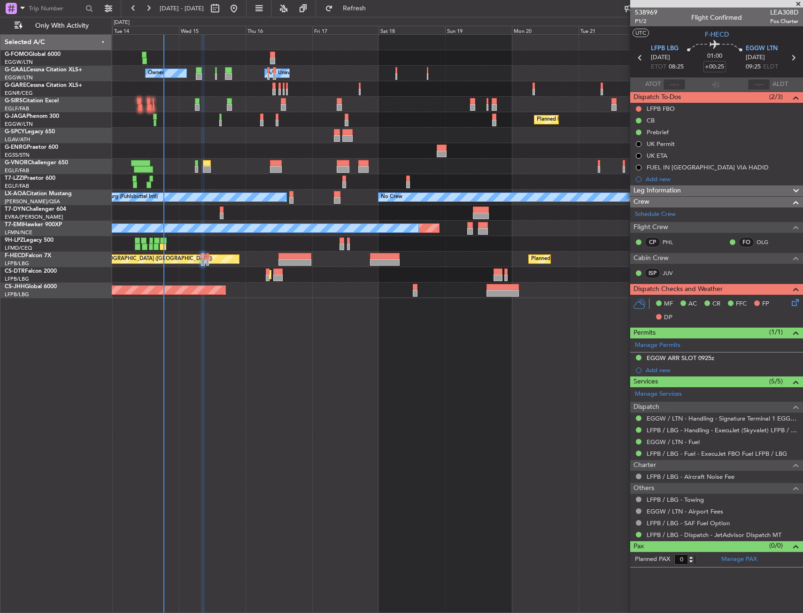
click at [0, 92] on html "14 Oct 2025 - 24 Oct 2025 Refresh Quick Links Only With Activity Owner A/C Unav…" at bounding box center [401, 306] width 803 height 613
click at [431, 516] on div "Owner A/C Unavailable Owner A/C Unavailable Owner Planned Maint [GEOGRAPHIC_DAT…" at bounding box center [457, 323] width 691 height 579
drag, startPoint x: 637, startPoint y: 109, endPoint x: 630, endPoint y: 132, distance: 24.1
click at [637, 109] on button at bounding box center [639, 109] width 6 height 6
click at [627, 148] on li "Completed" at bounding box center [639, 150] width 50 height 14
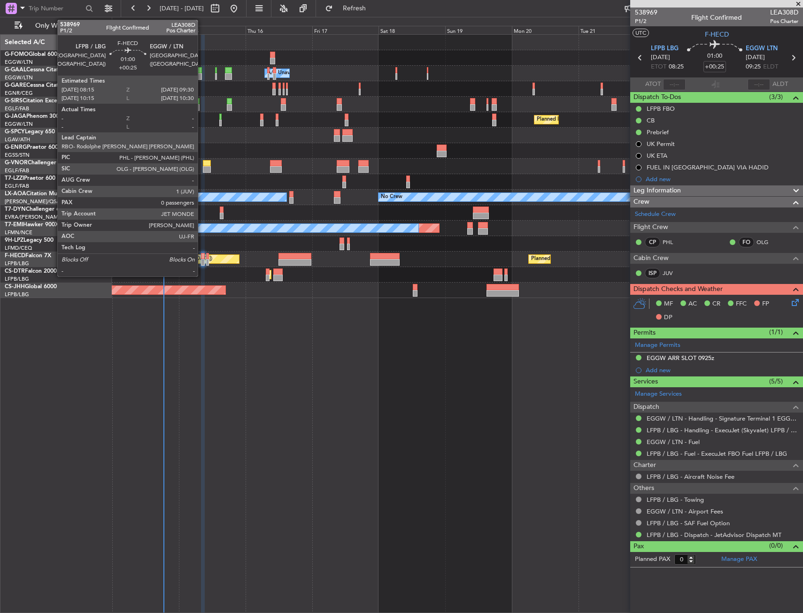
click at [202, 259] on div at bounding box center [203, 262] width 4 height 7
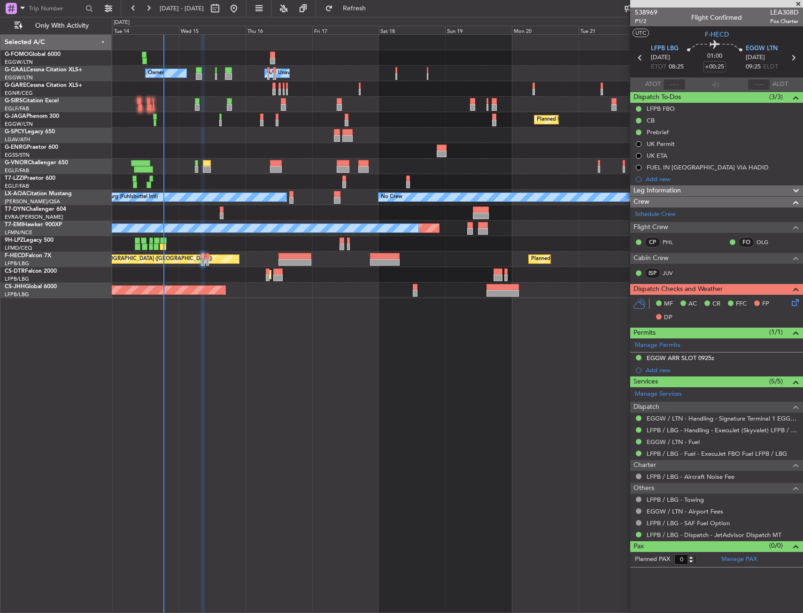
drag, startPoint x: 794, startPoint y: 314, endPoint x: 796, endPoint y: 307, distance: 7.4
click at [794, 311] on div "MF AC CR FFC FP DP" at bounding box center [716, 311] width 173 height 32
click at [796, 305] on icon at bounding box center [794, 301] width 8 height 8
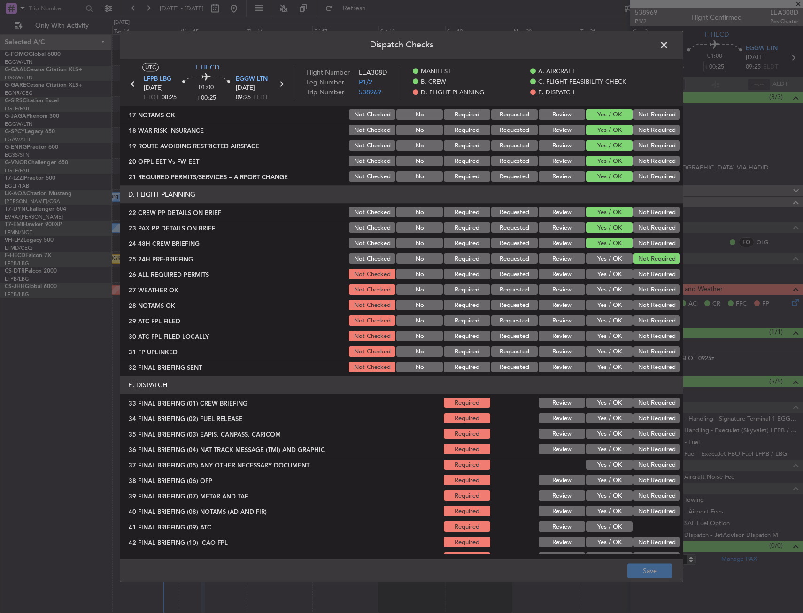
scroll to position [376, 0]
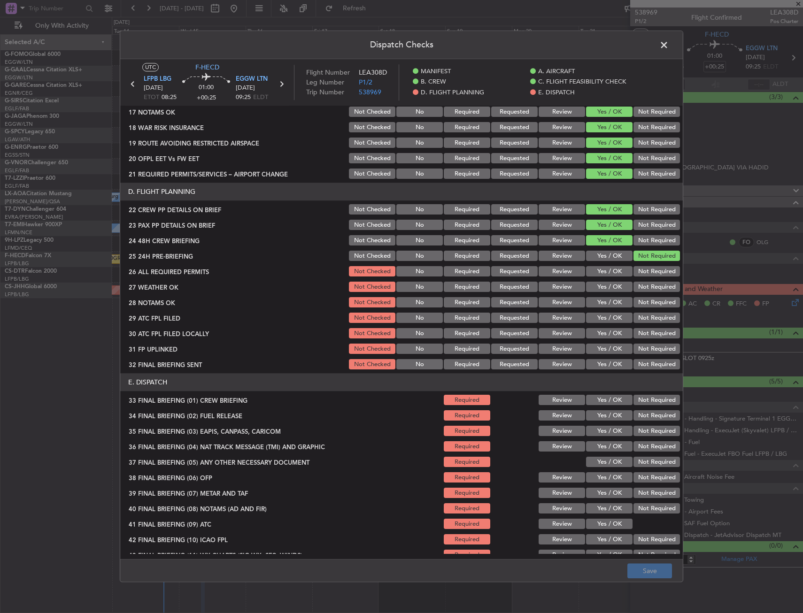
drag, startPoint x: 601, startPoint y: 273, endPoint x: 600, endPoint y: 287, distance: 14.1
click at [601, 274] on button "Yes / OK" at bounding box center [609, 272] width 46 height 10
click at [600, 287] on button "Yes / OK" at bounding box center [609, 287] width 46 height 10
drag, startPoint x: 600, startPoint y: 299, endPoint x: 600, endPoint y: 313, distance: 14.6
click at [600, 299] on button "Yes / OK" at bounding box center [609, 303] width 46 height 10
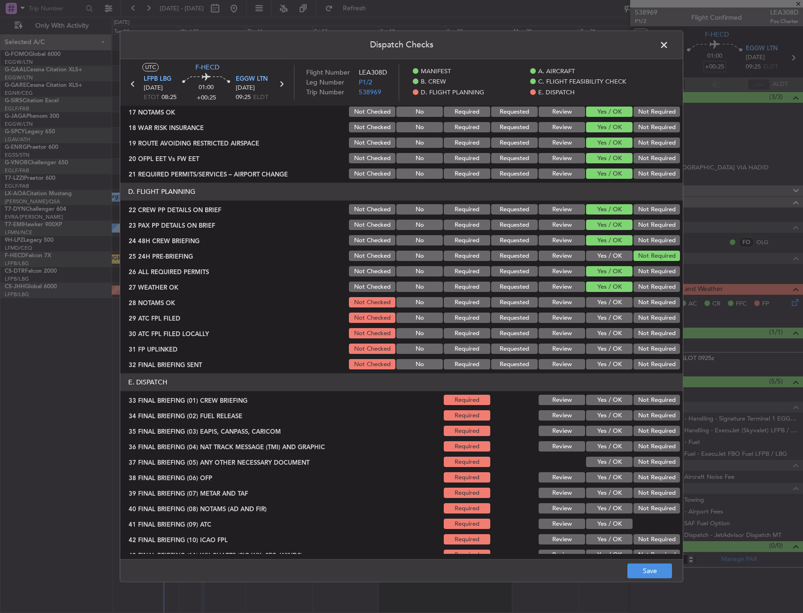
click at [600, 313] on button "Yes / OK" at bounding box center [609, 318] width 46 height 10
click at [557, 290] on button "Review" at bounding box center [562, 287] width 46 height 10
click at [556, 302] on button "Review" at bounding box center [562, 303] width 46 height 10
click at [637, 334] on button "Not Required" at bounding box center [656, 334] width 46 height 10
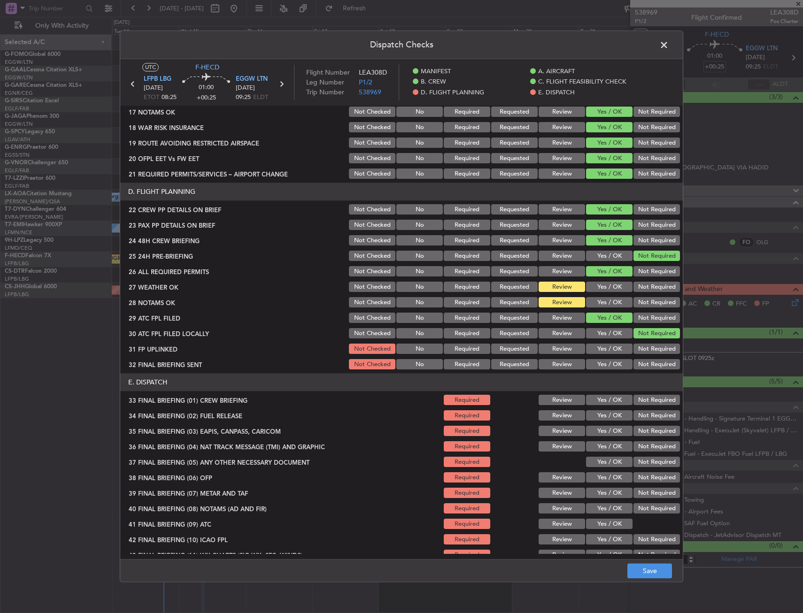
drag, startPoint x: 600, startPoint y: 345, endPoint x: 610, endPoint y: 349, distance: 10.6
click at [601, 346] on button "Yes / OK" at bounding box center [609, 349] width 46 height 10
click at [650, 364] on button "Not Required" at bounding box center [656, 365] width 46 height 10
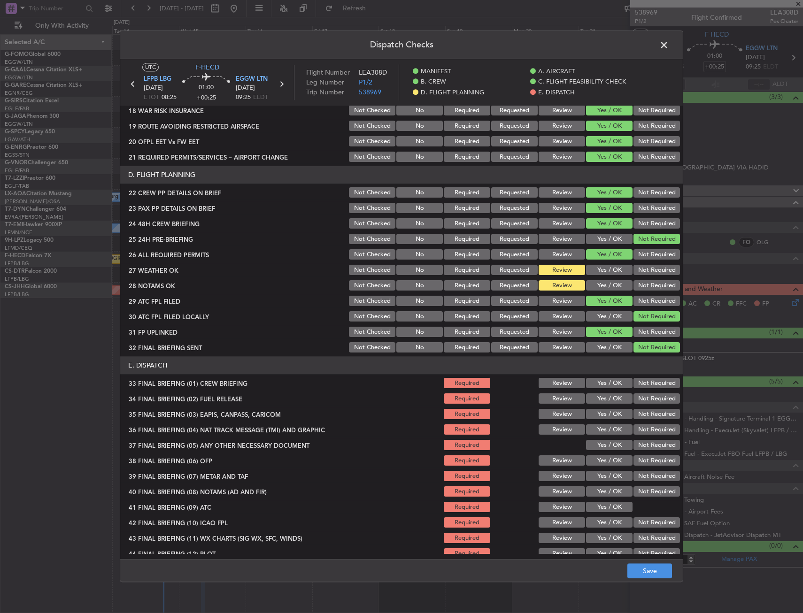
scroll to position [401, 0]
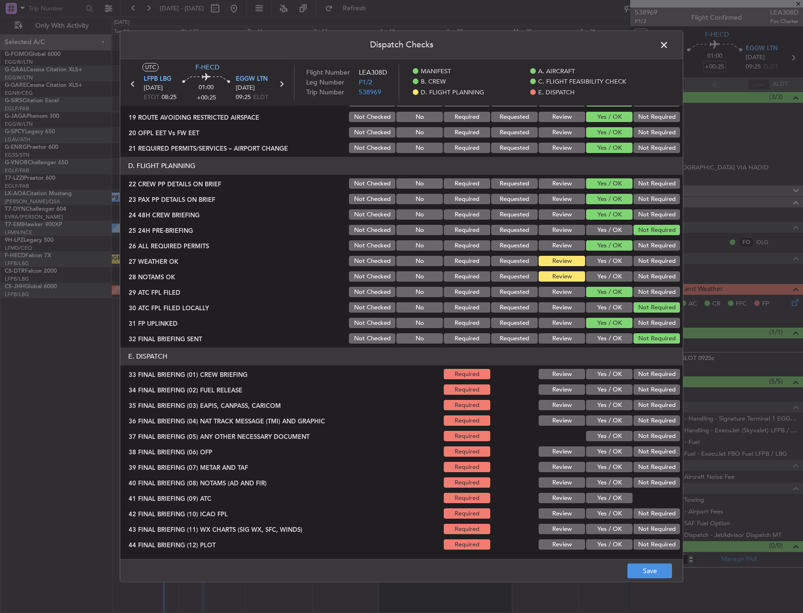
drag, startPoint x: 609, startPoint y: 367, endPoint x: 601, endPoint y: 381, distance: 16.6
click at [607, 371] on section "E. DISPATCH 33 FINAL BRIEFING (01) CREW BRIEFING Required Review Yes / OK Not R…" at bounding box center [401, 450] width 563 height 204
click at [601, 381] on section "E. DISPATCH 33 FINAL BRIEFING (01) CREW BRIEFING Required Review Yes / OK Not R…" at bounding box center [401, 450] width 563 height 204
click at [601, 396] on div "Yes / OK" at bounding box center [608, 390] width 47 height 13
drag, startPoint x: 602, startPoint y: 378, endPoint x: 611, endPoint y: 388, distance: 13.3
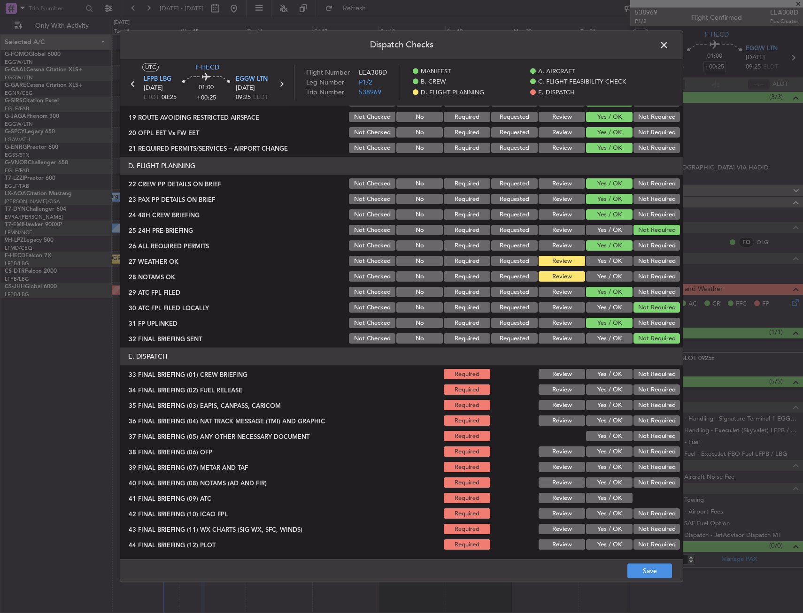
click at [603, 380] on div "Yes / OK" at bounding box center [608, 374] width 47 height 13
click at [607, 390] on button "Yes / OK" at bounding box center [609, 390] width 46 height 10
click at [598, 372] on button "Yes / OK" at bounding box center [609, 375] width 46 height 10
click at [652, 405] on button "Not Required" at bounding box center [656, 406] width 46 height 10
click at [638, 417] on button "Not Required" at bounding box center [656, 421] width 46 height 10
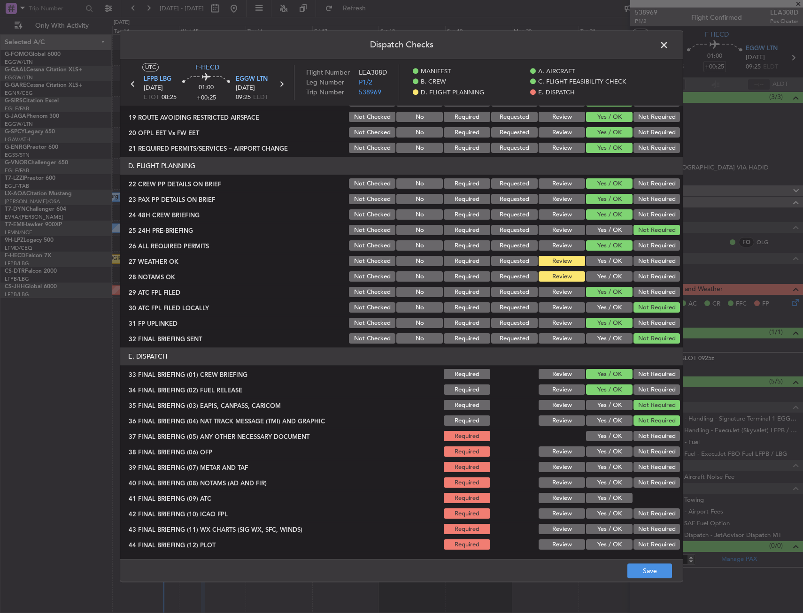
click at [613, 435] on button "Yes / OK" at bounding box center [609, 437] width 46 height 10
click at [608, 449] on button "Yes / OK" at bounding box center [609, 452] width 46 height 10
drag, startPoint x: 608, startPoint y: 455, endPoint x: 606, endPoint y: 468, distance: 13.3
click at [608, 455] on button "Yes / OK" at bounding box center [609, 452] width 46 height 10
click at [606, 467] on button "Yes / OK" at bounding box center [609, 468] width 46 height 10
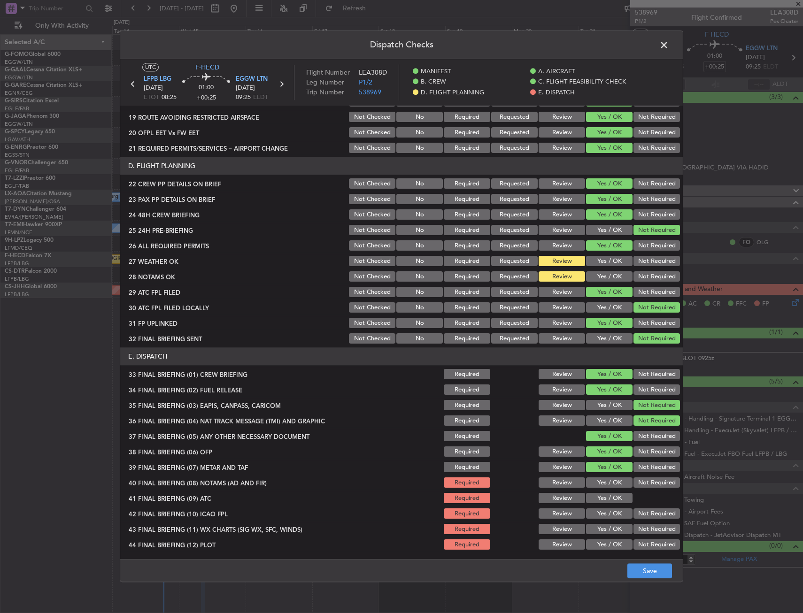
click at [604, 478] on div "Yes / OK" at bounding box center [608, 483] width 47 height 13
click at [604, 487] on button "Yes / OK" at bounding box center [609, 483] width 46 height 10
click at [602, 501] on button "Yes / OK" at bounding box center [609, 498] width 46 height 10
drag, startPoint x: 601, startPoint y: 508, endPoint x: 601, endPoint y: 517, distance: 9.4
click at [601, 509] on div "Yes / OK" at bounding box center [608, 514] width 47 height 13
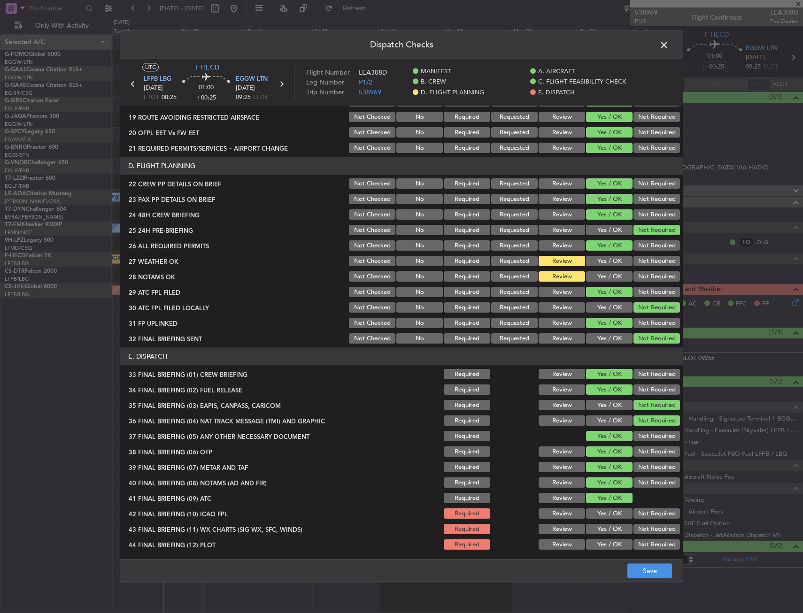
drag, startPoint x: 601, startPoint y: 517, endPoint x: 601, endPoint y: 525, distance: 7.5
click at [601, 519] on div "Yes / OK" at bounding box center [608, 514] width 47 height 13
click at [601, 527] on div "Yes / OK" at bounding box center [608, 529] width 47 height 13
click at [602, 520] on div "Yes / OK" at bounding box center [608, 514] width 47 height 13
click at [602, 535] on div "Yes / OK" at bounding box center [608, 529] width 47 height 13
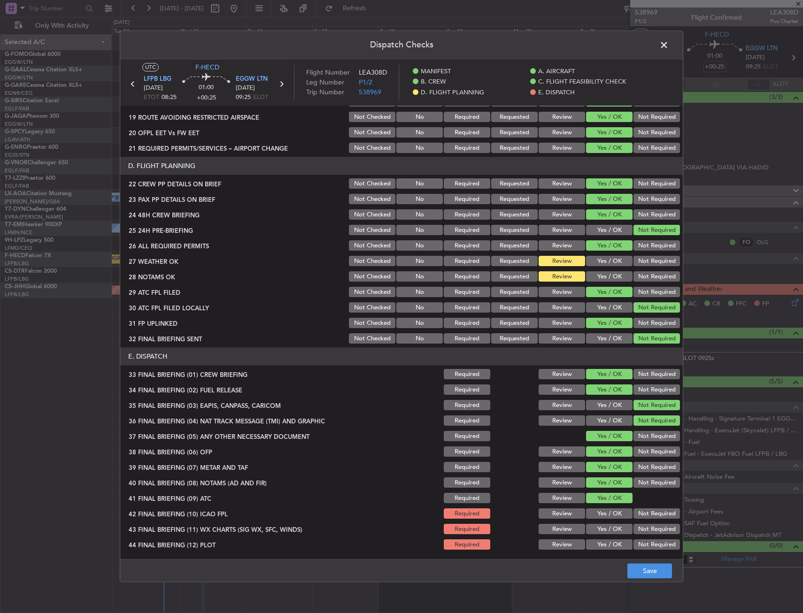
drag, startPoint x: 603, startPoint y: 547, endPoint x: 603, endPoint y: 528, distance: 18.8
click at [602, 545] on button "Yes / OK" at bounding box center [609, 545] width 46 height 10
click at [603, 530] on button "Yes / OK" at bounding box center [609, 529] width 46 height 10
click at [603, 518] on button "Yes / OK" at bounding box center [609, 514] width 46 height 10
click at [645, 562] on footer "Save" at bounding box center [401, 571] width 563 height 23
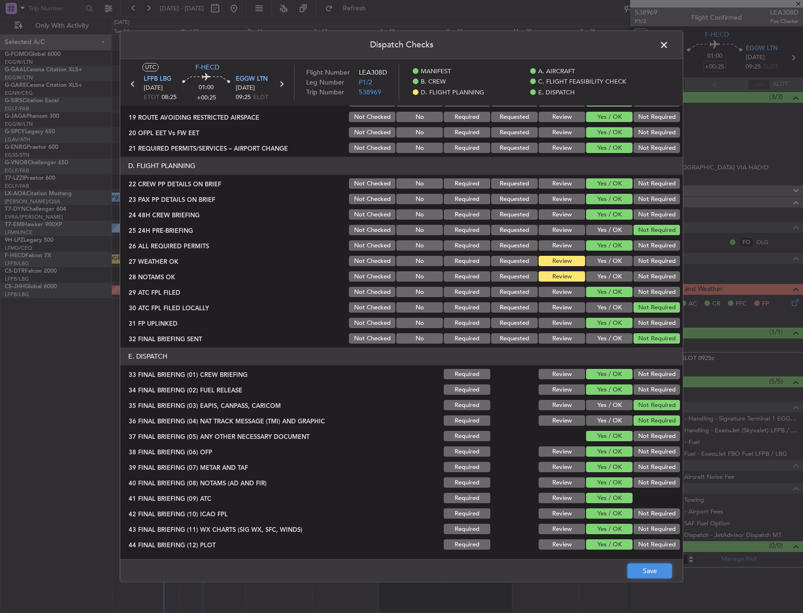
click at [649, 569] on button "Save" at bounding box center [649, 571] width 45 height 15
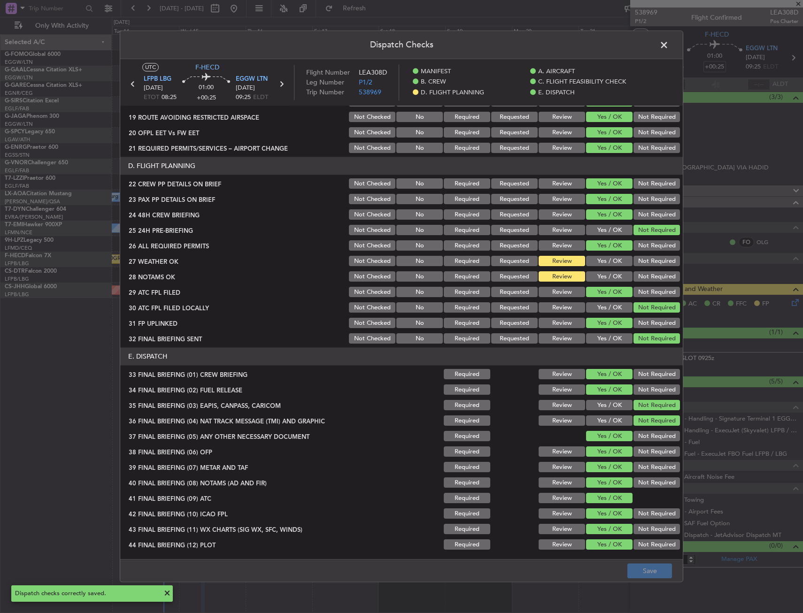
click at [669, 47] on span at bounding box center [669, 47] width 0 height 19
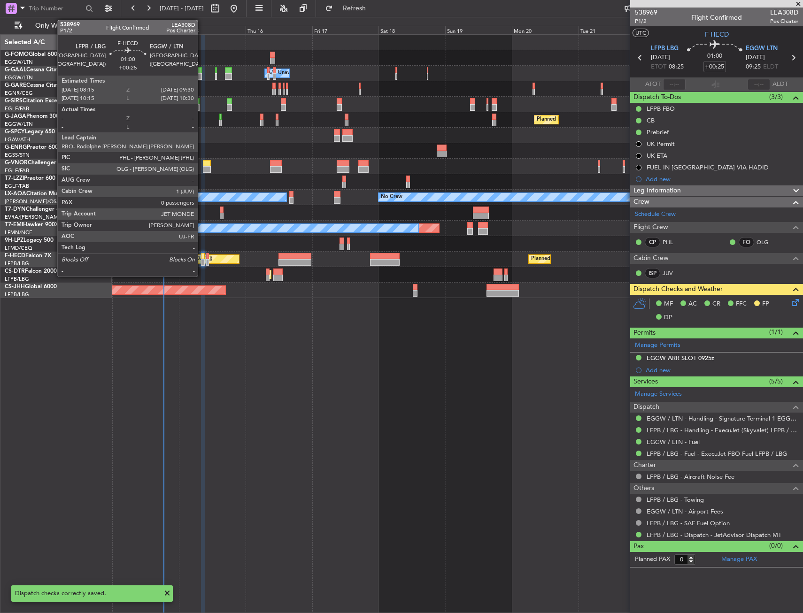
click at [202, 260] on div at bounding box center [203, 262] width 4 height 7
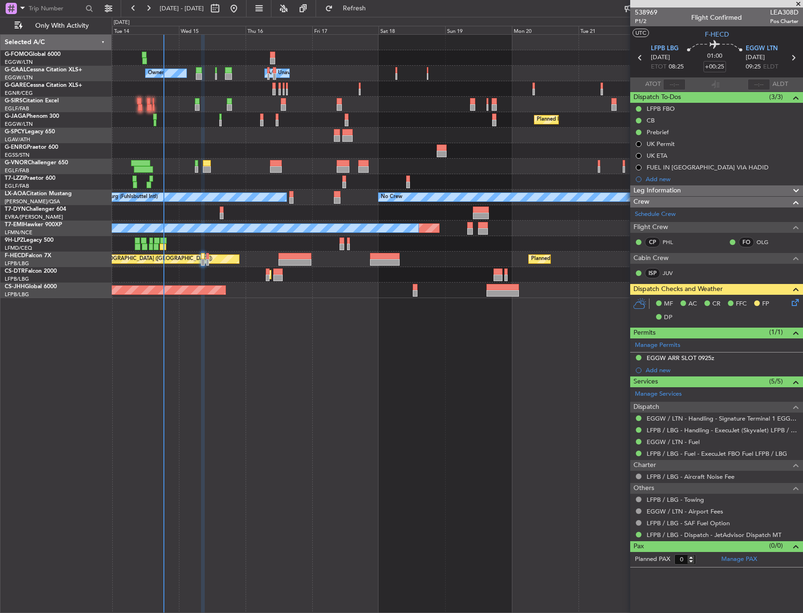
drag, startPoint x: 793, startPoint y: 58, endPoint x: 688, endPoint y: 55, distance: 104.7
click at [793, 58] on icon at bounding box center [793, 58] width 12 height 12
type input "+00:10"
type input "2"
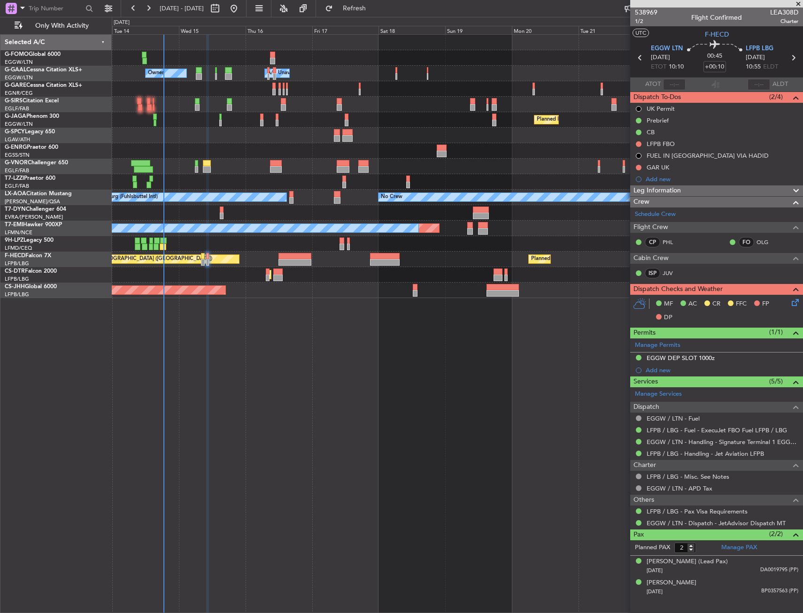
click at [408, 388] on div "Owner A/C Unavailable Owner A/C Unavailable Owner Planned Maint [GEOGRAPHIC_DAT…" at bounding box center [457, 323] width 691 height 579
click at [638, 142] on button at bounding box center [639, 144] width 6 height 6
click at [629, 183] on span "Completed" at bounding box center [642, 185] width 31 height 9
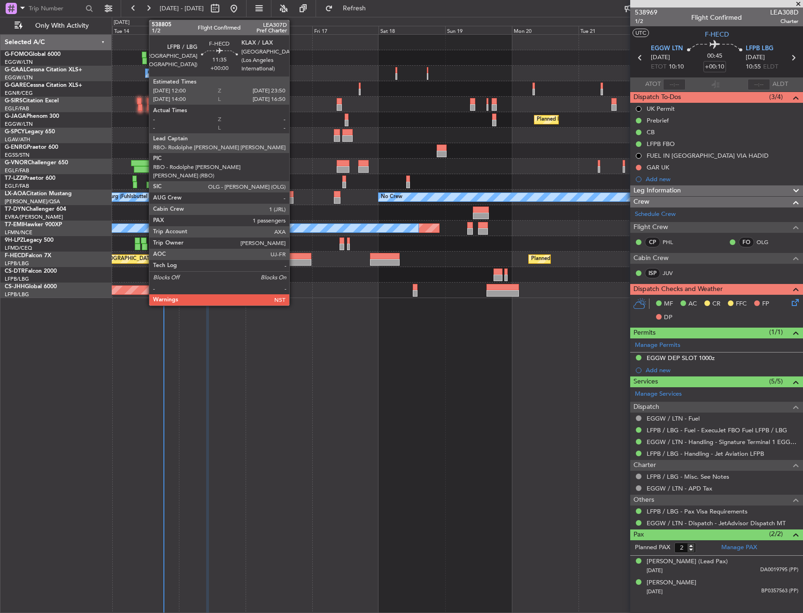
click at [293, 260] on div at bounding box center [294, 262] width 33 height 7
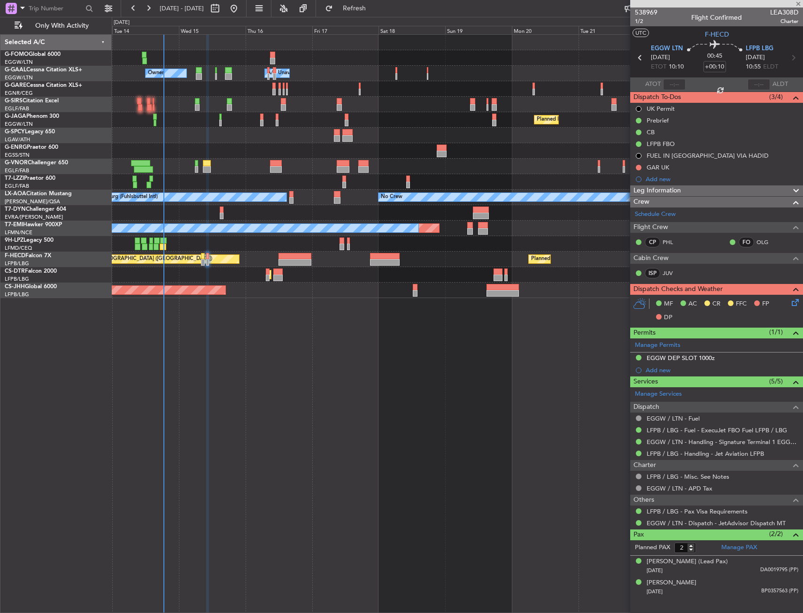
type input "1"
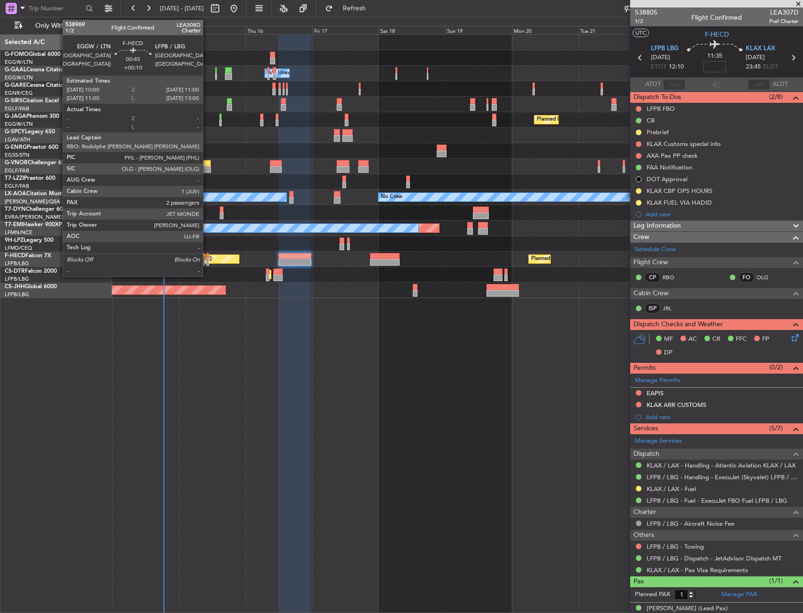
click at [207, 262] on div at bounding box center [207, 262] width 3 height 7
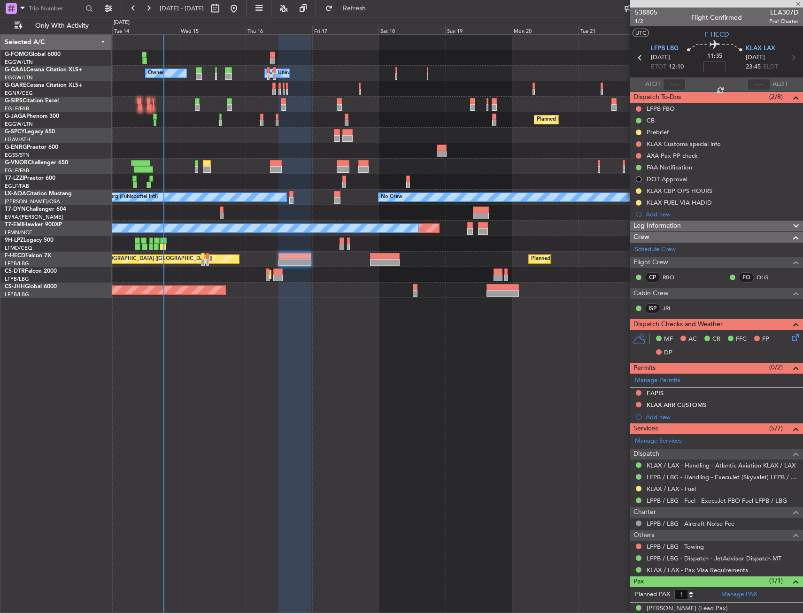
type input "+00:10"
type input "2"
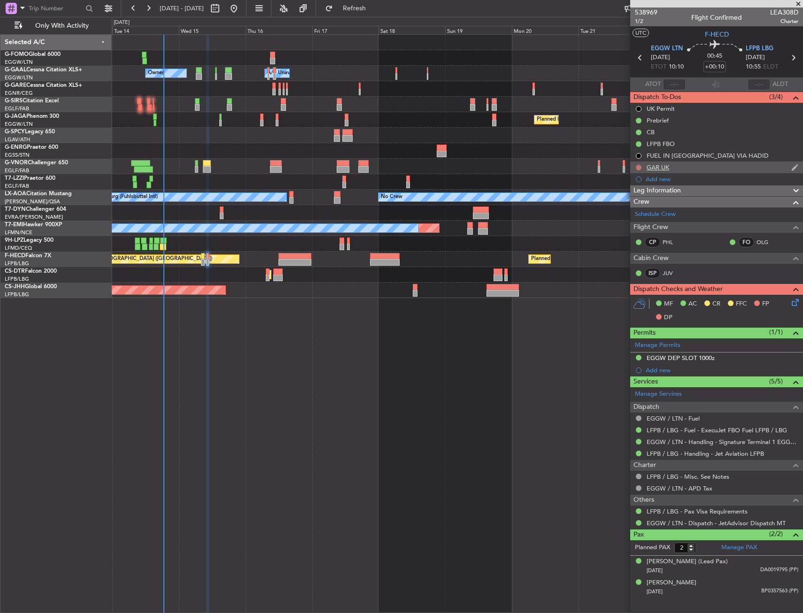
click at [637, 169] on button at bounding box center [639, 168] width 6 height 6
click at [627, 198] on span "In Progress" at bounding box center [643, 194] width 32 height 9
click at [519, 335] on div "Owner A/C Unavailable Owner A/C Unavailable Owner Planned Maint [GEOGRAPHIC_DAT…" at bounding box center [457, 323] width 691 height 579
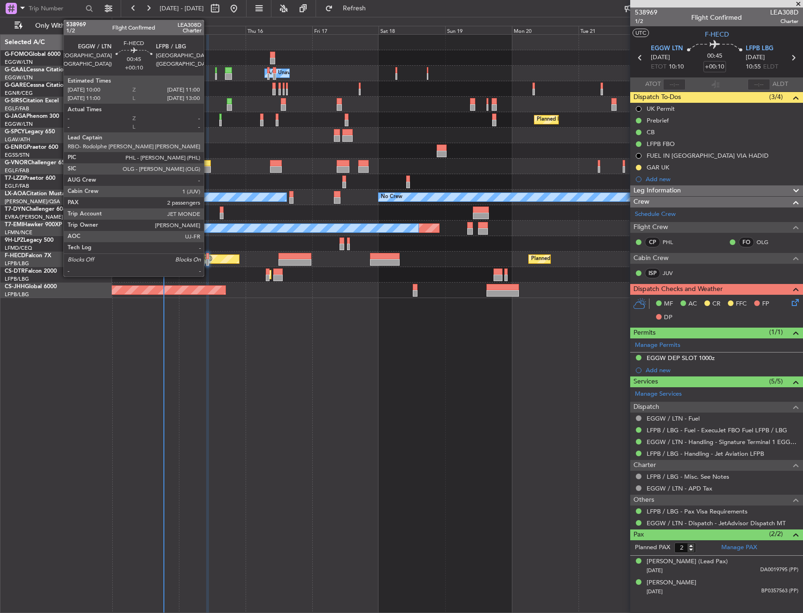
click at [208, 261] on div at bounding box center [207, 262] width 3 height 7
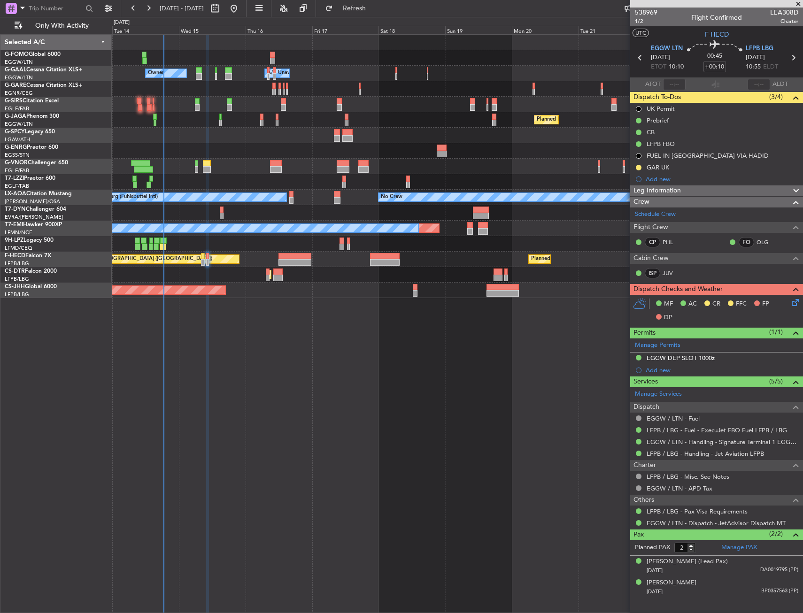
click at [237, 239] on div at bounding box center [457, 243] width 691 height 15
click at [797, 309] on div "MF AC CR FFC FP DP" at bounding box center [716, 311] width 173 height 32
click at [797, 304] on icon at bounding box center [794, 301] width 8 height 8
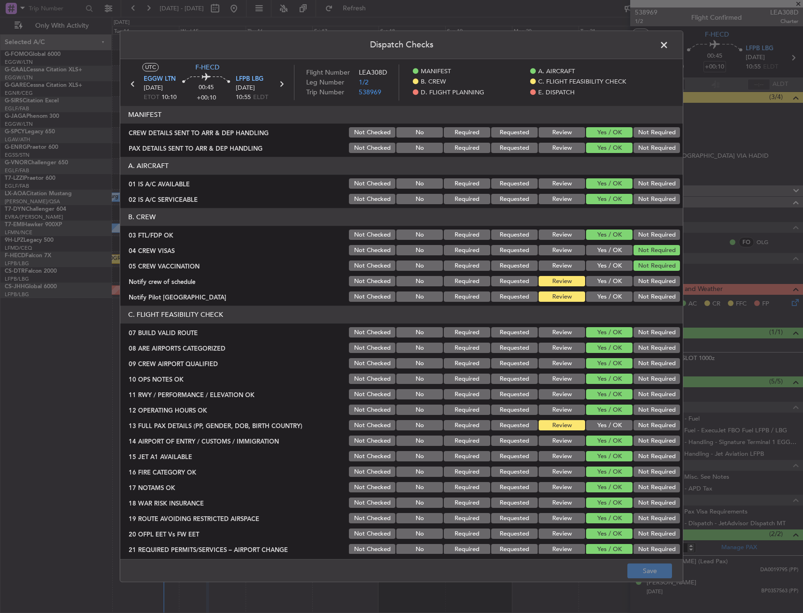
click at [633, 280] on button "Not Required" at bounding box center [656, 282] width 46 height 10
click at [606, 289] on section "B. CREW 03 FTL/FDP OK Not Checked No Required Requested Review Yes / OK Not Req…" at bounding box center [401, 255] width 563 height 95
click at [603, 297] on button "Yes / OK" at bounding box center [609, 297] width 46 height 10
click at [597, 284] on button "Yes / OK" at bounding box center [609, 282] width 46 height 10
click at [598, 278] on button "Yes / OK" at bounding box center [609, 282] width 46 height 10
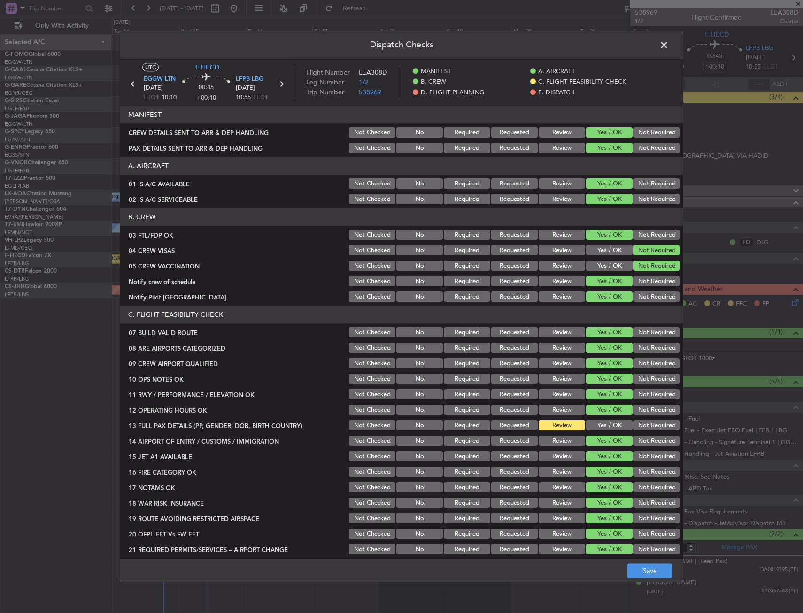
click at [596, 425] on button "Yes / OK" at bounding box center [609, 426] width 46 height 10
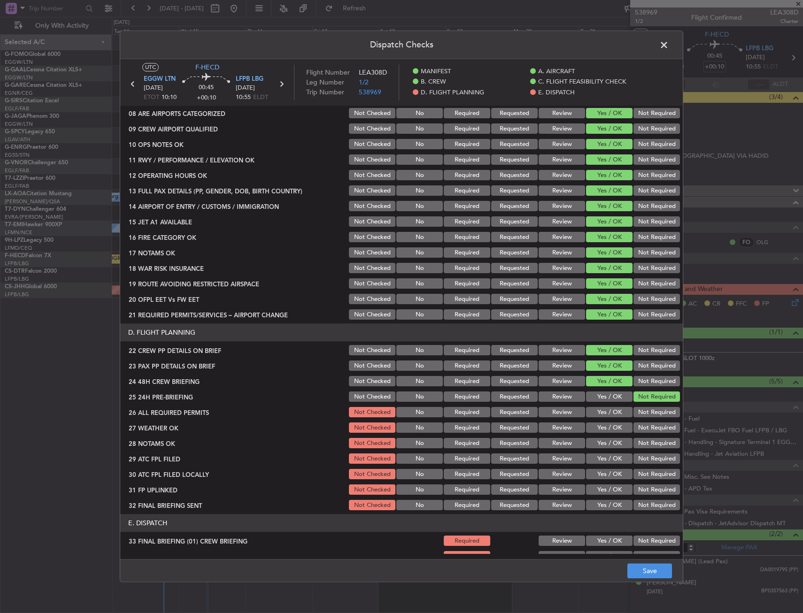
click at [600, 410] on button "Yes / OK" at bounding box center [609, 413] width 46 height 10
click at [596, 431] on button "Yes / OK" at bounding box center [609, 428] width 46 height 10
click at [596, 440] on section "D. FLIGHT PLANNING 22 CREW PP DETAILS ON BRIEF Not Checked No Required Requeste…" at bounding box center [401, 418] width 563 height 188
click at [596, 457] on button "Yes / OK" at bounding box center [609, 459] width 46 height 10
drag, startPoint x: 597, startPoint y: 459, endPoint x: 598, endPoint y: 448, distance: 10.4
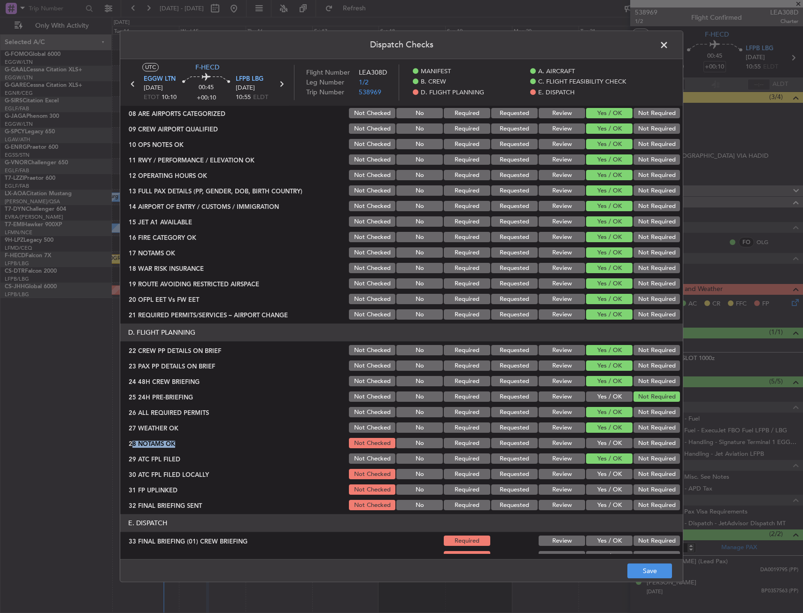
click at [597, 455] on button "Yes / OK" at bounding box center [609, 459] width 46 height 10
click at [598, 447] on button "Yes / OK" at bounding box center [609, 444] width 46 height 10
click at [564, 440] on button "Review" at bounding box center [562, 444] width 46 height 10
click at [590, 439] on button "Yes / OK" at bounding box center [609, 444] width 46 height 10
drag, startPoint x: 598, startPoint y: 479, endPoint x: 658, endPoint y: 479, distance: 60.6
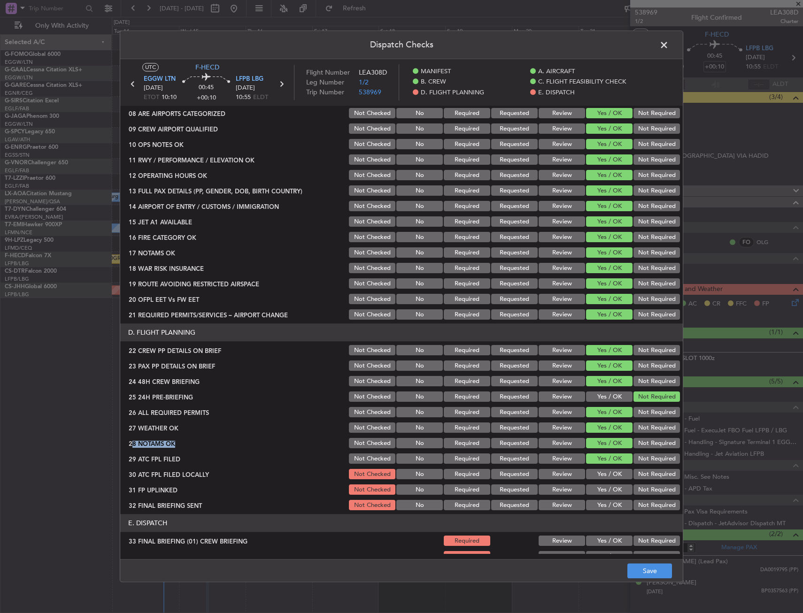
click at [658, 479] on div "30 ATC FPL FILED LOCALLY Not Checked No Required Requested Review Yes / OK Not …" at bounding box center [401, 474] width 563 height 13
drag, startPoint x: 658, startPoint y: 479, endPoint x: 635, endPoint y: 480, distance: 23.5
click at [652, 478] on button "Not Required" at bounding box center [656, 475] width 46 height 10
click at [614, 488] on button "Yes / OK" at bounding box center [609, 490] width 46 height 10
click at [643, 505] on button "Not Required" at bounding box center [656, 506] width 46 height 10
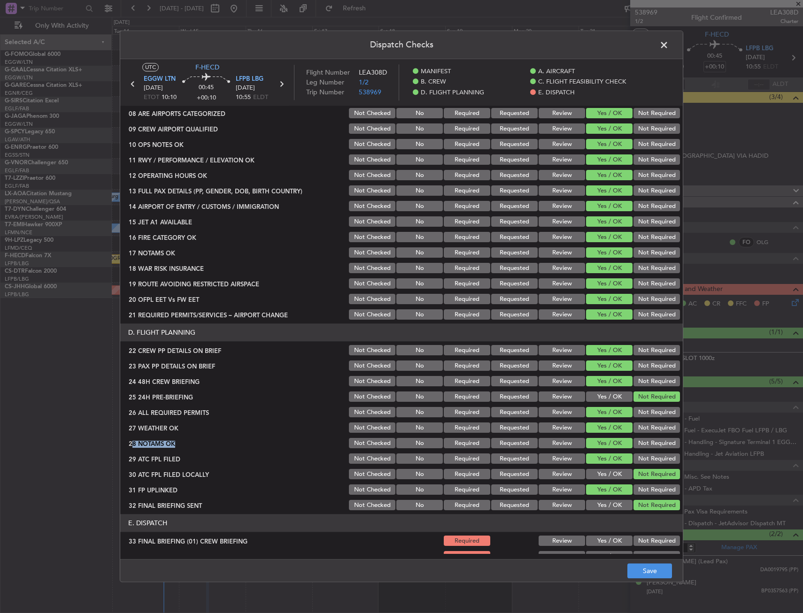
scroll to position [401, 0]
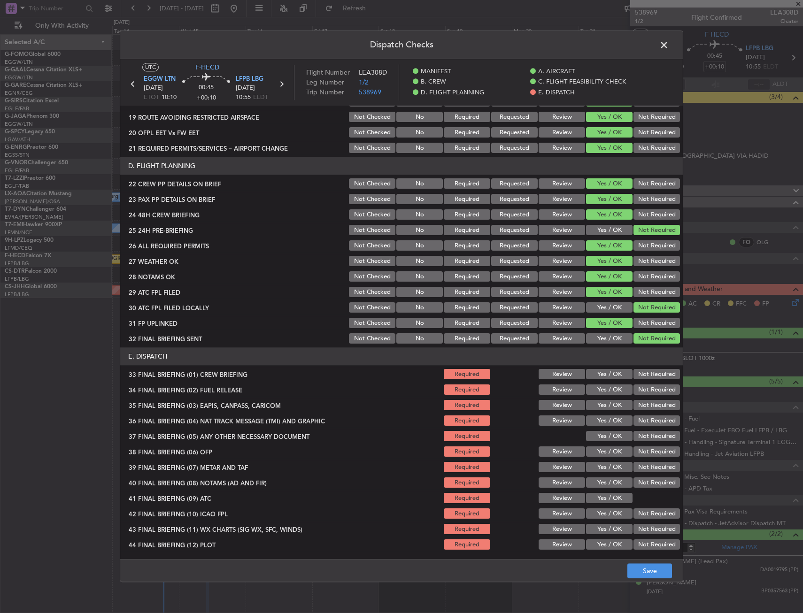
click at [424, 362] on header "E. DISPATCH" at bounding box center [401, 357] width 563 height 18
click at [598, 377] on button "Yes / OK" at bounding box center [609, 375] width 46 height 10
click at [598, 393] on button "Yes / OK" at bounding box center [609, 390] width 46 height 10
click at [649, 411] on div "Not Required" at bounding box center [655, 405] width 47 height 13
click at [649, 424] on button "Not Required" at bounding box center [656, 421] width 46 height 10
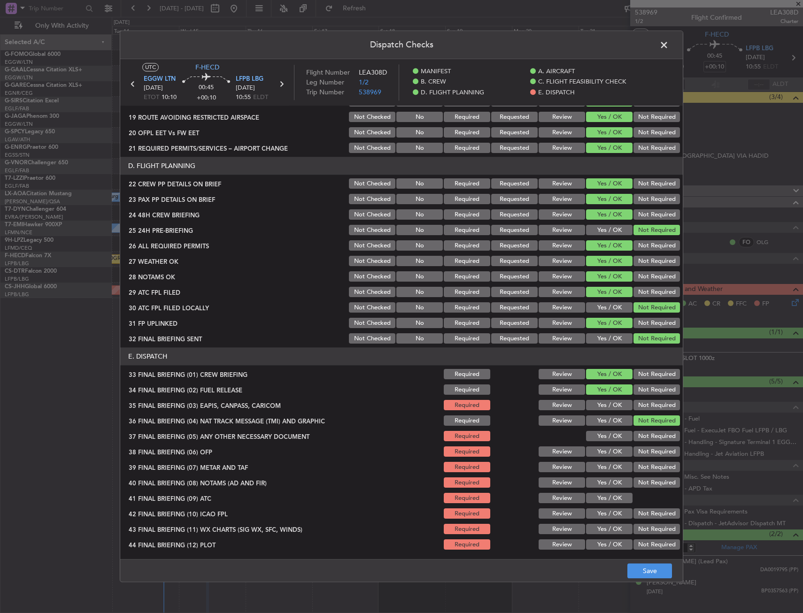
click at [644, 409] on button "Not Required" at bounding box center [656, 406] width 46 height 10
click at [610, 433] on button "Yes / OK" at bounding box center [609, 437] width 46 height 10
drag, startPoint x: 612, startPoint y: 455, endPoint x: 613, endPoint y: 461, distance: 6.2
click at [612, 456] on button "Yes / OK" at bounding box center [609, 452] width 46 height 10
drag, startPoint x: 613, startPoint y: 461, endPoint x: 613, endPoint y: 473, distance: 12.7
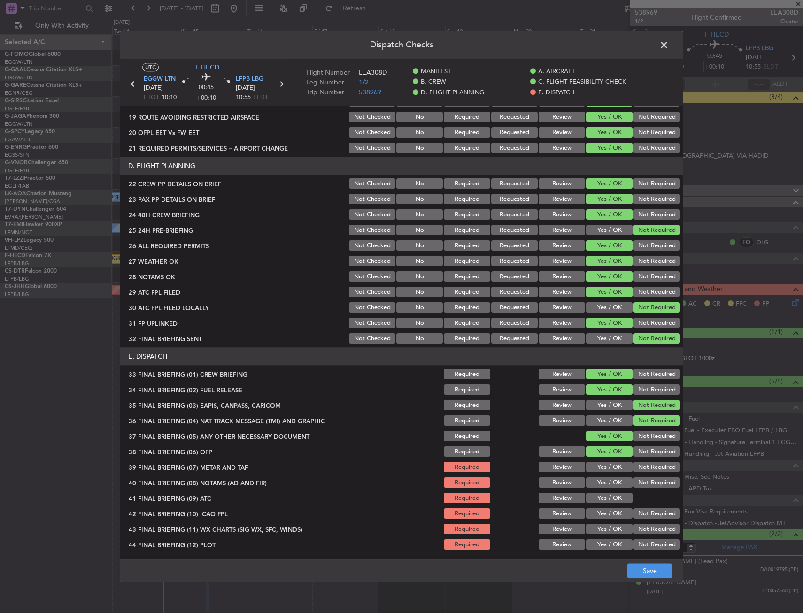
click at [613, 462] on div "Yes / OK" at bounding box center [608, 467] width 47 height 13
click at [613, 472] on button "Yes / OK" at bounding box center [609, 468] width 46 height 10
drag, startPoint x: 612, startPoint y: 480, endPoint x: 610, endPoint y: 493, distance: 12.3
click at [611, 482] on button "Yes / OK" at bounding box center [609, 483] width 46 height 10
click at [609, 497] on button "Yes / OK" at bounding box center [609, 498] width 46 height 10
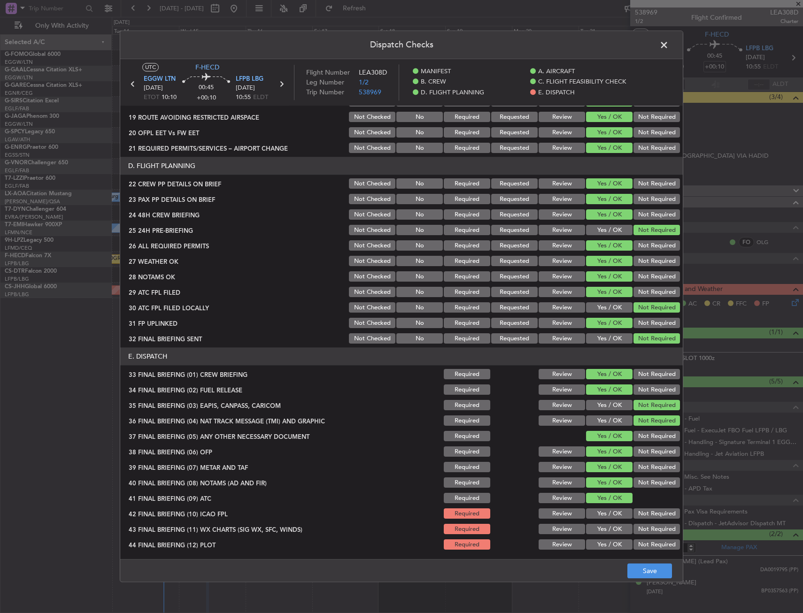
drag, startPoint x: 609, startPoint y: 508, endPoint x: 608, endPoint y: 516, distance: 8.5
click at [608, 509] on section "E. DISPATCH 33 FINAL BRIEFING (01) CREW BRIEFING Required Review Yes / OK Not R…" at bounding box center [401, 450] width 563 height 204
click at [608, 516] on button "Yes / OK" at bounding box center [609, 514] width 46 height 10
click at [608, 527] on button "Yes / OK" at bounding box center [609, 529] width 46 height 10
click at [607, 534] on button "Yes / OK" at bounding box center [609, 529] width 46 height 10
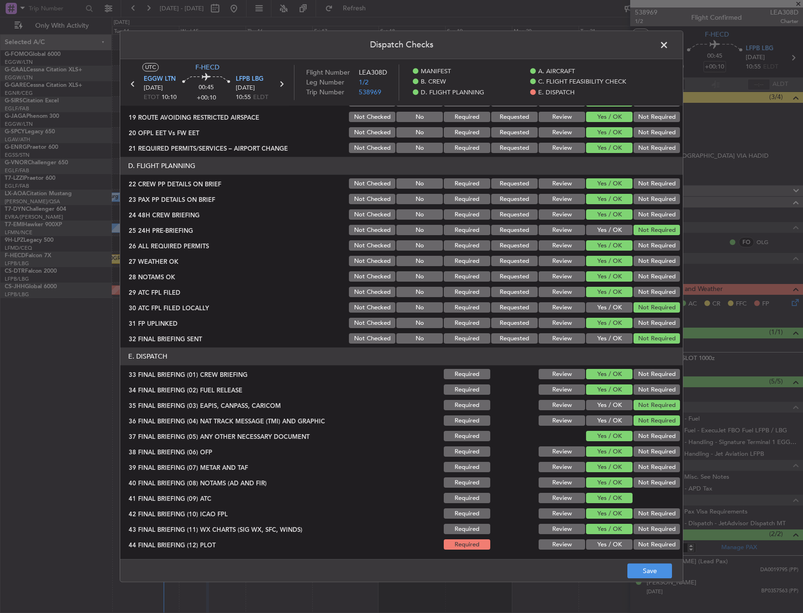
drag, startPoint x: 606, startPoint y: 537, endPoint x: 607, endPoint y: 548, distance: 10.8
click at [605, 542] on section "E. DISPATCH 33 FINAL BRIEFING (01) CREW BRIEFING Required Review Yes / OK Not R…" at bounding box center [401, 450] width 563 height 204
click at [607, 548] on button "Yes / OK" at bounding box center [609, 545] width 46 height 10
click at [649, 565] on button "Save" at bounding box center [649, 571] width 45 height 15
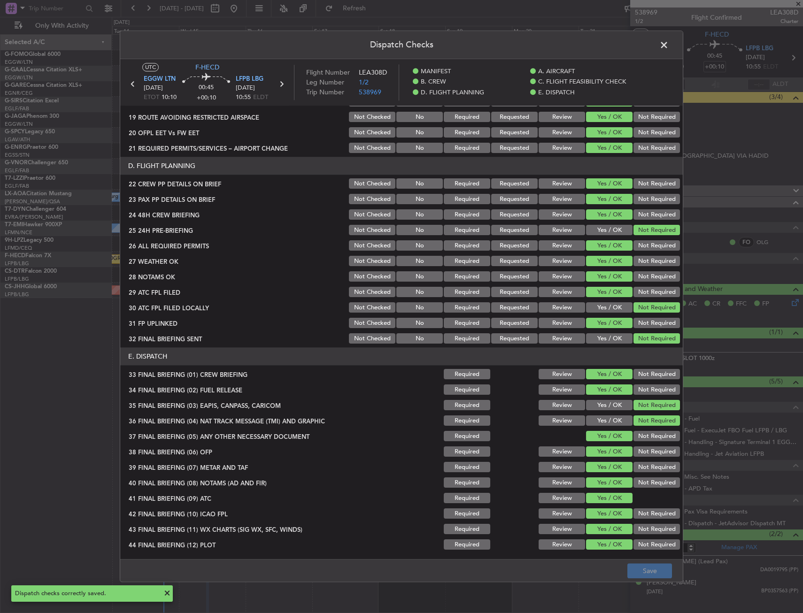
click at [669, 48] on span at bounding box center [669, 47] width 0 height 19
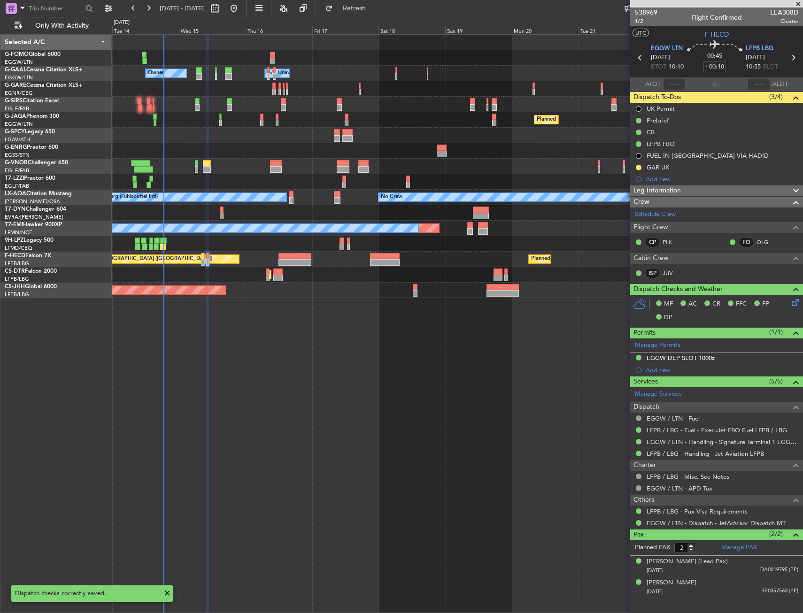
click at [353, 84] on div at bounding box center [457, 88] width 691 height 15
click at [213, 484] on div "Owner A/C Unavailable Owner A/C Unavailable Owner Planned Maint [GEOGRAPHIC_DAT…" at bounding box center [457, 323] width 691 height 579
click at [377, 14] on button "Refresh" at bounding box center [349, 8] width 56 height 15
